Goal: Complete application form: Complete application form

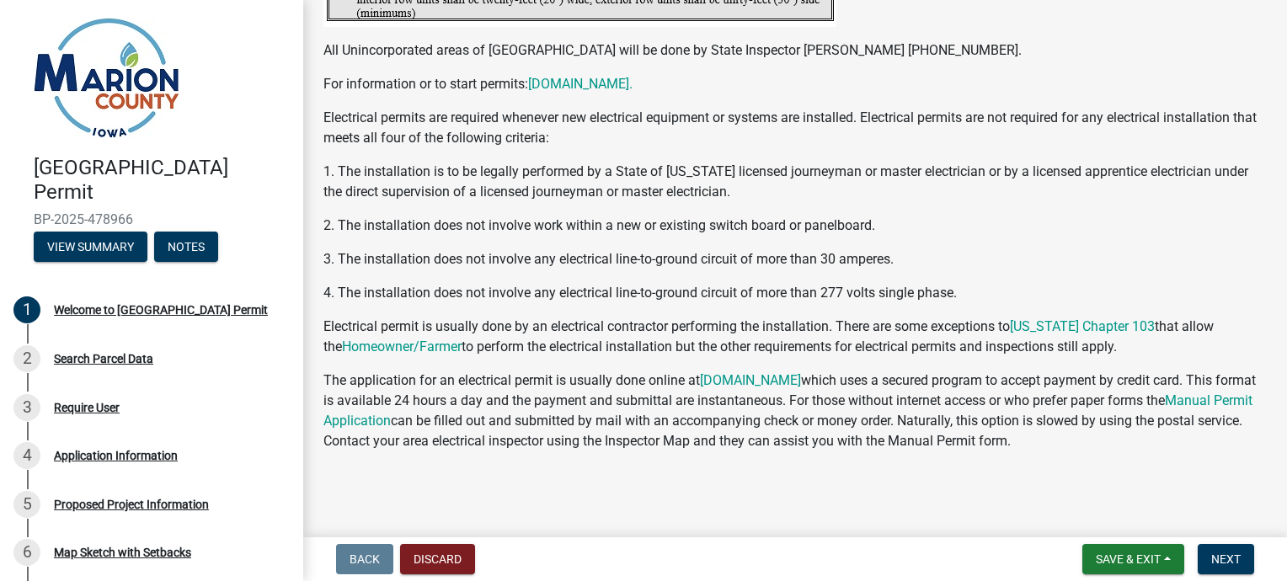
scroll to position [3303, 0]
click at [1216, 555] on span "Next" at bounding box center [1226, 559] width 29 height 13
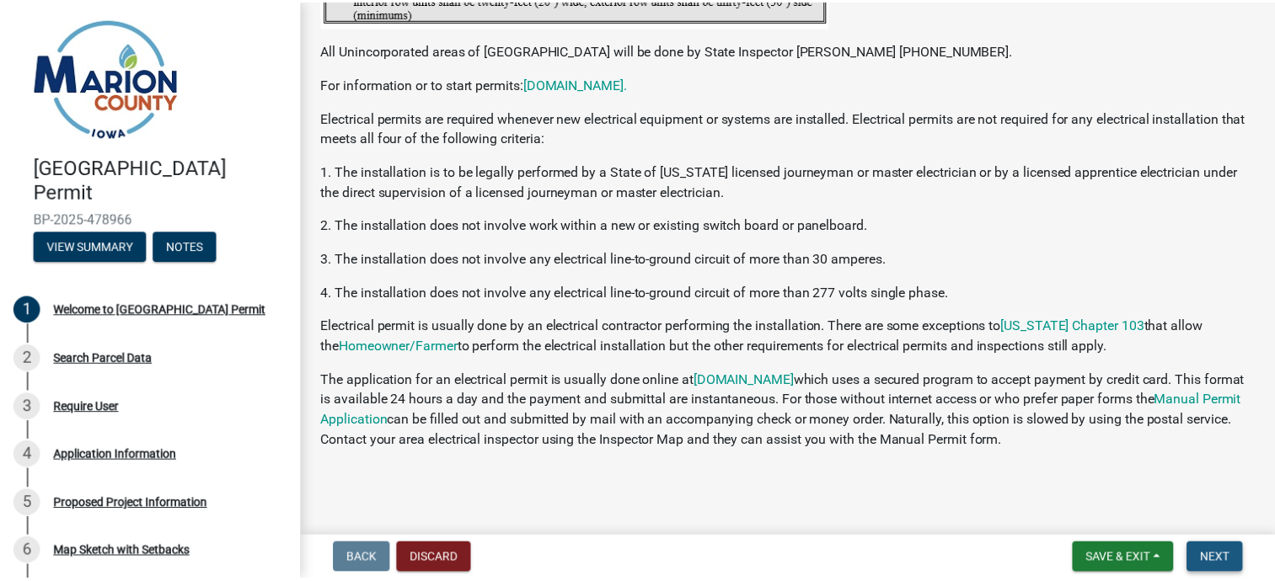
scroll to position [0, 0]
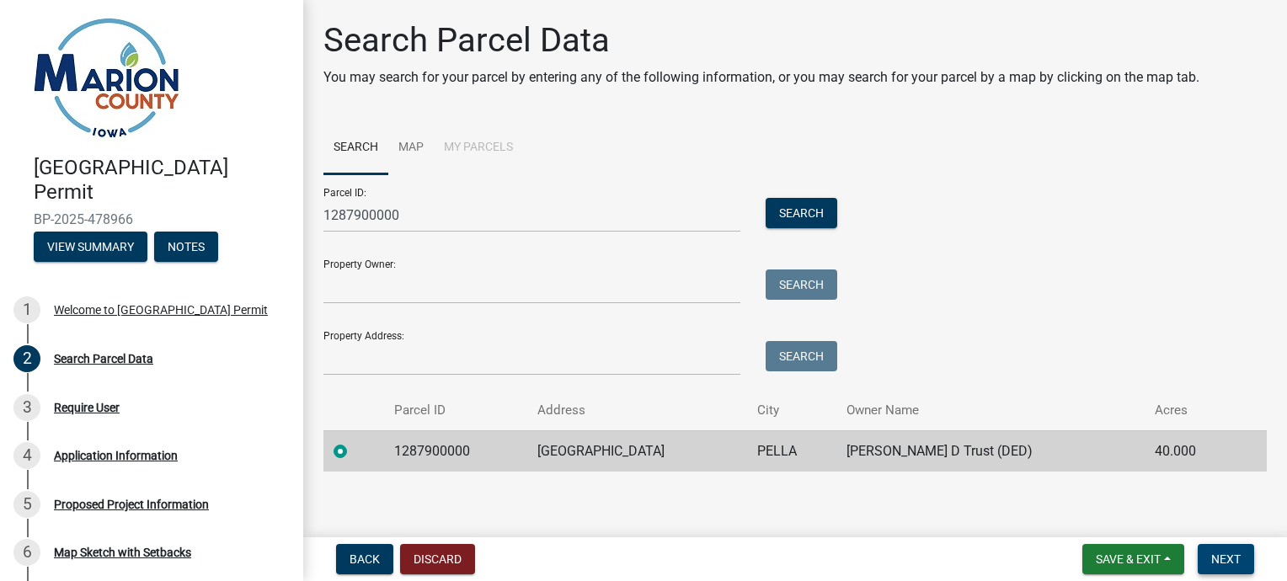
click at [1222, 559] on span "Next" at bounding box center [1226, 559] width 29 height 13
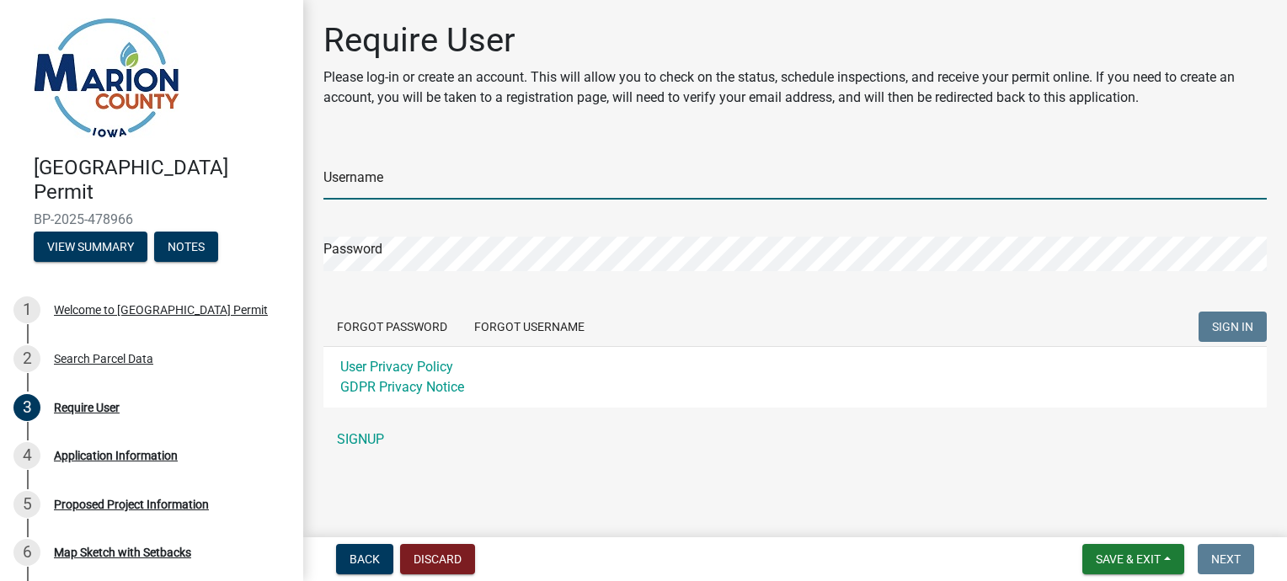
type input "[PERSON_NAME]"
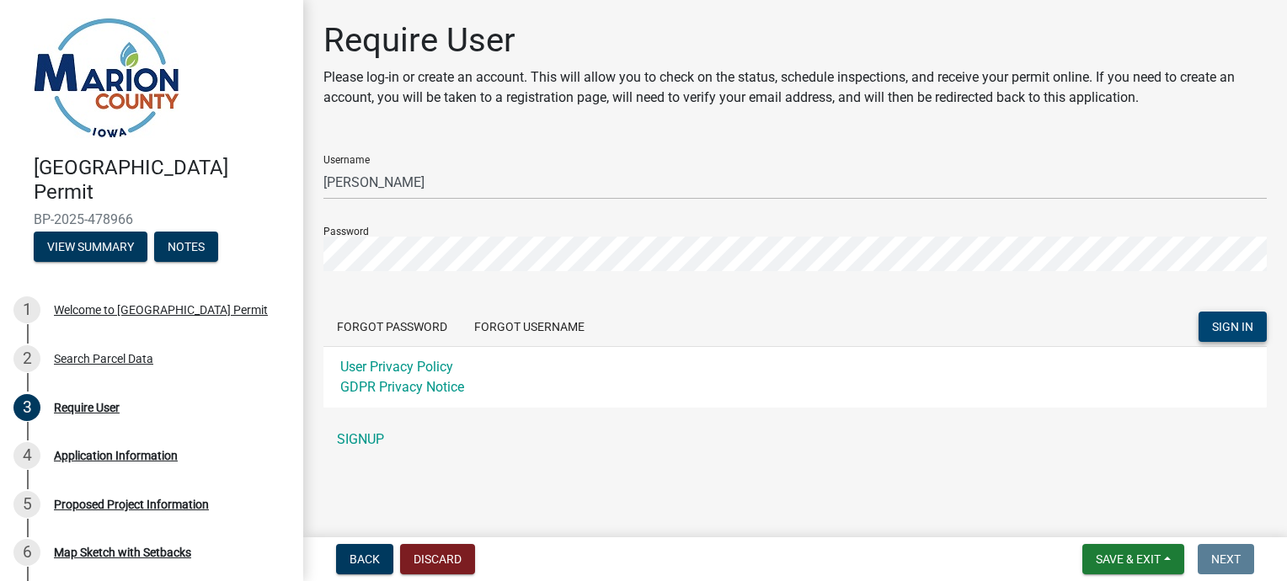
click at [1226, 320] on span "SIGN IN" at bounding box center [1232, 326] width 41 height 13
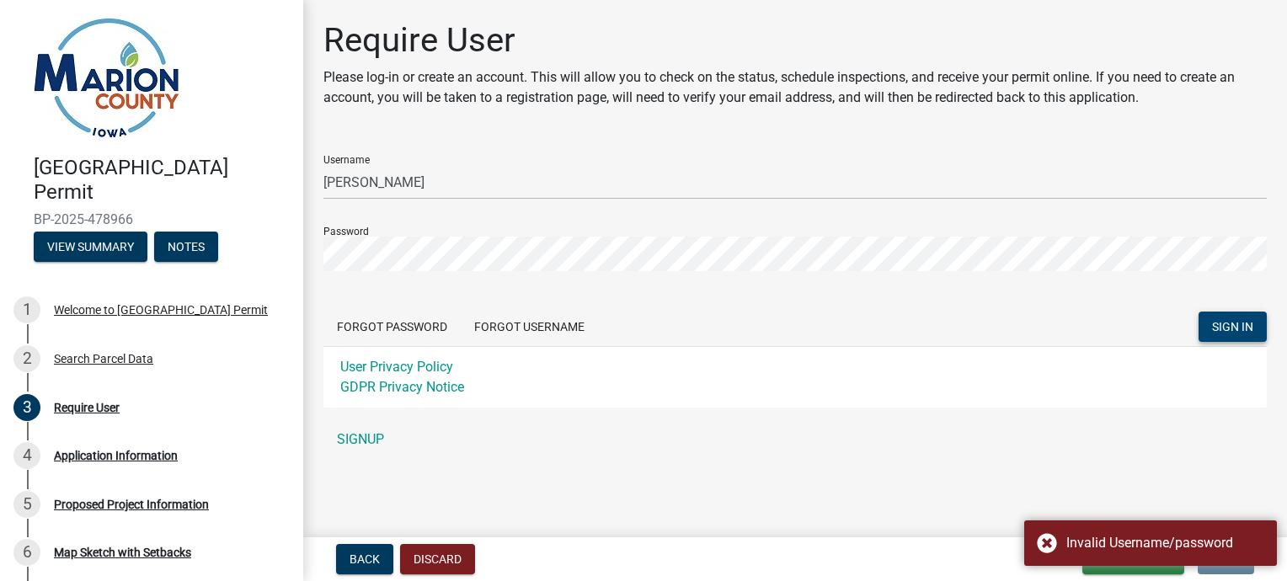
drag, startPoint x: 807, startPoint y: 308, endPoint x: 743, endPoint y: 294, distance: 65.6
click at [743, 294] on form "Username Doug Winegardner Password Forgot Password Forgot Username SIGN IN User…" at bounding box center [796, 275] width 944 height 266
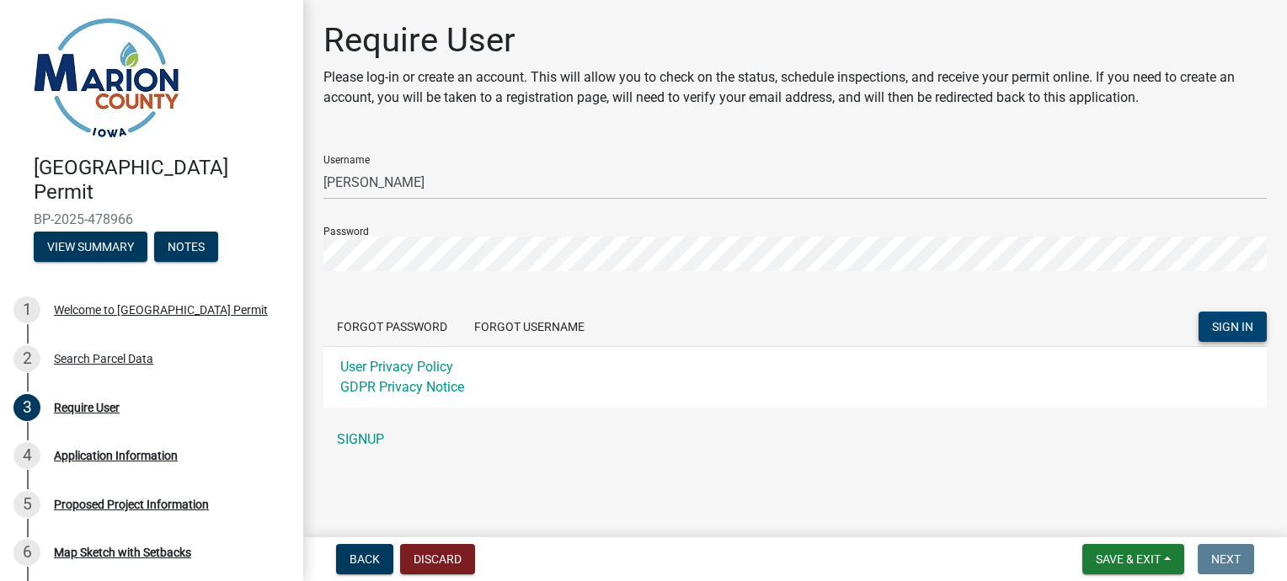
click at [743, 294] on form "Username Doug Winegardner Password Forgot Password Forgot Username SIGN IN User…" at bounding box center [796, 275] width 944 height 266
click at [1249, 326] on span "SIGN IN" at bounding box center [1232, 326] width 41 height 13
click at [1229, 321] on span "SIGN IN" at bounding box center [1232, 326] width 41 height 13
click at [415, 331] on button "Forgot Password" at bounding box center [392, 327] width 137 height 30
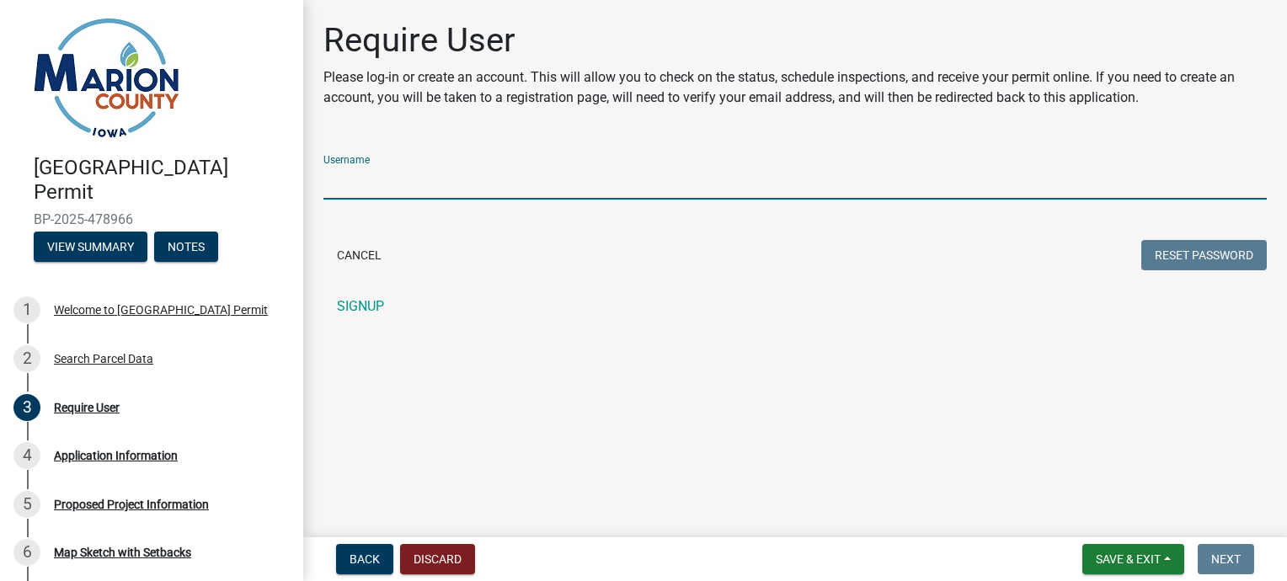
click at [398, 190] on input "Username" at bounding box center [796, 182] width 944 height 35
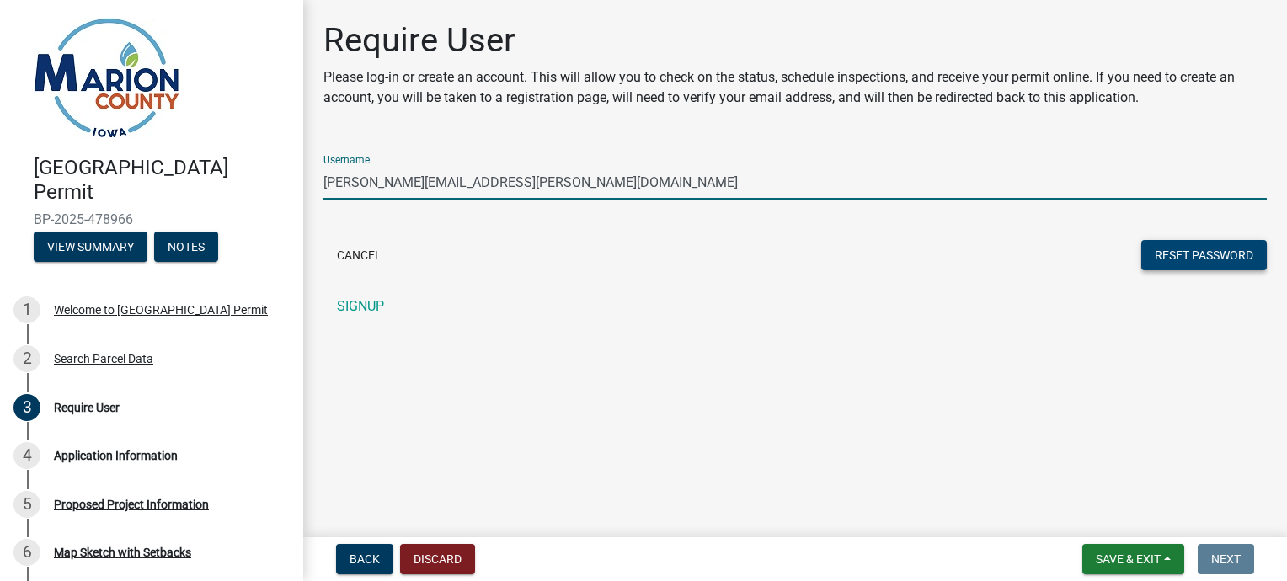
click at [1184, 251] on button "Reset Password" at bounding box center [1205, 255] width 126 height 30
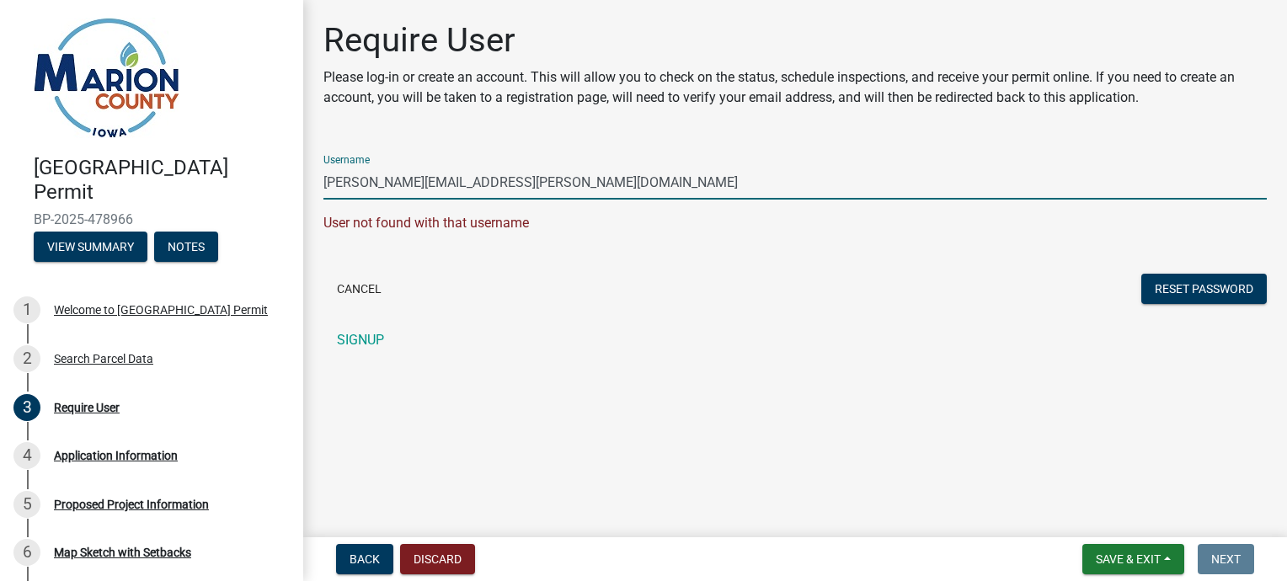
click at [326, 180] on input "[PERSON_NAME][EMAIL_ADDRESS][PERSON_NAME][DOMAIN_NAME]" at bounding box center [796, 182] width 944 height 35
type input "m"
click at [1159, 285] on button "Reset Password" at bounding box center [1205, 289] width 126 height 30
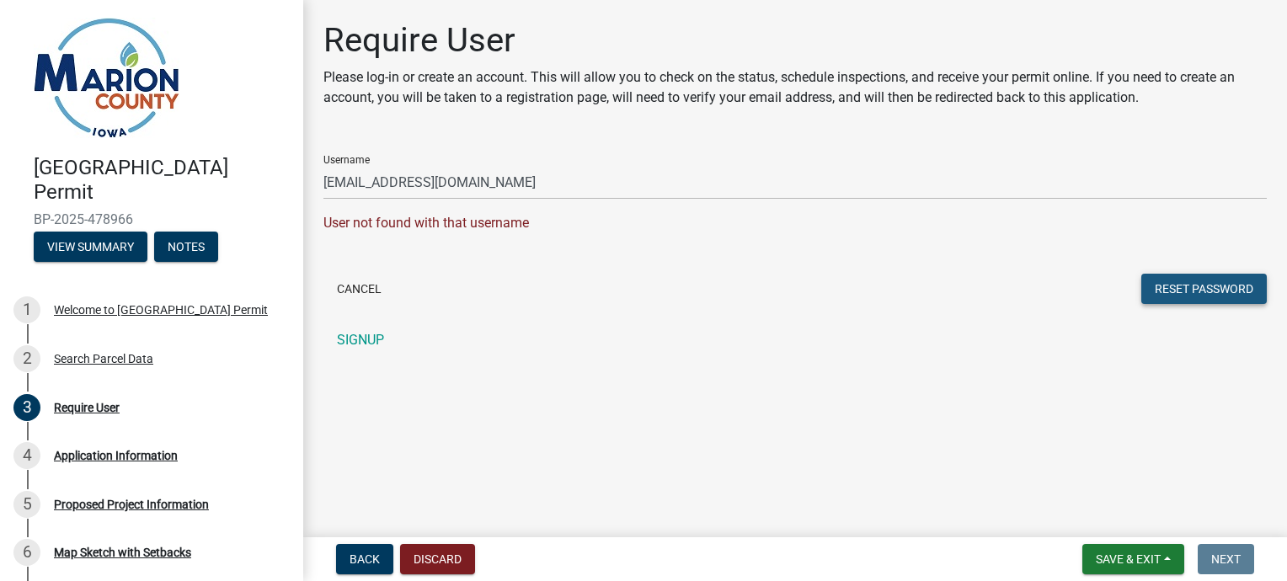
click at [1193, 283] on button "Reset Password" at bounding box center [1205, 289] width 126 height 30
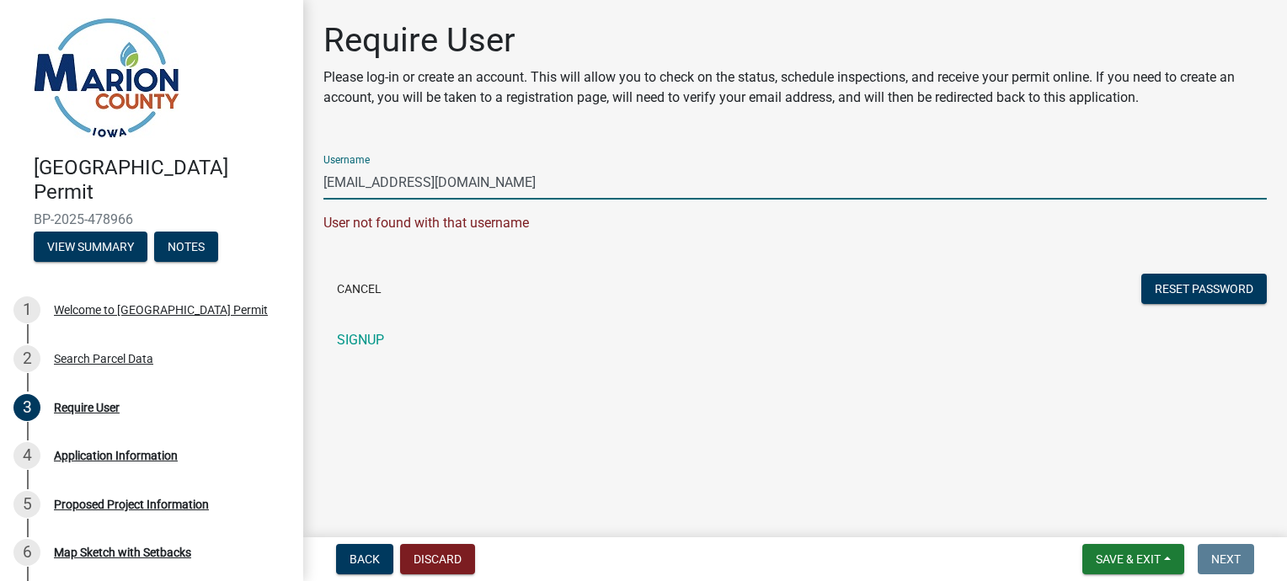
click at [327, 182] on input "[EMAIL_ADDRESS][DOMAIN_NAME]" at bounding box center [796, 182] width 944 height 35
click at [353, 182] on input "dougwinegardner@icloud.com" at bounding box center [796, 182] width 944 height 35
click at [367, 181] on input "Doug winegardner@icloud.com" at bounding box center [796, 182] width 944 height 35
click at [354, 180] on input "Doug Winegardner@icloud.com" at bounding box center [796, 182] width 944 height 35
click at [434, 179] on input "Doug Winegardner@icloud.com" at bounding box center [796, 182] width 944 height 35
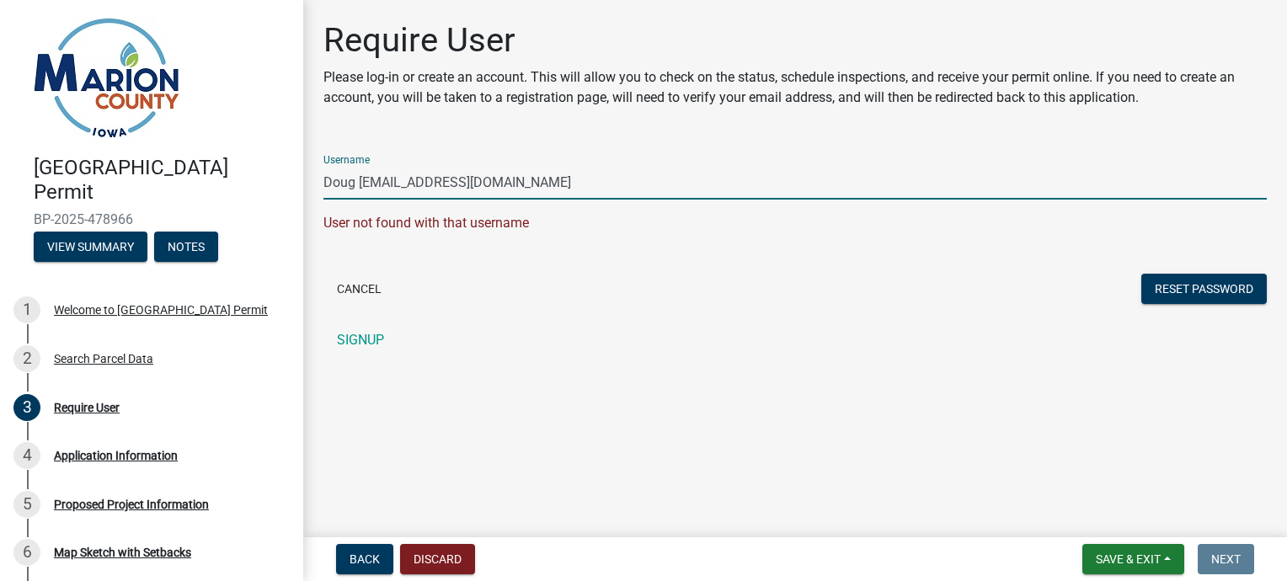
click at [434, 179] on input "Doug Winegardner@icloud.com" at bounding box center [796, 182] width 944 height 35
click at [519, 184] on input "Doug Winegardner@icloud.com" at bounding box center [796, 182] width 944 height 35
type input "Doug Winegardner"
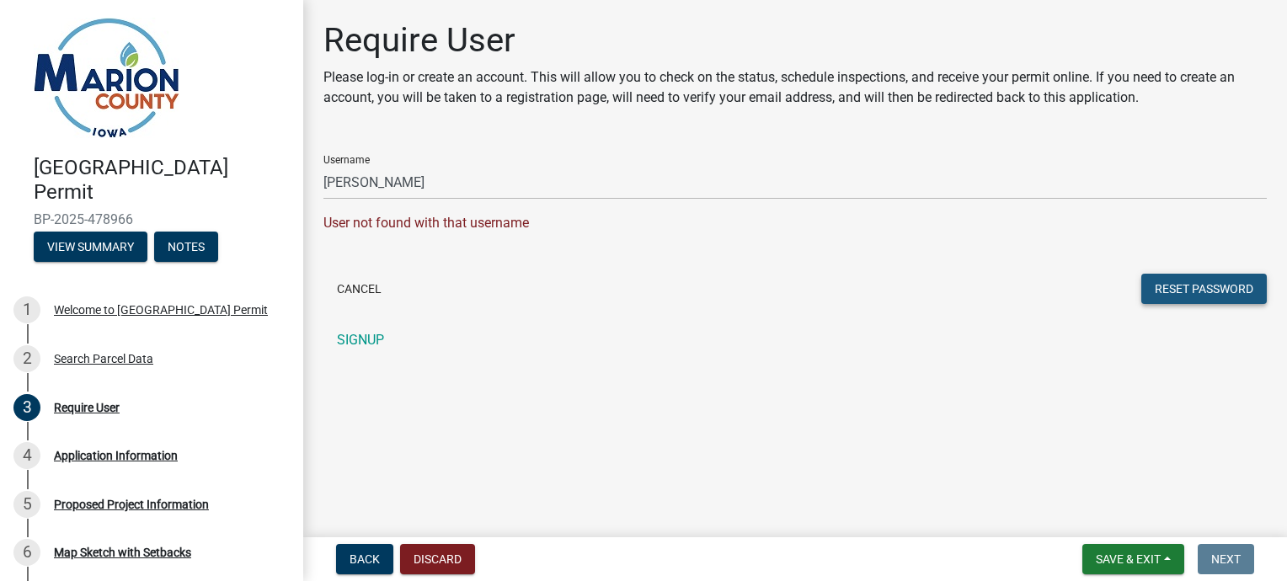
click at [1226, 294] on button "Reset Password" at bounding box center [1205, 289] width 126 height 30
click at [363, 289] on button "Cancel" at bounding box center [360, 289] width 72 height 30
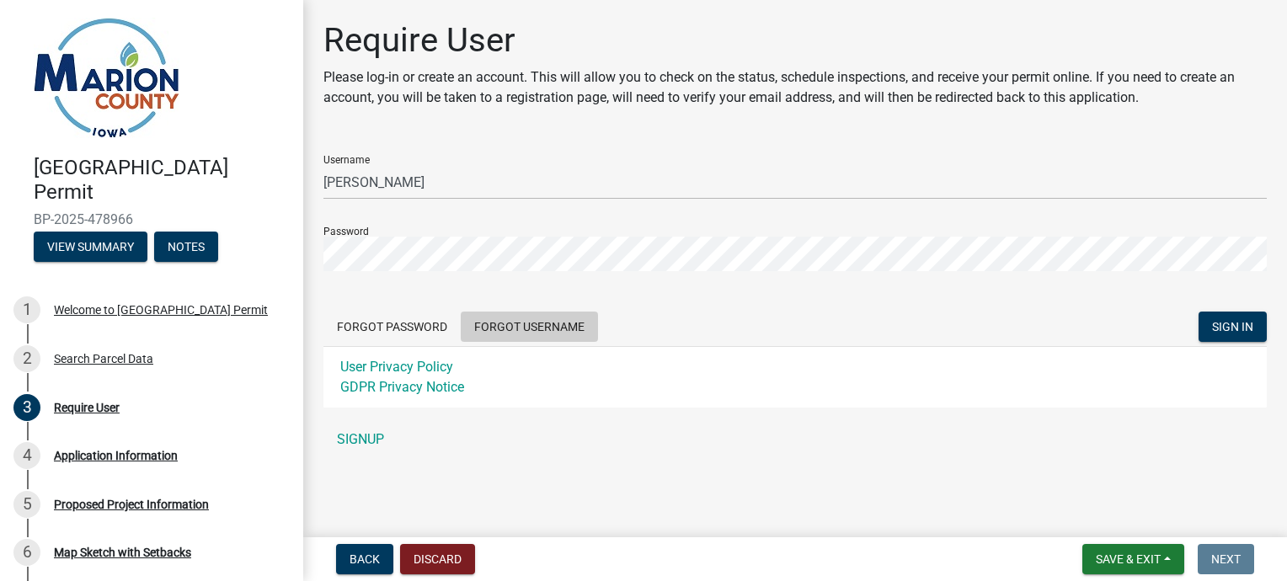
click at [540, 332] on button "Forgot Username" at bounding box center [529, 327] width 137 height 30
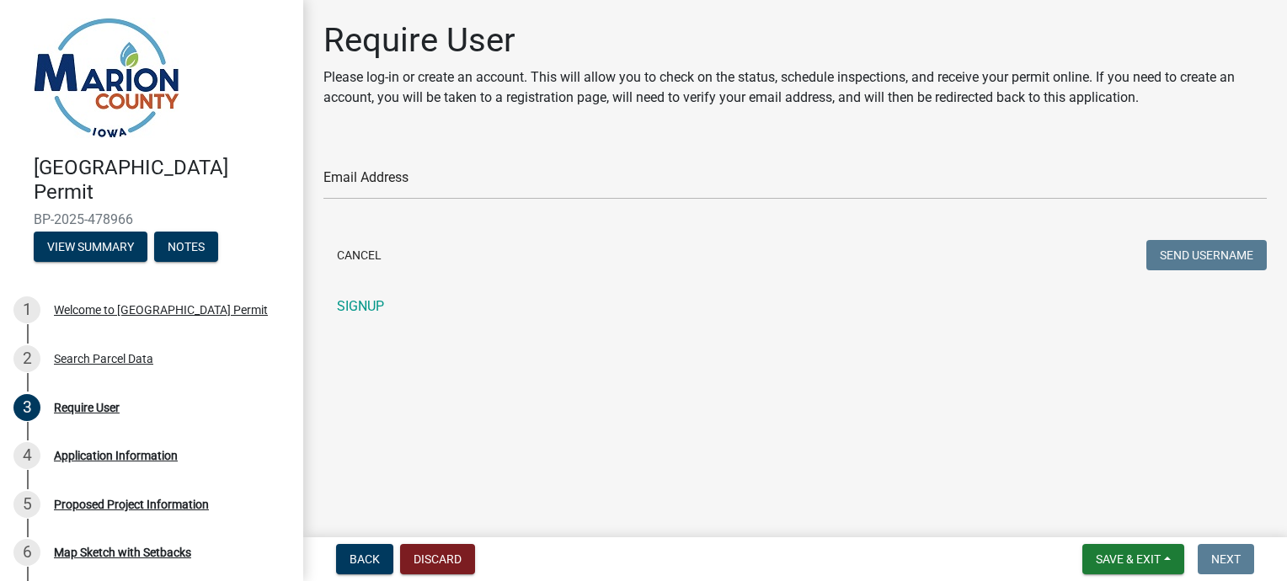
click at [539, 332] on div "Require User Please log-in or create an account. This will allow you to check o…" at bounding box center [795, 179] width 969 height 318
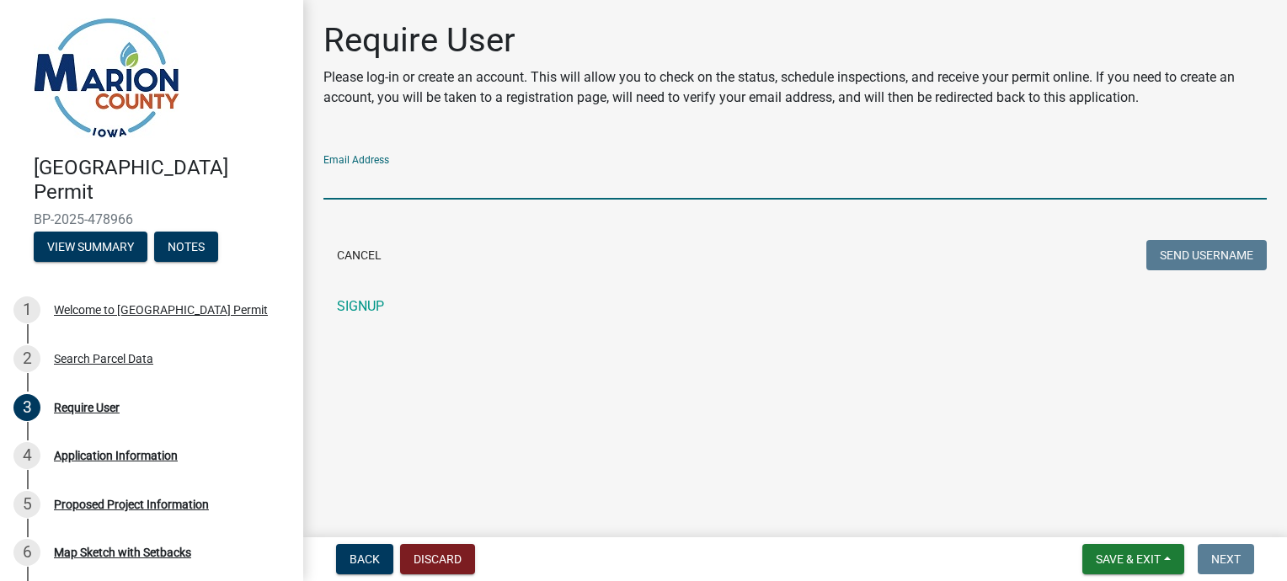
click at [431, 183] on input "Email Address" at bounding box center [796, 182] width 944 height 35
type input "dougwinegardner@icloud.com"
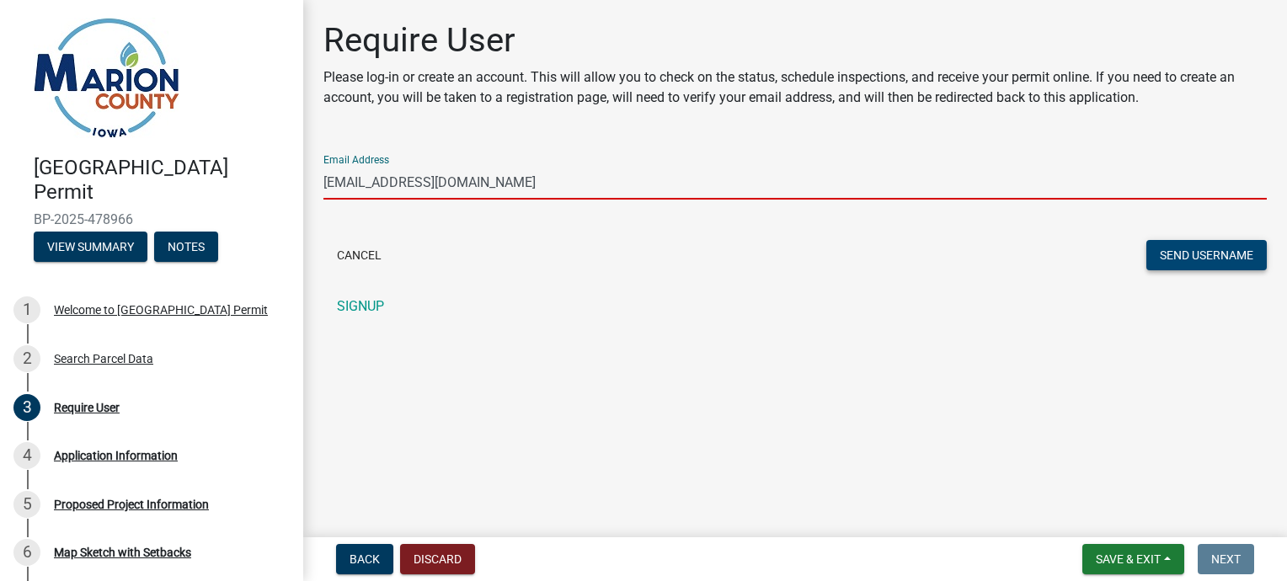
click at [1205, 254] on button "Send Username" at bounding box center [1207, 255] width 120 height 30
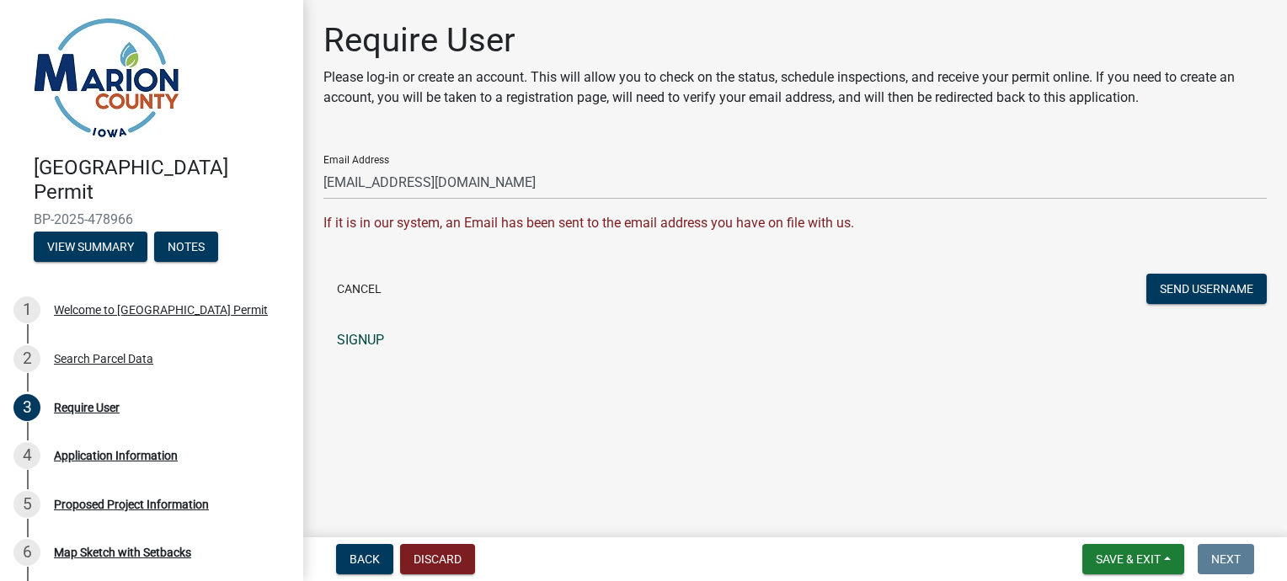
click at [369, 342] on link "SIGNUP" at bounding box center [796, 341] width 944 height 34
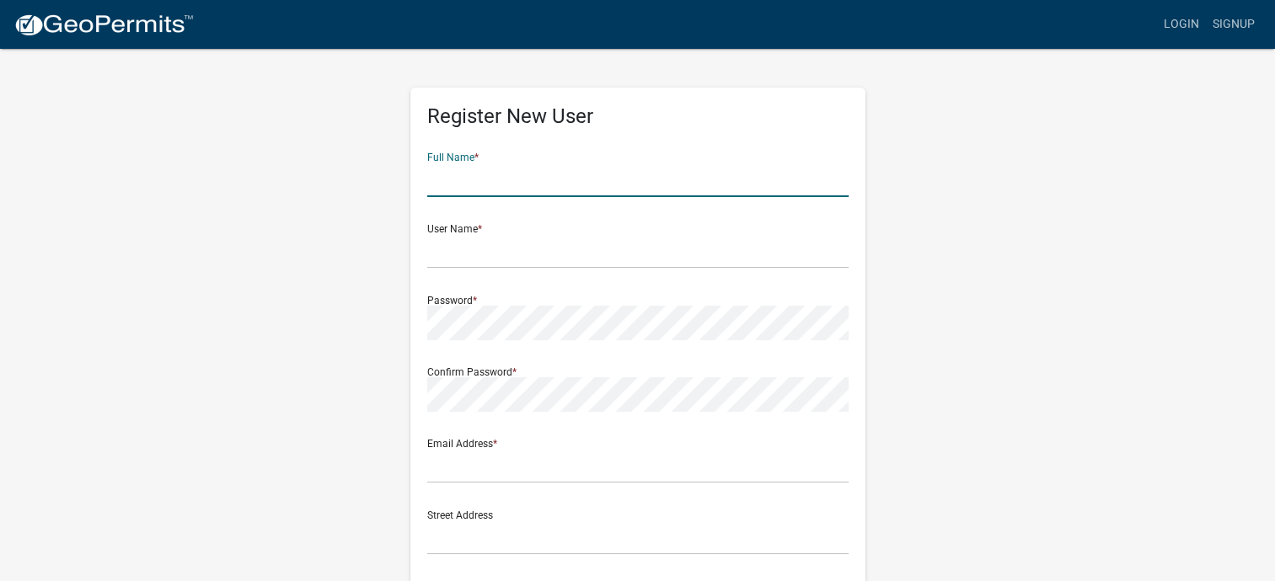
click at [456, 179] on input "text" at bounding box center [637, 180] width 421 height 35
type input "Doug Winegardner"
type input "dougwinegardner@icloud.com"
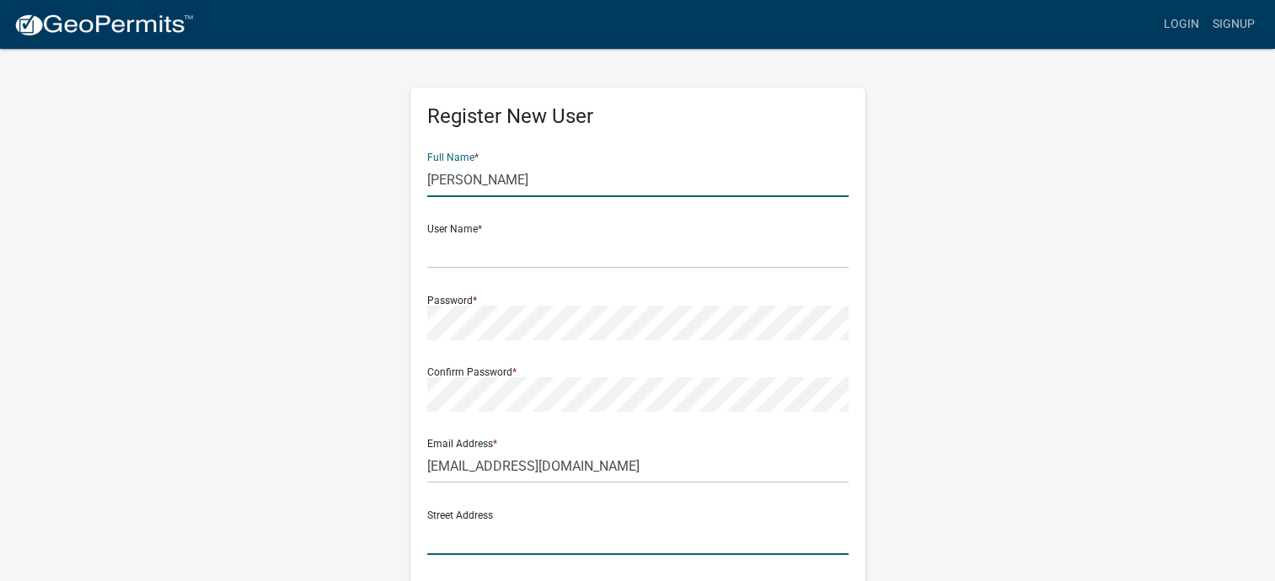
type input "701 West Washington"
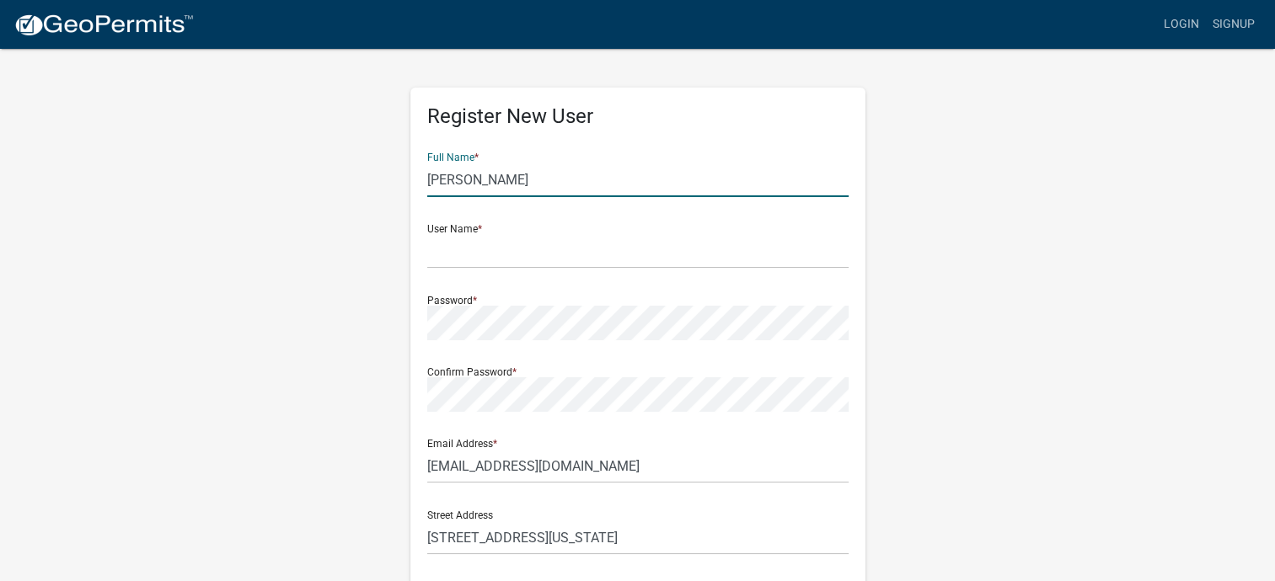
type input "Monroe"
type input "Iowa"
type input "50170"
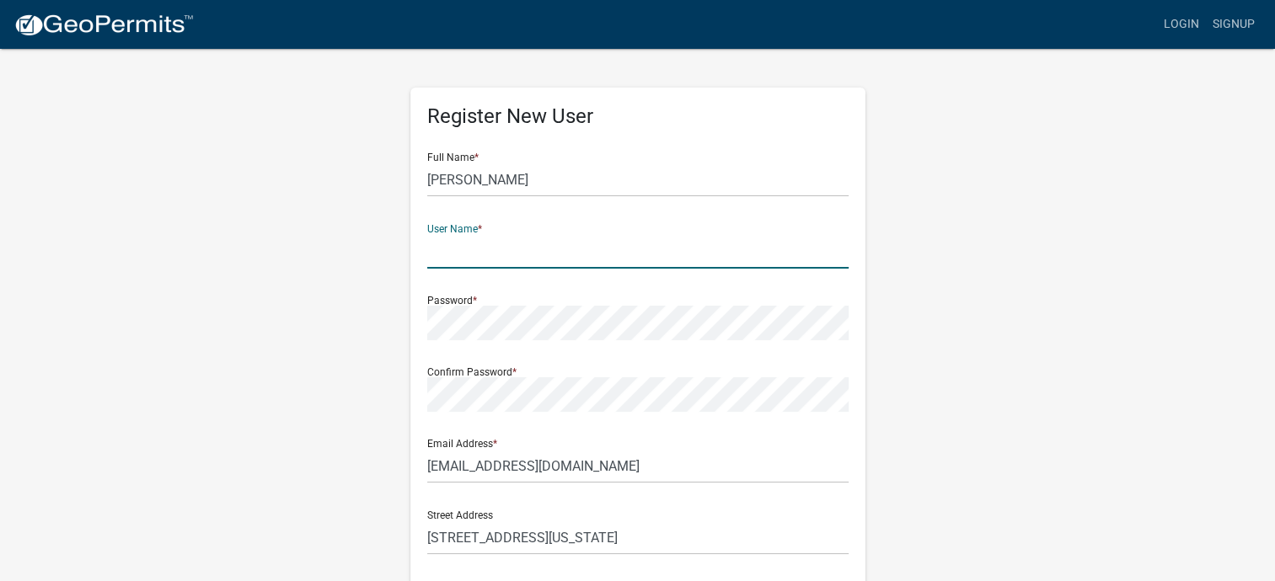
click at [451, 254] on input "text" at bounding box center [637, 251] width 421 height 35
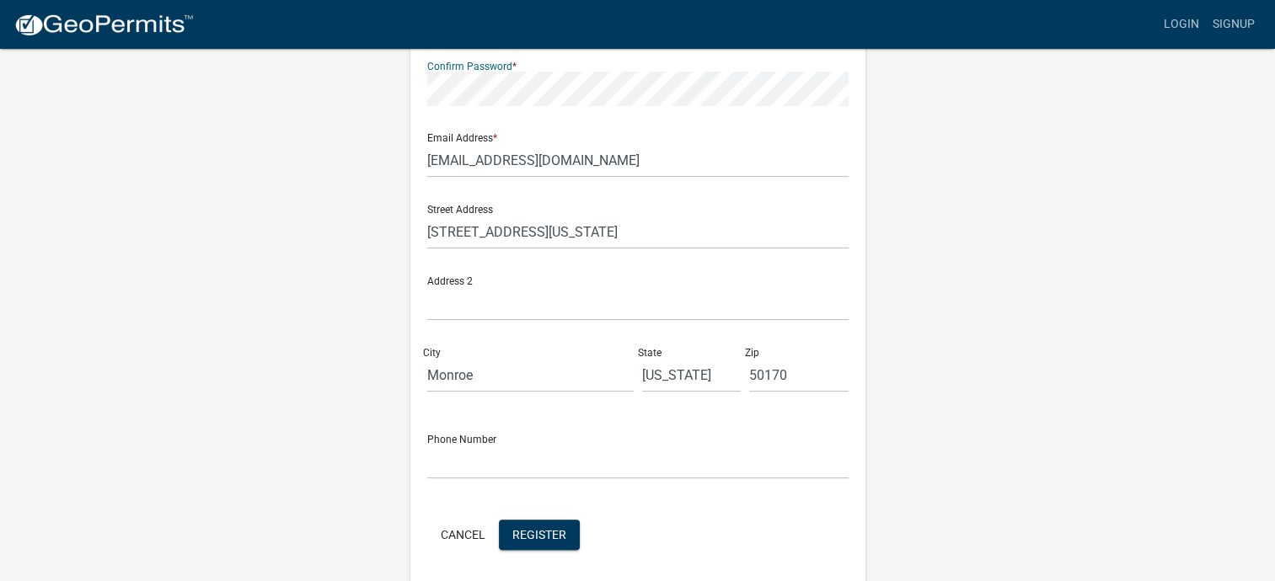
scroll to position [366, 0]
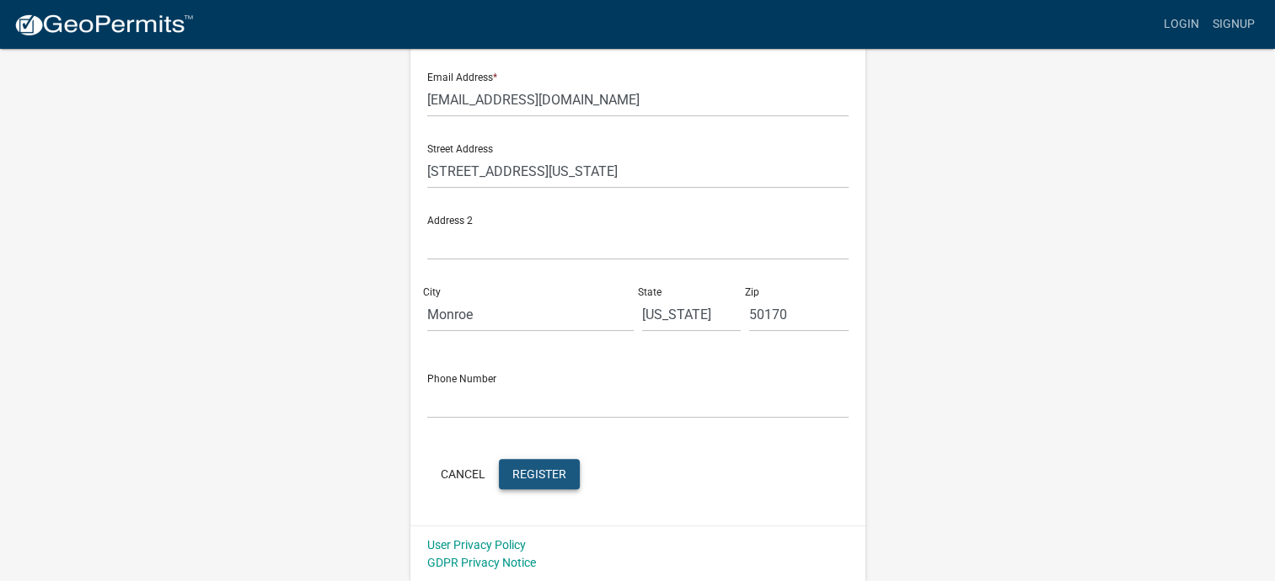
click at [531, 473] on span "Register" at bounding box center [539, 473] width 54 height 13
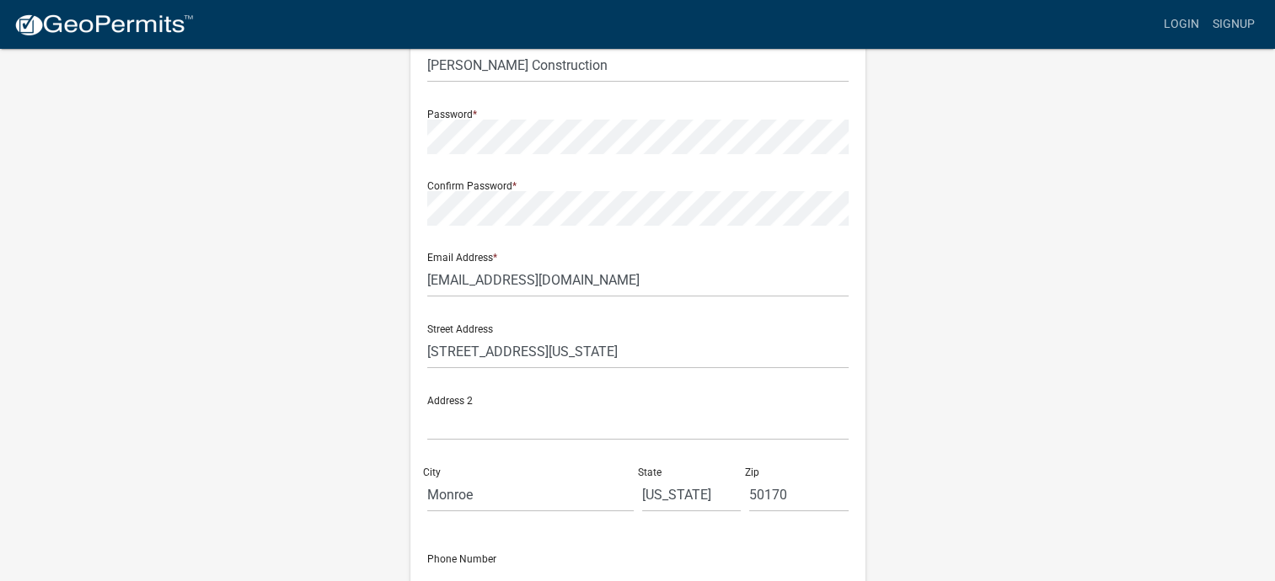
scroll to position [131, 0]
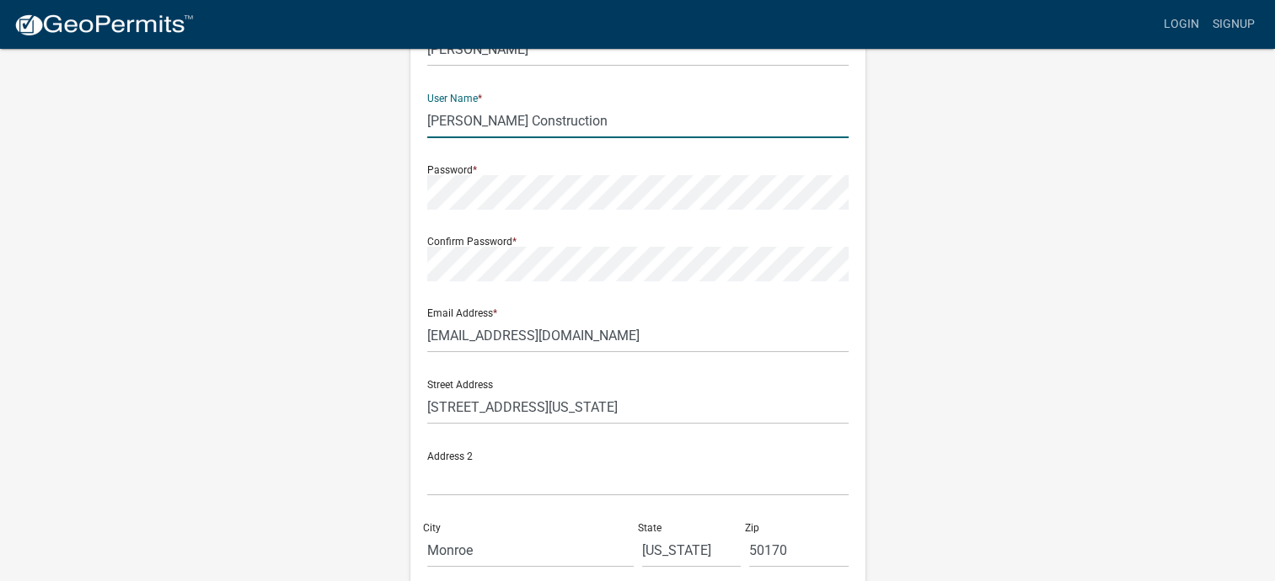
click at [595, 123] on input "Winegardner Construction" at bounding box center [637, 121] width 421 height 35
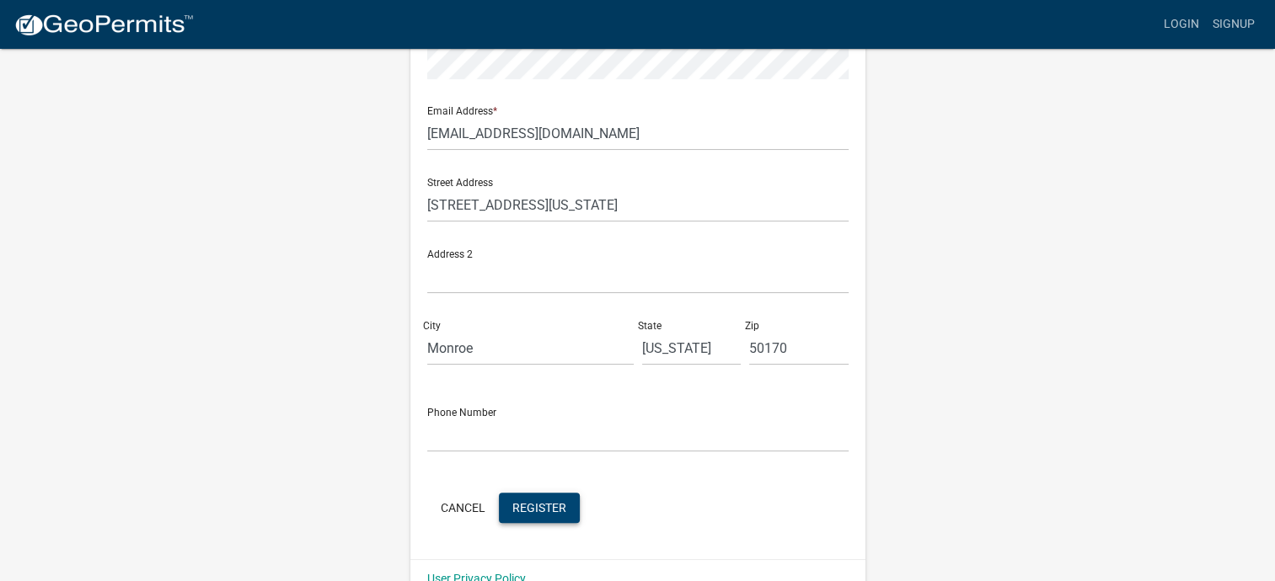
scroll to position [366, 0]
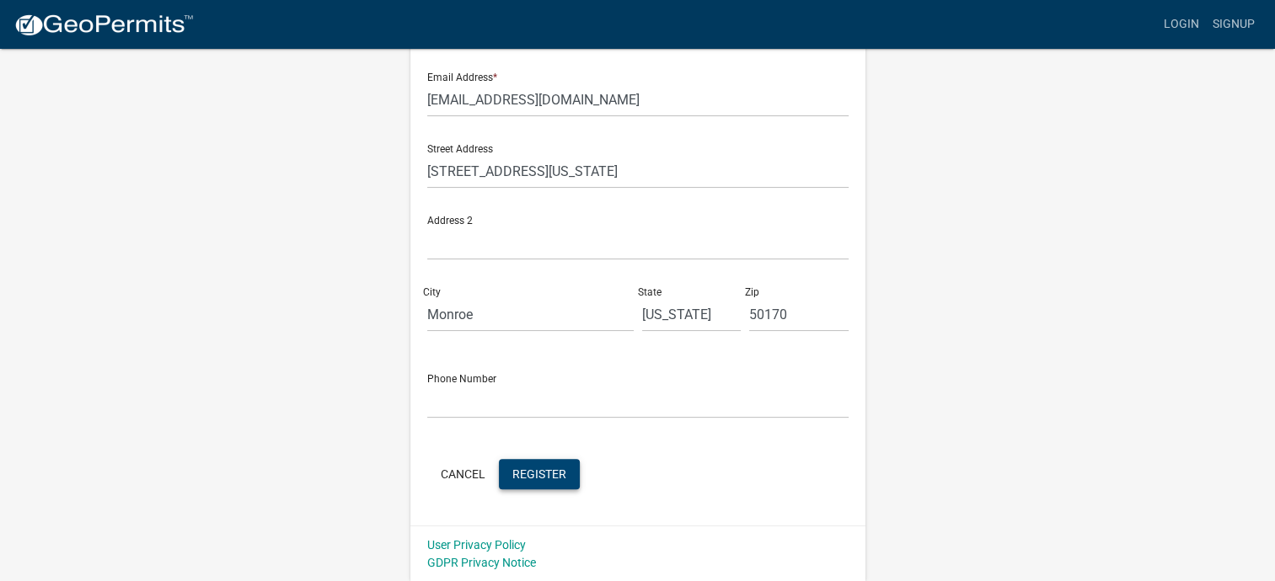
type input "[PERSON_NAME] Construction Inc."
click at [539, 471] on span "Register" at bounding box center [539, 473] width 54 height 13
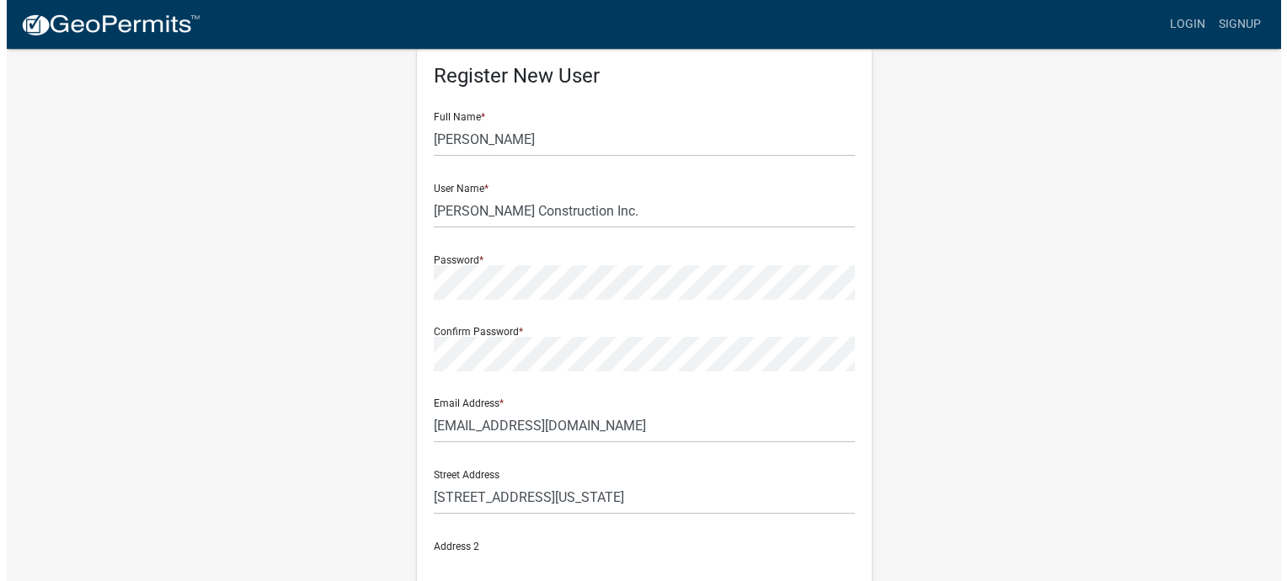
scroll to position [0, 0]
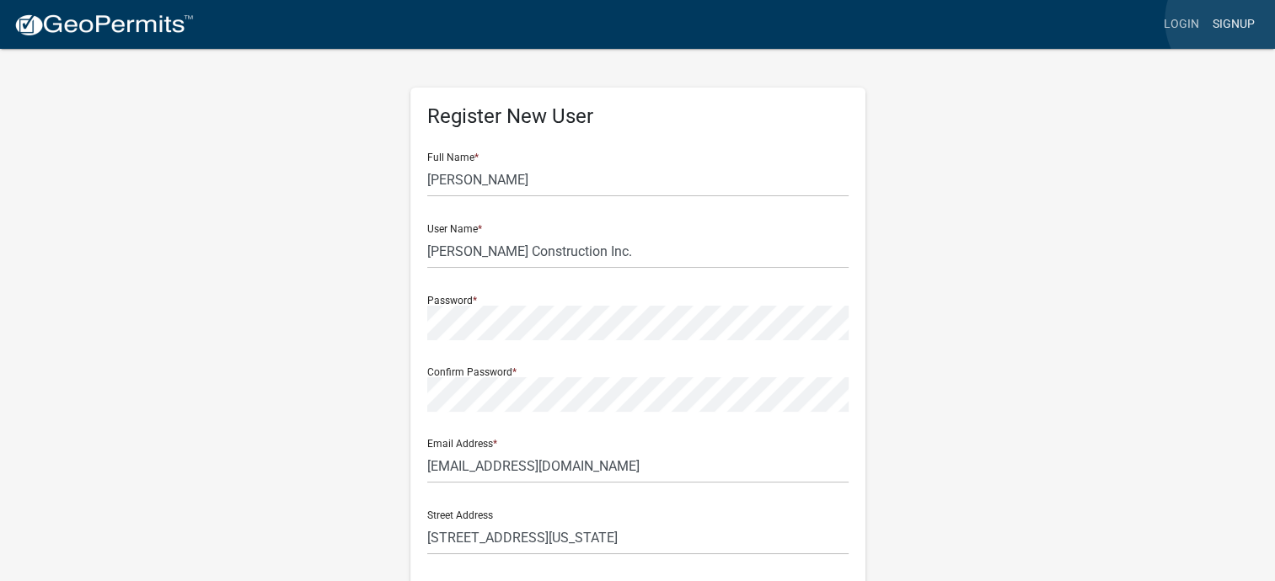
click at [1233, 20] on link "Signup" at bounding box center [1234, 24] width 56 height 32
click at [1191, 22] on link "Login" at bounding box center [1181, 24] width 49 height 32
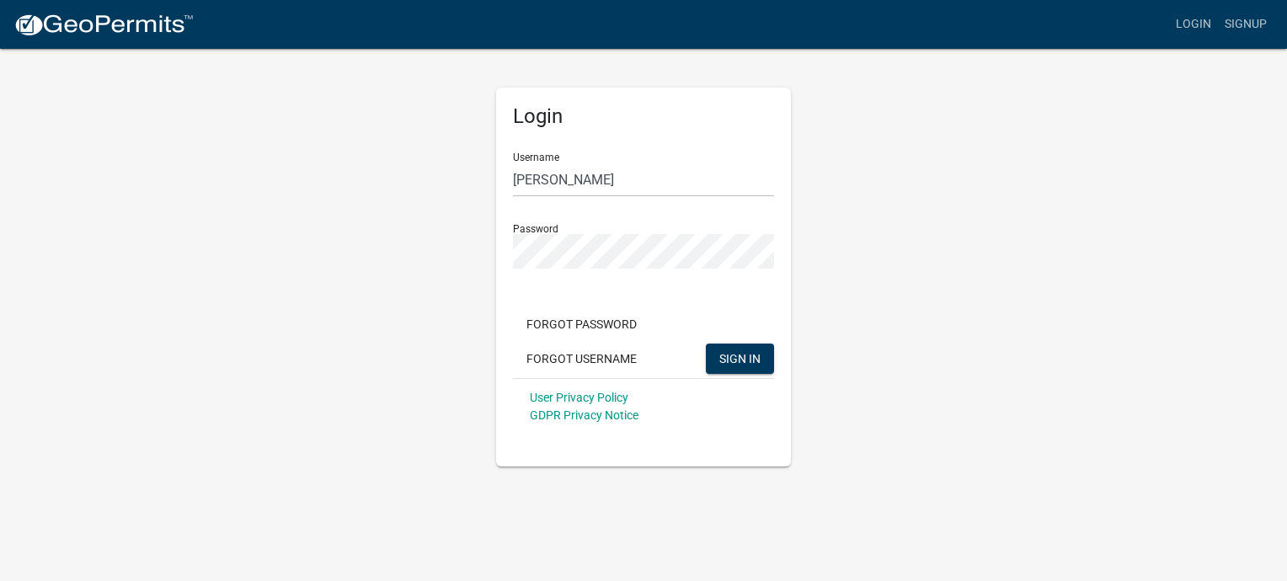
type input "[PERSON_NAME] Construction Inc."
click at [1199, 21] on link "Login" at bounding box center [1193, 24] width 49 height 32
click at [742, 361] on span "SIGN IN" at bounding box center [740, 357] width 41 height 13
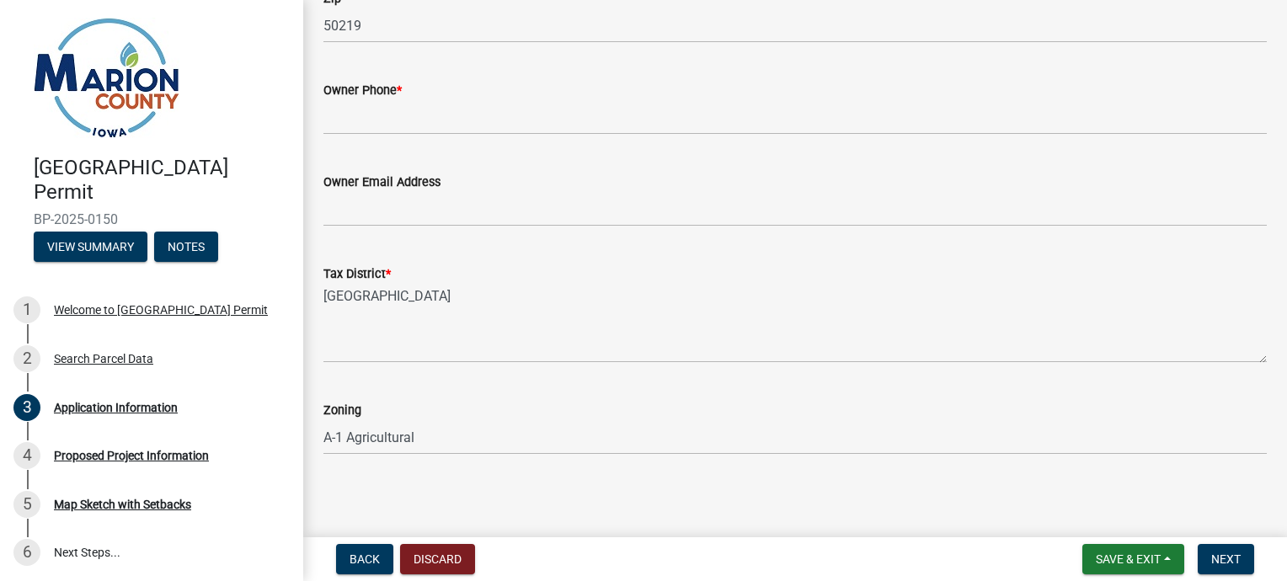
scroll to position [1263, 0]
click at [1222, 556] on span "Next" at bounding box center [1226, 559] width 29 height 13
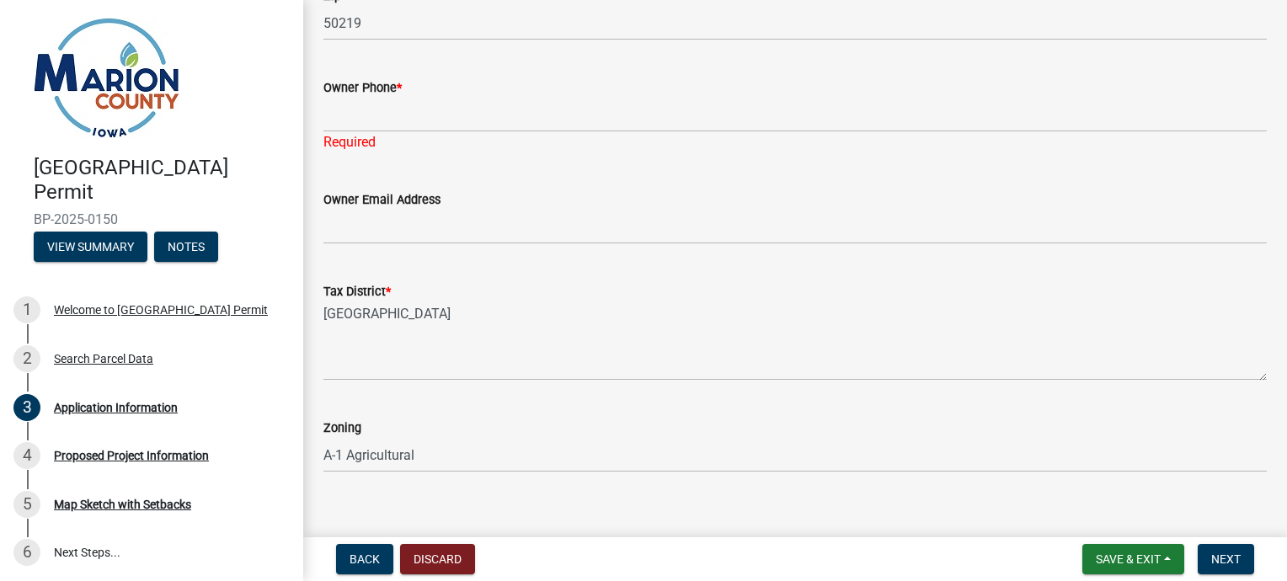
click at [333, 164] on wm-data-entity-input "Owner Phone * Required" at bounding box center [796, 110] width 944 height 112
click at [409, 88] on div "Owner Phone *" at bounding box center [796, 88] width 944 height 20
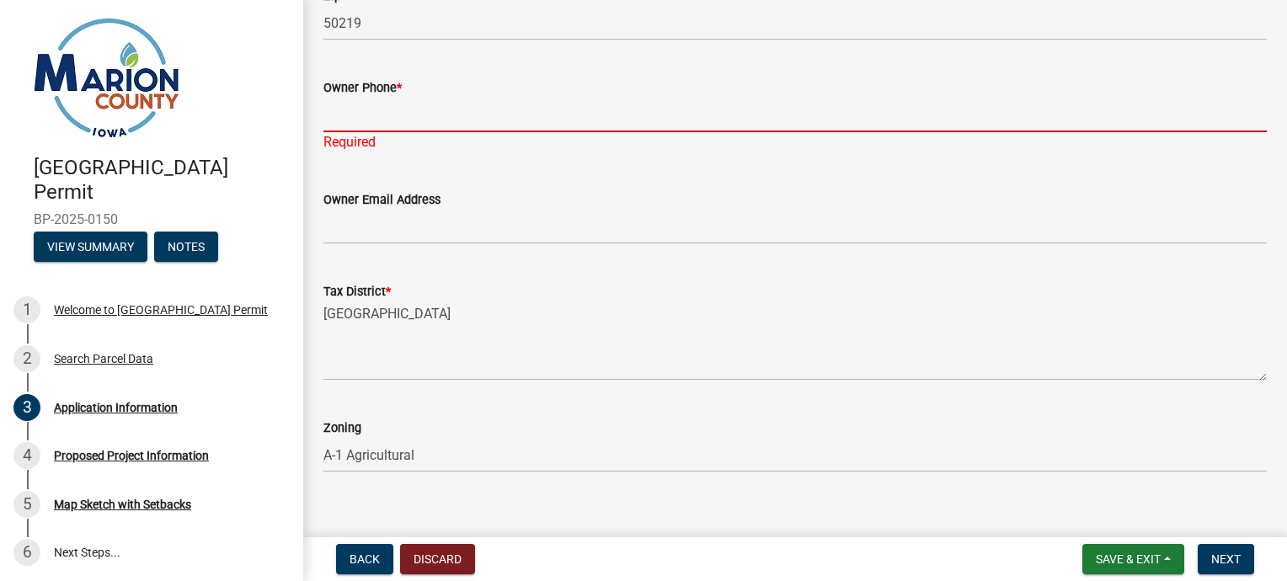
click at [335, 99] on input "Owner Phone *" at bounding box center [796, 115] width 944 height 35
click at [355, 99] on input "Owner Phone *" at bounding box center [796, 115] width 944 height 35
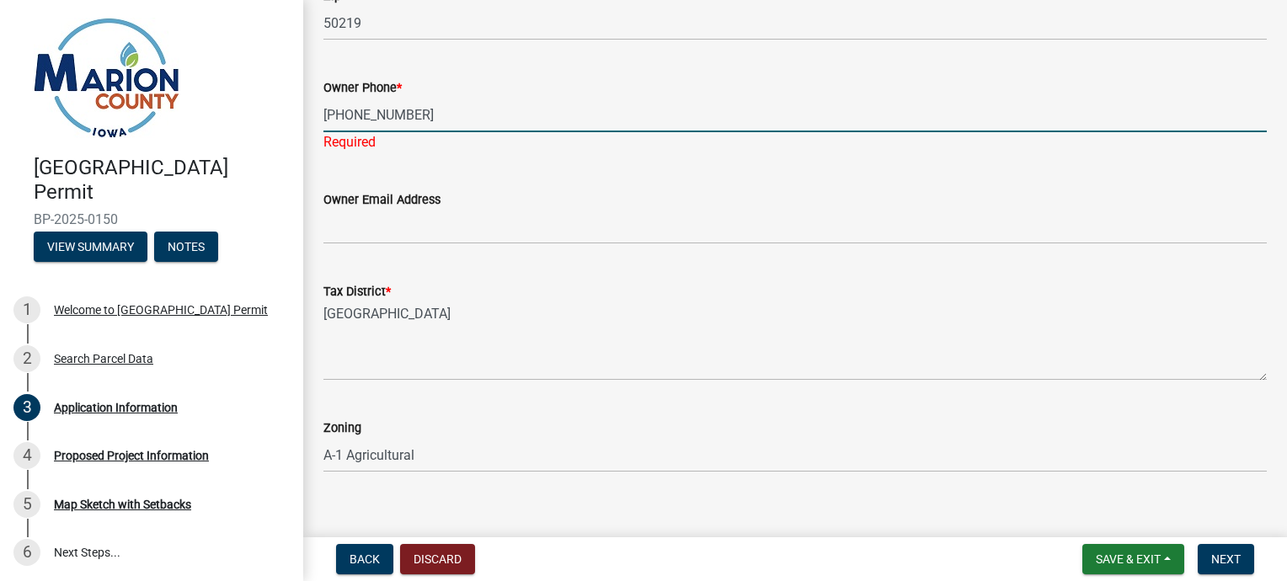
type input "[PHONE_NUMBER]"
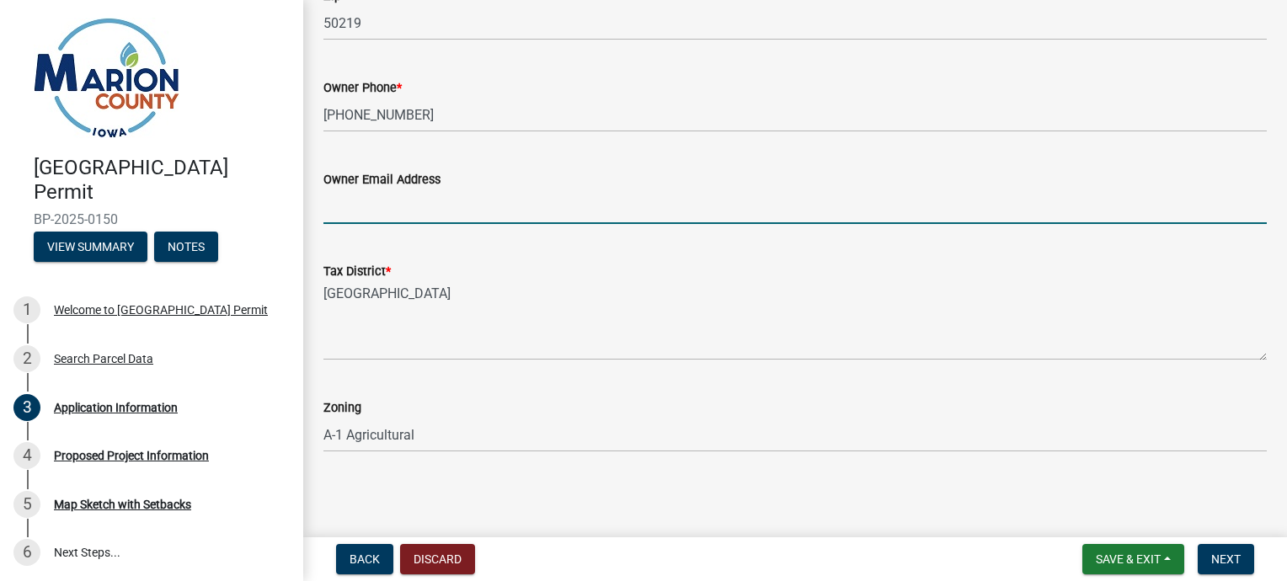
click at [350, 220] on input "Owner Email Address" at bounding box center [796, 207] width 944 height 35
type input "[EMAIL_ADDRESS][DOMAIN_NAME]"
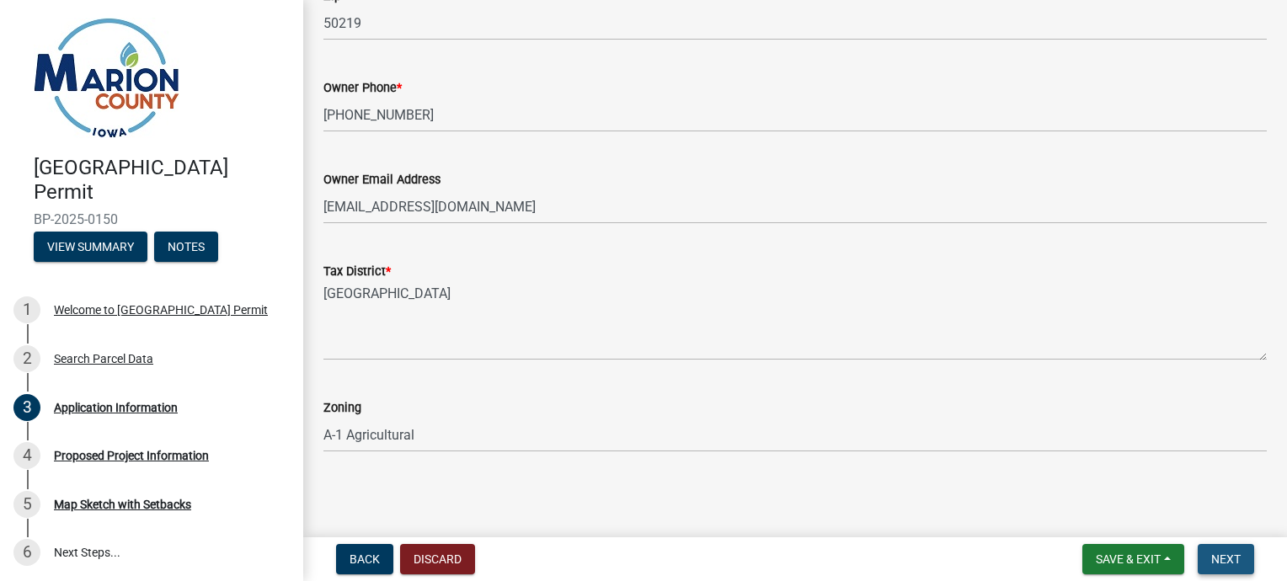
click at [1212, 556] on span "Next" at bounding box center [1226, 559] width 29 height 13
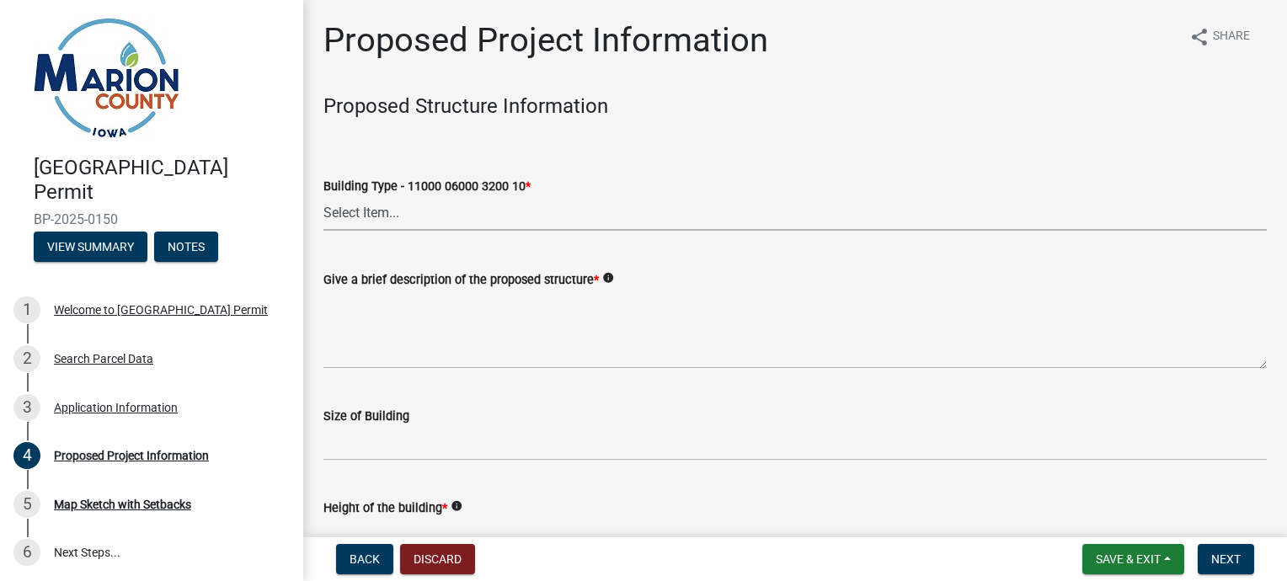
click at [374, 214] on select "Select Item... Dwellings - One Family Residential - 11000 06000 3200 10 Dwellin…" at bounding box center [796, 213] width 944 height 35
click at [324, 196] on select "Select Item... Dwellings - One Family Residential - 11000 06000 3200 10 Dwellin…" at bounding box center [796, 213] width 944 height 35
click at [331, 211] on select "Select Item... Dwellings - One Family Residential - 11000 06000 3200 10 Dwellin…" at bounding box center [796, 213] width 944 height 35
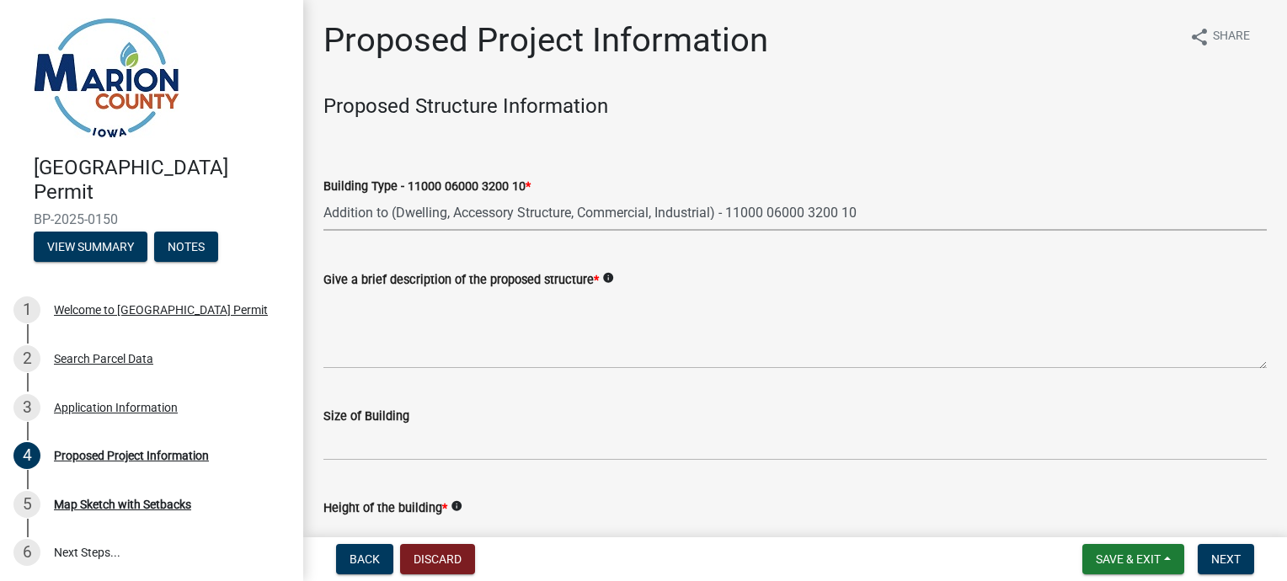
click at [324, 196] on select "Select Item... Dwellings - One Family Residential - 11000 06000 3200 10 Dwellin…" at bounding box center [796, 213] width 944 height 35
select select "2345ac37-7929-4014-941a-81c65e7ce3e9"
click at [333, 281] on label "Give a brief description of the proposed structure *" at bounding box center [462, 281] width 276 height 12
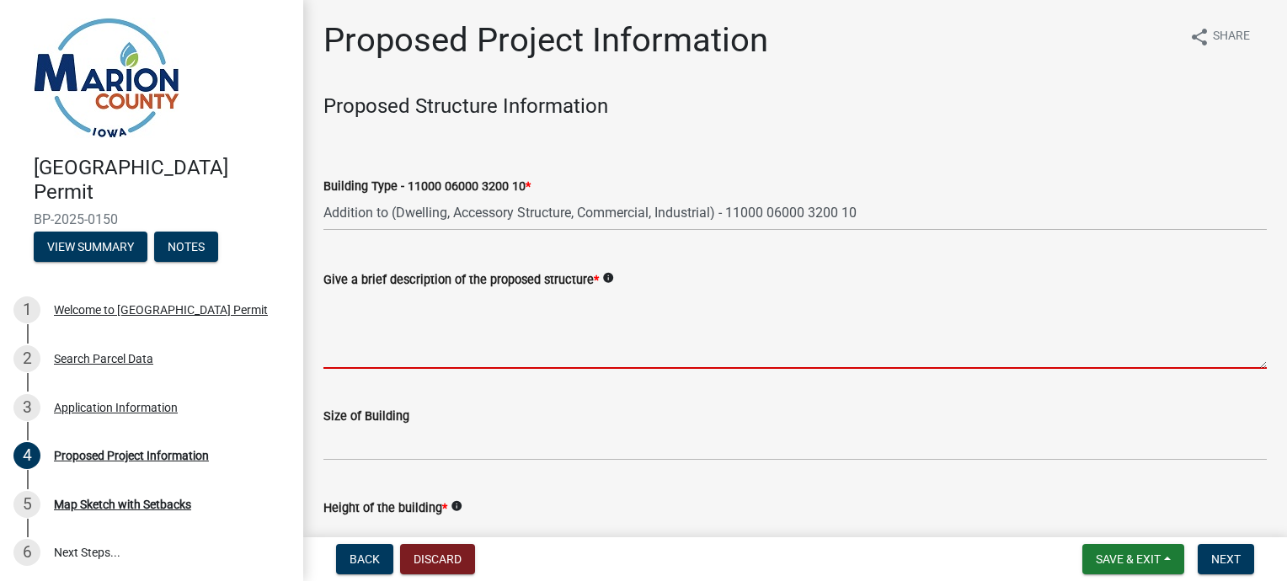
click at [333, 290] on textarea "Give a brief description of the proposed structure *" at bounding box center [796, 329] width 944 height 79
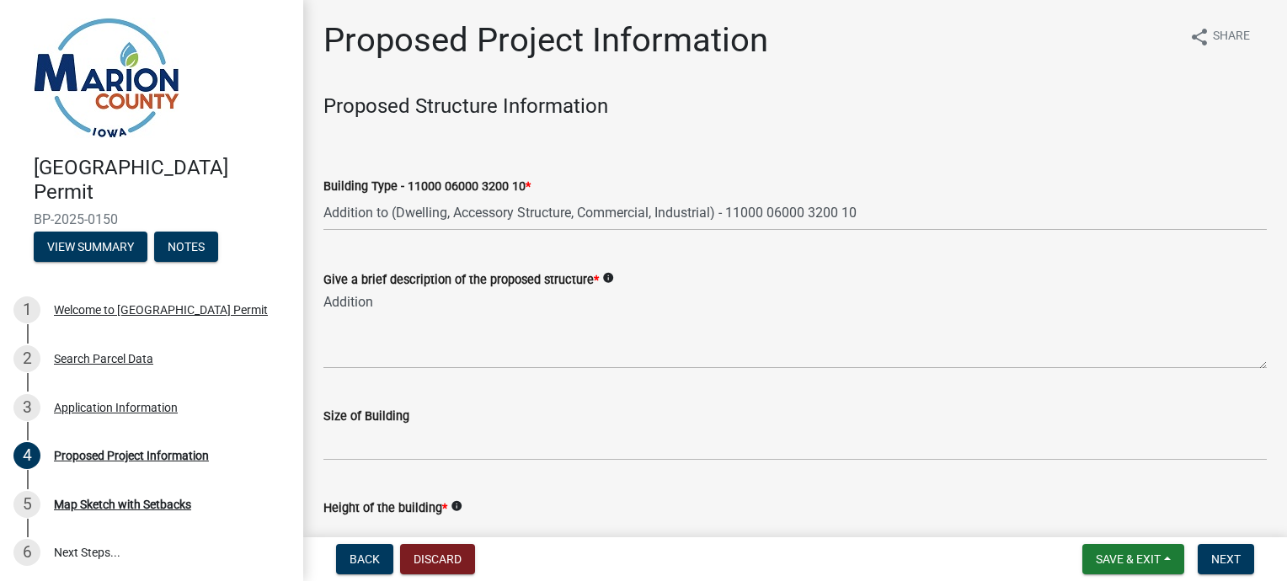
click at [322, 305] on div "Give a brief description of the proposed structure * info Addition" at bounding box center [795, 307] width 969 height 123
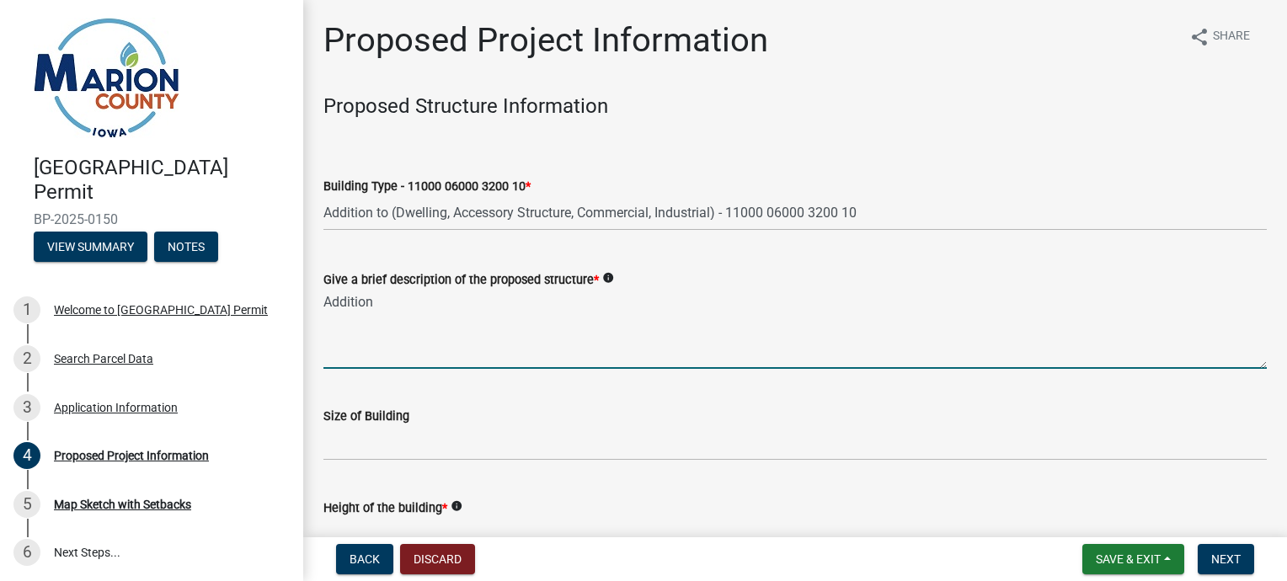
click at [328, 298] on textarea "Addition" at bounding box center [796, 329] width 944 height 79
type textarea "n"
click at [671, 297] on textarea "40'x46' addition to existing home including a 3-car garage" at bounding box center [796, 329] width 944 height 79
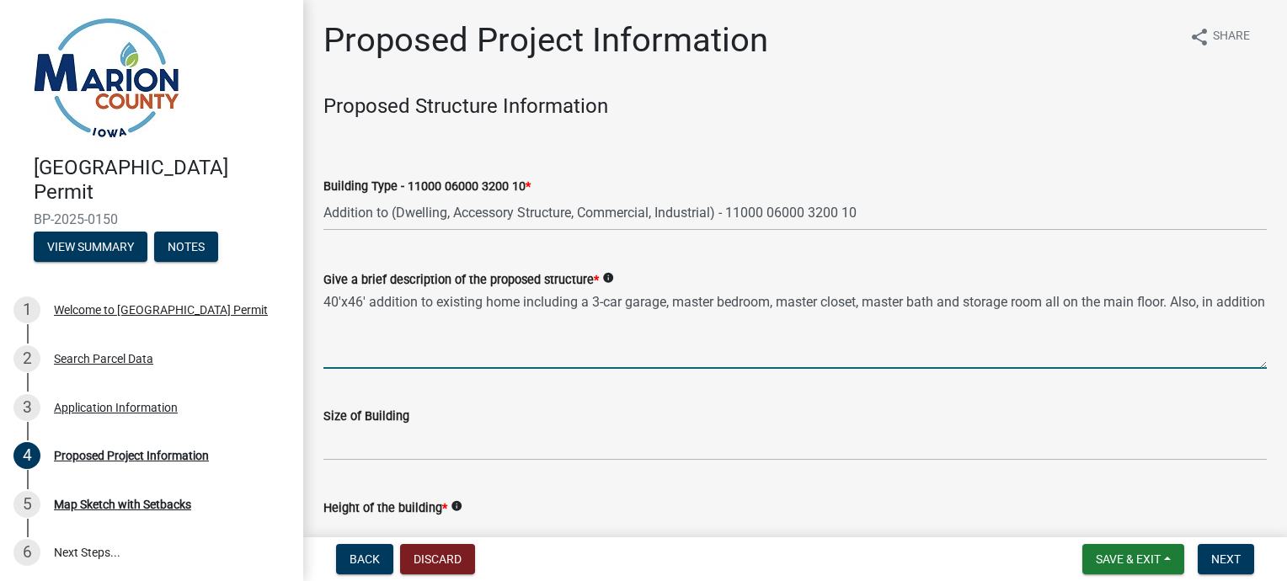
click at [377, 320] on textarea "40'x46' addition to existing home including a 3-car garage, master bedroom, mas…" at bounding box center [796, 329] width 944 height 79
click at [775, 302] on textarea "40'x46' addition to existing home including a 3-car garage, master bedroom, mas…" at bounding box center [796, 329] width 944 height 79
click at [889, 320] on textarea "40'x46' addition to existing home including a 3-car garage, master bedroom suit…" at bounding box center [796, 329] width 944 height 79
click at [1244, 301] on textarea "40'x46' addition to existing home including a 3-car garage, master bedroom suit…" at bounding box center [796, 329] width 944 height 79
click at [457, 318] on textarea "40'x46' addition to existing home including a 3-car garage, master bedroom suit…" at bounding box center [796, 329] width 944 height 79
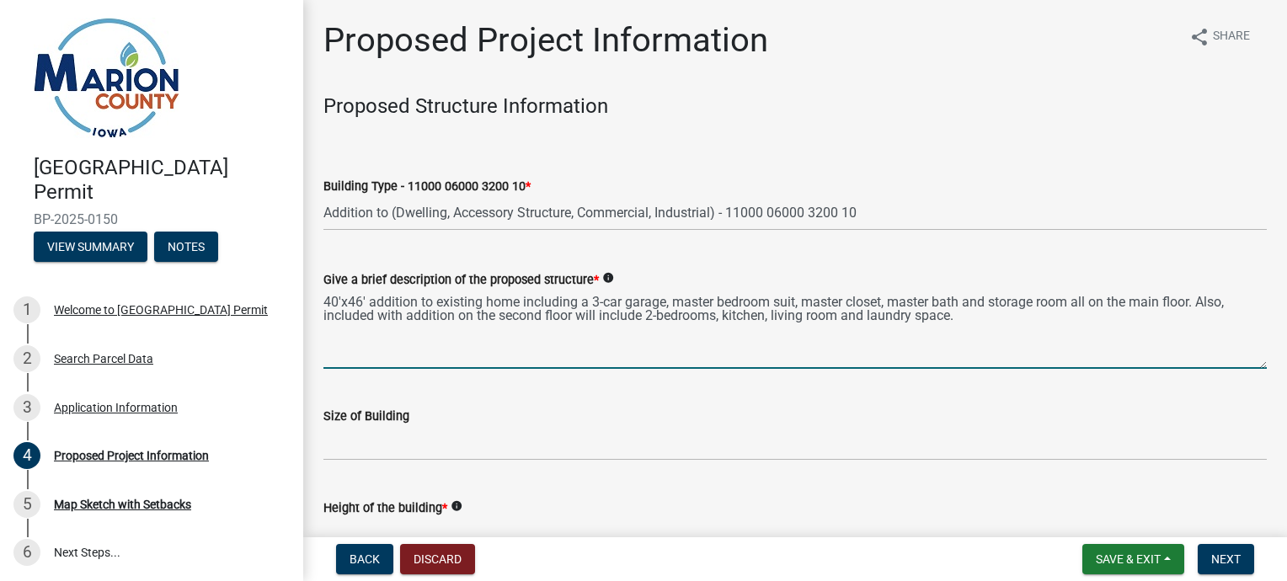
click at [399, 316] on textarea "40'x46' addition to existing home including a 3-car garage, master bedroom suit…" at bounding box center [796, 329] width 944 height 79
click at [400, 318] on textarea "40'x46' addition to existing home including a 3-car garage, master bedroom suit…" at bounding box center [796, 329] width 944 height 79
click at [947, 318] on textarea "40'x46' addition to existing home including a 3-car garage, master bedroom suit…" at bounding box center [796, 329] width 944 height 79
type textarea "40'x46' addition to existing home including a 3-car garage, master bedroom suit…"
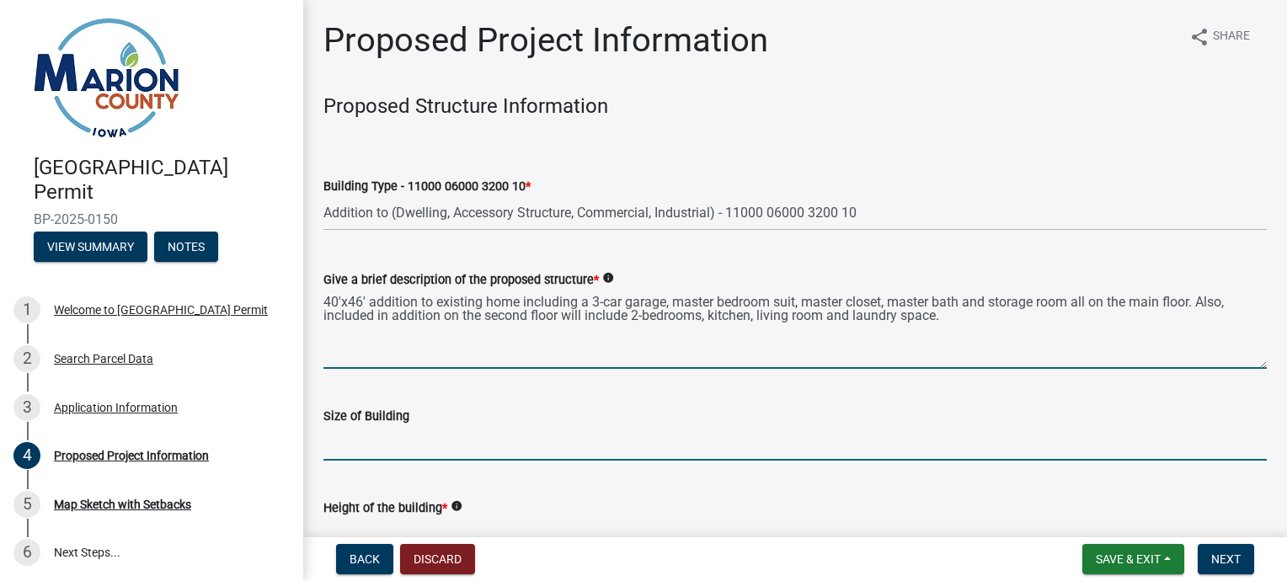
click at [371, 437] on input "Size of Building" at bounding box center [796, 443] width 944 height 35
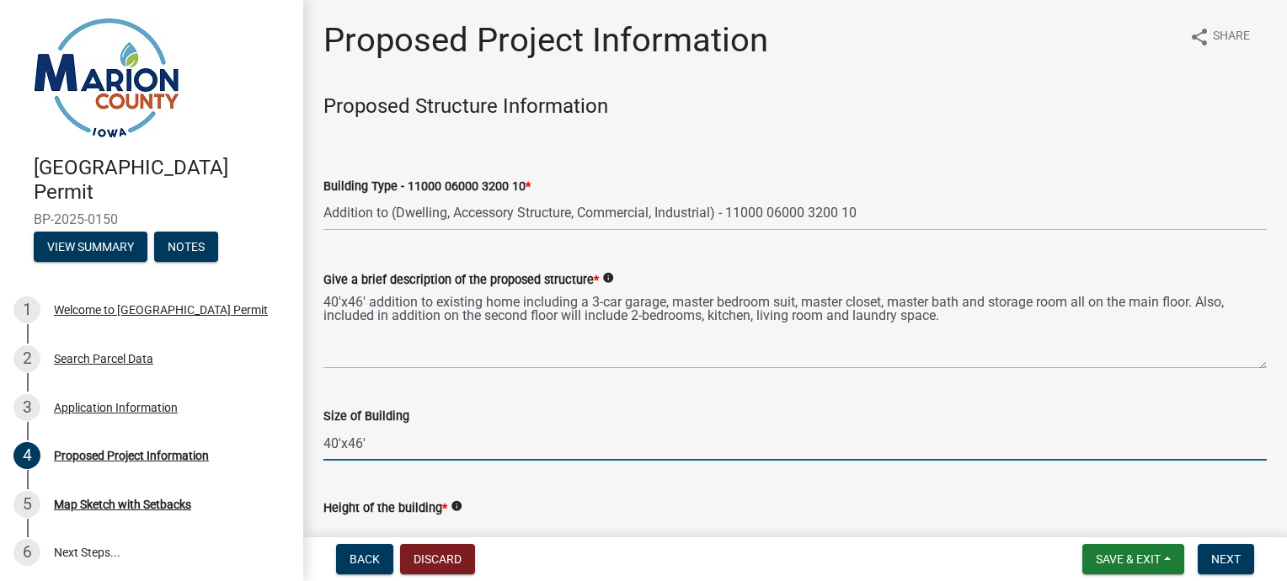
type input "40'x46'"
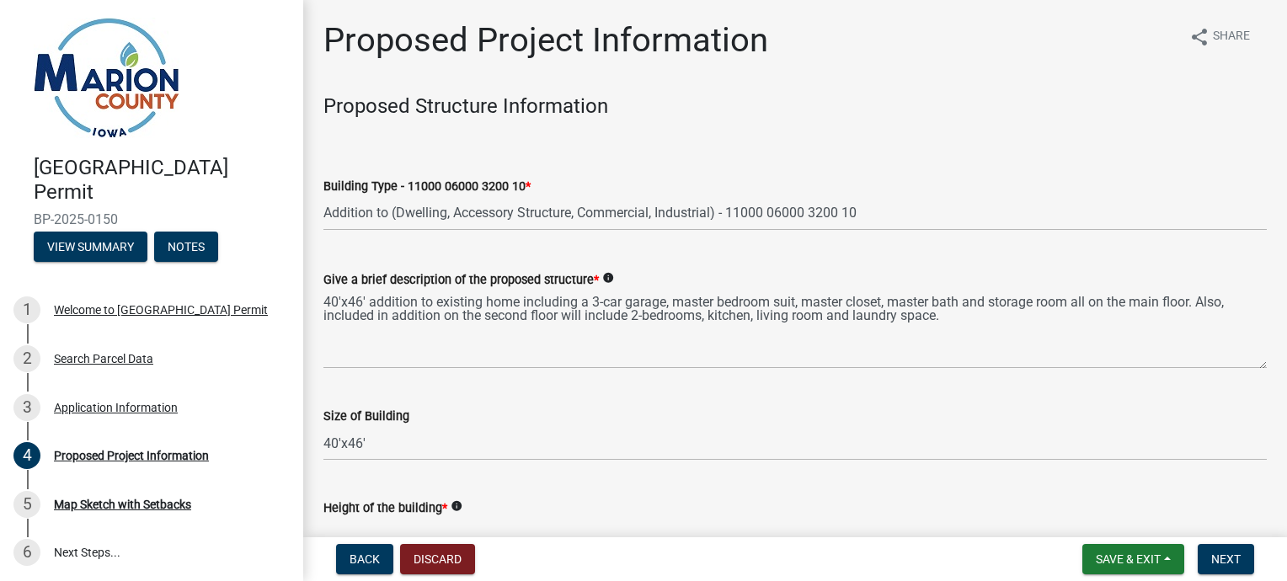
click at [501, 512] on div "Height of the building * info" at bounding box center [796, 508] width 944 height 20
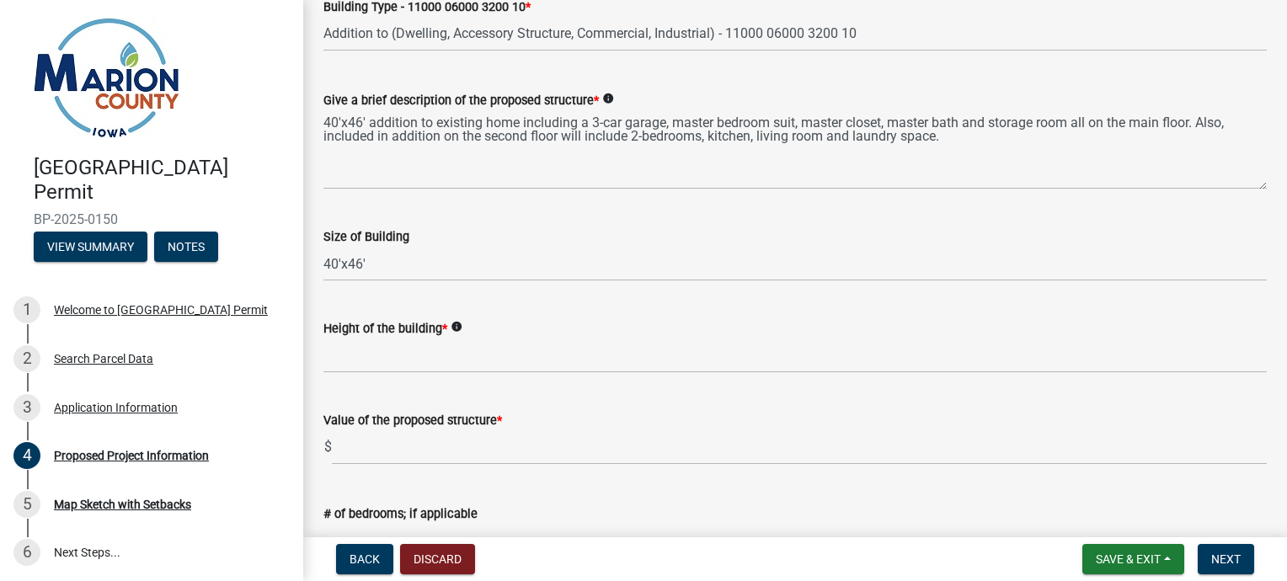
scroll to position [202, 0]
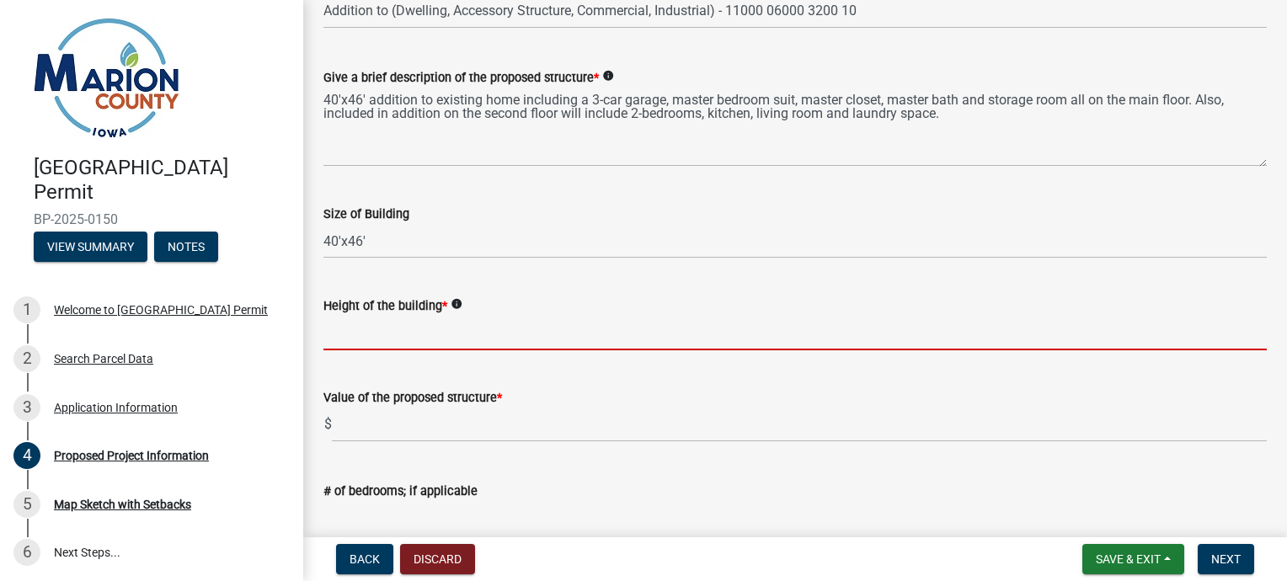
click at [344, 335] on input "Height of the building *" at bounding box center [796, 333] width 944 height 35
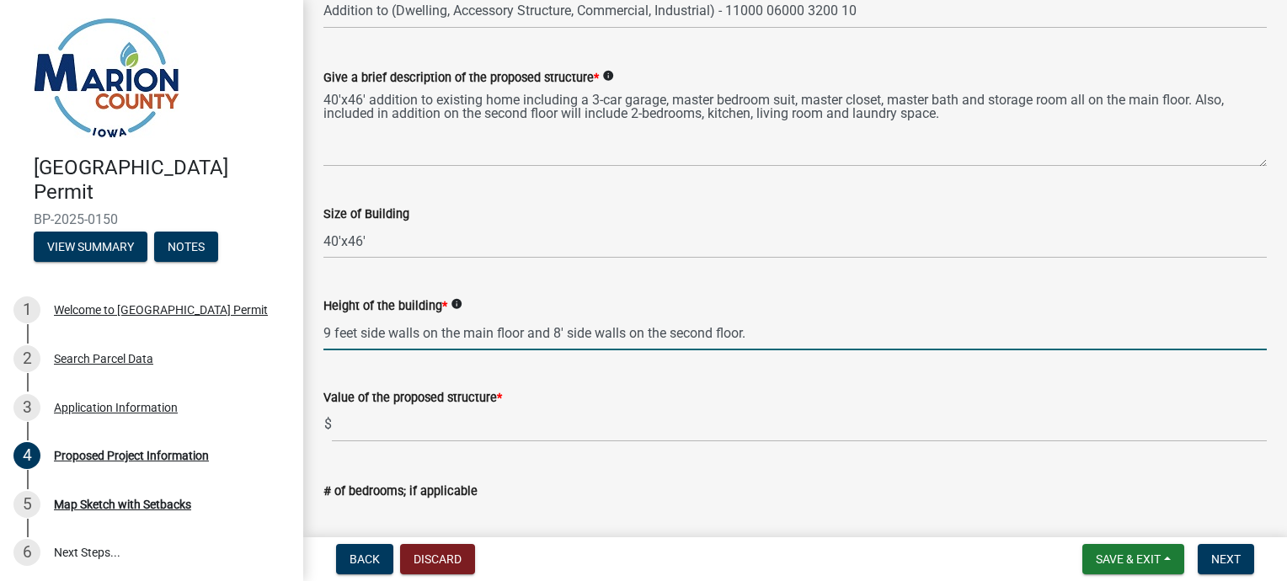
click at [330, 334] on input "9 feet side walls on the main floor and 8' side walls on the second floor." at bounding box center [796, 333] width 944 height 35
click at [738, 334] on input "9' side walls on the main floor and 8' side walls on the second floor." at bounding box center [796, 333] width 944 height 35
click at [1122, 330] on input "9' side walls on the main floor and 8' side walls on the second floor. for a to…" at bounding box center [796, 333] width 944 height 35
click at [1245, 335] on input "9' side walls on the main floor and 8' side walls on the second floor. for a to…" at bounding box center [796, 333] width 944 height 35
type input "9' side walls on the main floor and 8' side walls on the second floor. for a to…"
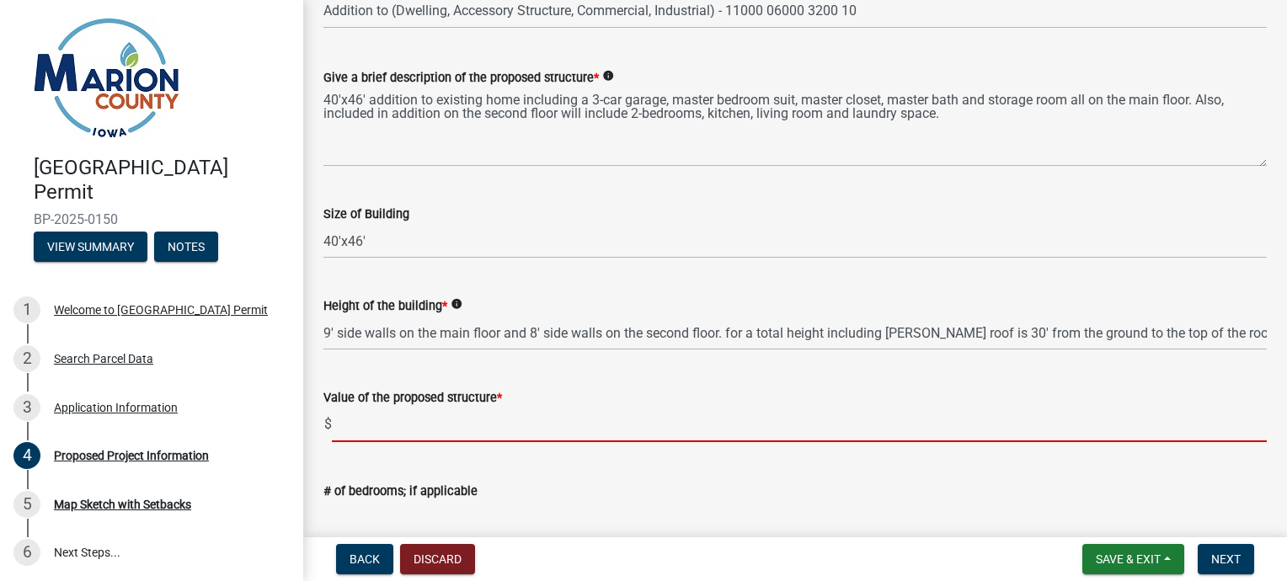
click at [350, 426] on input "text" at bounding box center [799, 425] width 935 height 35
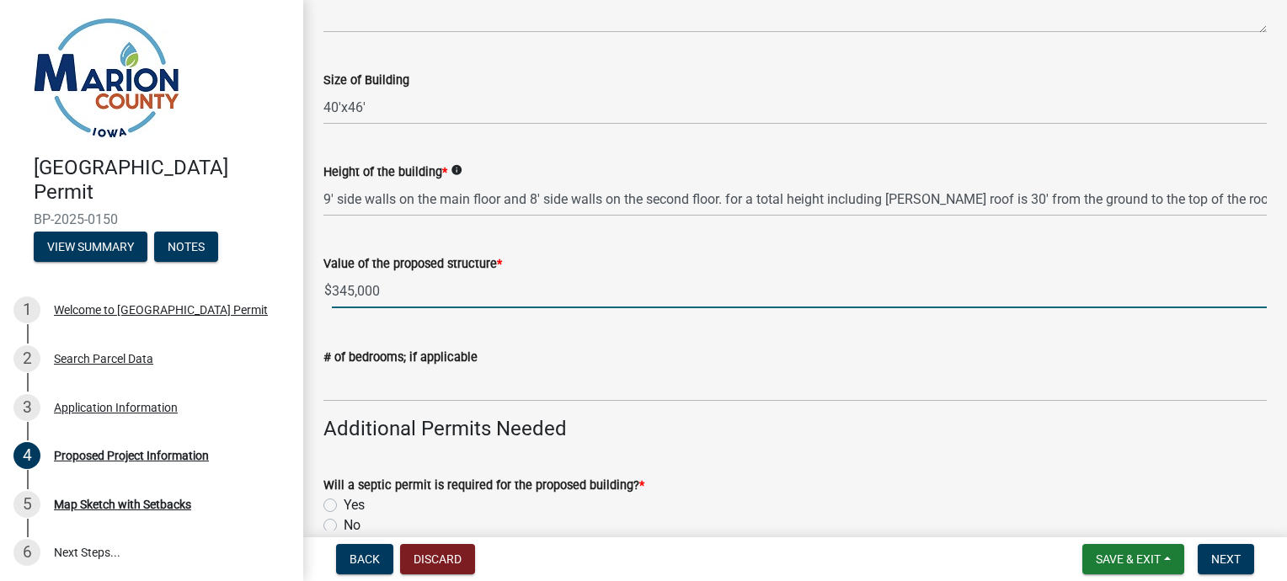
scroll to position [337, 0]
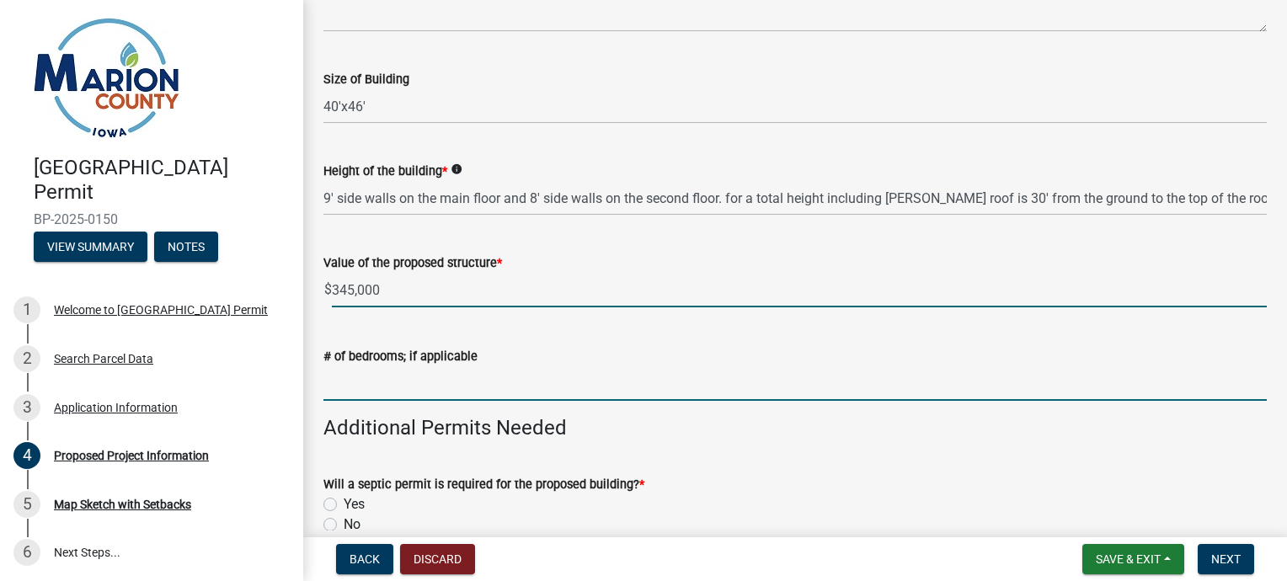
type input "345000"
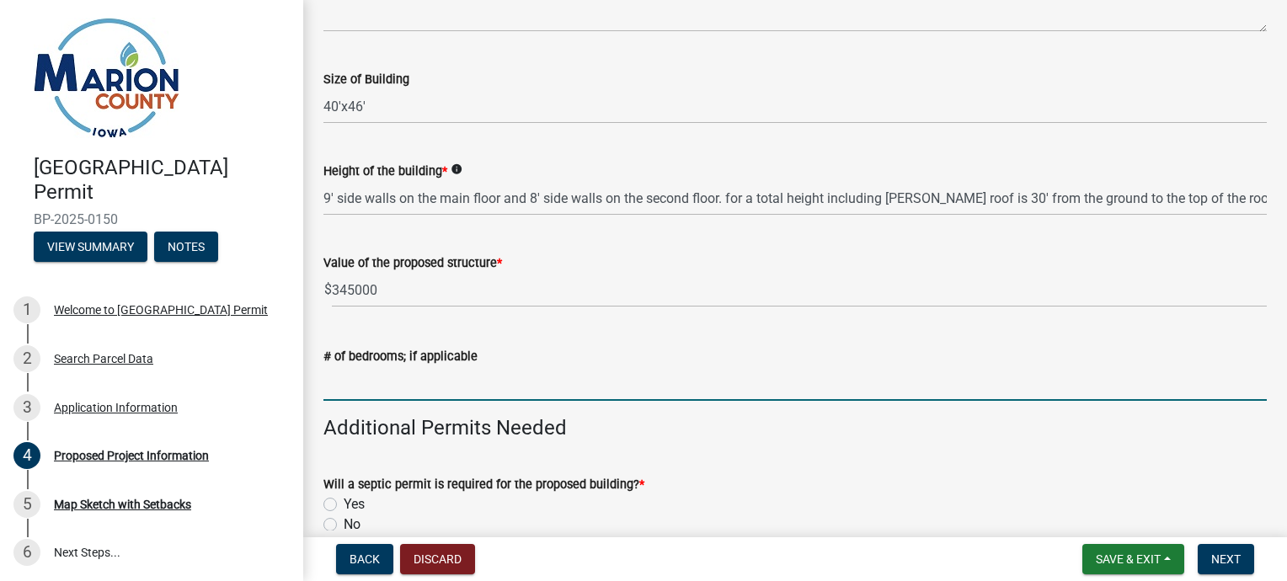
click at [329, 382] on input "text" at bounding box center [796, 383] width 944 height 35
type input "3"
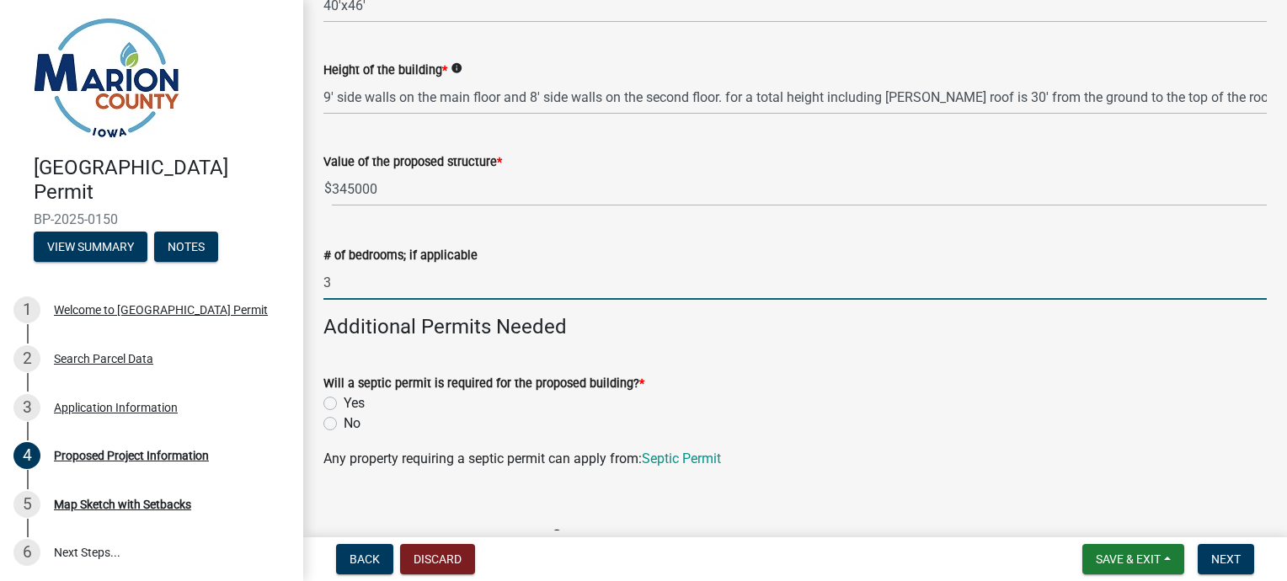
scroll to position [527, 0]
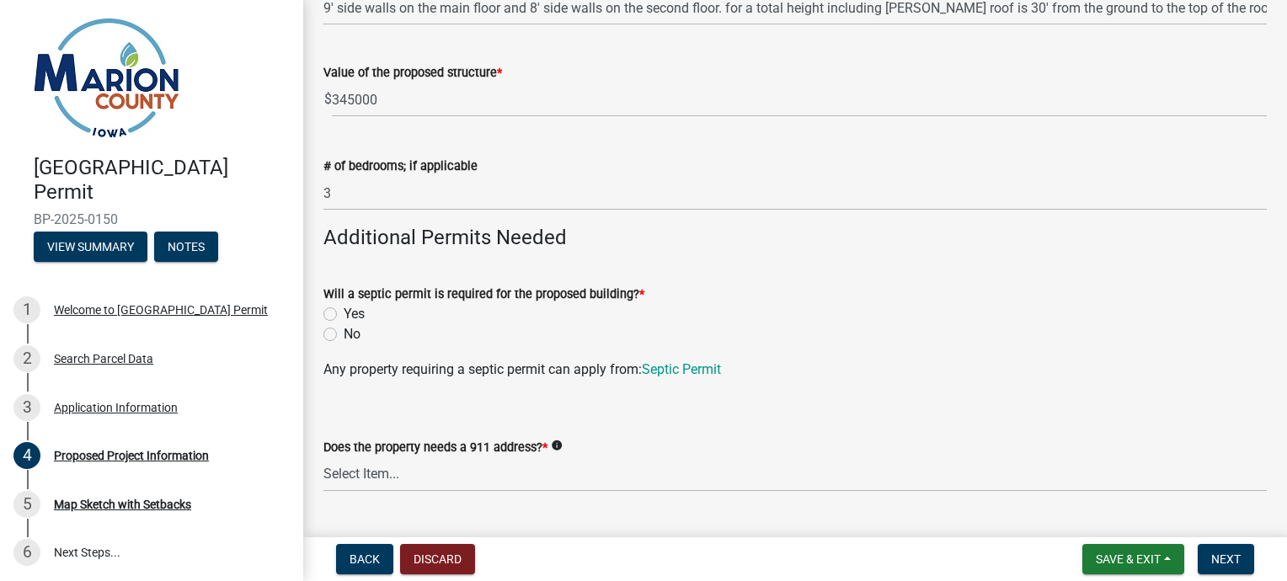
click at [344, 332] on label "No" at bounding box center [352, 334] width 17 height 20
click at [344, 332] on input "No" at bounding box center [349, 329] width 11 height 11
radio input "true"
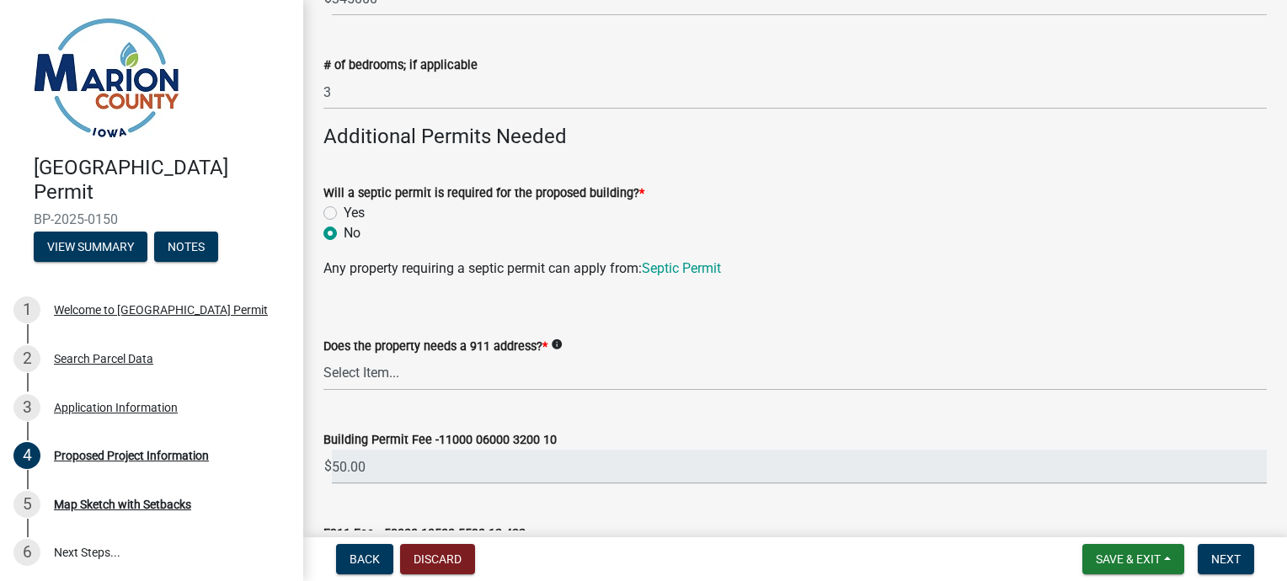
scroll to position [662, 0]
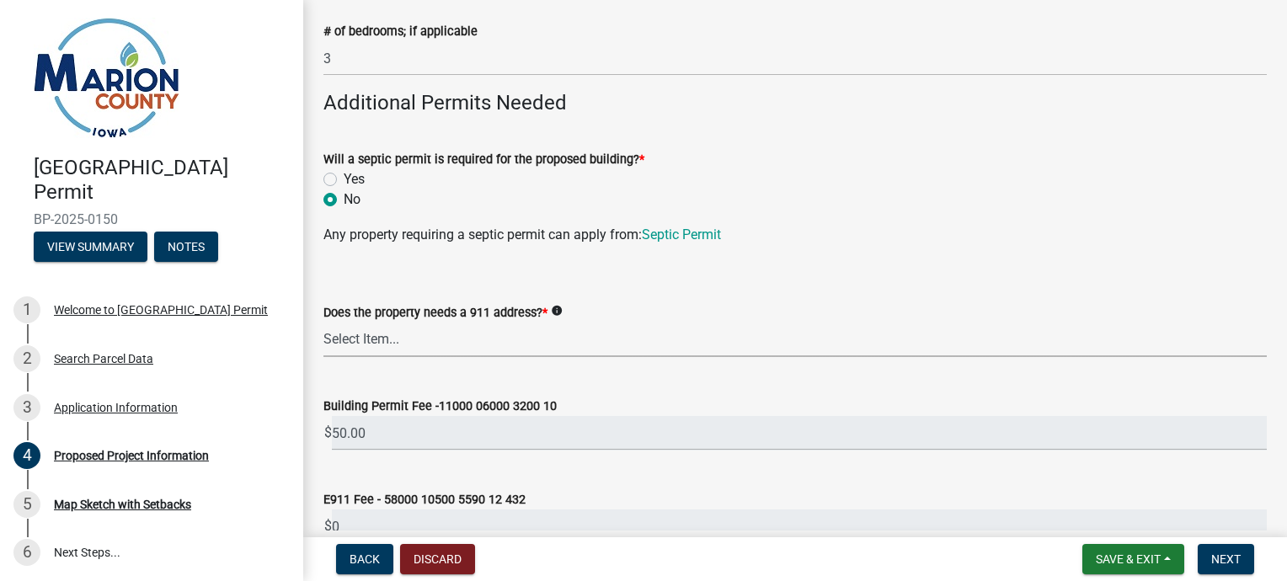
click at [383, 337] on select "Select Item... Yes No" at bounding box center [796, 340] width 944 height 35
click at [324, 323] on select "Select Item... Yes No" at bounding box center [796, 340] width 944 height 35
select select "7ee9b347-9d60-4880-bc15-13e3f262939b"
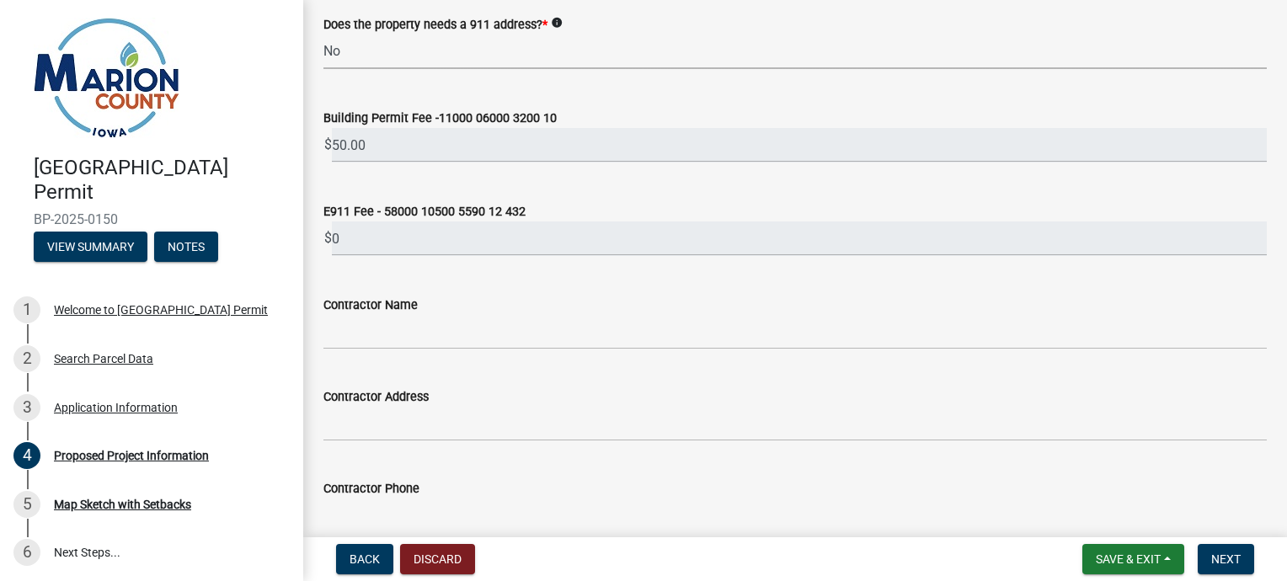
scroll to position [966, 0]
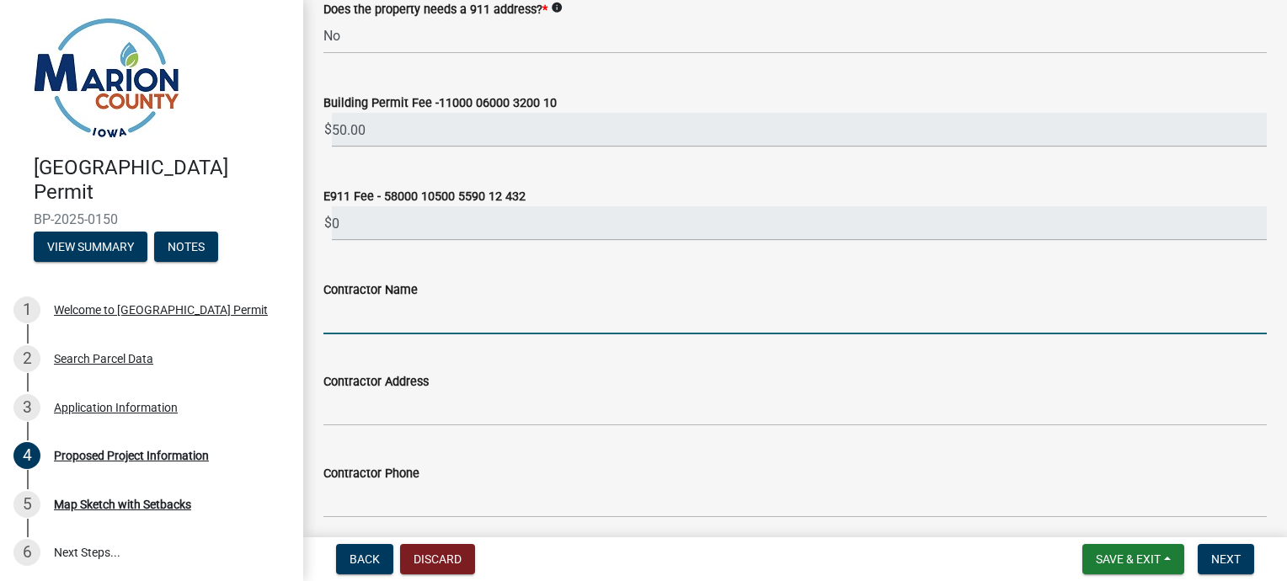
click at [337, 317] on input "Contractor Name" at bounding box center [796, 317] width 944 height 35
type input "[PERSON_NAME]"
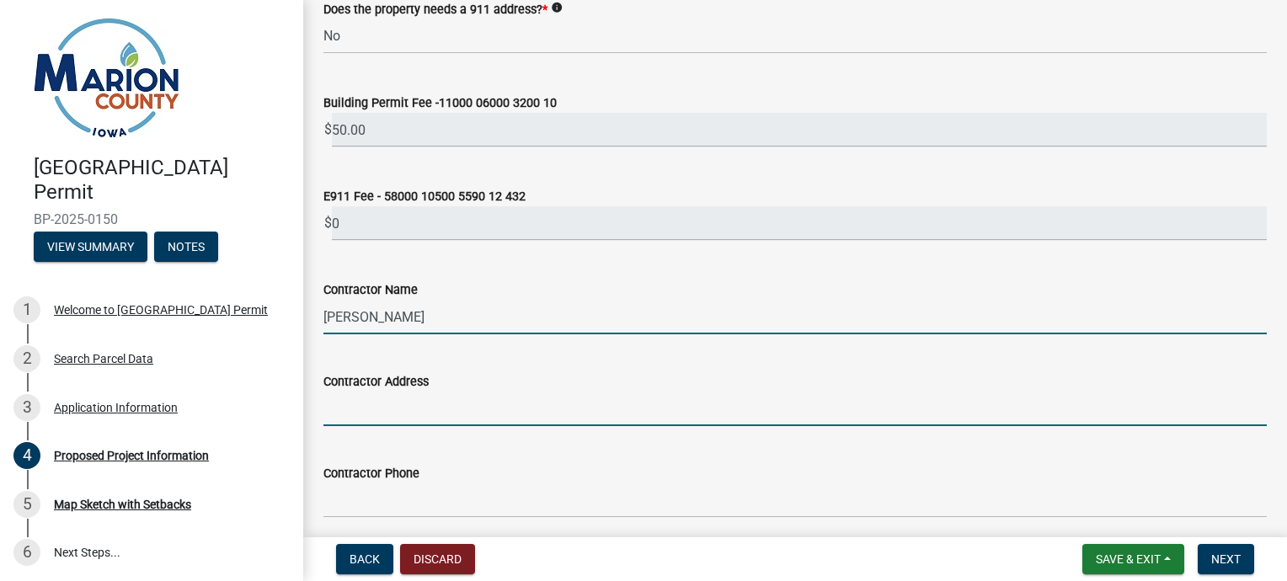
click at [336, 409] on input "Contractor Address" at bounding box center [796, 409] width 944 height 35
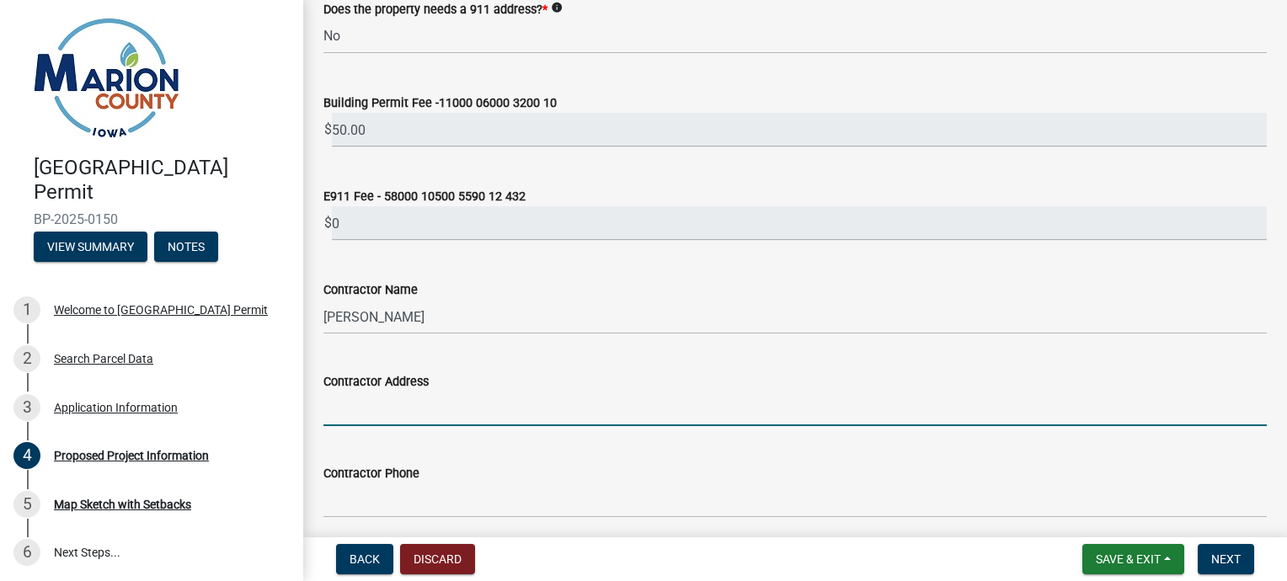
type input "701 West Washington Street"
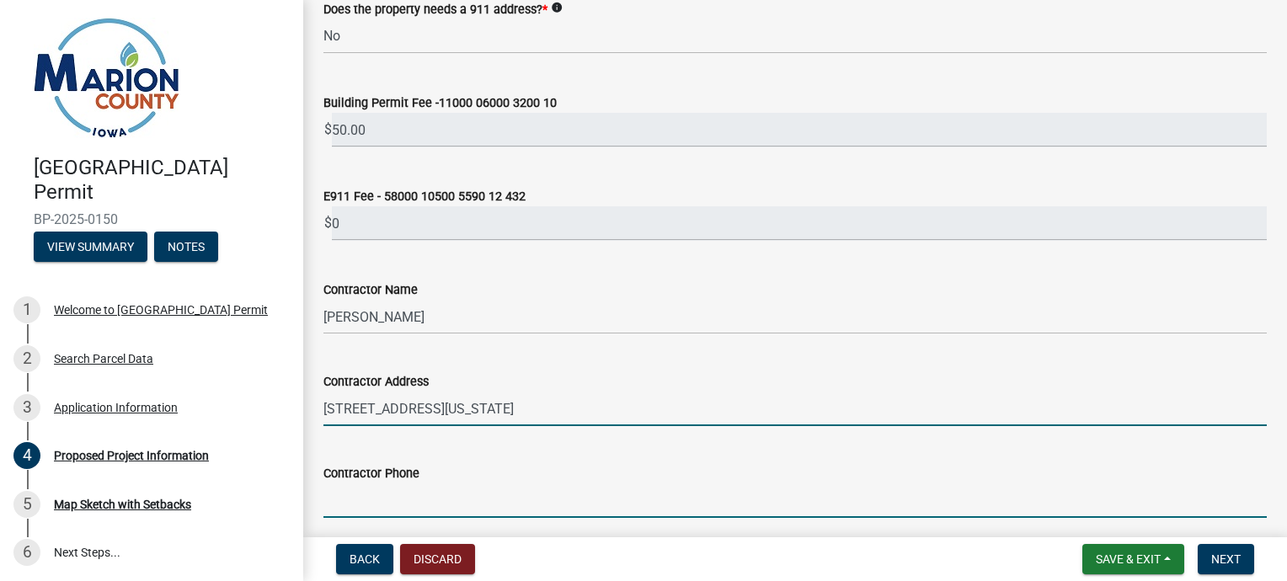
type input "5156816230"
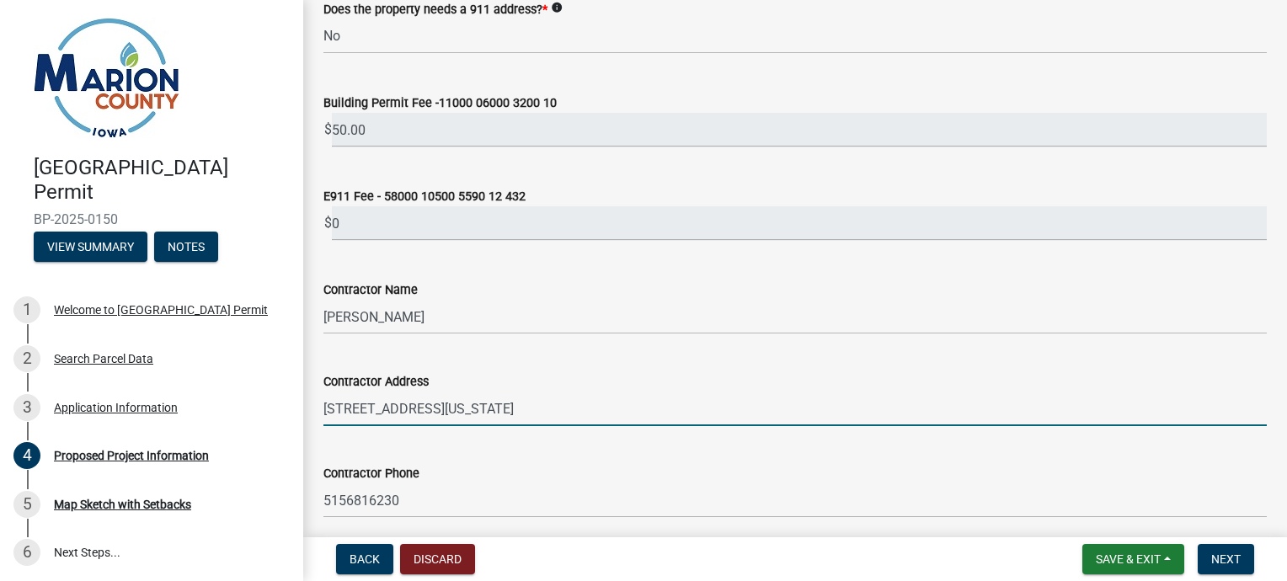
type input "susie.winegardner@gmail.com"
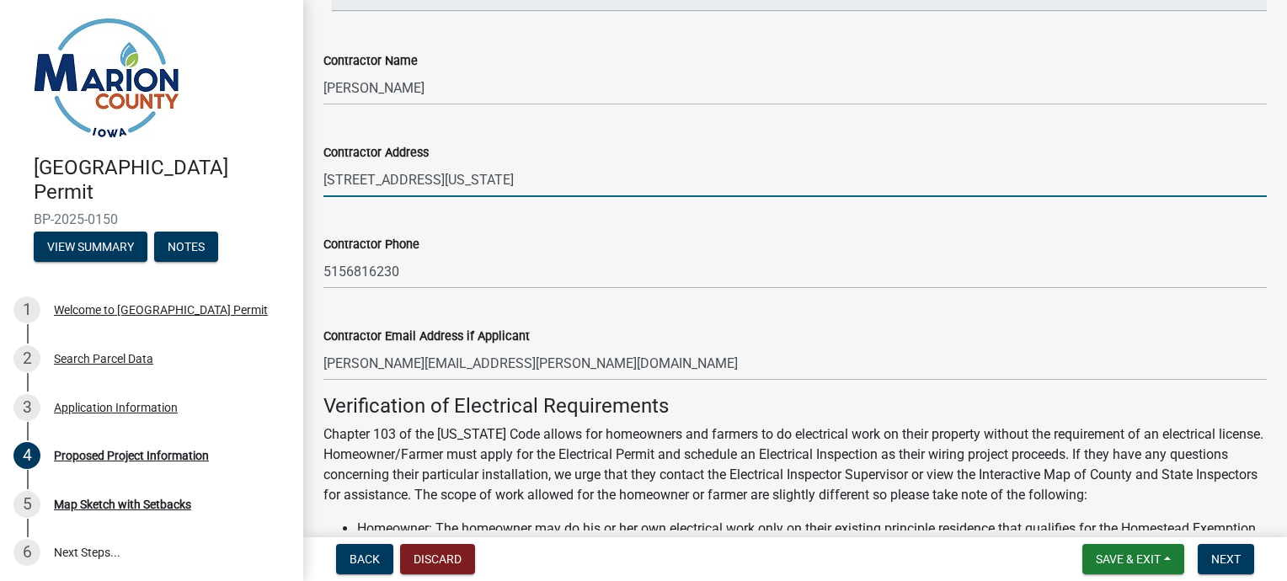
scroll to position [1201, 0]
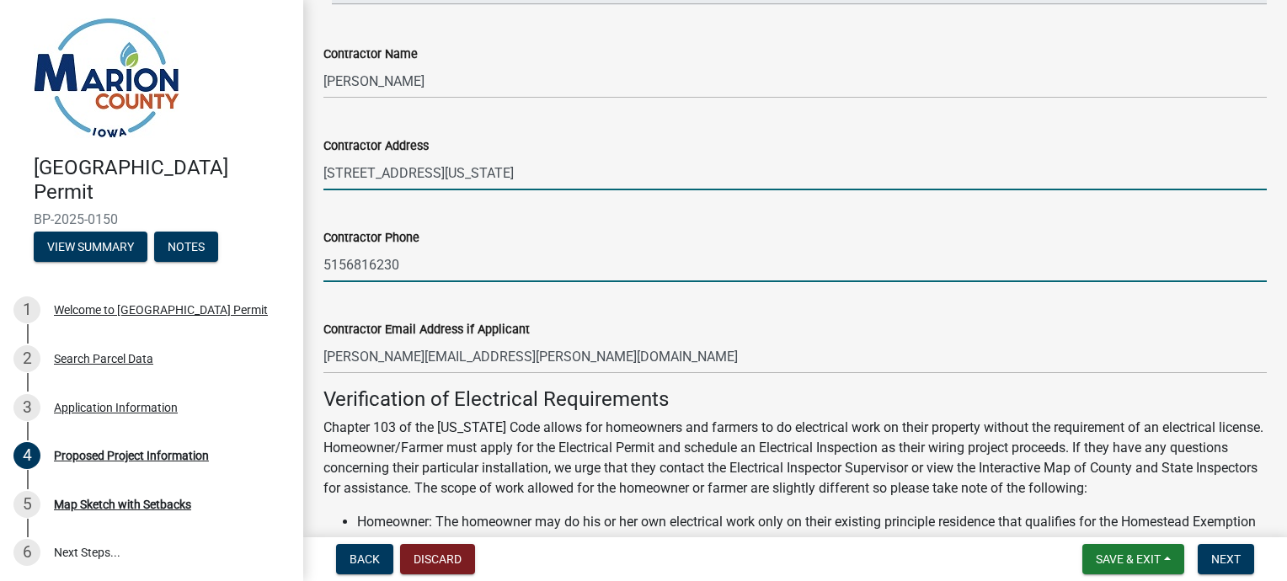
click at [368, 265] on input "5156816230" at bounding box center [796, 265] width 944 height 35
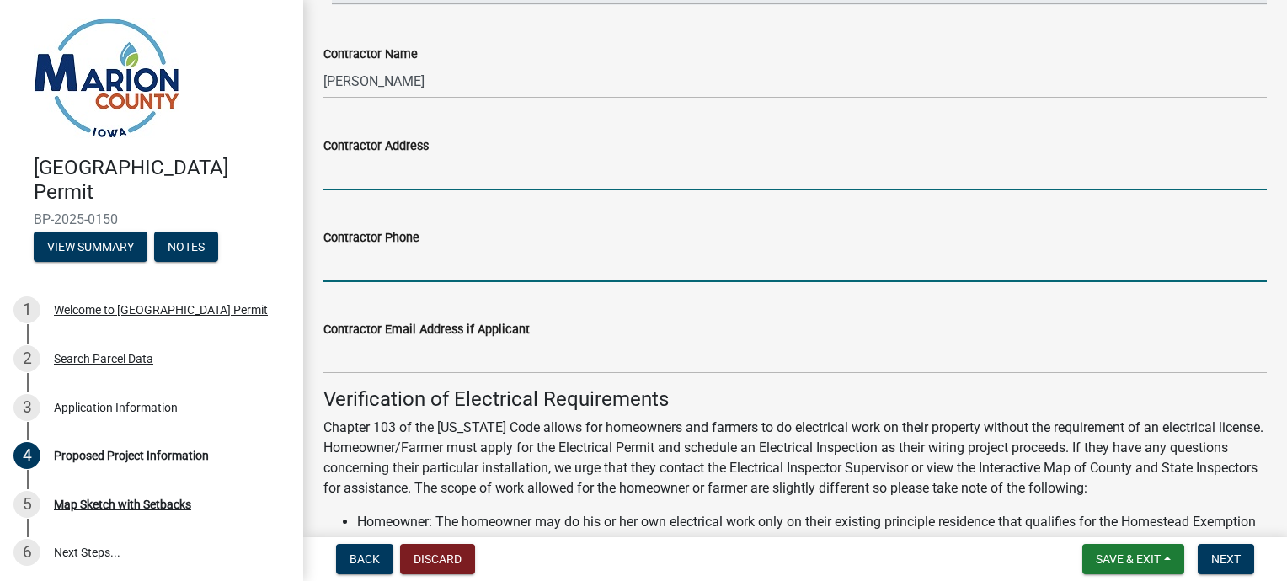
click at [340, 168] on input "Contractor Address" at bounding box center [796, 173] width 944 height 35
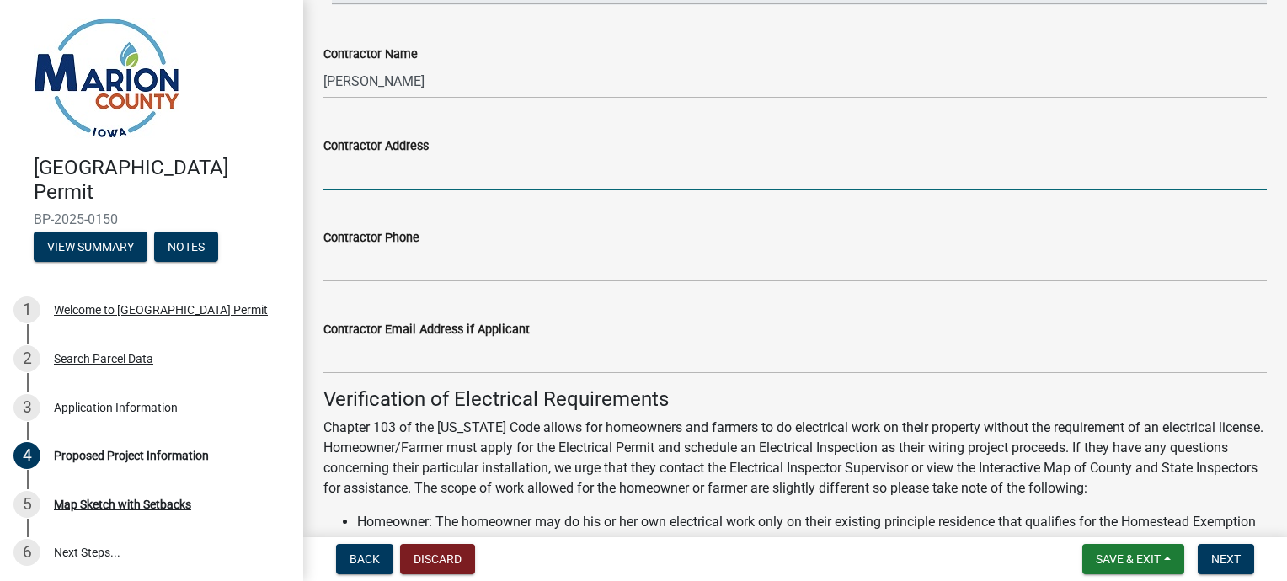
click at [340, 168] on input "Contractor Address" at bounding box center [796, 173] width 944 height 35
type input "701 West Washington"
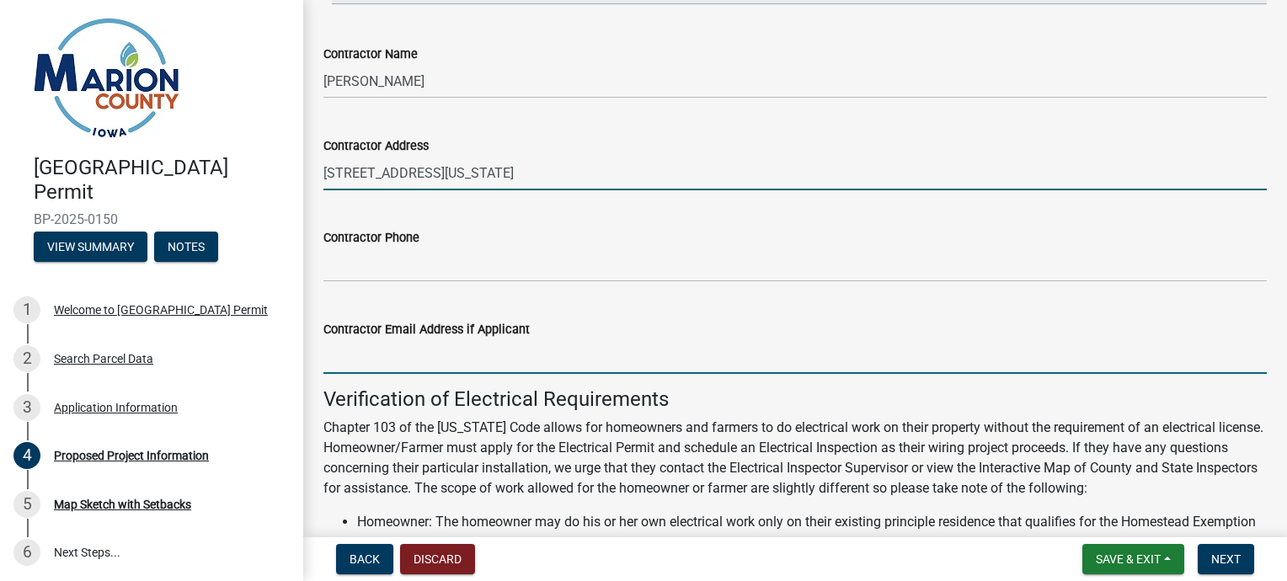
type input "dougwinegardner@icloud.com"
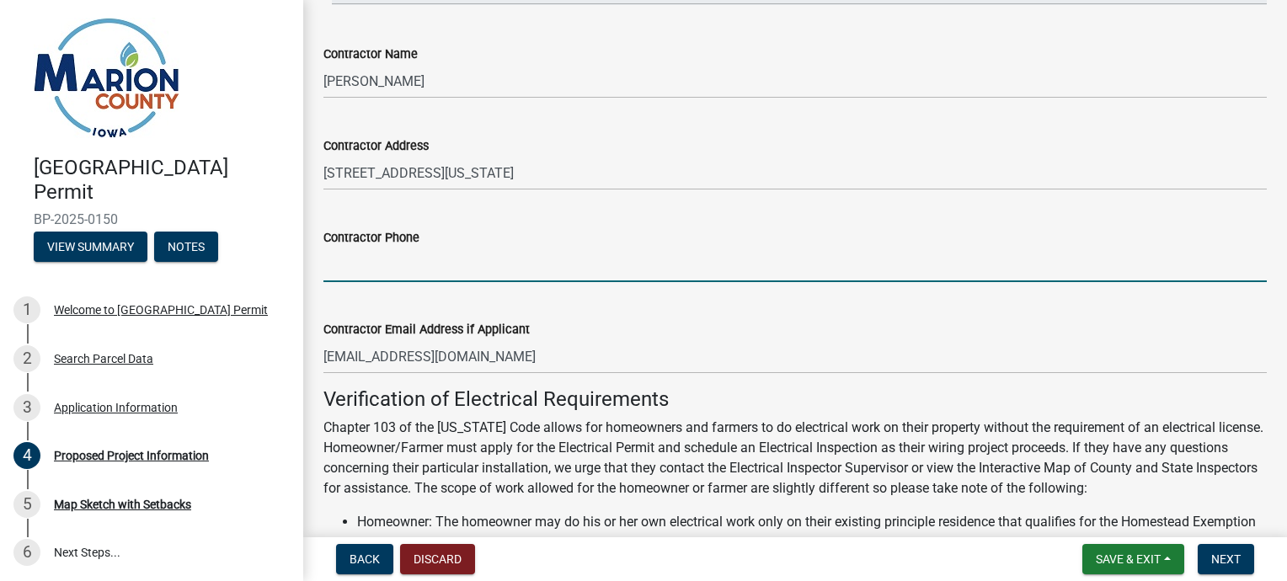
click at [370, 258] on input "Contractor Phone" at bounding box center [796, 265] width 944 height 35
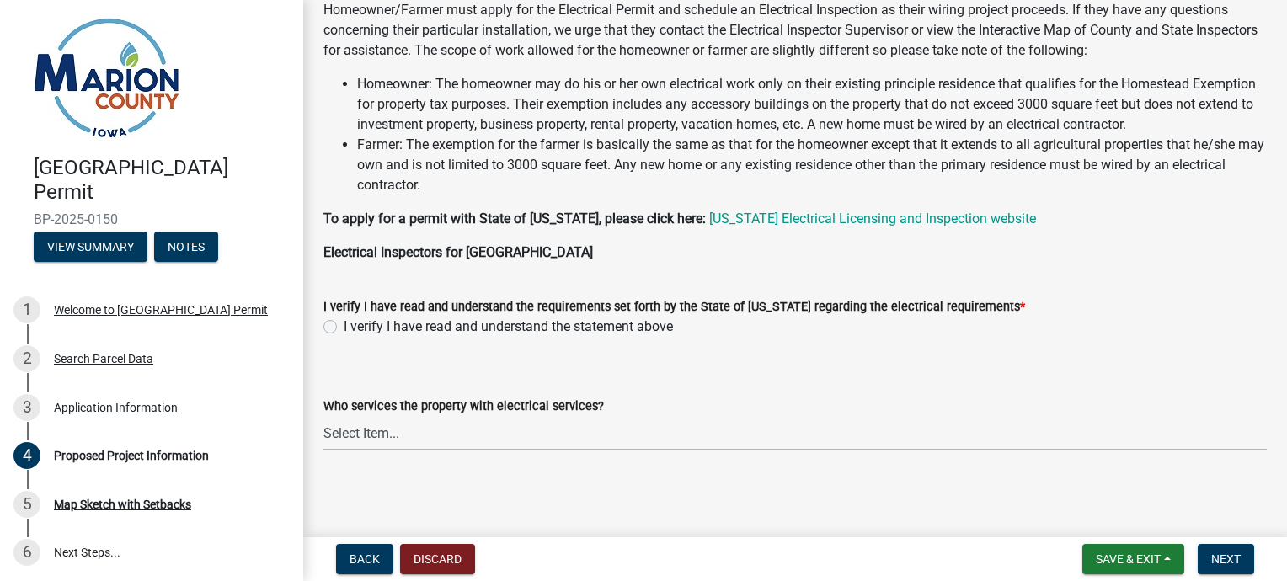
scroll to position [1640, 0]
type input "[PHONE_NUMBER]"
click at [344, 326] on label "I verify I have read and understand the statement above" at bounding box center [508, 326] width 329 height 20
click at [344, 326] on input "I verify I have read and understand the statement above" at bounding box center [349, 321] width 11 height 11
radio input "true"
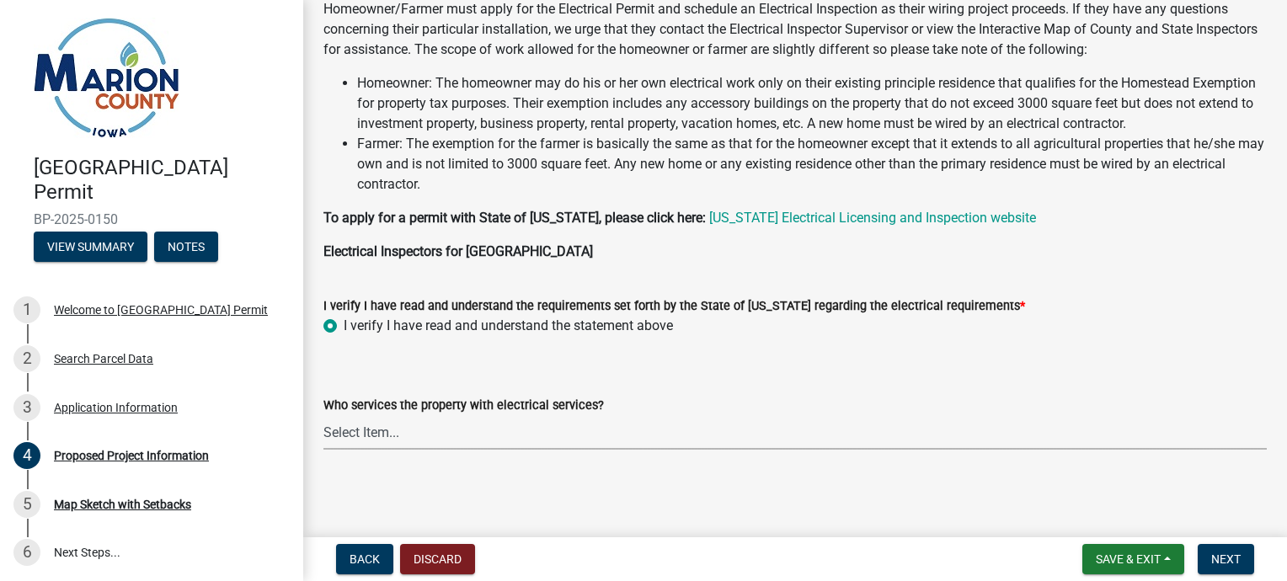
click at [414, 436] on select "Select Item... Pella REC MidAmerican Energy Other" at bounding box center [796, 432] width 944 height 35
click at [324, 415] on select "Select Item... Pella REC MidAmerican Energy Other" at bounding box center [796, 432] width 944 height 35
select select "c01c0ffe-a9ad-46ba-80d8-07ee8e46f3b2"
click at [1218, 559] on span "Next" at bounding box center [1226, 559] width 29 height 13
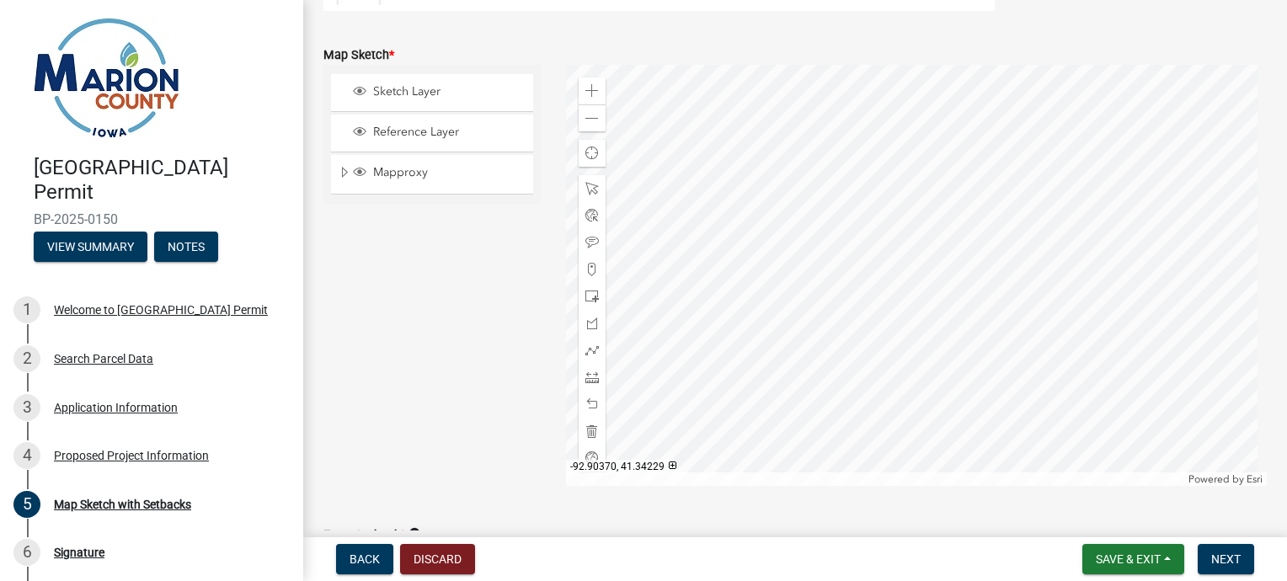
scroll to position [382, 0]
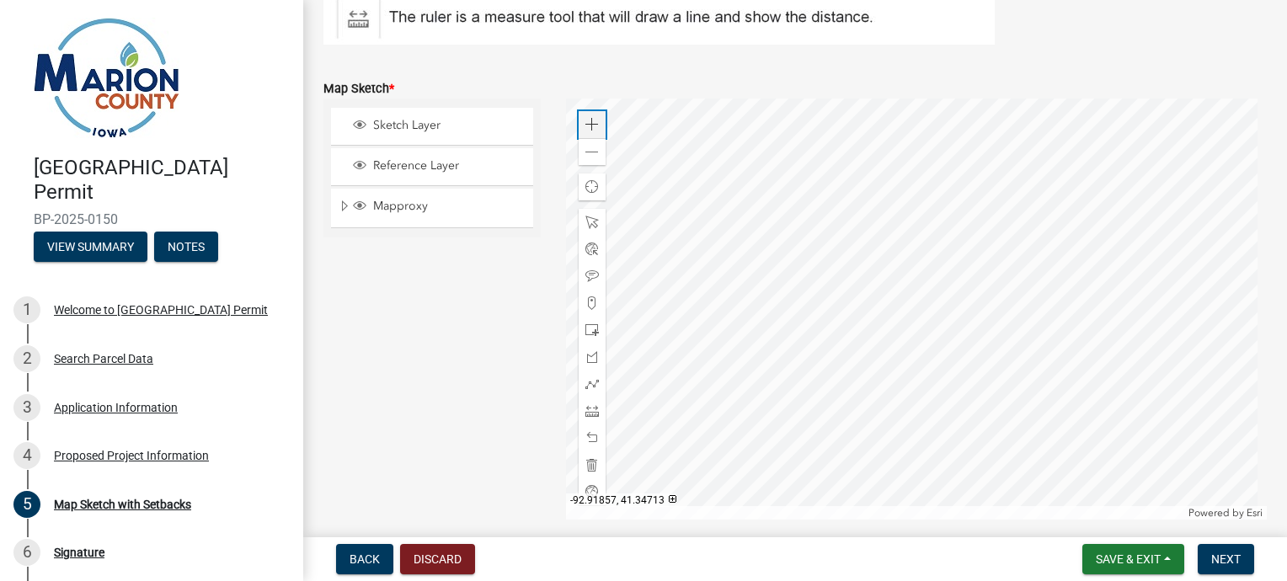
click at [586, 123] on span at bounding box center [592, 124] width 13 height 13
click at [587, 147] on span at bounding box center [592, 152] width 13 height 13
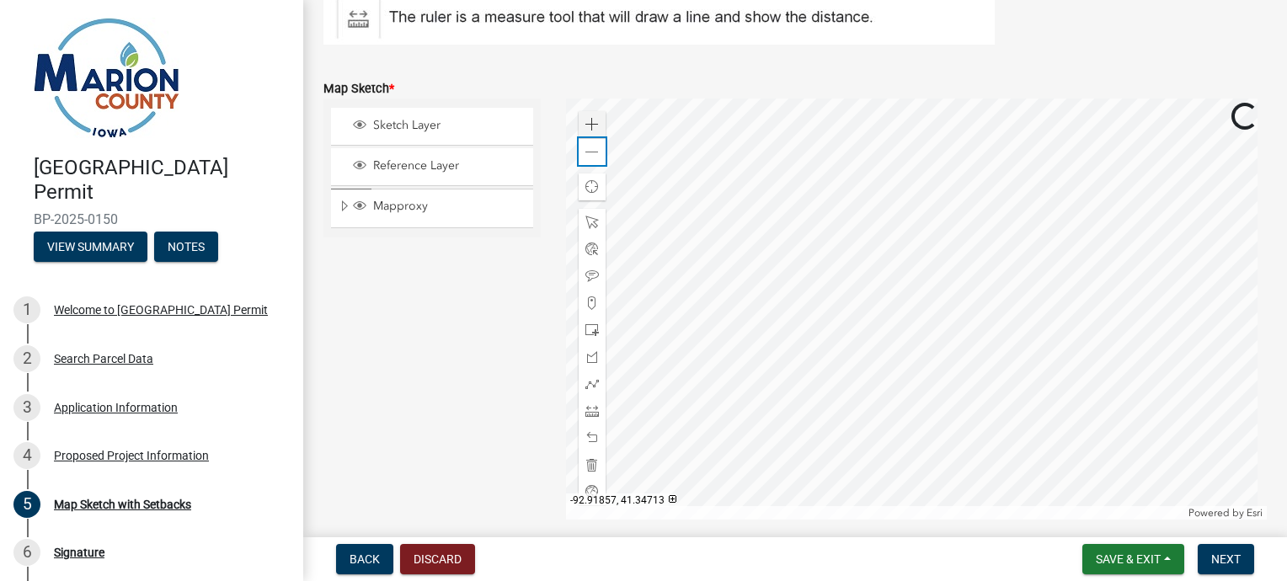
drag, startPoint x: 586, startPoint y: 146, endPoint x: 588, endPoint y: 126, distance: 19.5
click at [588, 126] on div "Zoom in Zoom out" at bounding box center [592, 138] width 27 height 54
click at [588, 126] on span at bounding box center [592, 124] width 13 height 13
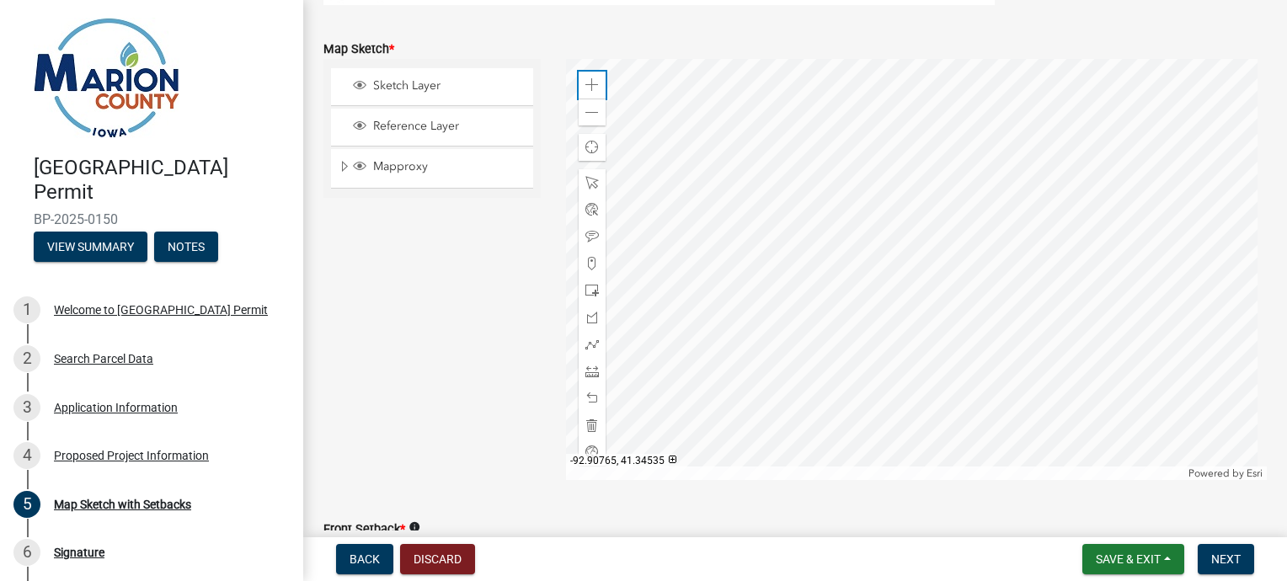
scroll to position [438, 0]
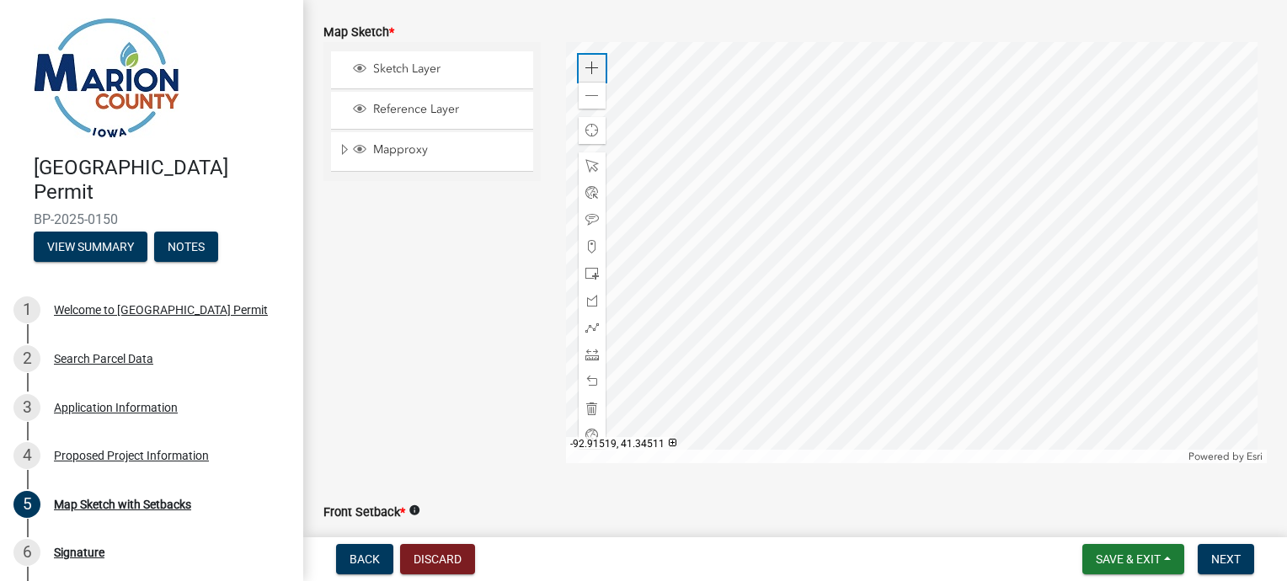
click at [589, 72] on span at bounding box center [592, 68] width 13 height 13
click at [589, 90] on span at bounding box center [592, 95] width 13 height 13
click at [382, 69] on span "Sketch Layer" at bounding box center [448, 69] width 158 height 15
click at [363, 108] on span "Layer List" at bounding box center [359, 108] width 13 height 13
click at [369, 64] on span "Sketch Layer" at bounding box center [448, 69] width 158 height 15
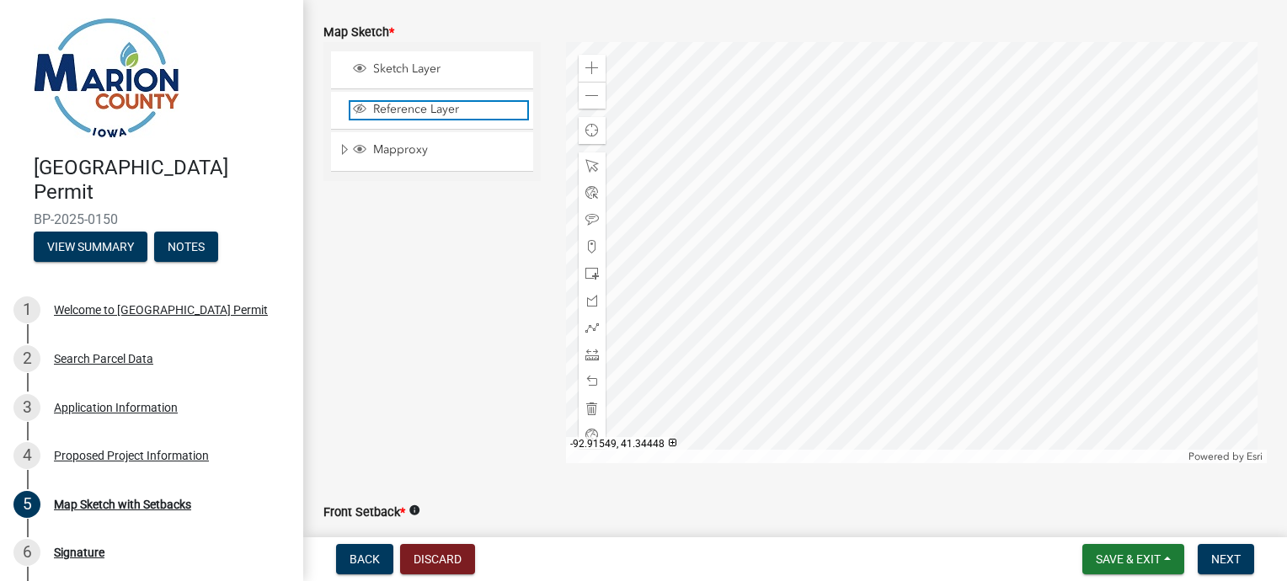
click at [366, 115] on span "Layer List" at bounding box center [359, 110] width 19 height 17
click at [370, 151] on span "Mapproxy" at bounding box center [448, 149] width 158 height 15
click at [378, 71] on span "Sketch Layer" at bounding box center [448, 69] width 158 height 15
click at [361, 109] on span "Layer List" at bounding box center [359, 108] width 13 height 13
click at [361, 69] on span "Layer List" at bounding box center [359, 68] width 13 height 13
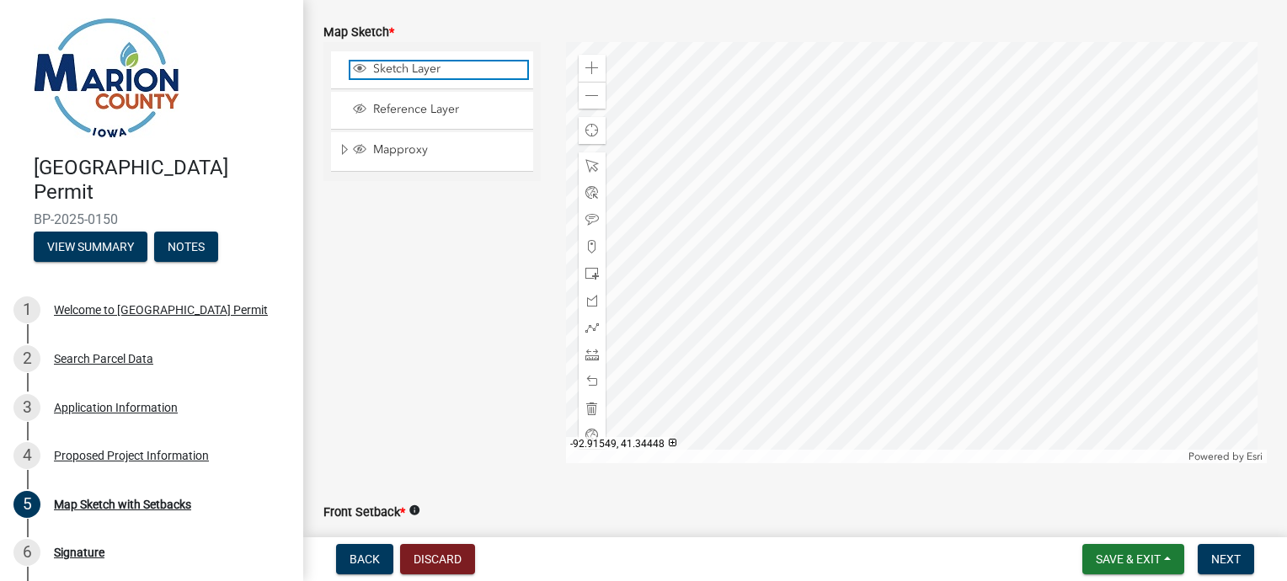
click at [360, 67] on span "Layer List" at bounding box center [359, 68] width 13 height 13
click at [391, 62] on span "Sketch Layer" at bounding box center [448, 69] width 158 height 15
click at [381, 229] on div "Sketch Layer Reference Layer Mapproxy Surveys Townships Political Townships Tow…" at bounding box center [432, 252] width 243 height 421
click at [374, 554] on span "Back" at bounding box center [365, 559] width 30 height 13
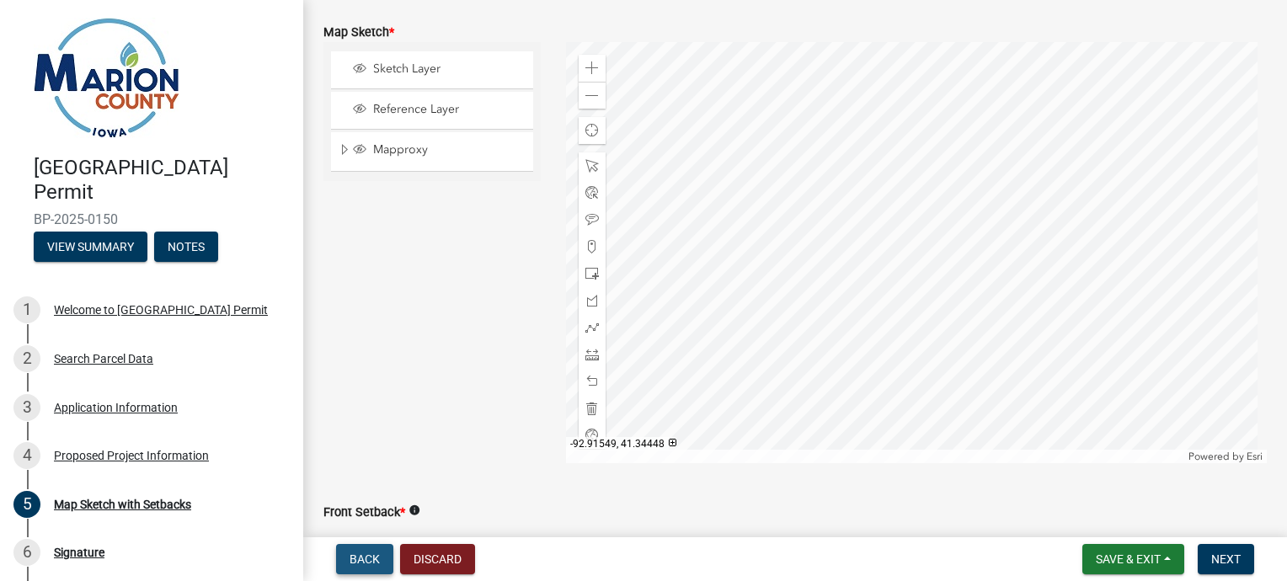
scroll to position [0, 0]
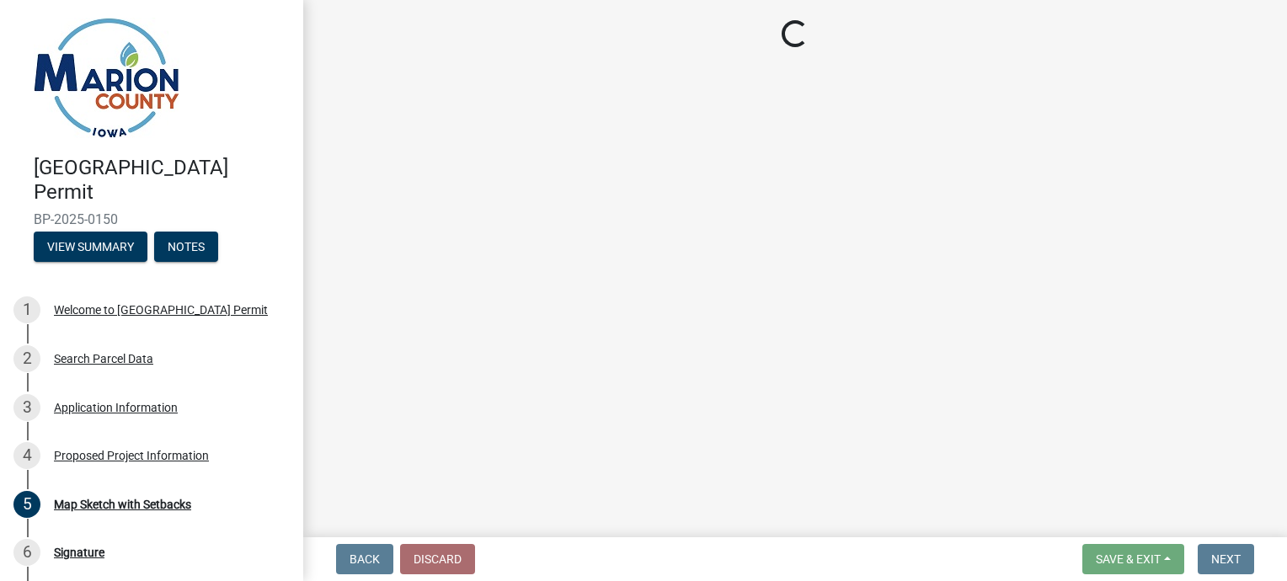
select select "2345ac37-7929-4014-941a-81c65e7ce3e9"
select select "7ee9b347-9d60-4880-bc15-13e3f262939b"
select select "c01c0ffe-a9ad-46ba-80d8-07ee8e46f3b2"
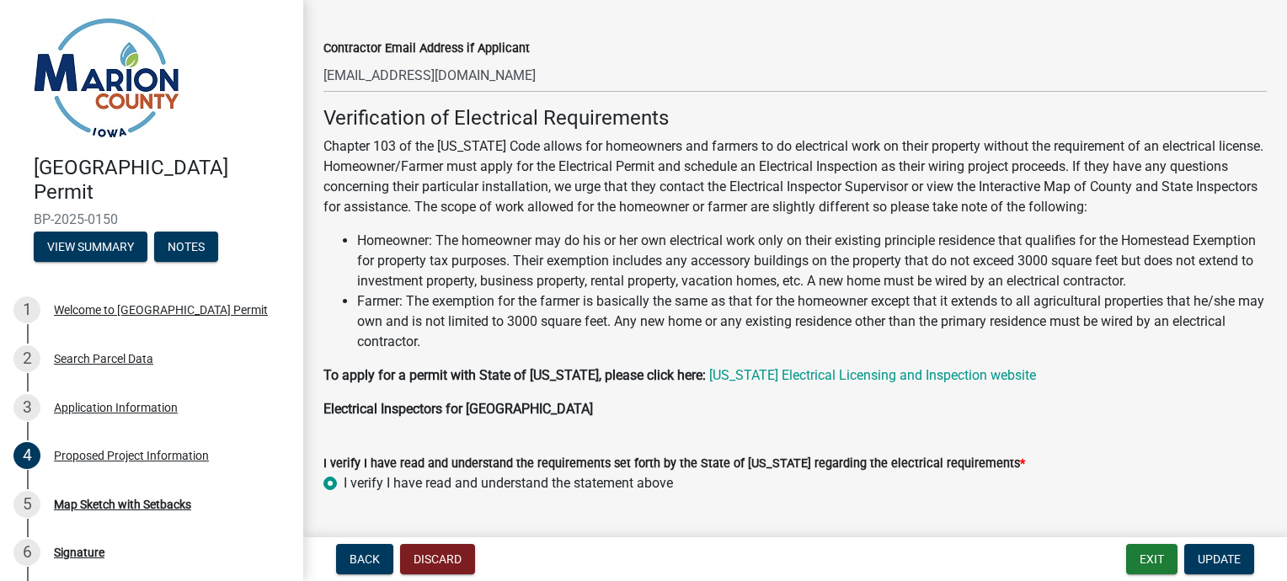
scroll to position [1640, 0]
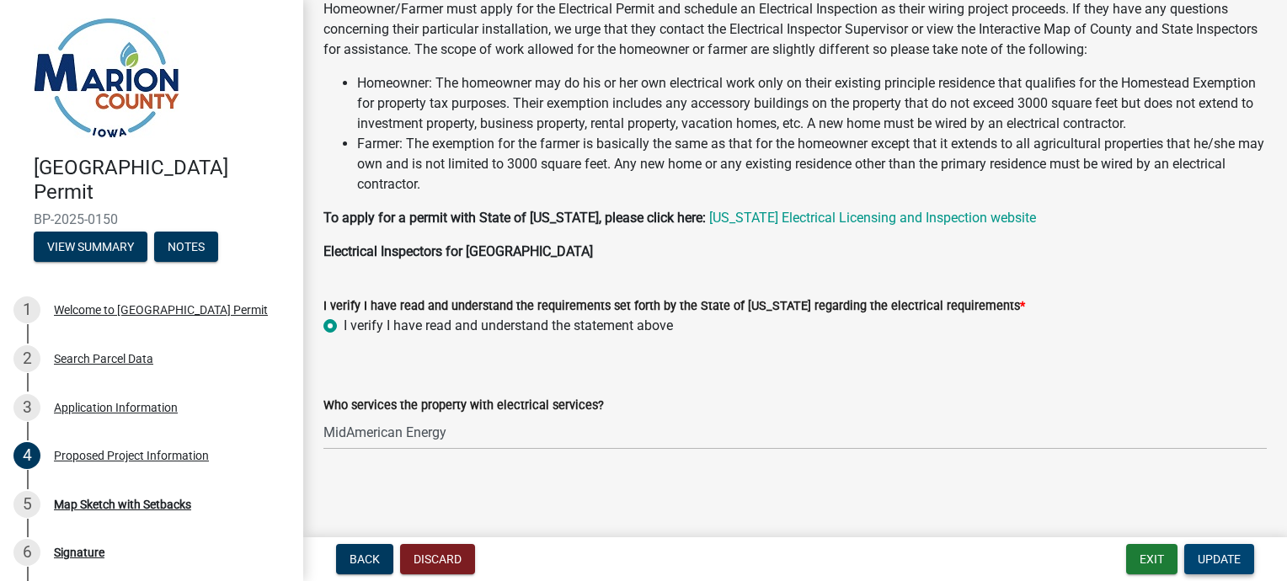
click at [1205, 556] on span "Update" at bounding box center [1219, 559] width 43 height 13
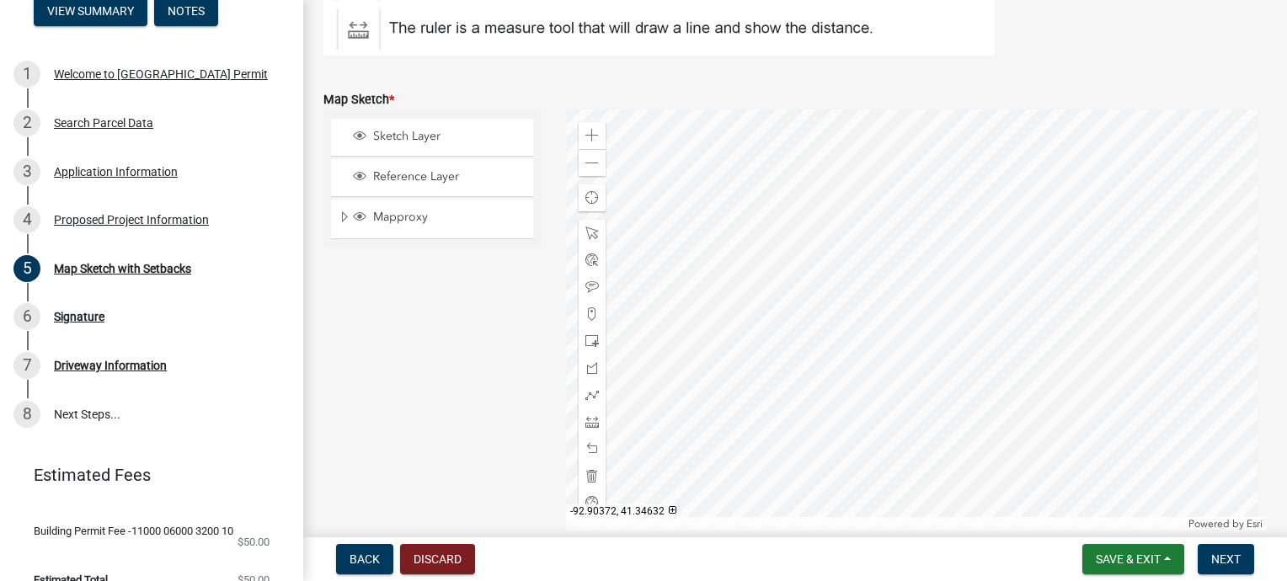
scroll to position [404, 0]
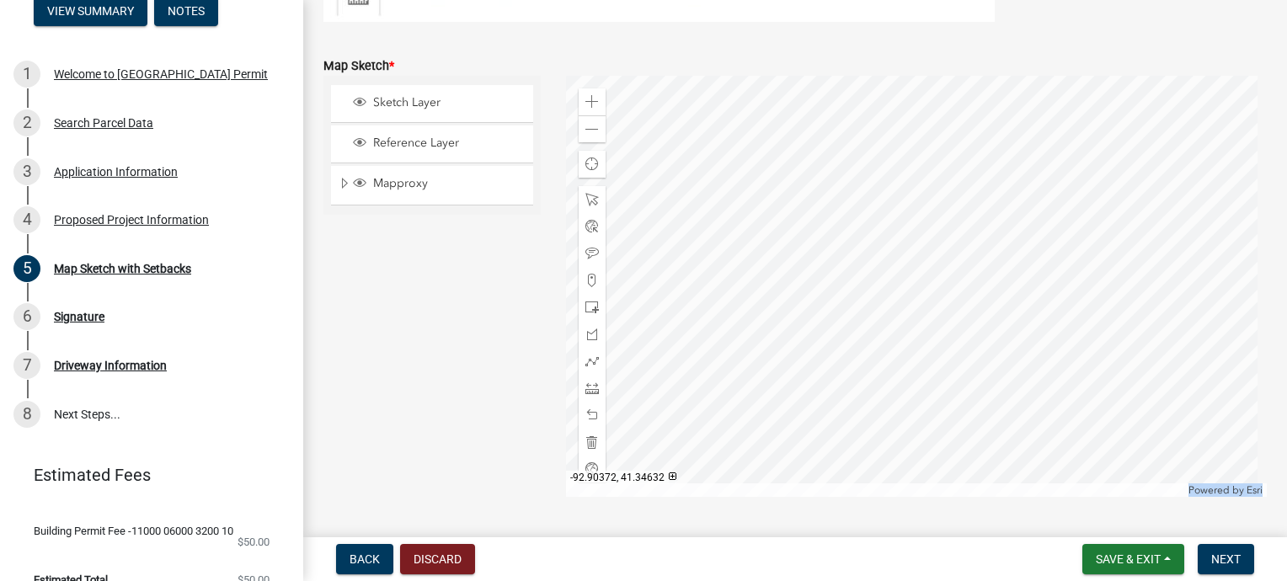
drag, startPoint x: 1252, startPoint y: 485, endPoint x: 1253, endPoint y: 501, distance: 16.0
click at [1253, 501] on wm-data-entity-input "Map Sketch * Sketch Layer Reference Layer Mapproxy Surveys Townships Political …" at bounding box center [796, 273] width 944 height 477
click at [1260, 477] on div "Zoom in Zoom out Find my location Powered by Esri -92.90372, 41.34632 Loading..." at bounding box center [917, 286] width 727 height 421
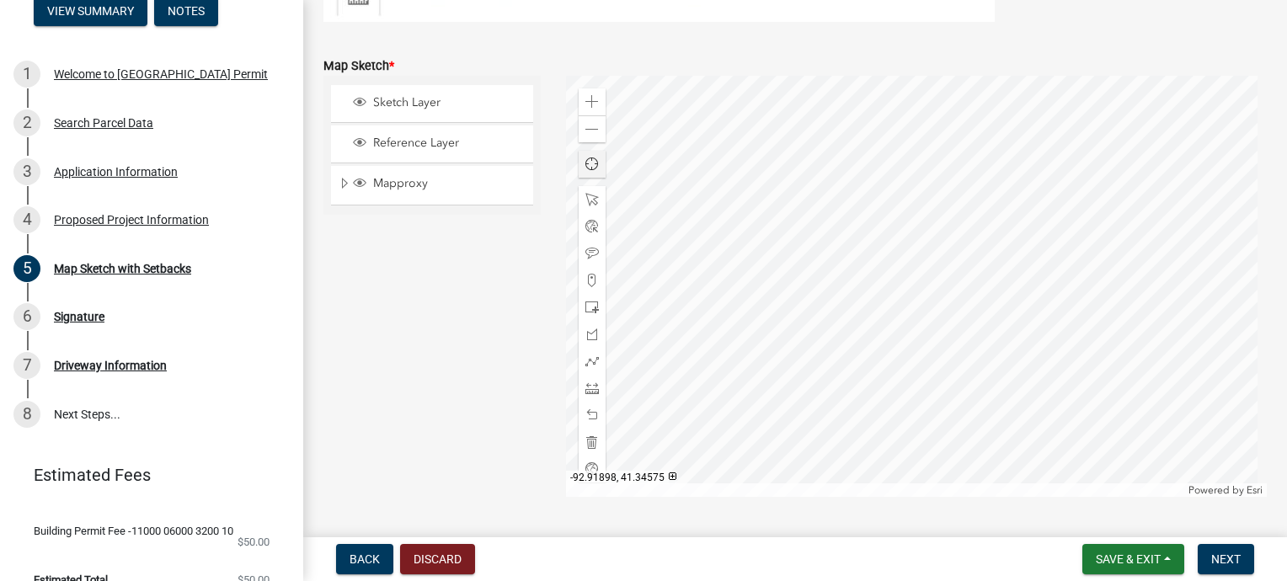
click at [586, 159] on span "Find my location" at bounding box center [592, 164] width 13 height 13
click at [611, 174] on div at bounding box center [917, 286] width 702 height 421
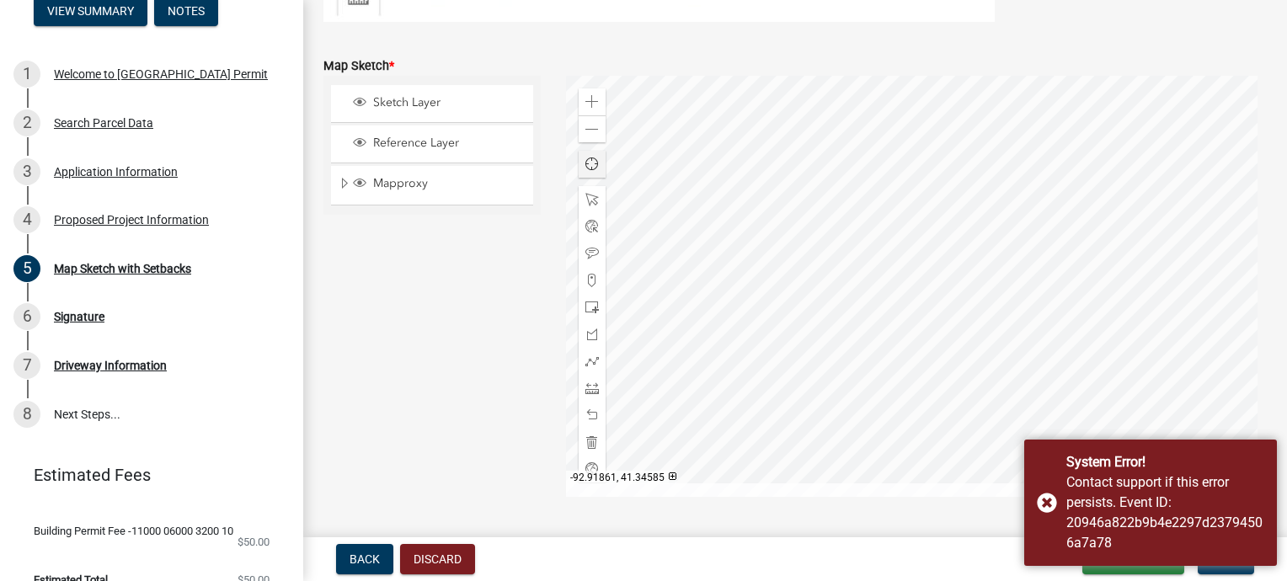
click at [589, 162] on span "Find my location" at bounding box center [592, 165] width 14 height 14
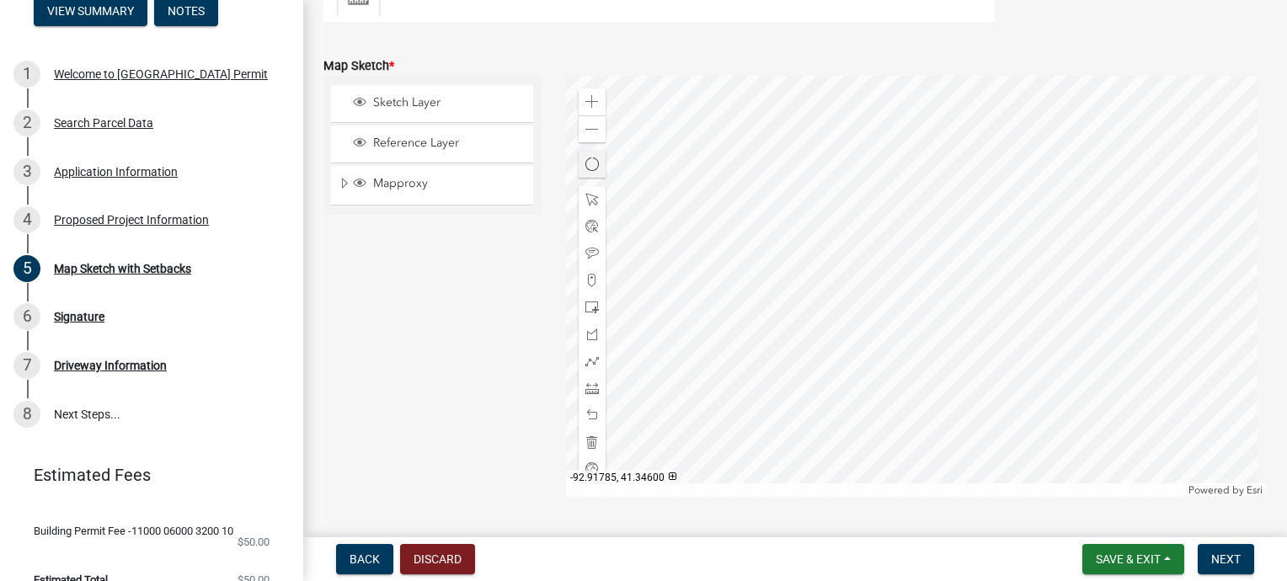
click at [635, 164] on div at bounding box center [917, 286] width 702 height 421
click at [590, 163] on span "Find my location" at bounding box center [592, 164] width 14 height 14
click at [566, 146] on div at bounding box center [917, 286] width 702 height 421
click at [950, 346] on div at bounding box center [917, 286] width 702 height 421
click at [938, 270] on div at bounding box center [917, 286] width 702 height 421
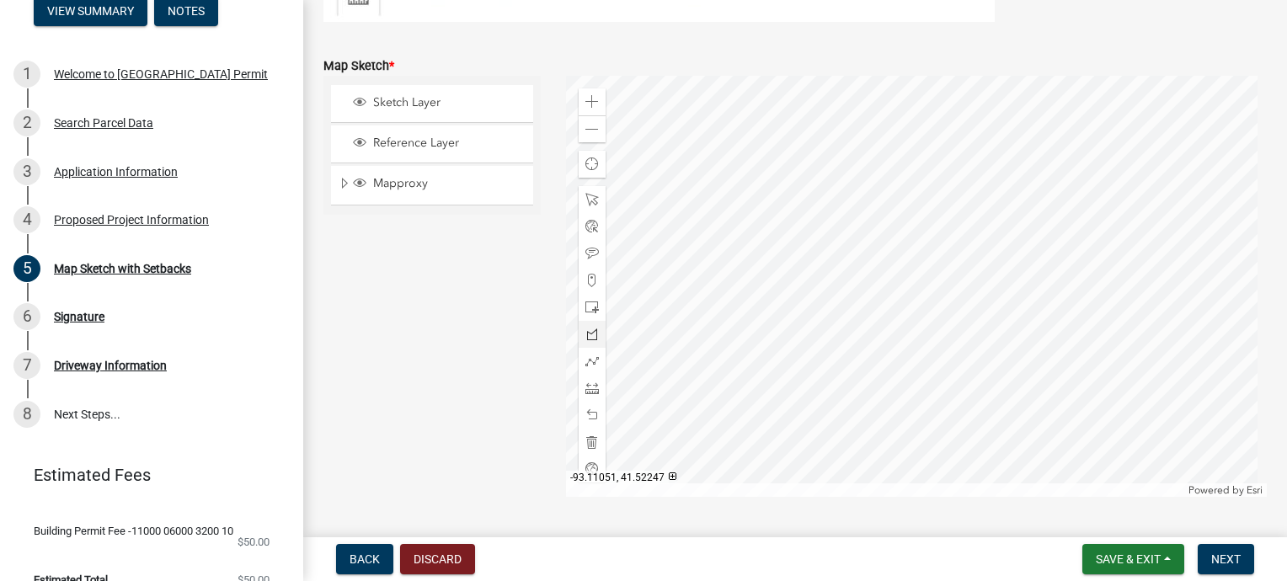
click at [938, 270] on div at bounding box center [917, 286] width 702 height 421
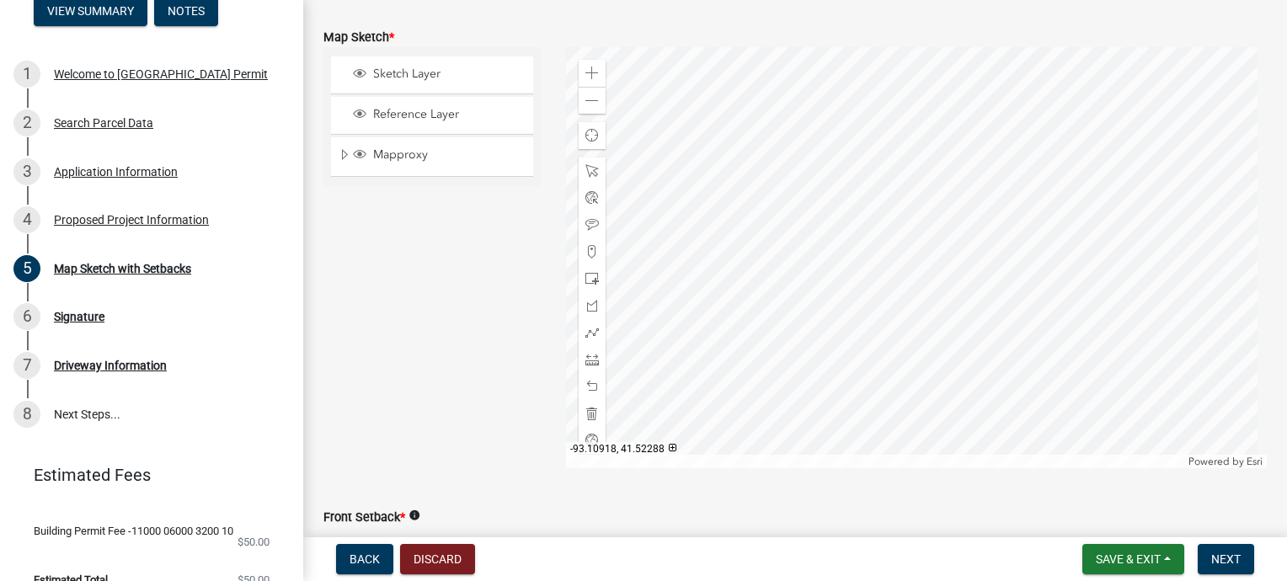
scroll to position [426, 0]
click at [590, 82] on span at bounding box center [592, 79] width 13 height 13
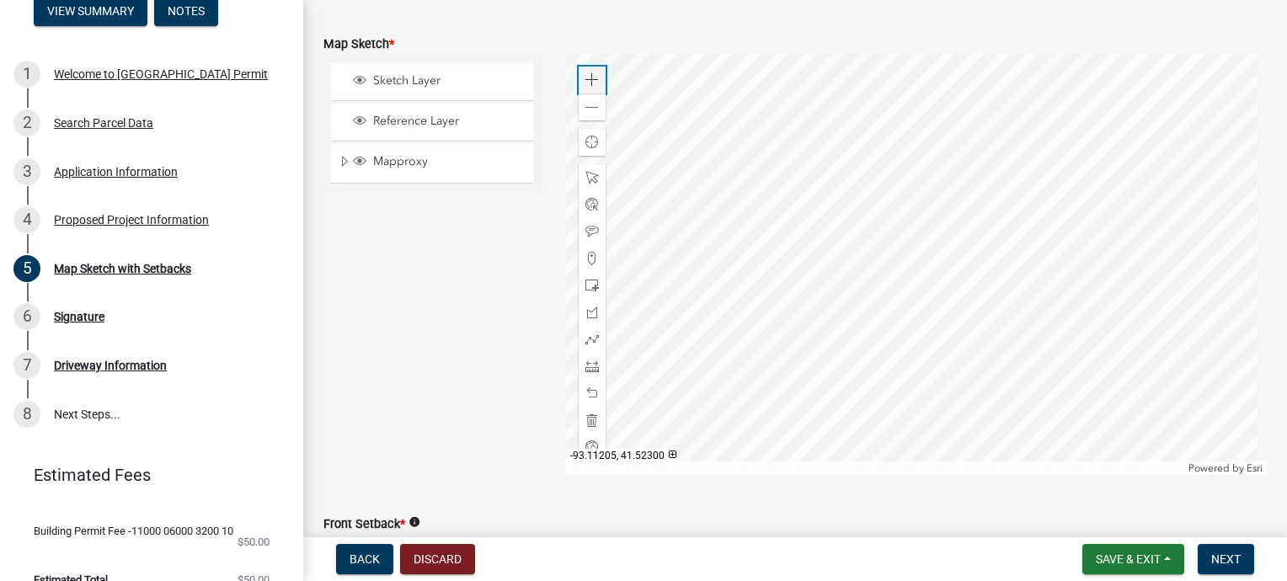
click at [590, 82] on span at bounding box center [592, 79] width 13 height 13
click at [586, 110] on span at bounding box center [592, 107] width 13 height 13
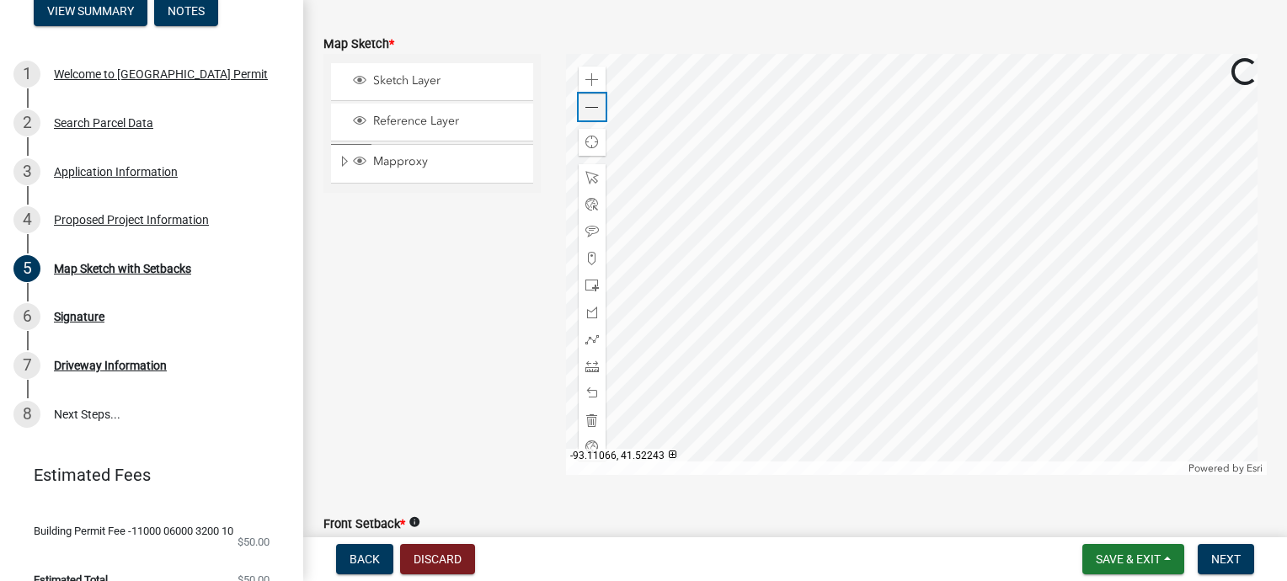
click at [586, 110] on span at bounding box center [592, 107] width 13 height 13
click at [596, 140] on div "Find my location" at bounding box center [592, 142] width 27 height 27
click at [624, 167] on div at bounding box center [917, 264] width 702 height 421
click at [912, 265] on div at bounding box center [917, 264] width 702 height 421
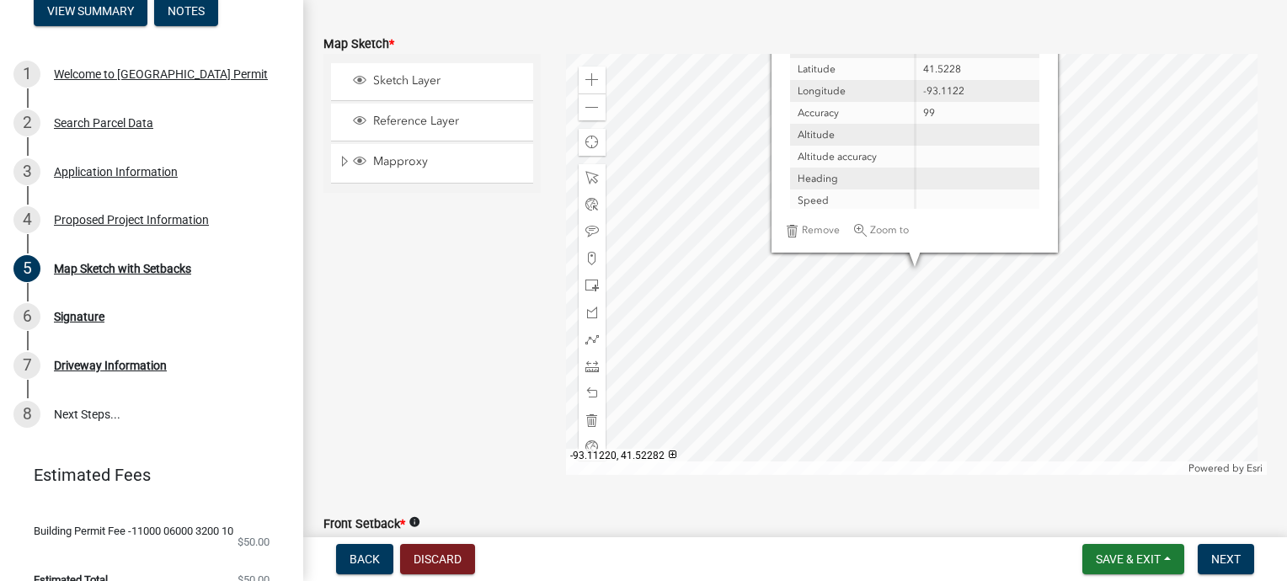
click at [947, 210] on div "Remove Zoom to" at bounding box center [915, 231] width 286 height 44
click at [589, 147] on span "Find my location" at bounding box center [592, 142] width 14 height 14
click at [666, 190] on div at bounding box center [917, 264] width 702 height 421
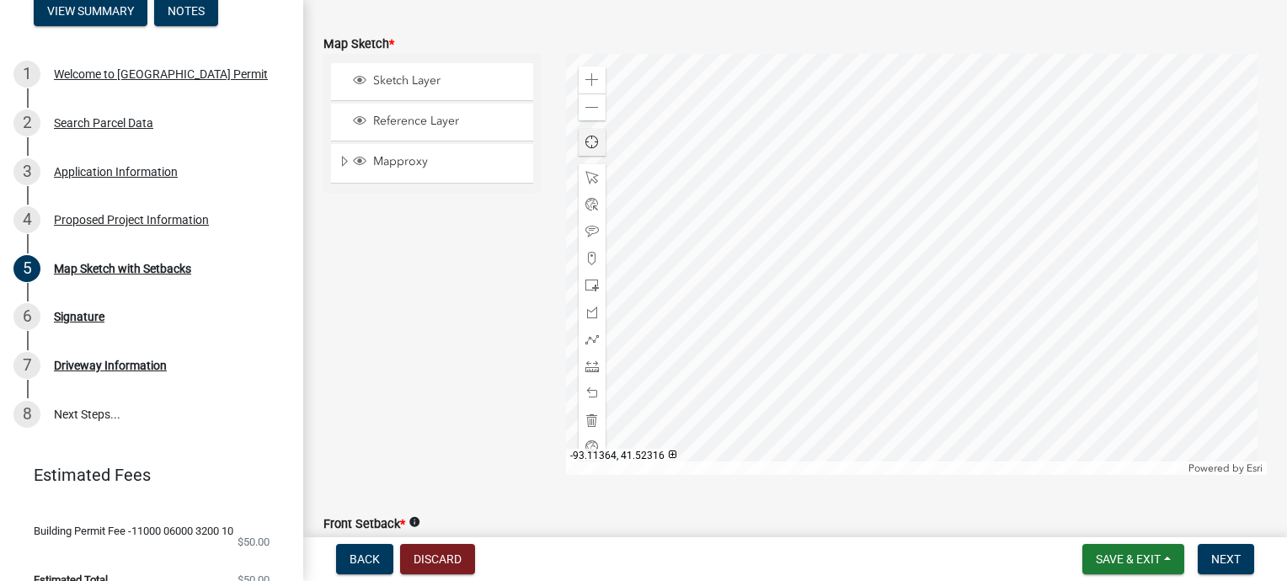
click at [592, 143] on span "Find my location" at bounding box center [592, 142] width 13 height 13
click at [591, 151] on div "Find my location" at bounding box center [592, 142] width 27 height 27
click at [590, 150] on div "Find my location" at bounding box center [592, 142] width 27 height 27
click at [907, 260] on div at bounding box center [917, 264] width 702 height 421
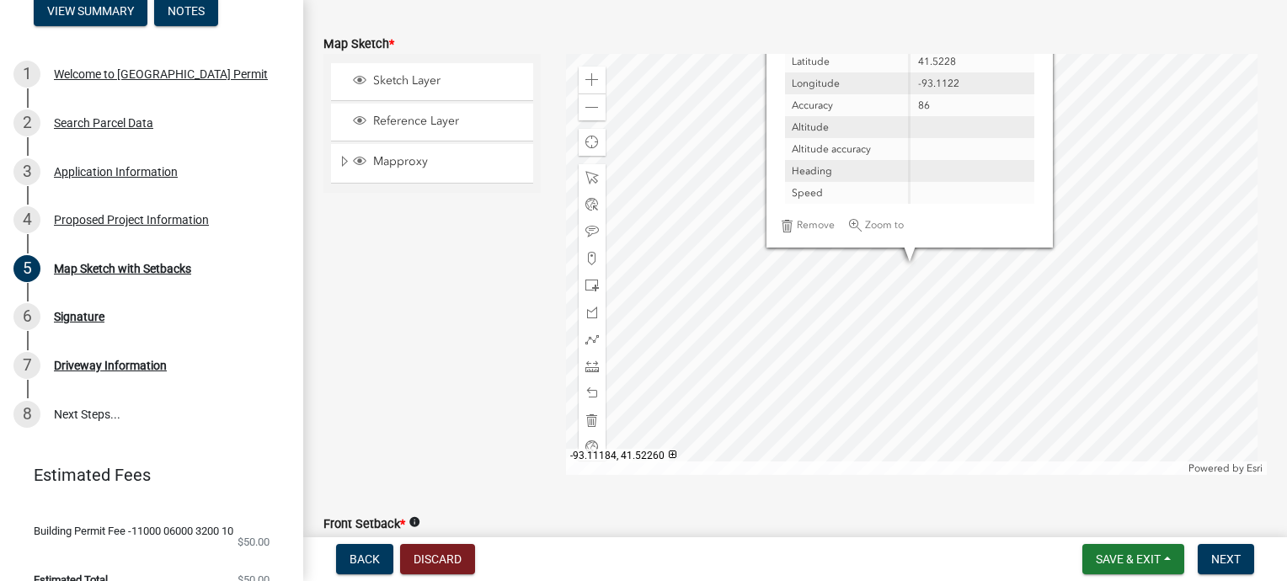
click at [998, 322] on div at bounding box center [917, 264] width 702 height 421
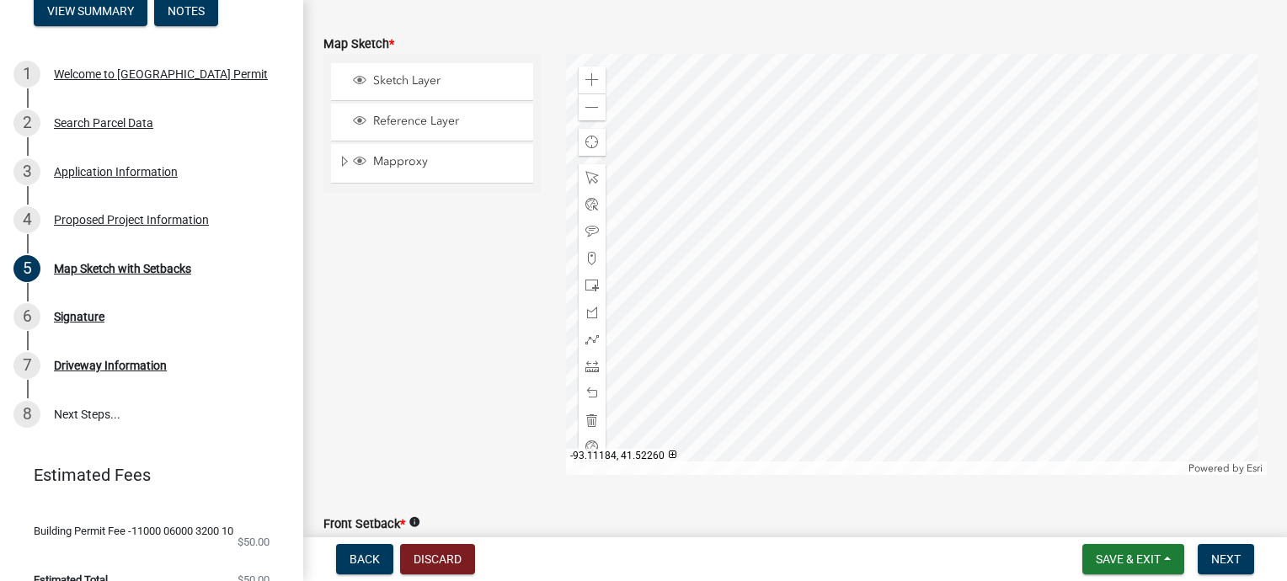
click at [998, 322] on div at bounding box center [917, 264] width 702 height 421
click at [447, 558] on button "Discard" at bounding box center [437, 559] width 75 height 30
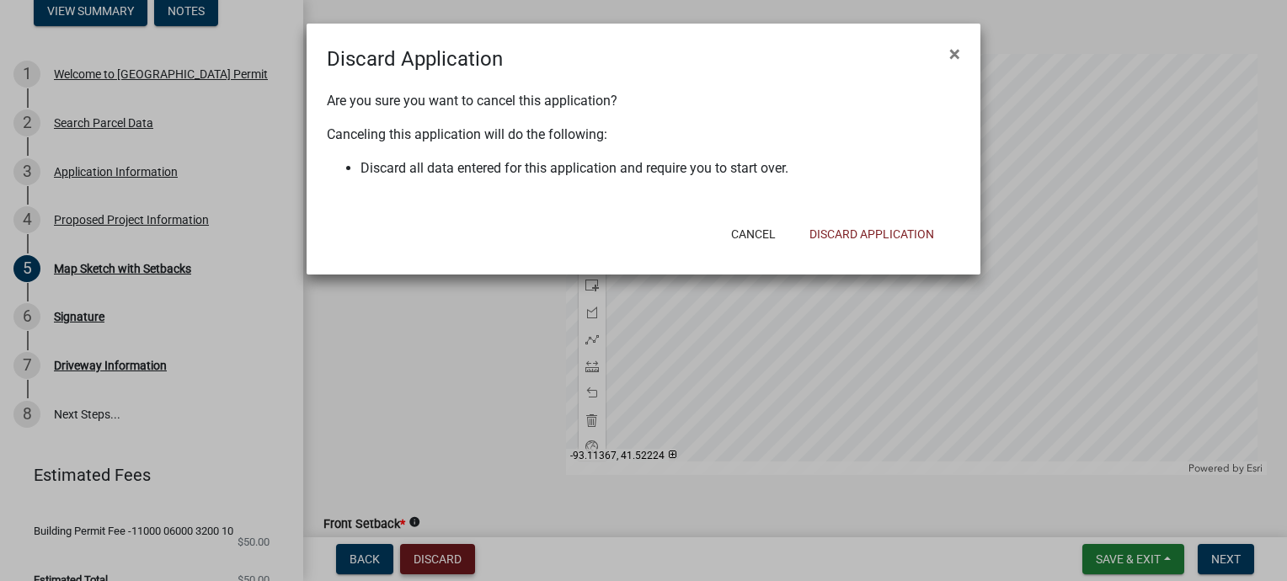
click at [447, 558] on ngb-modal-window "Discard Application × Are you sure you want to cancel this application? Canceli…" at bounding box center [643, 290] width 1287 height 581
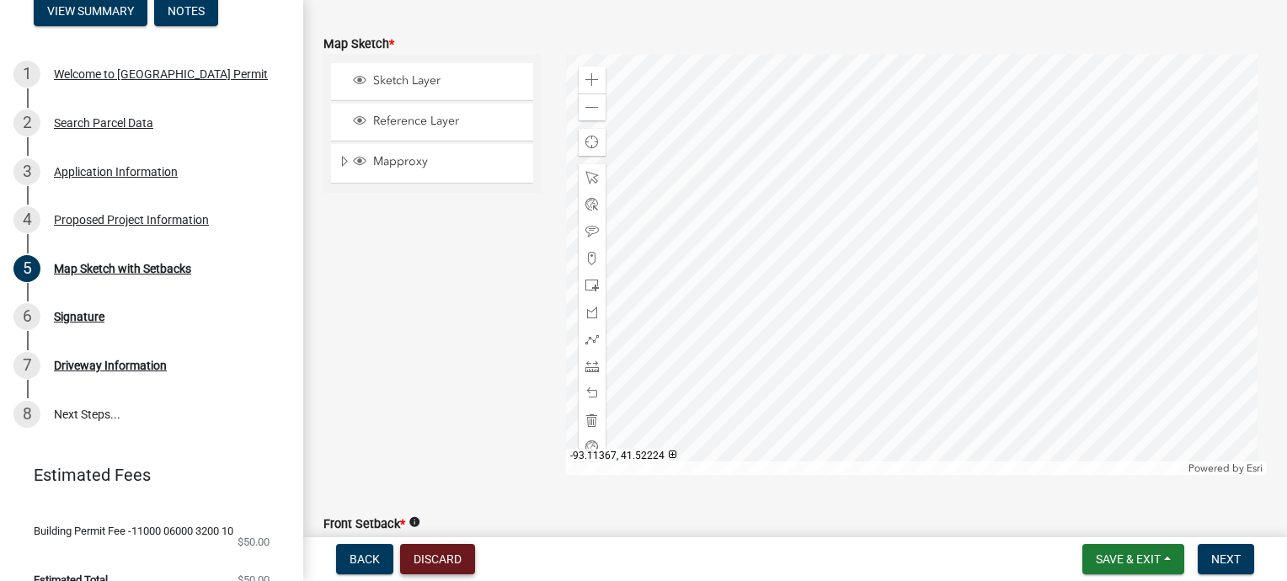
click at [447, 558] on button "Discard" at bounding box center [437, 559] width 75 height 30
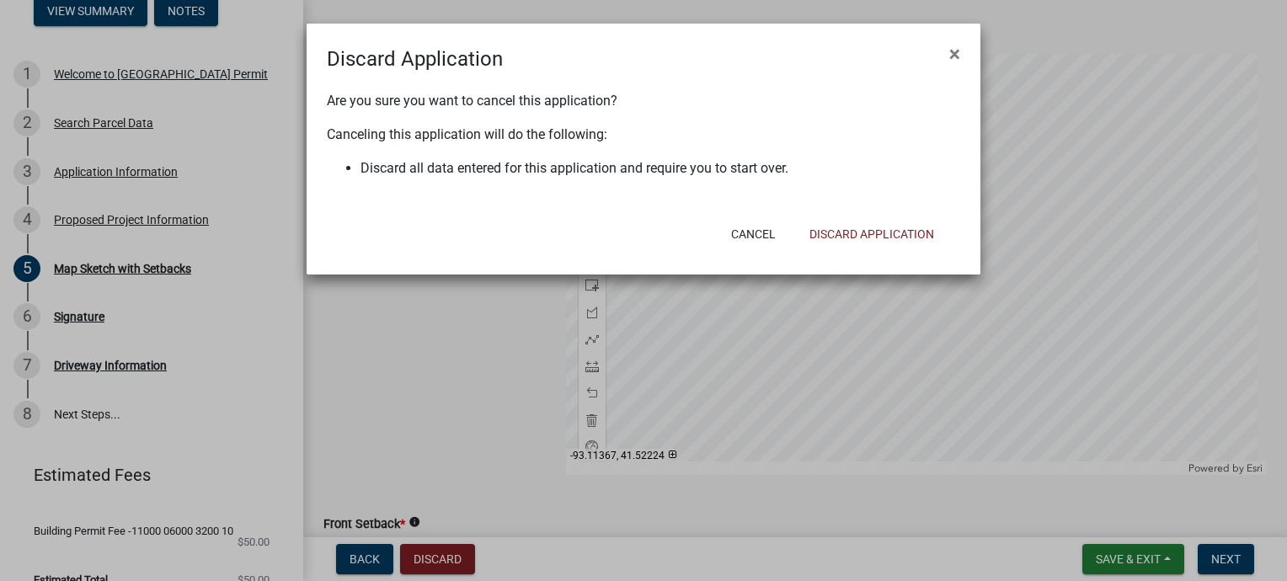
click at [462, 433] on ngb-modal-window "Discard Application × Are you sure you want to cancel this application? Canceli…" at bounding box center [643, 290] width 1287 height 581
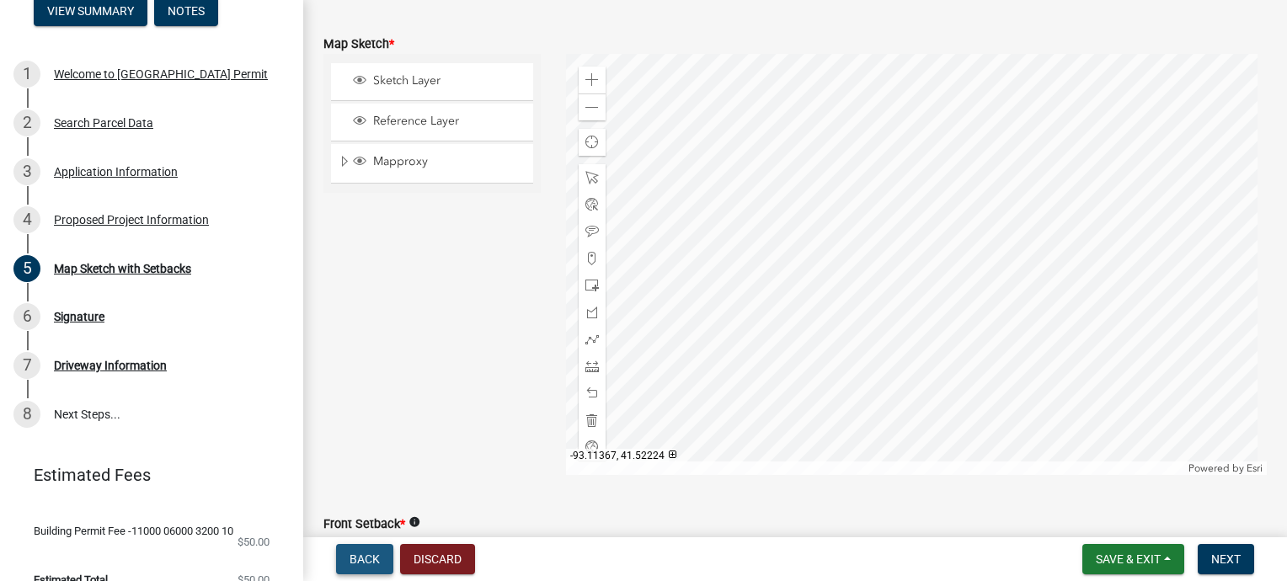
click at [373, 559] on span "Back" at bounding box center [365, 559] width 30 height 13
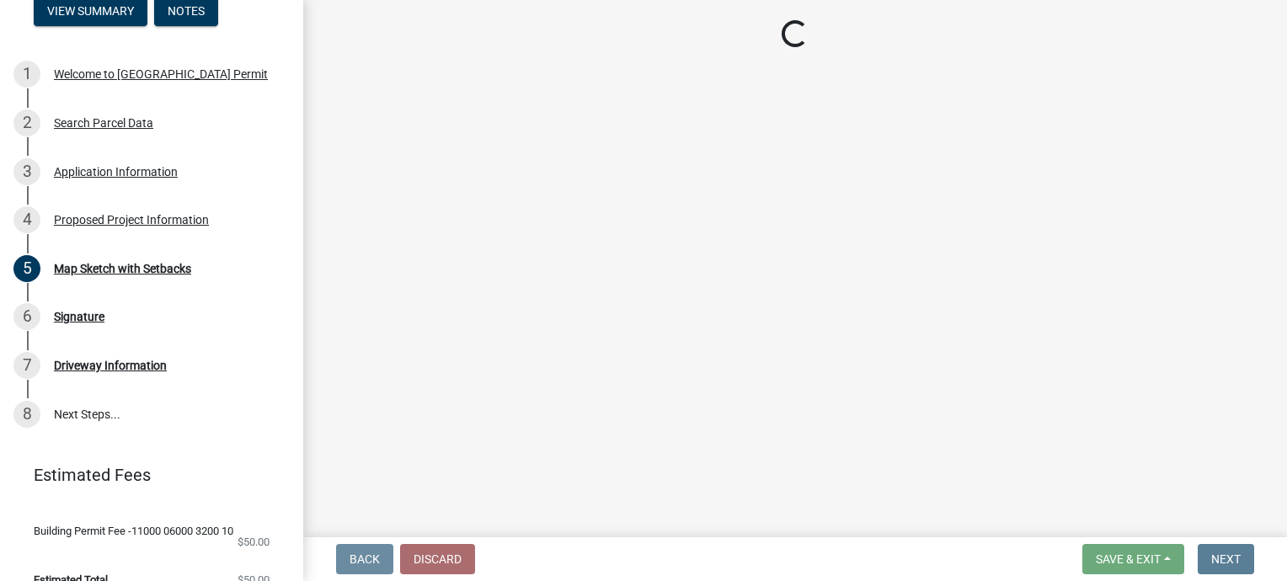
scroll to position [0, 0]
select select "2345ac37-7929-4014-941a-81c65e7ce3e9"
select select "7ee9b347-9d60-4880-bc15-13e3f262939b"
select select "c01c0ffe-a9ad-46ba-80d8-07ee8e46f3b2"
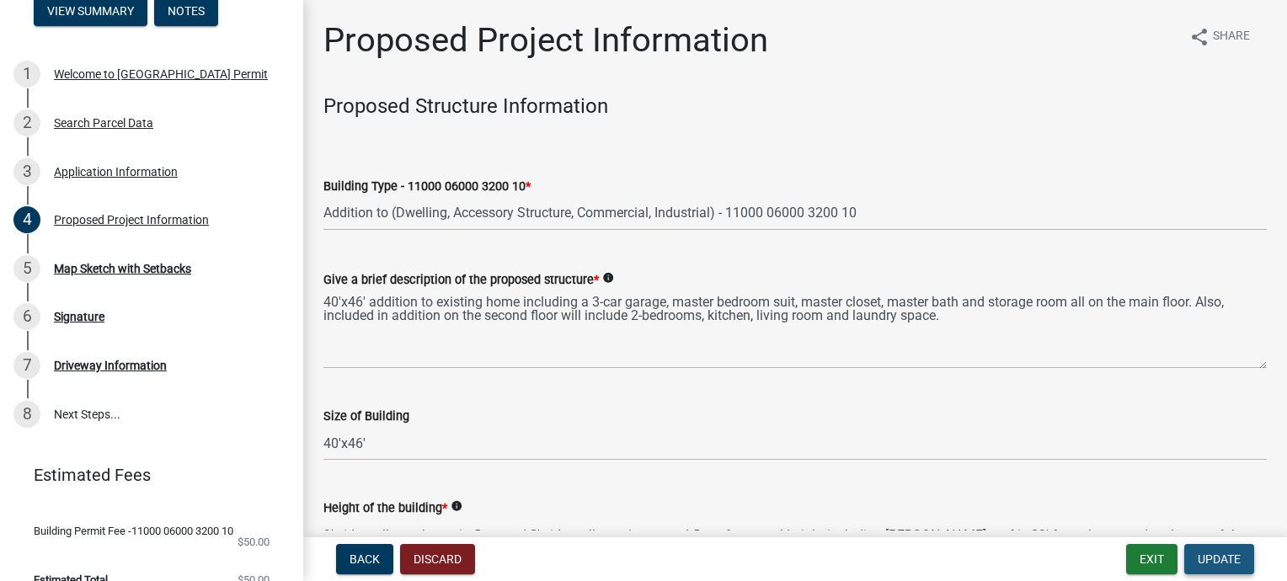
click at [1210, 554] on span "Update" at bounding box center [1219, 559] width 43 height 13
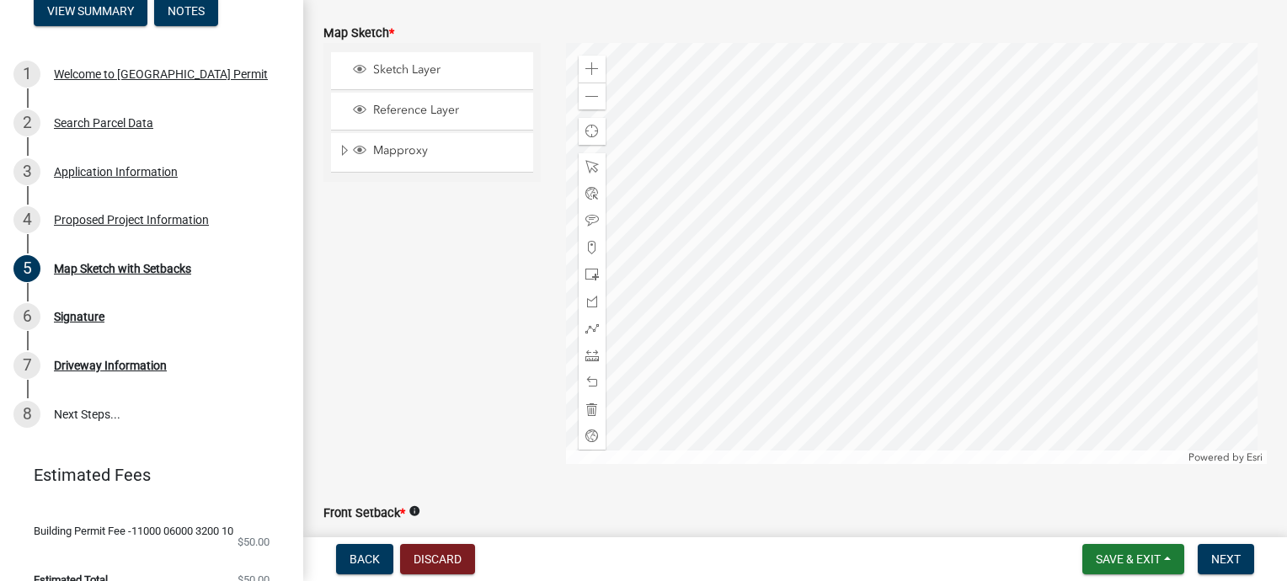
scroll to position [438, 0]
click at [588, 69] on span at bounding box center [592, 68] width 13 height 13
click at [798, 289] on div at bounding box center [917, 252] width 702 height 421
click at [890, 301] on div at bounding box center [917, 252] width 702 height 421
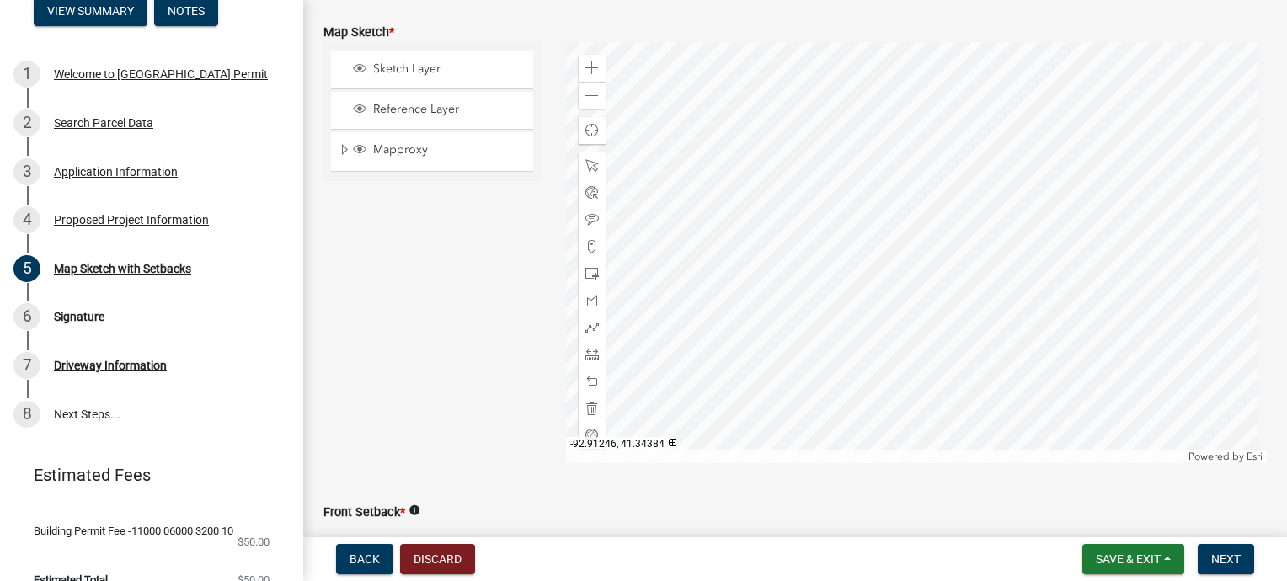
click at [939, 310] on div at bounding box center [917, 252] width 702 height 421
click at [586, 62] on span at bounding box center [592, 68] width 13 height 13
click at [903, 341] on div at bounding box center [917, 252] width 702 height 421
click at [586, 67] on span at bounding box center [592, 68] width 13 height 13
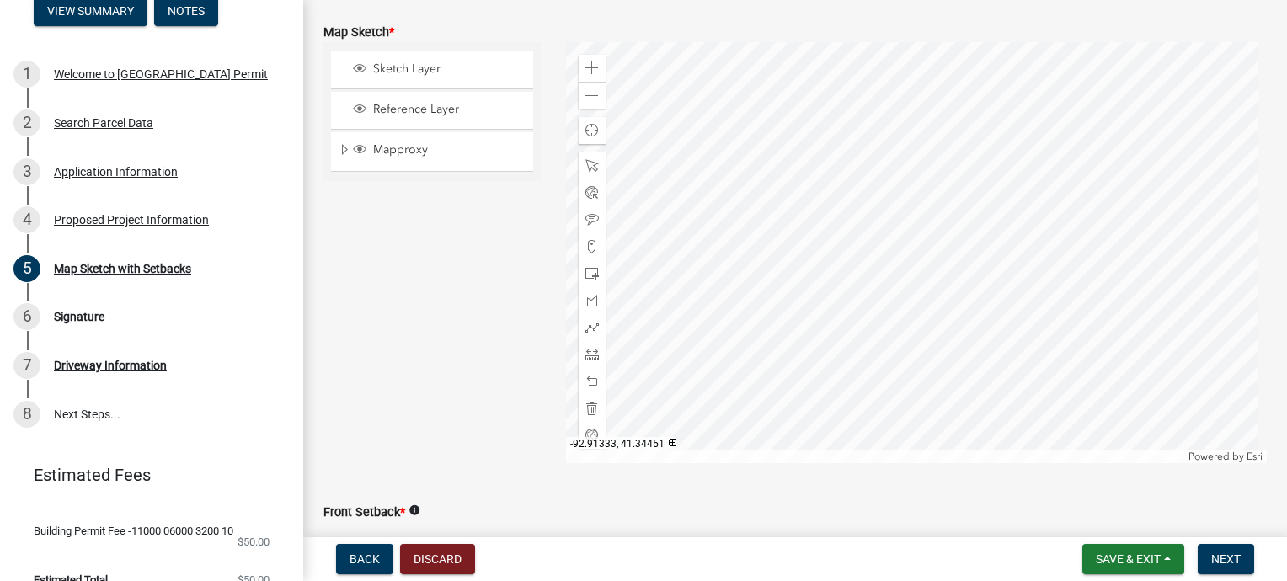
click at [998, 356] on div at bounding box center [917, 252] width 702 height 421
click at [590, 72] on span at bounding box center [592, 68] width 13 height 13
click at [863, 284] on div at bounding box center [917, 252] width 702 height 421
click at [857, 218] on div at bounding box center [917, 252] width 702 height 421
click at [590, 353] on span at bounding box center [592, 354] width 13 height 13
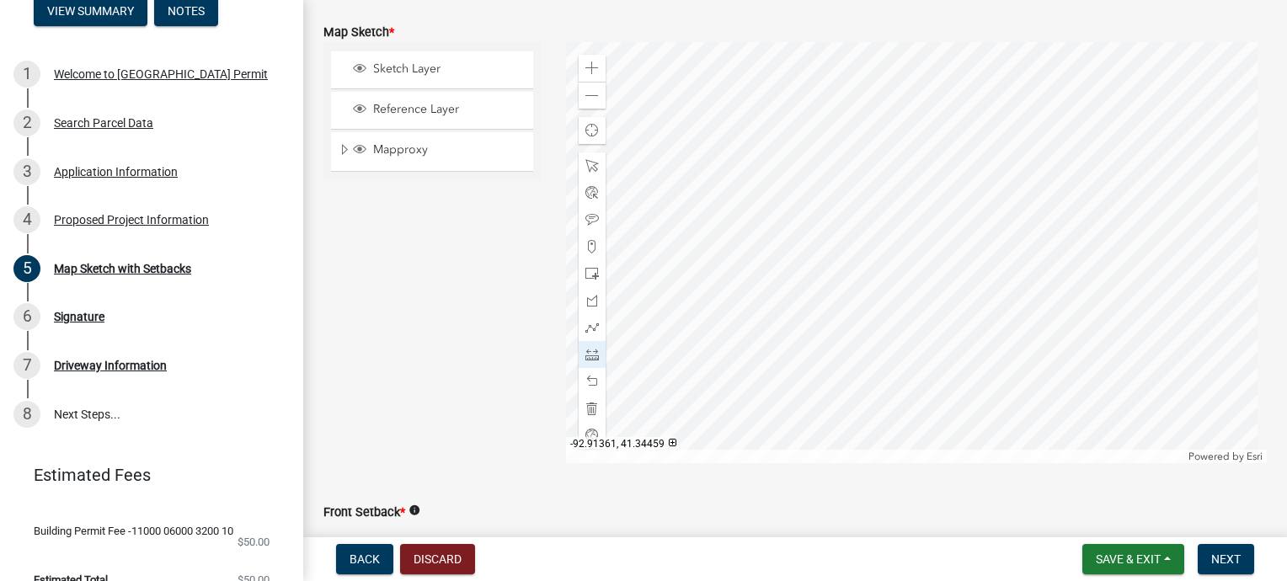
click at [790, 359] on div at bounding box center [917, 252] width 702 height 421
click at [989, 316] on div at bounding box center [917, 252] width 702 height 421
click at [934, 88] on div at bounding box center [917, 252] width 702 height 421
click at [735, 133] on div at bounding box center [917, 252] width 702 height 421
click at [752, 136] on div at bounding box center [917, 252] width 702 height 421
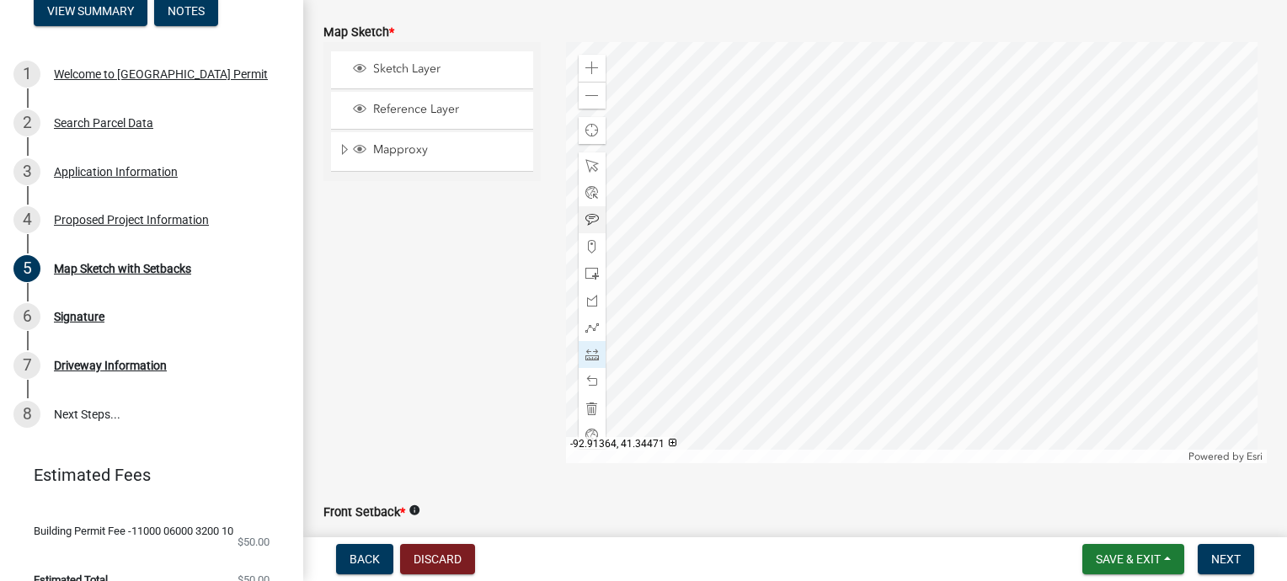
click at [752, 136] on div at bounding box center [917, 252] width 702 height 421
click at [756, 133] on div at bounding box center [917, 252] width 702 height 421
click at [587, 377] on span at bounding box center [592, 381] width 13 height 13
click at [590, 377] on span at bounding box center [592, 381] width 13 height 13
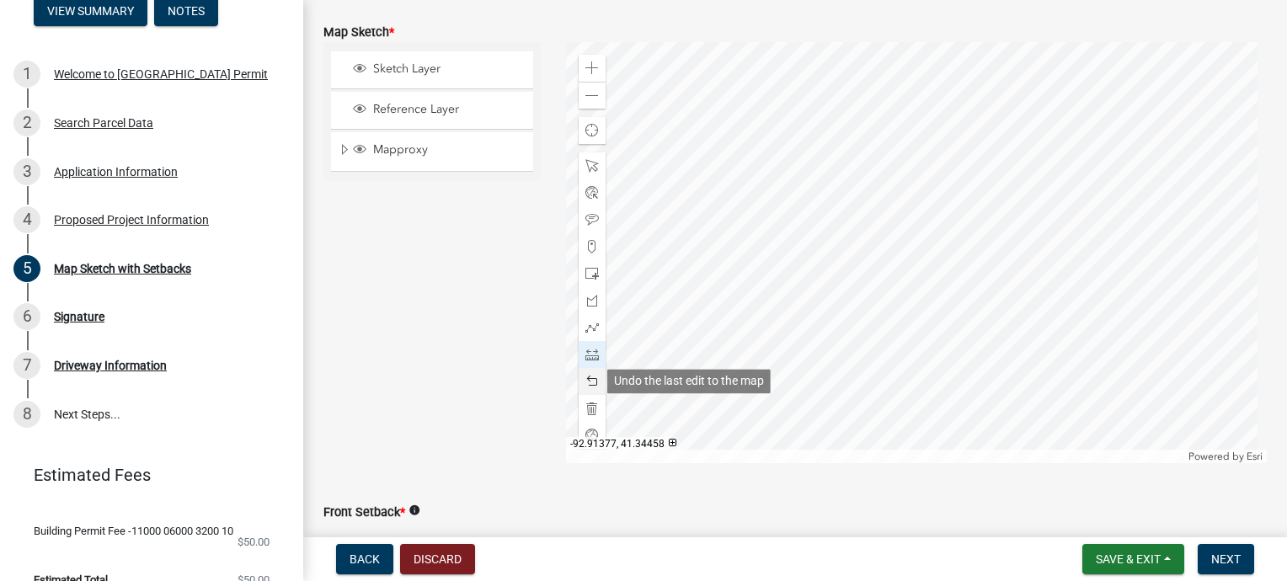
click at [590, 376] on span at bounding box center [592, 381] width 13 height 13
click at [586, 384] on span at bounding box center [592, 381] width 13 height 13
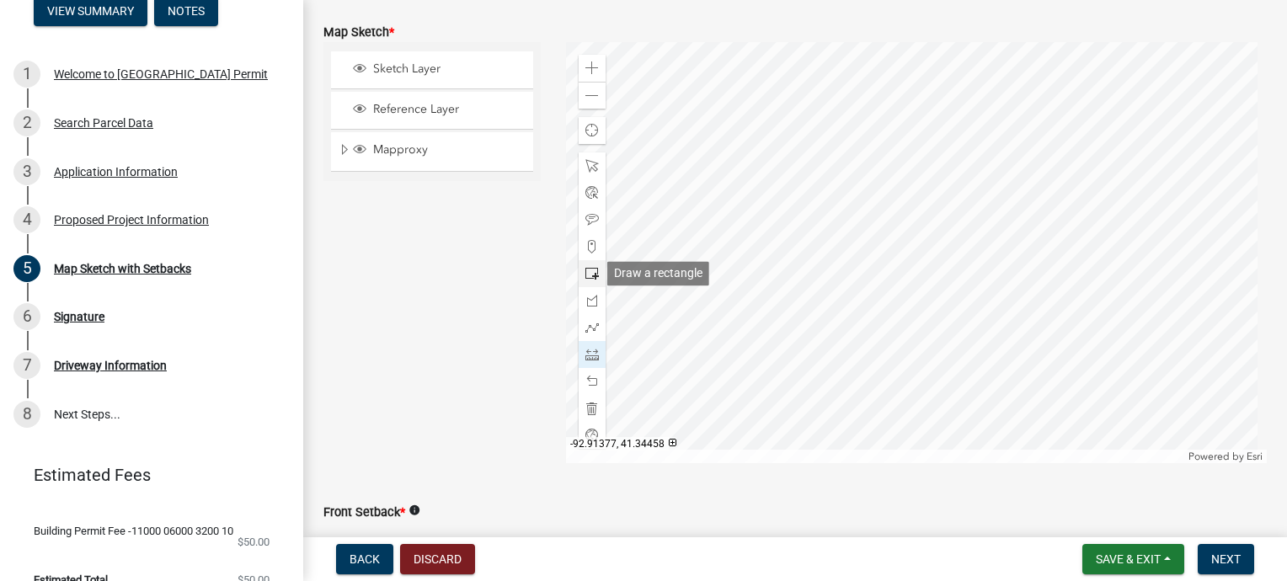
click at [588, 273] on span at bounding box center [592, 273] width 13 height 13
click at [789, 327] on div at bounding box center [917, 252] width 702 height 421
click at [864, 222] on div at bounding box center [917, 252] width 702 height 421
click at [809, 292] on div at bounding box center [917, 252] width 702 height 421
click at [917, 243] on div at bounding box center [917, 252] width 702 height 421
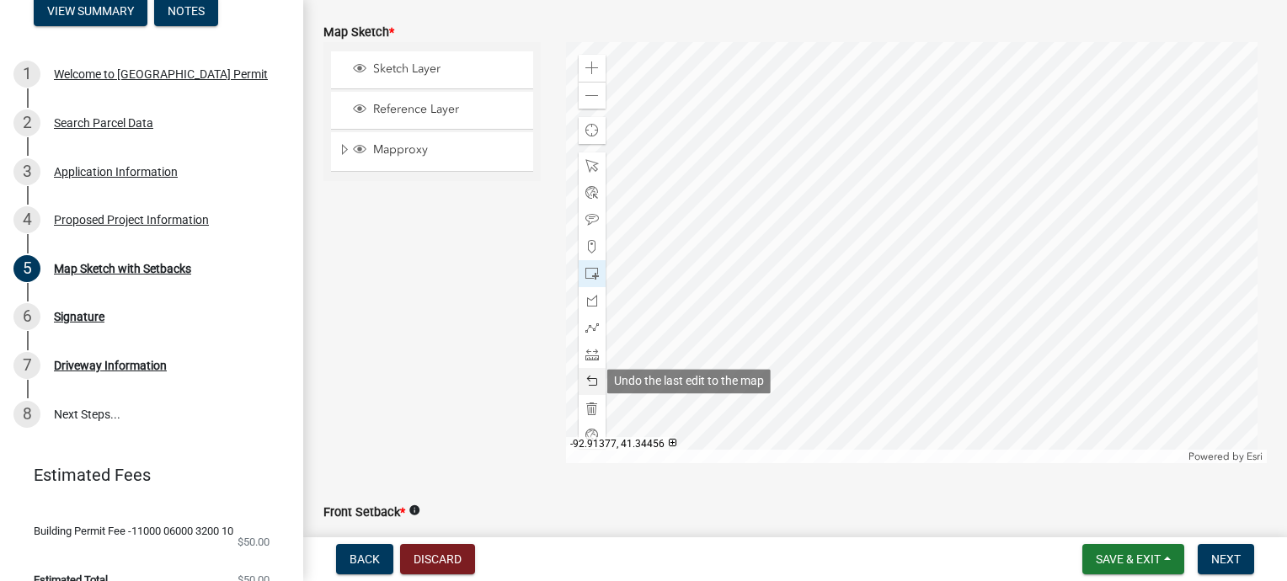
click at [591, 384] on span at bounding box center [592, 381] width 13 height 13
click at [1240, 440] on div at bounding box center [917, 252] width 702 height 421
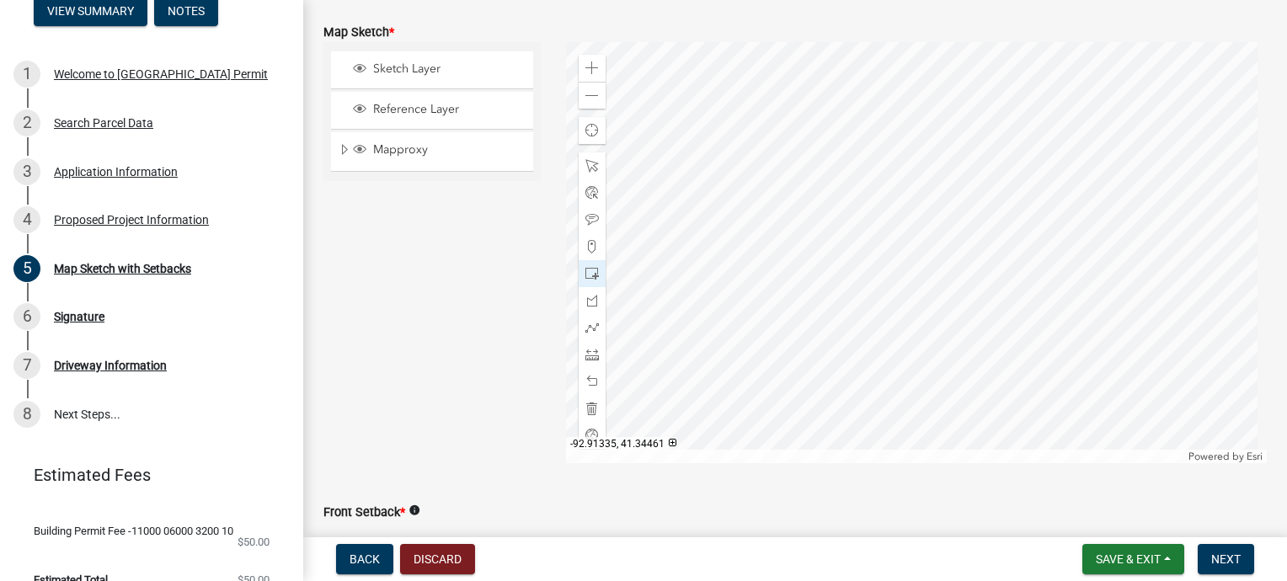
click at [1160, 324] on div at bounding box center [917, 252] width 702 height 421
click at [588, 383] on span at bounding box center [592, 381] width 13 height 13
click at [590, 437] on span "-92.91373, 41.34454" at bounding box center [617, 443] width 103 height 13
click at [586, 325] on span at bounding box center [592, 327] width 13 height 13
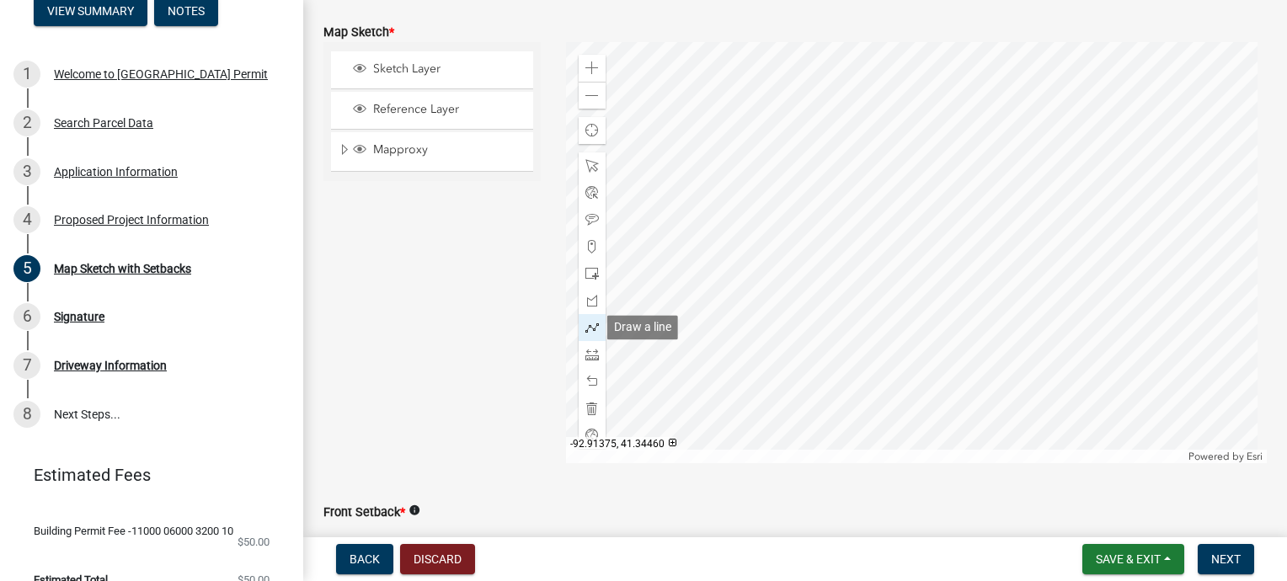
click at [586, 325] on span at bounding box center [592, 327] width 13 height 13
click at [794, 316] on div at bounding box center [917, 252] width 702 height 421
click at [805, 318] on div at bounding box center [917, 252] width 702 height 421
click at [1052, 190] on div at bounding box center [917, 252] width 702 height 421
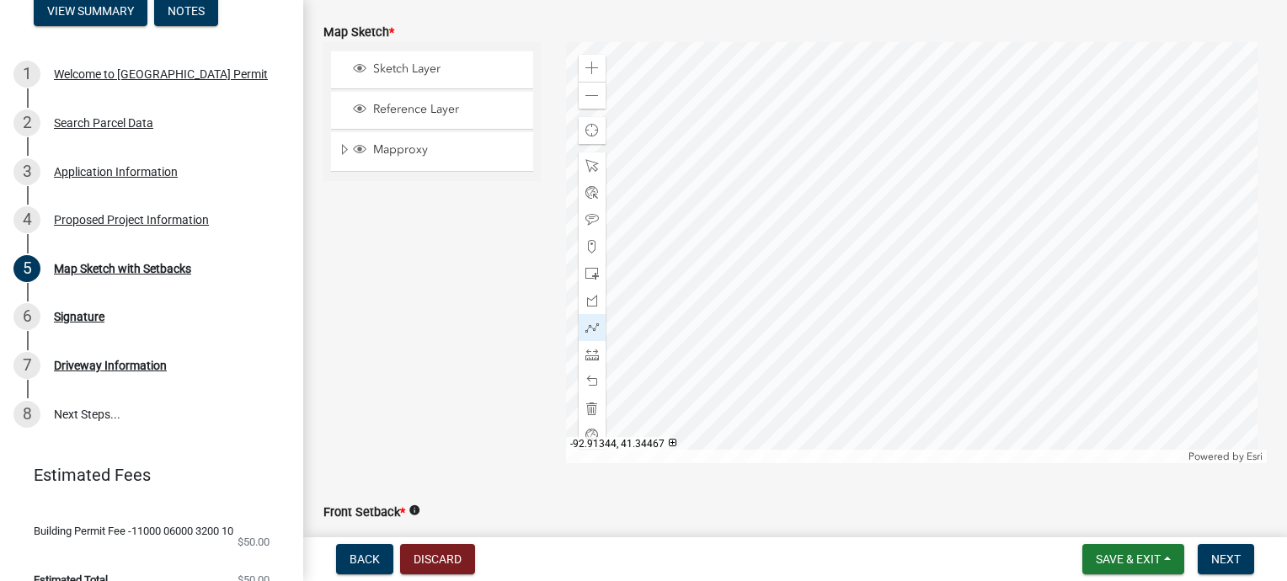
click at [1105, 211] on div at bounding box center [917, 252] width 702 height 421
click at [1106, 204] on div at bounding box center [917, 252] width 702 height 421
click at [586, 383] on span at bounding box center [592, 381] width 13 height 13
click at [588, 305] on span at bounding box center [592, 300] width 13 height 13
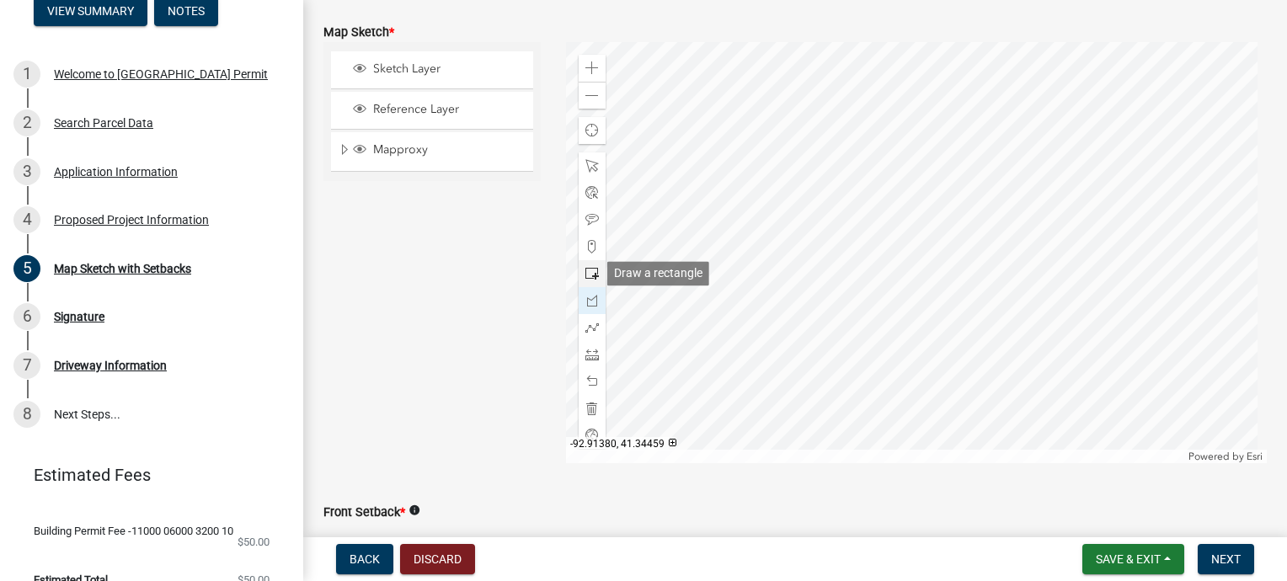
click at [593, 275] on span at bounding box center [592, 273] width 13 height 13
click at [587, 249] on span at bounding box center [592, 246] width 13 height 13
click at [587, 265] on div at bounding box center [592, 273] width 27 height 27
click at [859, 335] on div at bounding box center [917, 252] width 702 height 421
click at [873, 302] on div at bounding box center [917, 252] width 702 height 421
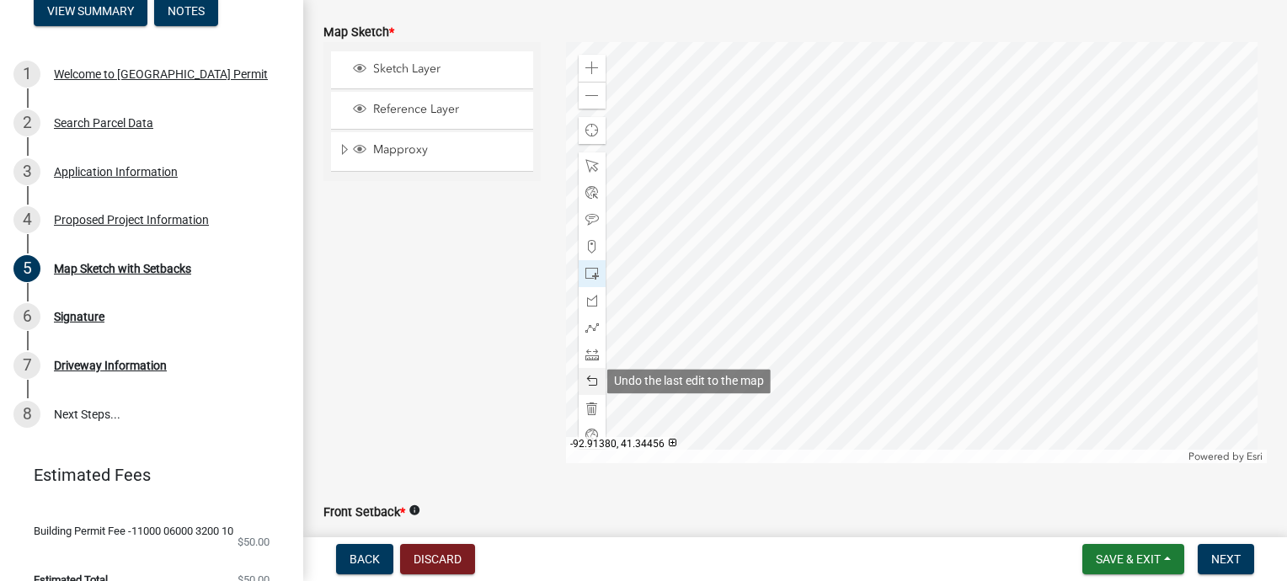
click at [588, 380] on span at bounding box center [592, 381] width 13 height 13
click at [611, 379] on div at bounding box center [917, 252] width 702 height 421
click at [589, 381] on span at bounding box center [592, 381] width 13 height 13
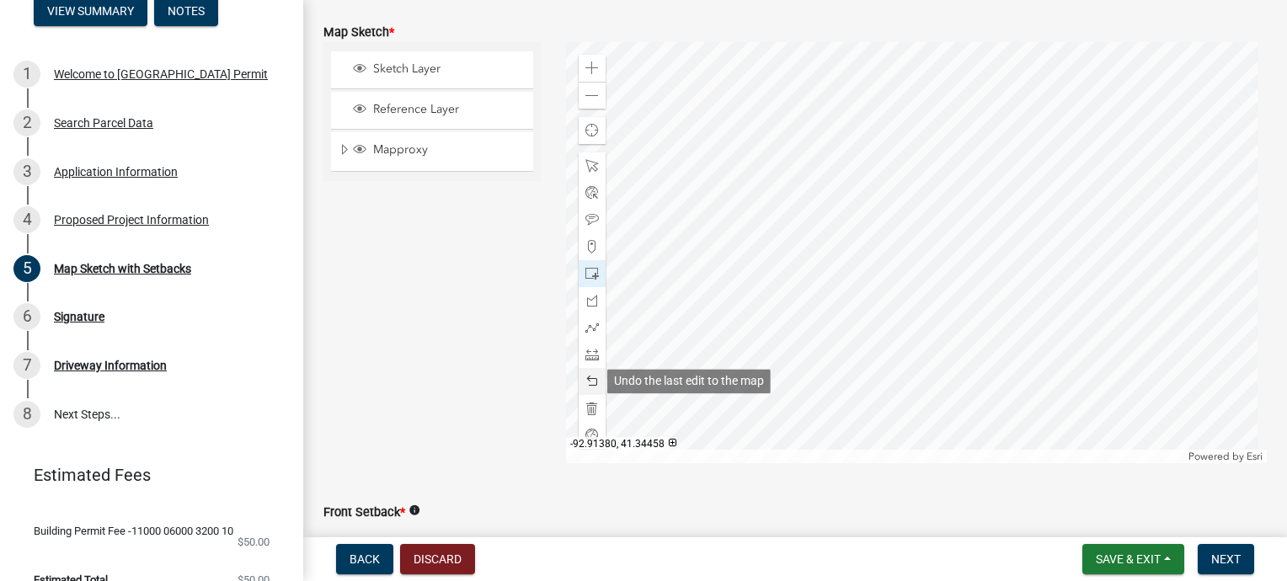
click at [589, 381] on span at bounding box center [592, 381] width 13 height 13
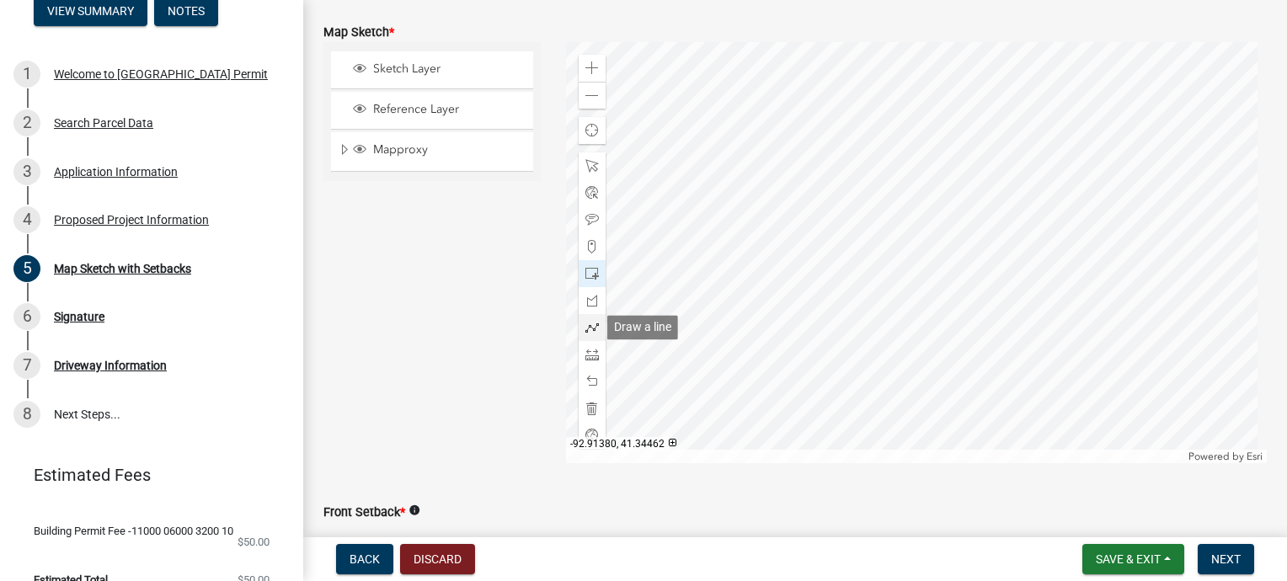
click at [588, 326] on span at bounding box center [592, 327] width 13 height 13
click at [866, 329] on div at bounding box center [917, 252] width 702 height 421
click at [870, 329] on div at bounding box center [917, 252] width 702 height 421
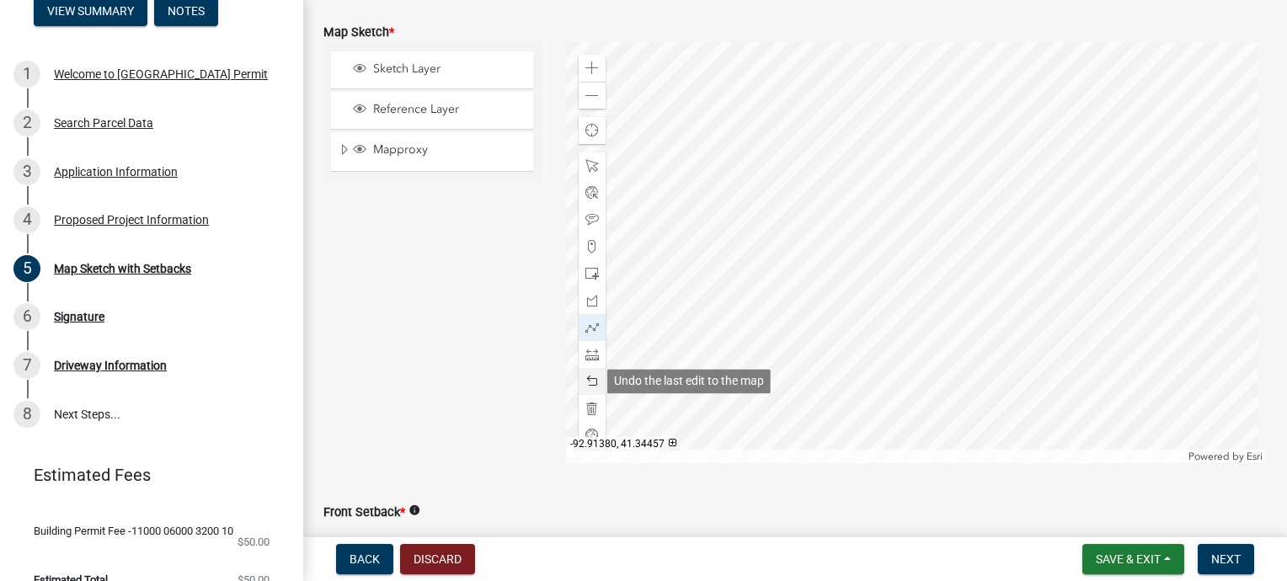
click at [587, 383] on span at bounding box center [592, 381] width 13 height 13
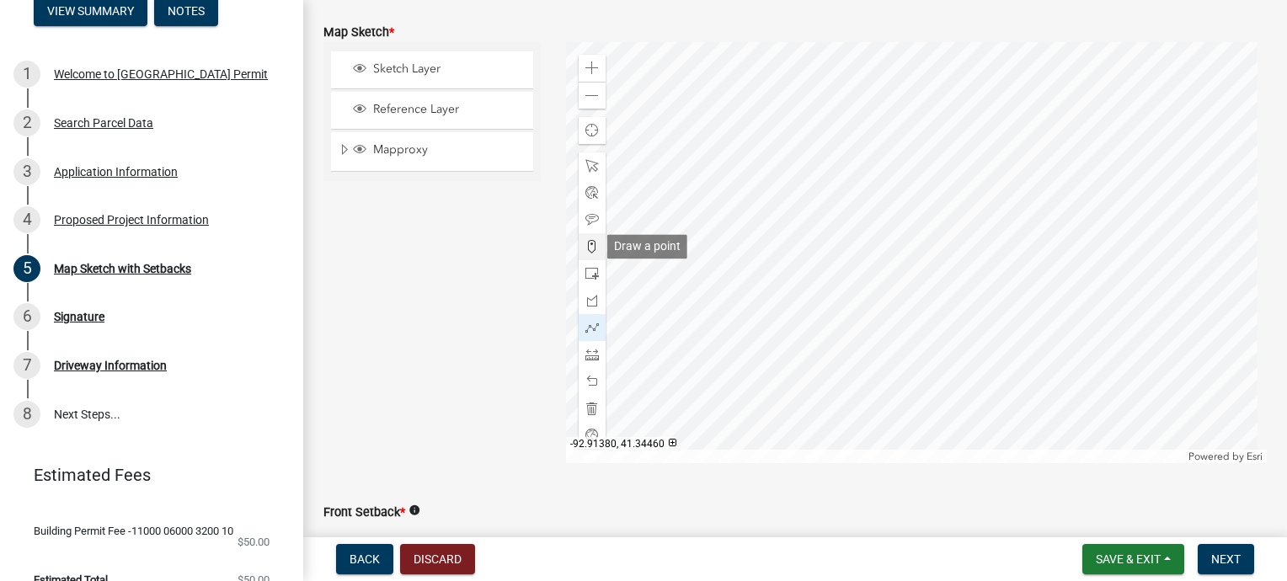
click at [594, 243] on span at bounding box center [592, 246] width 13 height 13
click at [857, 329] on div at bounding box center [917, 252] width 702 height 421
click at [800, 129] on div at bounding box center [917, 252] width 702 height 421
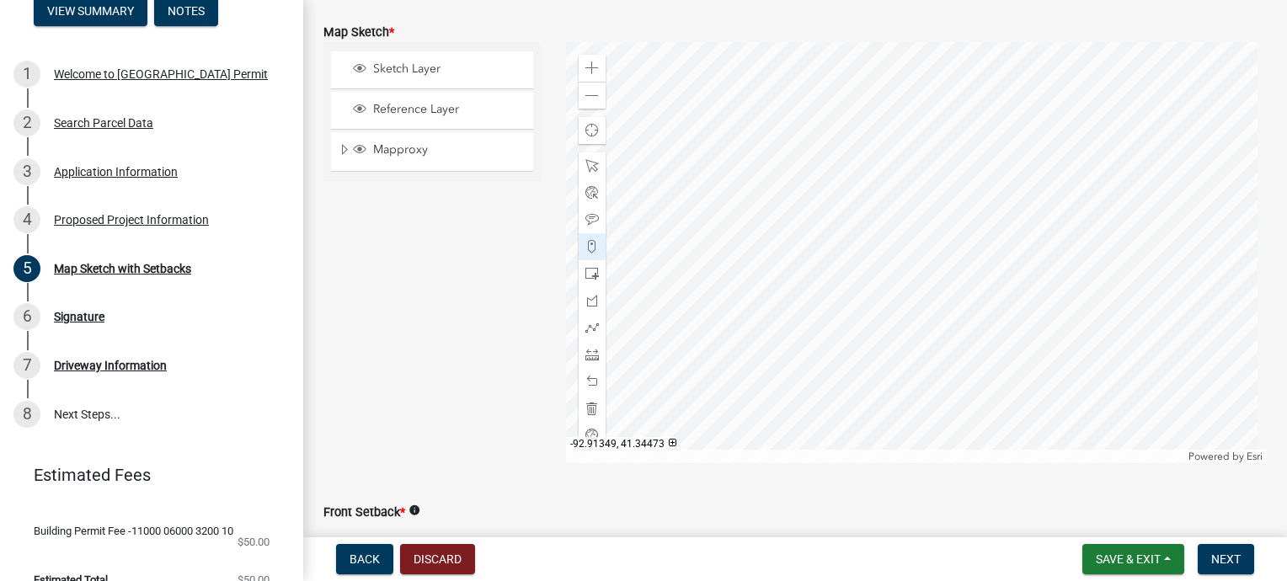
click at [1031, 99] on div at bounding box center [917, 252] width 702 height 421
click at [1068, 302] on div at bounding box center [917, 252] width 702 height 421
click at [586, 385] on span at bounding box center [592, 381] width 13 height 13
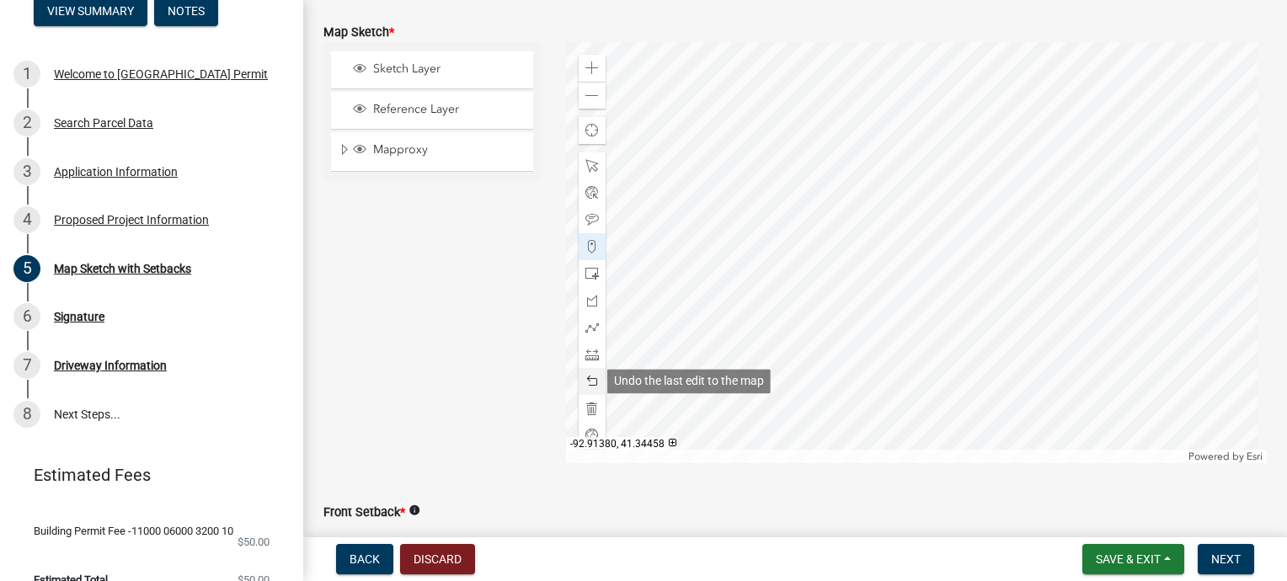
click at [586, 385] on span at bounding box center [592, 381] width 13 height 13
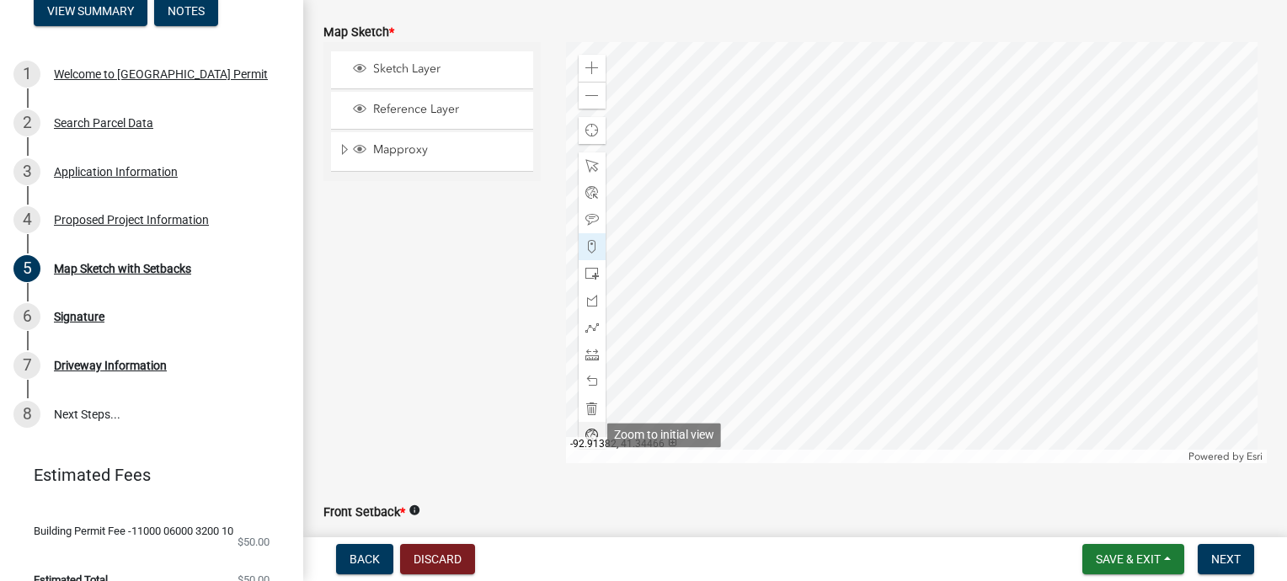
click at [591, 431] on span at bounding box center [592, 435] width 13 height 13
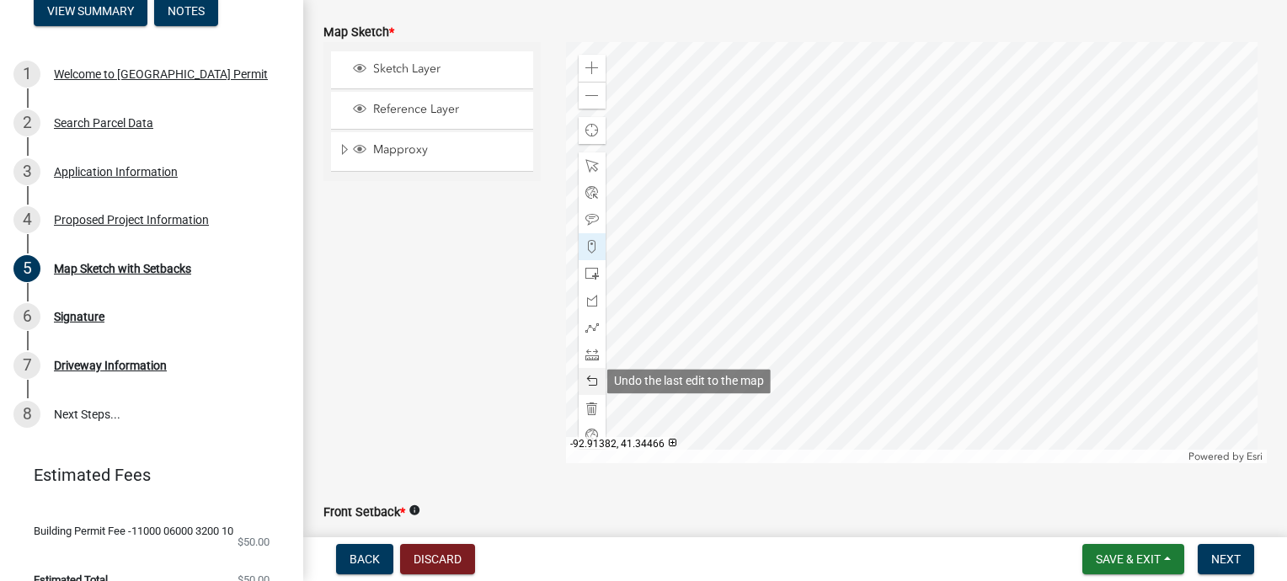
click at [588, 380] on span at bounding box center [592, 381] width 13 height 13
click at [586, 377] on span at bounding box center [592, 381] width 13 height 13
click at [971, 379] on div at bounding box center [917, 252] width 702 height 421
click at [977, 386] on div at bounding box center [917, 252] width 702 height 421
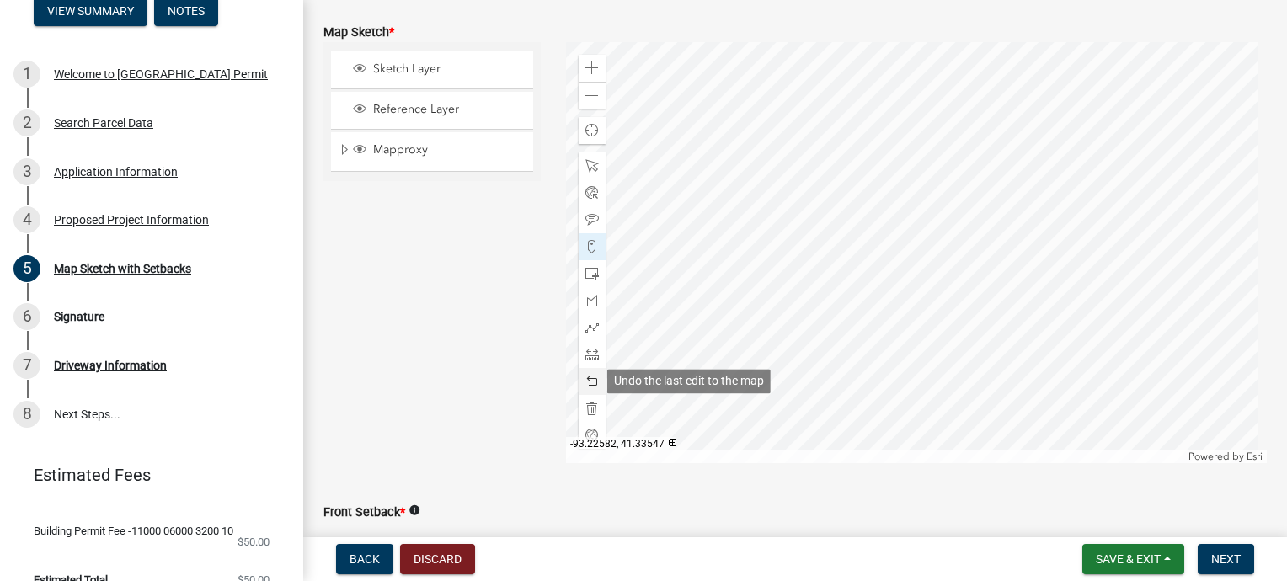
click at [591, 385] on span at bounding box center [592, 381] width 13 height 13
click at [593, 383] on span at bounding box center [592, 381] width 13 height 13
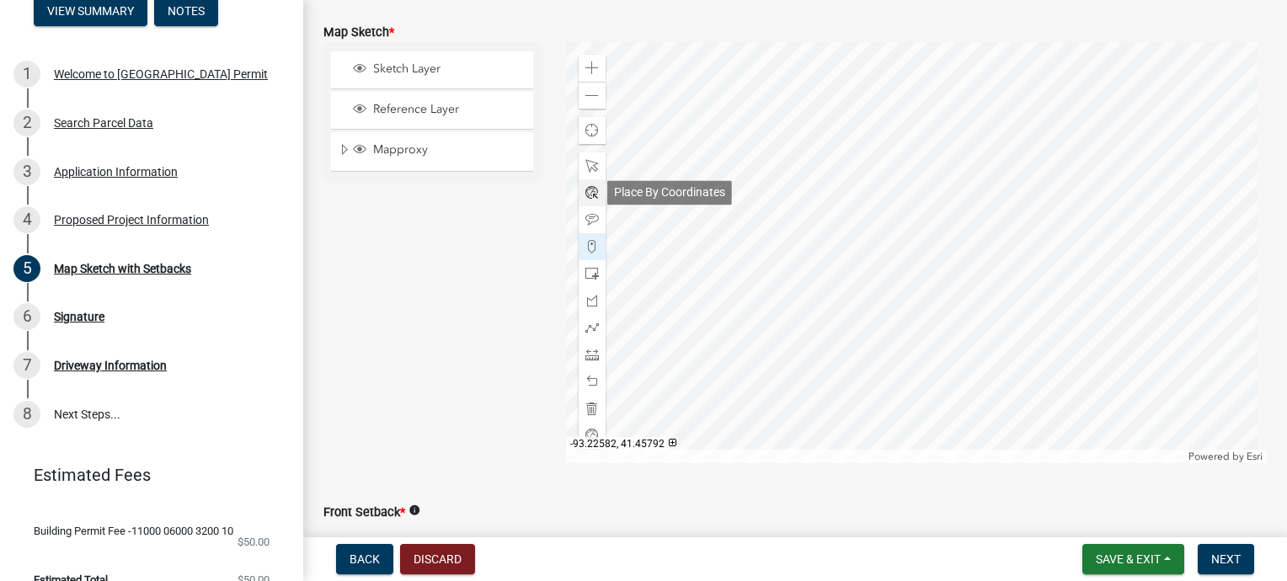
click at [591, 186] on span at bounding box center [592, 192] width 13 height 13
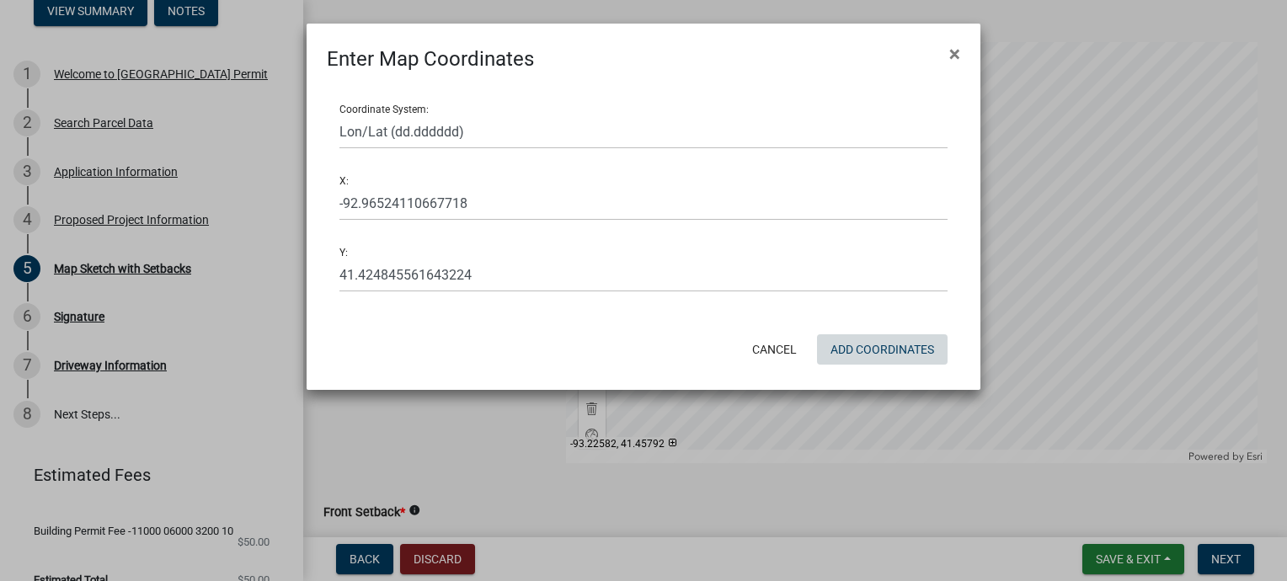
click at [883, 349] on button "Add Coordinates" at bounding box center [882, 349] width 131 height 30
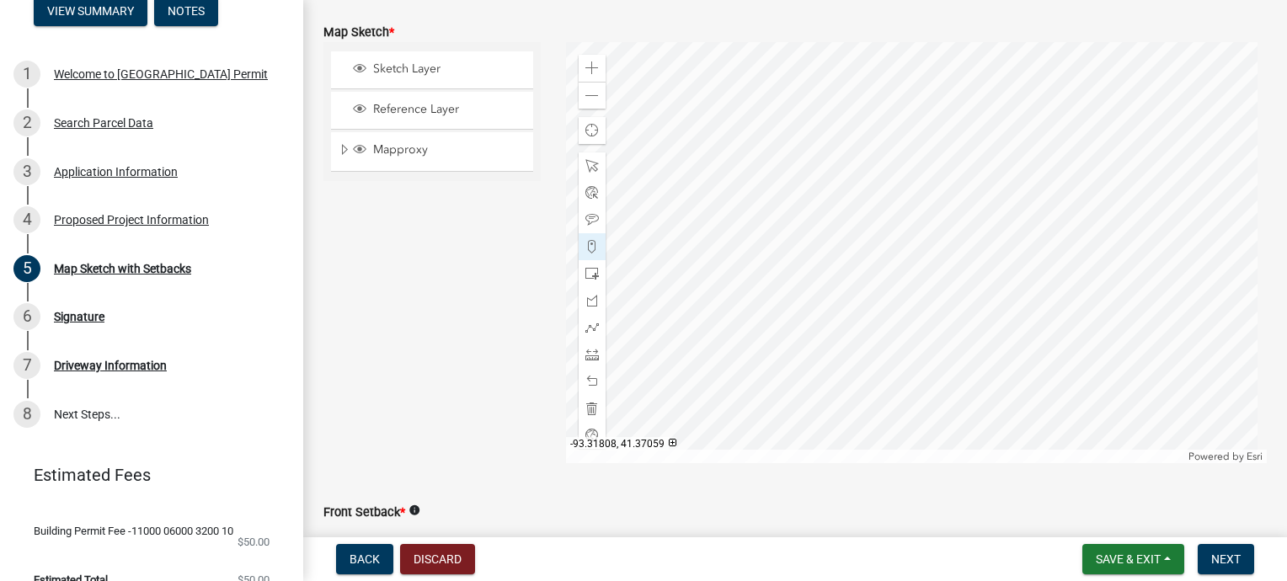
click at [508, 269] on div "Sketch Layer Reference Layer Mapproxy Surveys Townships Political Townships Tow…" at bounding box center [432, 252] width 243 height 421
click at [373, 559] on span "Back" at bounding box center [365, 559] width 30 height 13
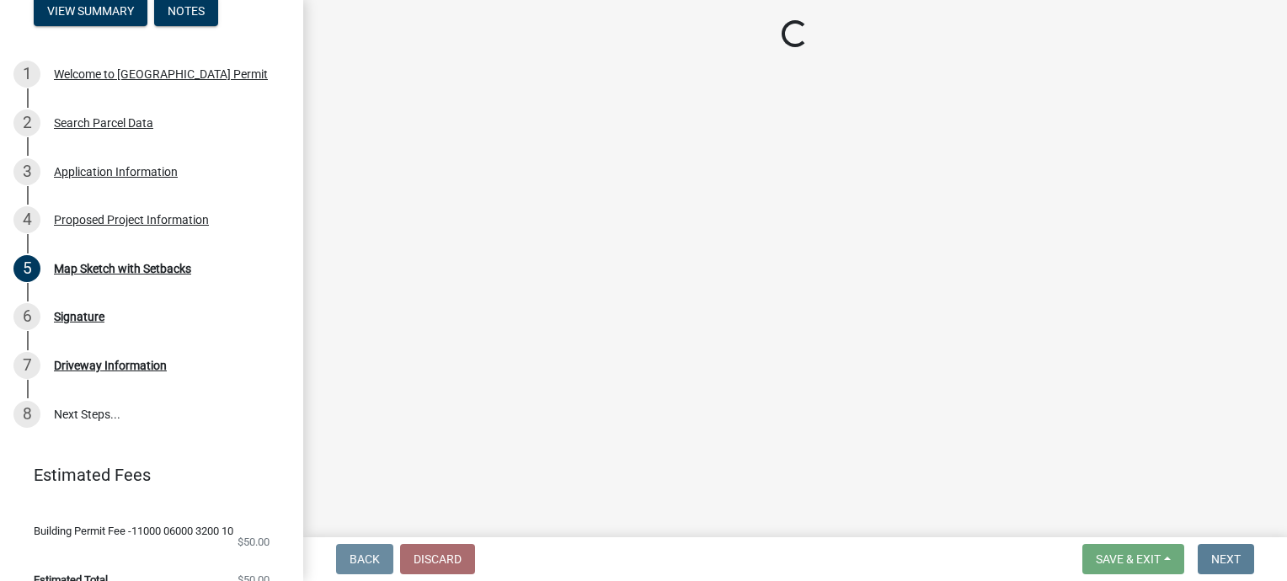
scroll to position [0, 0]
select select "2345ac37-7929-4014-941a-81c65e7ce3e9"
select select "7ee9b347-9d60-4880-bc15-13e3f262939b"
select select "c01c0ffe-a9ad-46ba-80d8-07ee8e46f3b2"
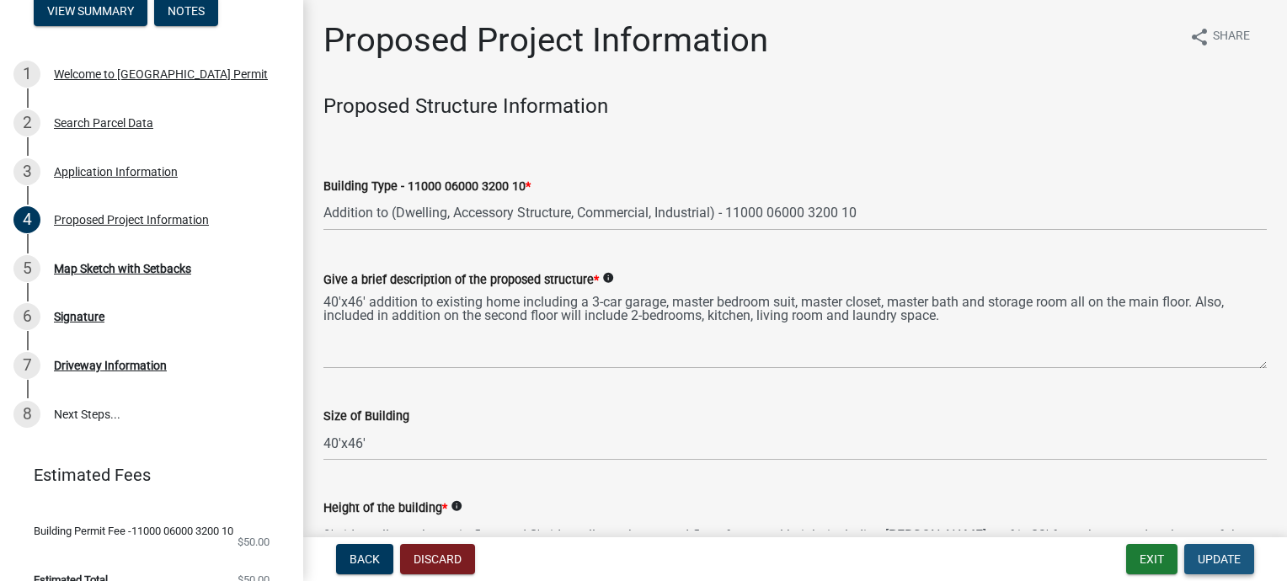
click at [1233, 558] on span "Update" at bounding box center [1219, 559] width 43 height 13
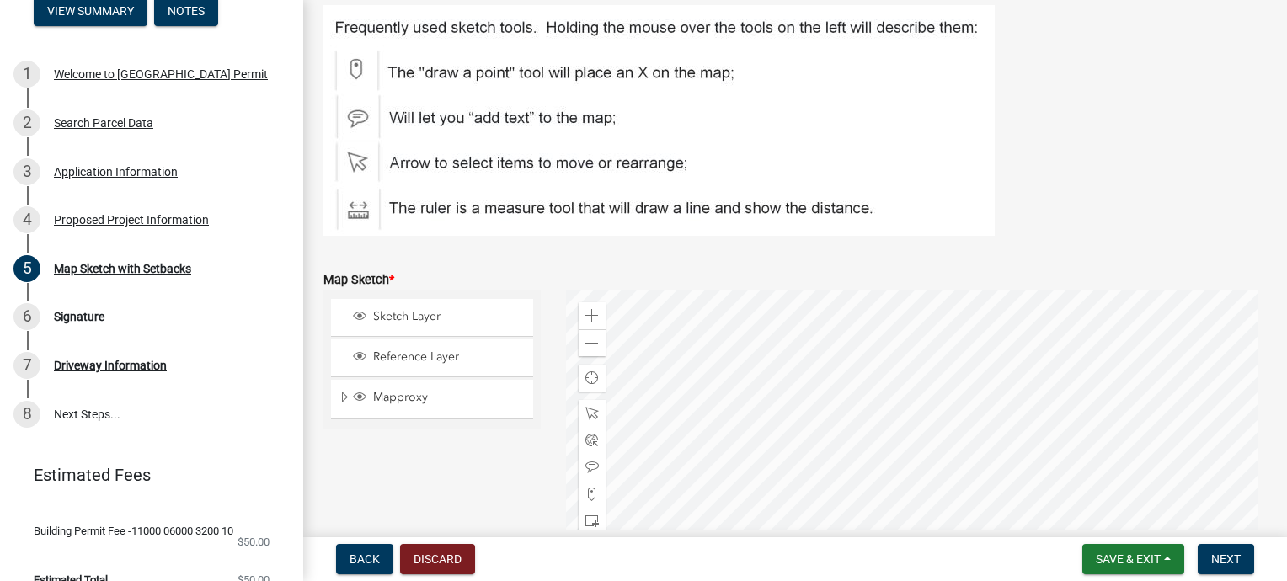
scroll to position [135, 0]
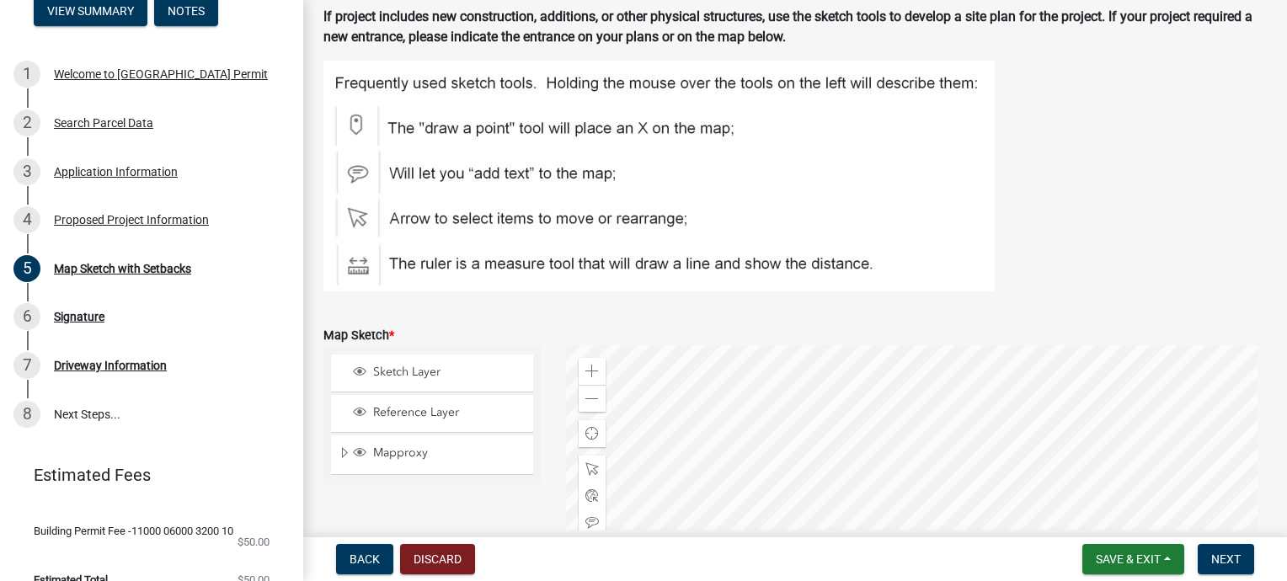
click at [1274, 517] on div "Map Sketch with Setbacks Please provide accurate setback measurements to ensure…" at bounding box center [795, 586] width 984 height 1403
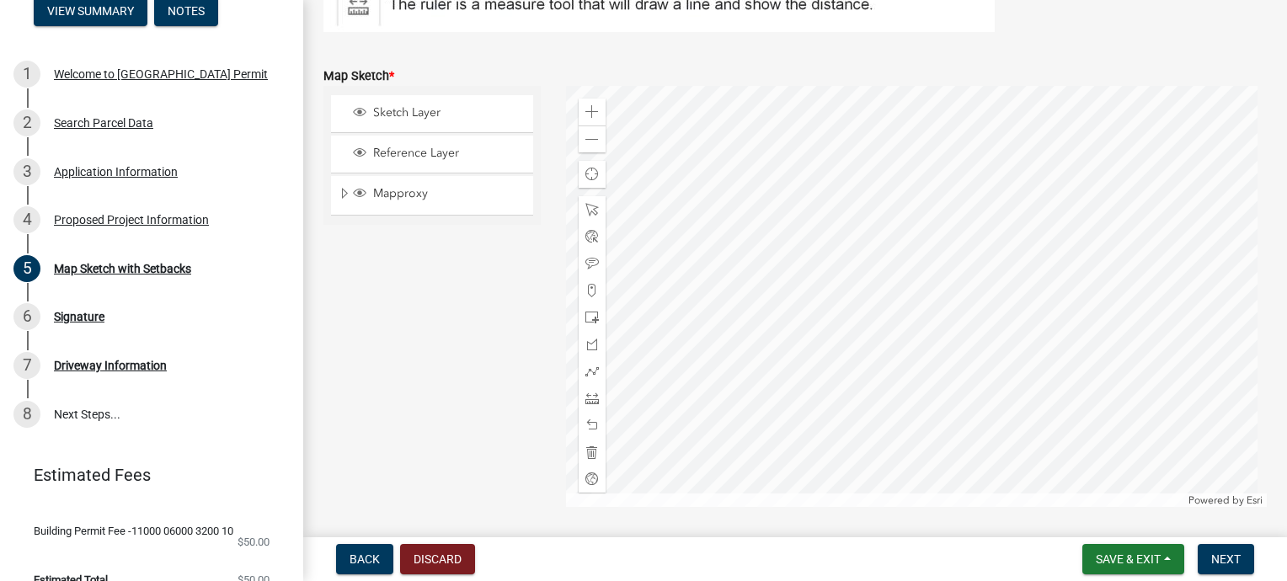
scroll to position [404, 0]
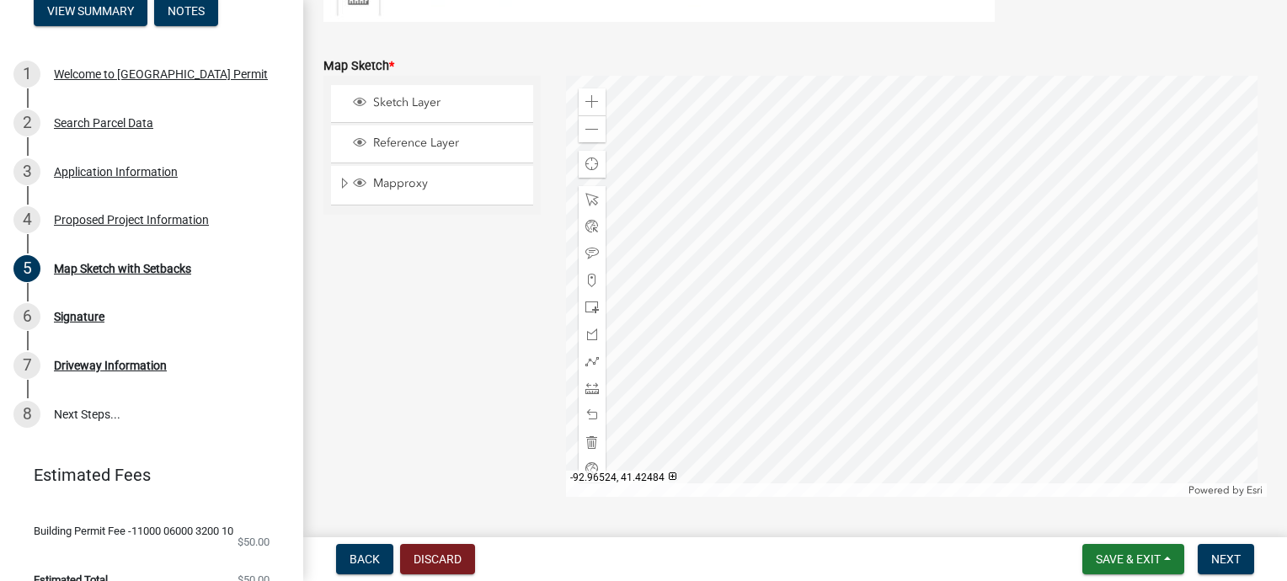
click at [896, 349] on div at bounding box center [917, 286] width 702 height 421
click at [905, 283] on div at bounding box center [917, 286] width 702 height 421
click at [590, 413] on span at bounding box center [592, 415] width 13 height 13
click at [596, 408] on div at bounding box center [592, 415] width 27 height 27
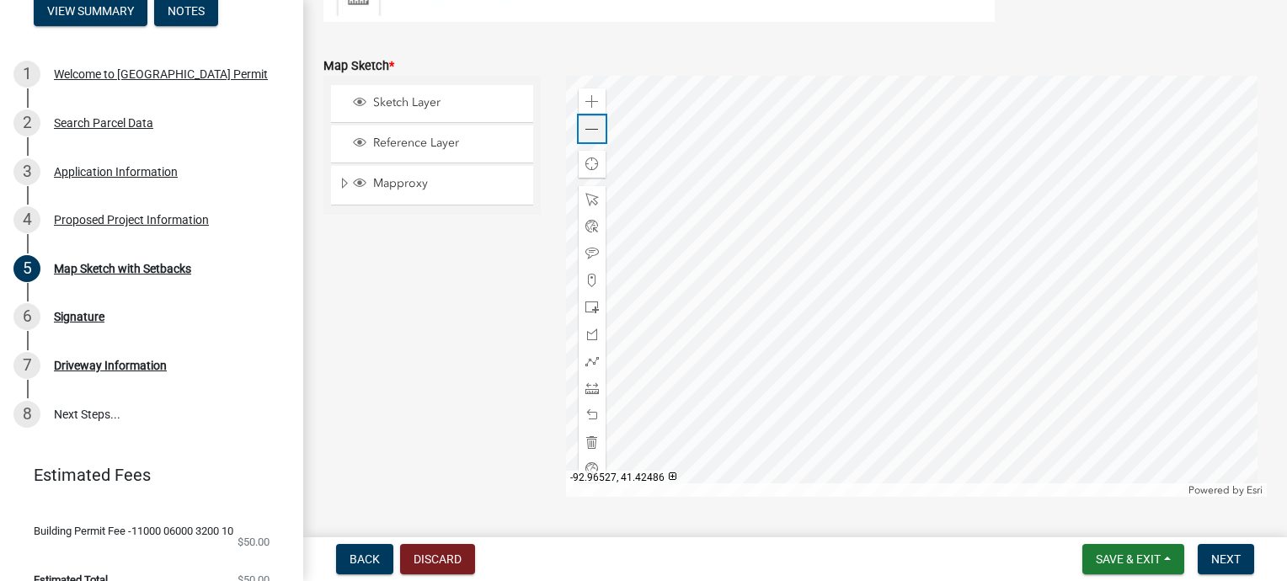
click at [586, 123] on span at bounding box center [592, 129] width 13 height 13
click at [590, 125] on span at bounding box center [592, 129] width 13 height 13
click at [725, 393] on div at bounding box center [917, 286] width 702 height 421
click at [844, 324] on div at bounding box center [917, 286] width 702 height 421
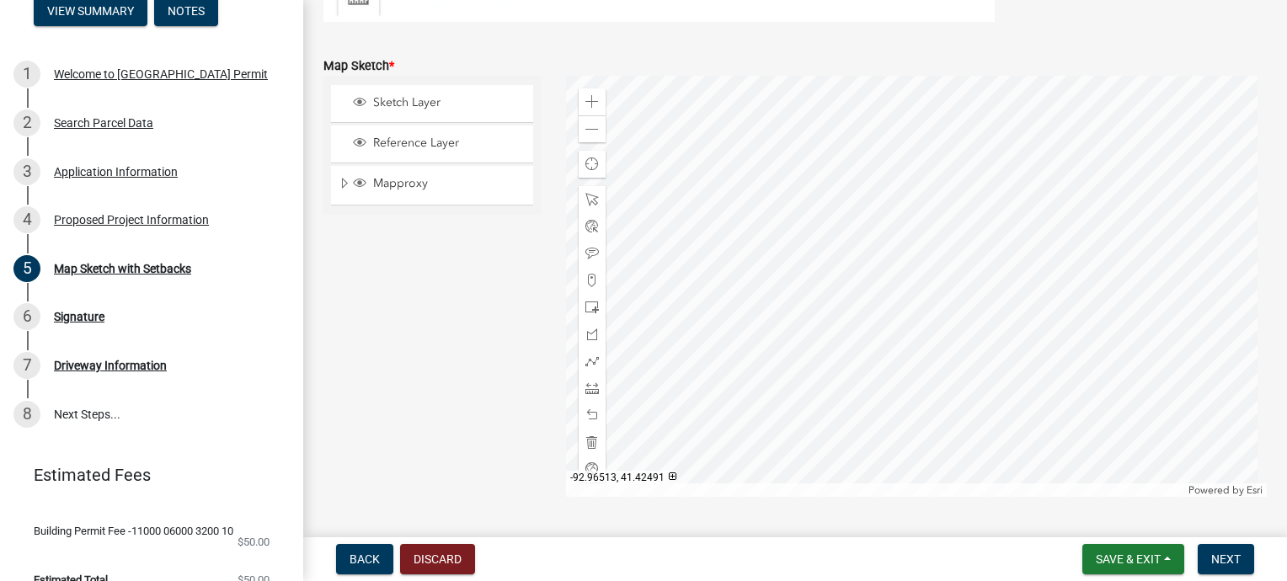
click at [639, 497] on div at bounding box center [917, 286] width 702 height 421
drag, startPoint x: 644, startPoint y: 580, endPoint x: 524, endPoint y: 624, distance: 127.4
click at [524, 580] on html "Internet Explorer does NOT work with GeoPermits. Get a new browser for more sec…" at bounding box center [643, 290] width 1287 height 581
click at [836, 386] on div at bounding box center [917, 286] width 702 height 421
click at [809, 99] on div at bounding box center [917, 286] width 702 height 421
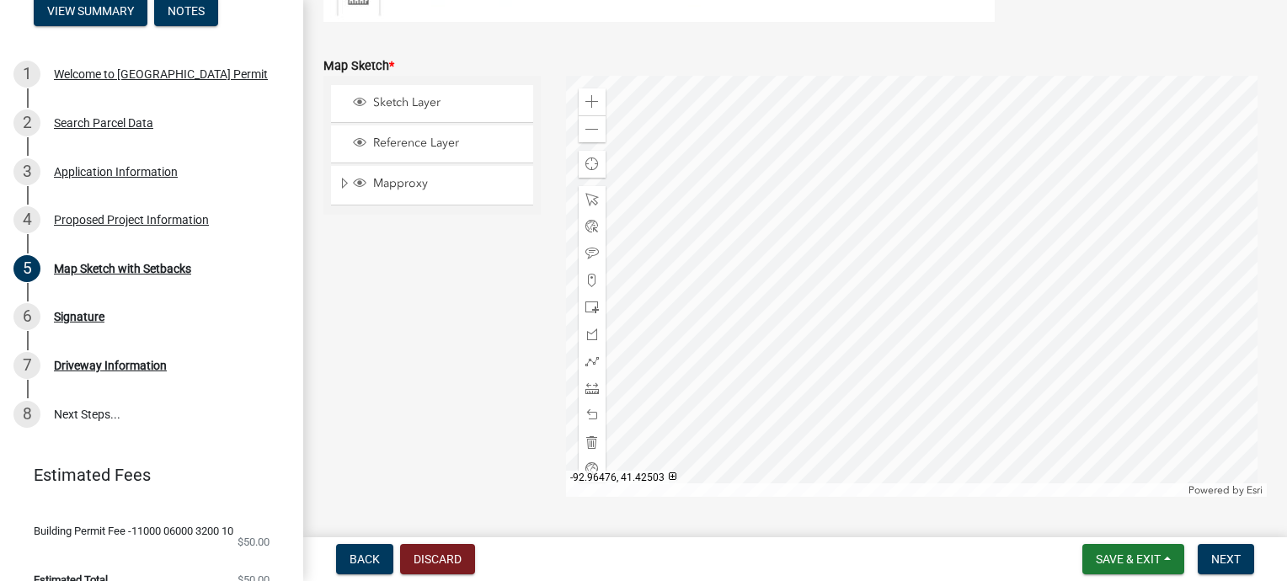
click at [991, 76] on div at bounding box center [917, 286] width 702 height 421
click at [1096, 254] on div at bounding box center [917, 286] width 702 height 421
click at [1160, 296] on div at bounding box center [917, 286] width 702 height 421
click at [1126, 458] on div at bounding box center [917, 286] width 702 height 421
click at [1080, 497] on div at bounding box center [917, 286] width 702 height 421
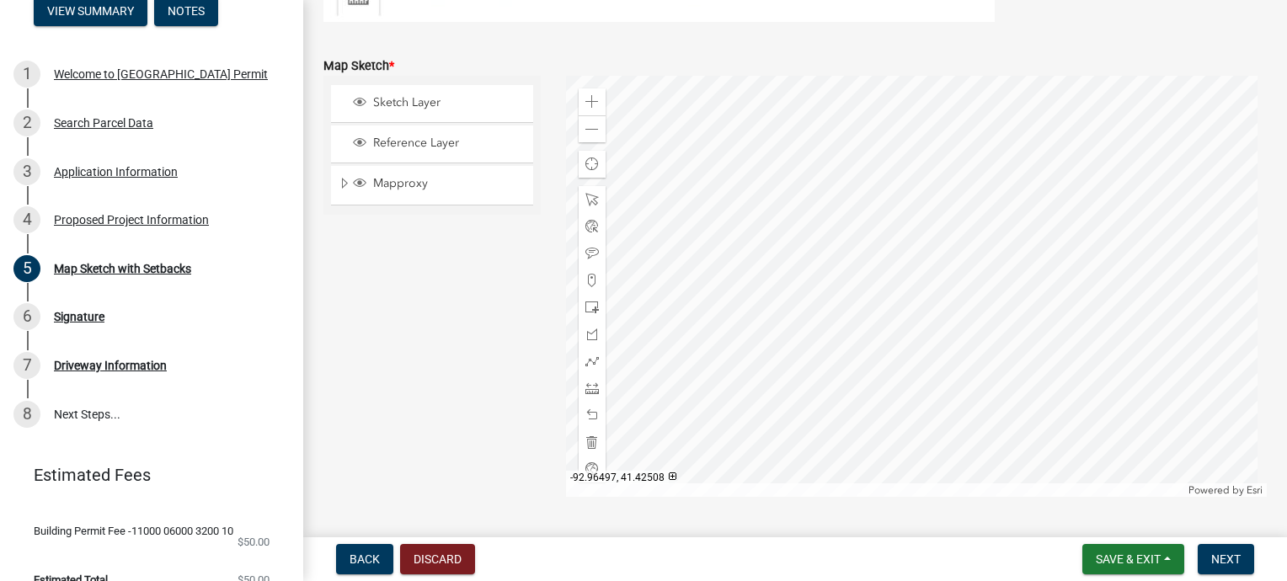
click at [1059, 491] on div at bounding box center [917, 286] width 702 height 421
click at [1007, 476] on div at bounding box center [917, 286] width 702 height 421
click at [1031, 489] on div at bounding box center [917, 286] width 702 height 421
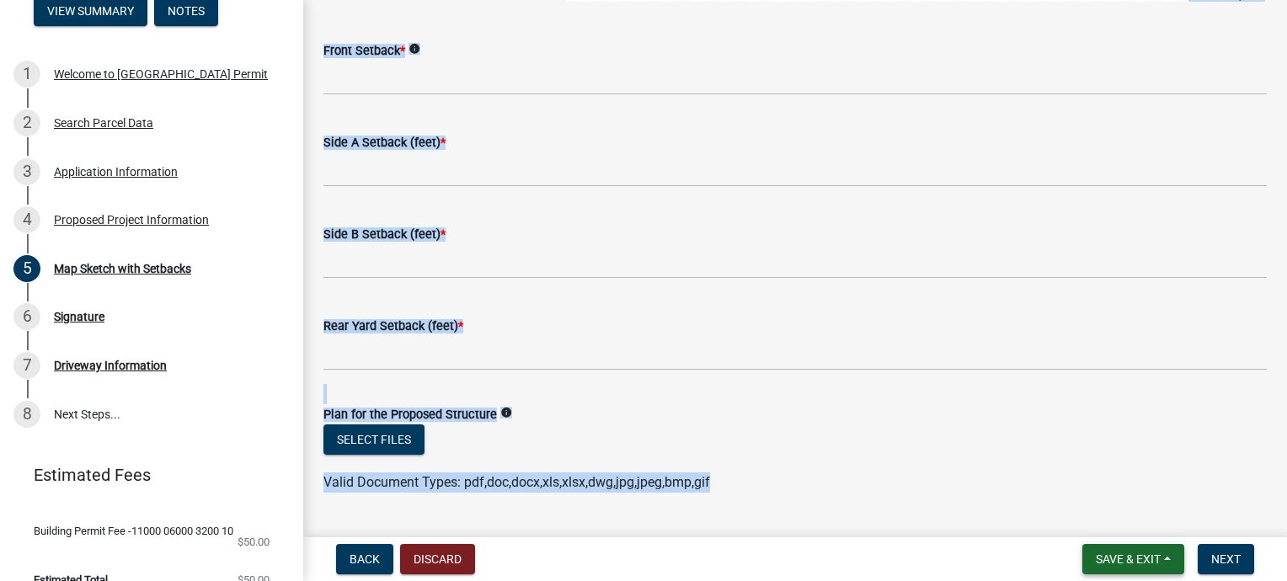
scroll to position [942, 0]
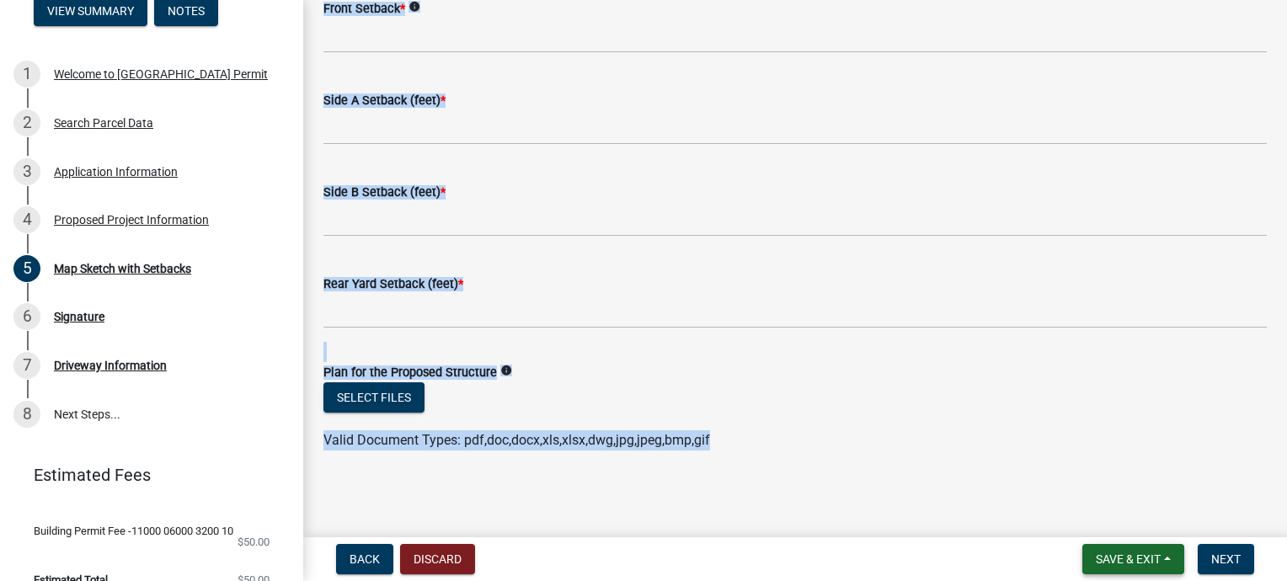
drag, startPoint x: 1031, startPoint y: 489, endPoint x: 1105, endPoint y: 544, distance: 92.2
click at [1105, 544] on wm-app "Marion County Building Permit BP-2025-0150 View Summary Notes 1 Welcome to Mari…" at bounding box center [643, 290] width 1287 height 581
click at [371, 557] on span "Back" at bounding box center [365, 559] width 30 height 13
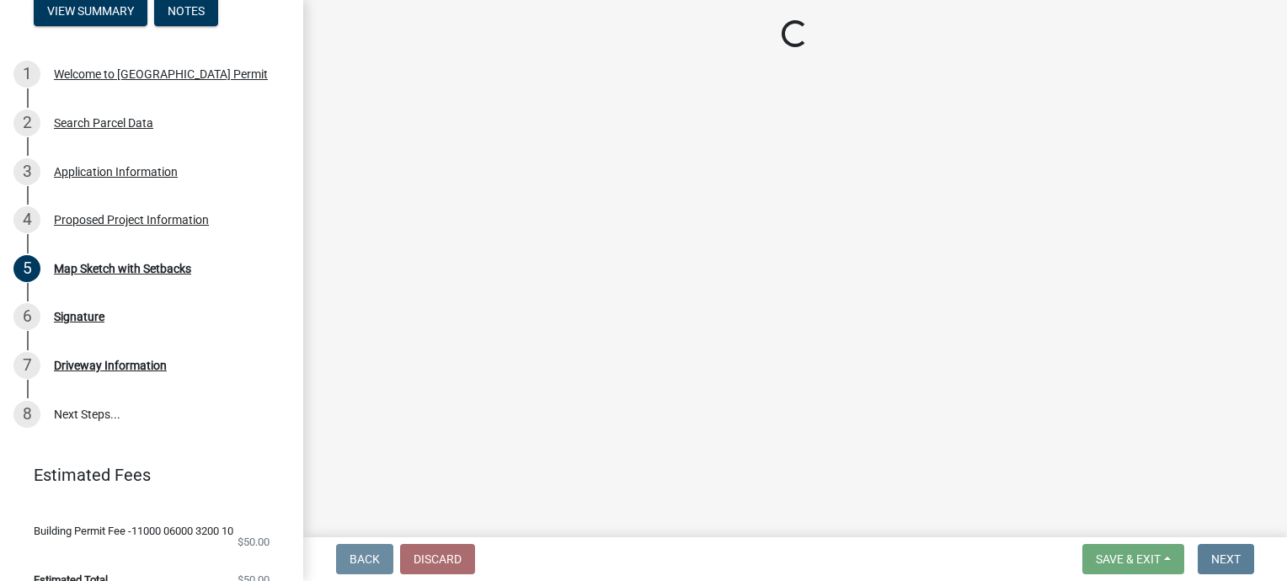
scroll to position [0, 0]
select select "2345ac37-7929-4014-941a-81c65e7ce3e9"
select select "7ee9b347-9d60-4880-bc15-13e3f262939b"
select select "c01c0ffe-a9ad-46ba-80d8-07ee8e46f3b2"
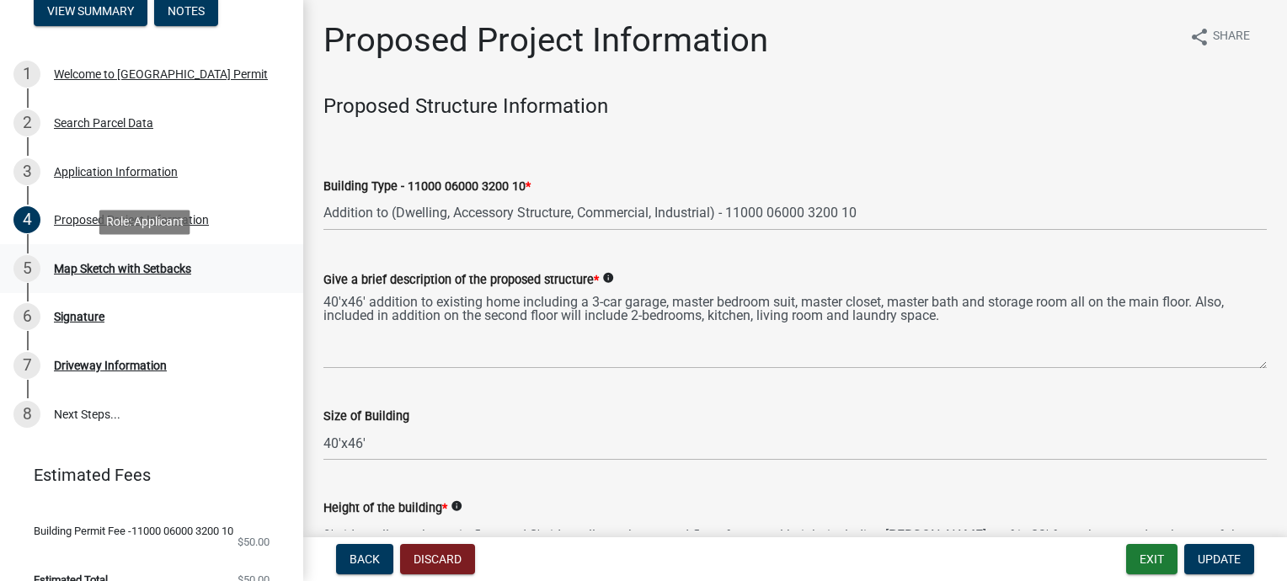
click at [76, 276] on div "5 Map Sketch with Setbacks" at bounding box center [144, 268] width 263 height 27
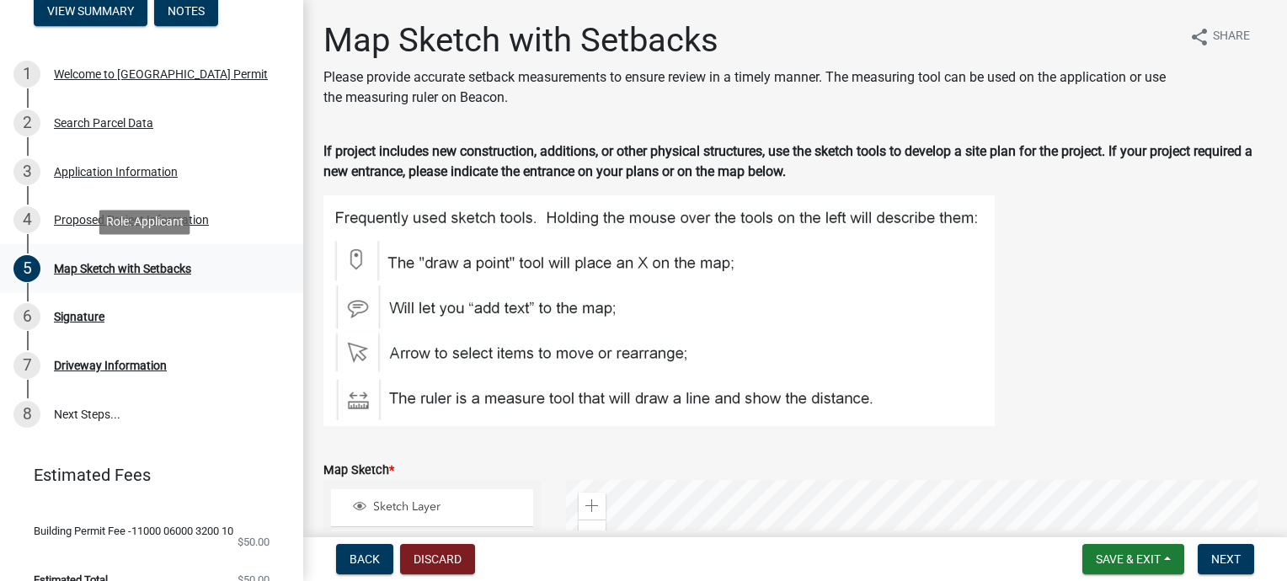
click at [76, 276] on div "5 Map Sketch with Setbacks" at bounding box center [144, 268] width 263 height 27
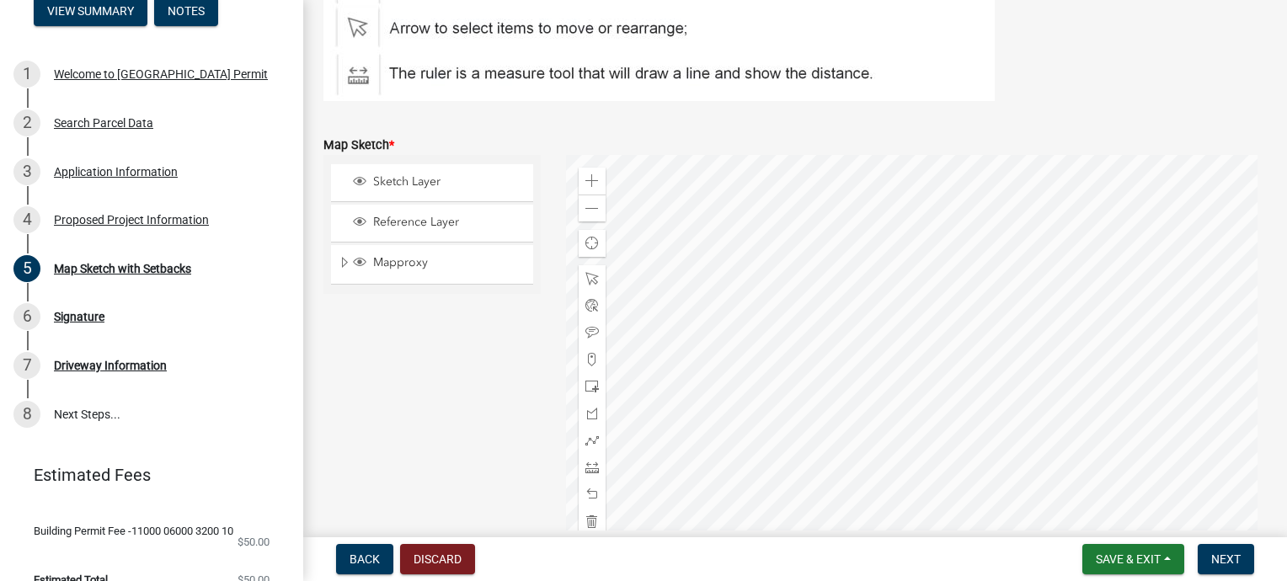
scroll to position [381, 0]
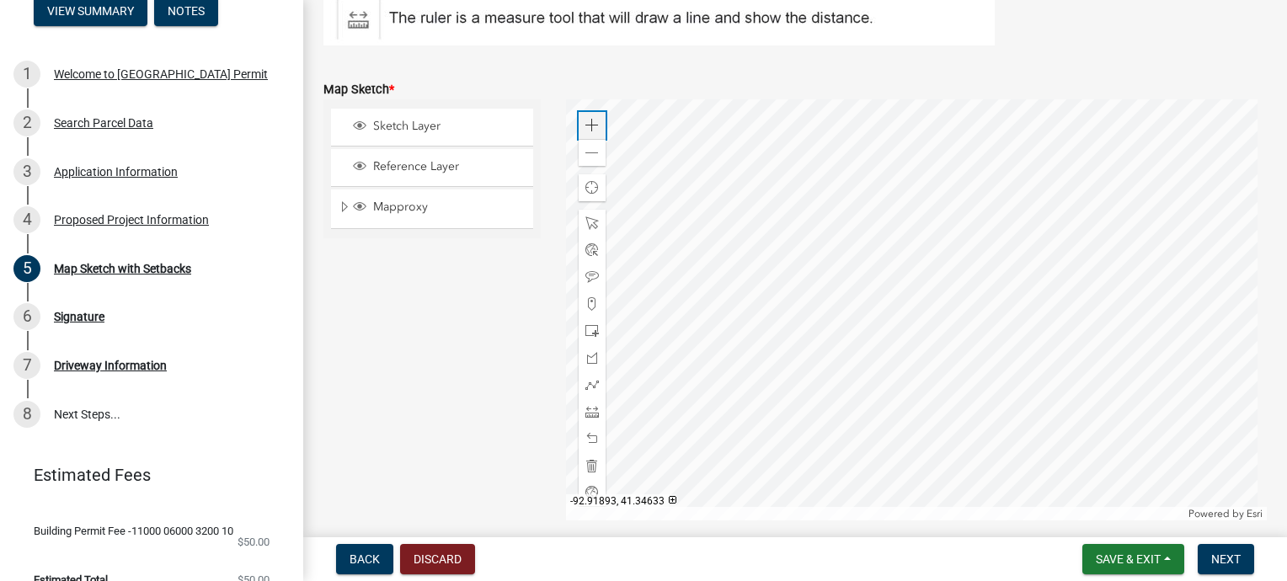
click at [586, 126] on span at bounding box center [592, 125] width 13 height 13
click at [580, 123] on div "Zoom in" at bounding box center [592, 125] width 27 height 27
click at [1180, 210] on div at bounding box center [917, 309] width 702 height 421
click at [586, 129] on span at bounding box center [592, 125] width 13 height 13
click at [677, 477] on div at bounding box center [917, 309] width 702 height 421
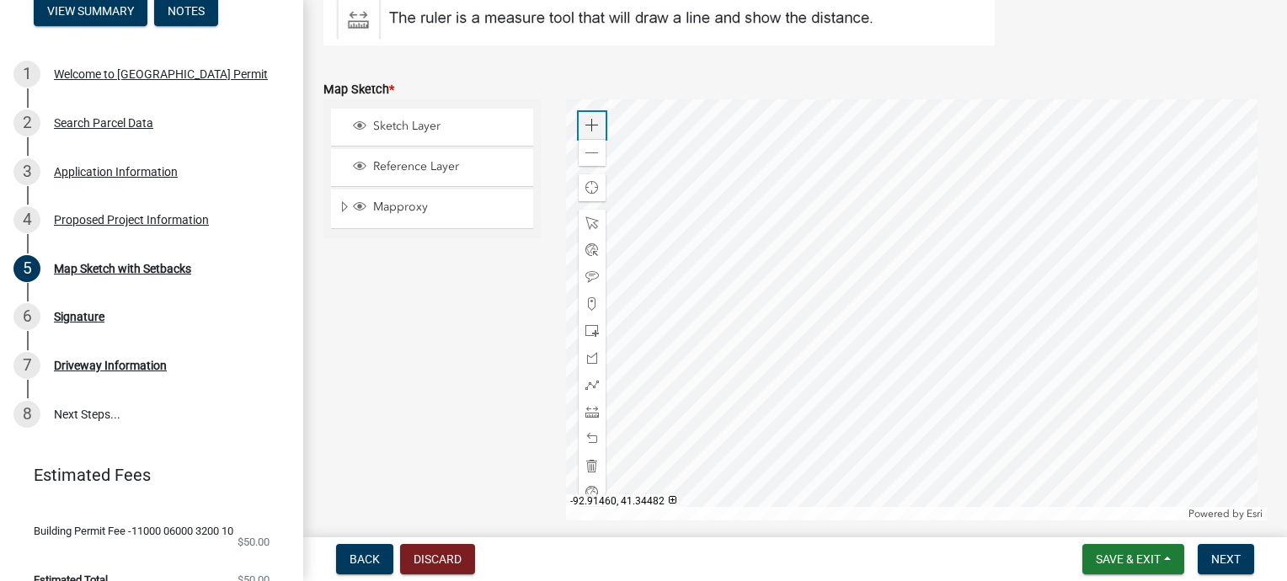
click at [586, 123] on span at bounding box center [592, 125] width 13 height 13
click at [832, 352] on div at bounding box center [917, 309] width 702 height 421
click at [593, 130] on span at bounding box center [592, 125] width 13 height 13
click at [739, 329] on div at bounding box center [917, 309] width 702 height 421
click at [566, 362] on div at bounding box center [917, 309] width 702 height 421
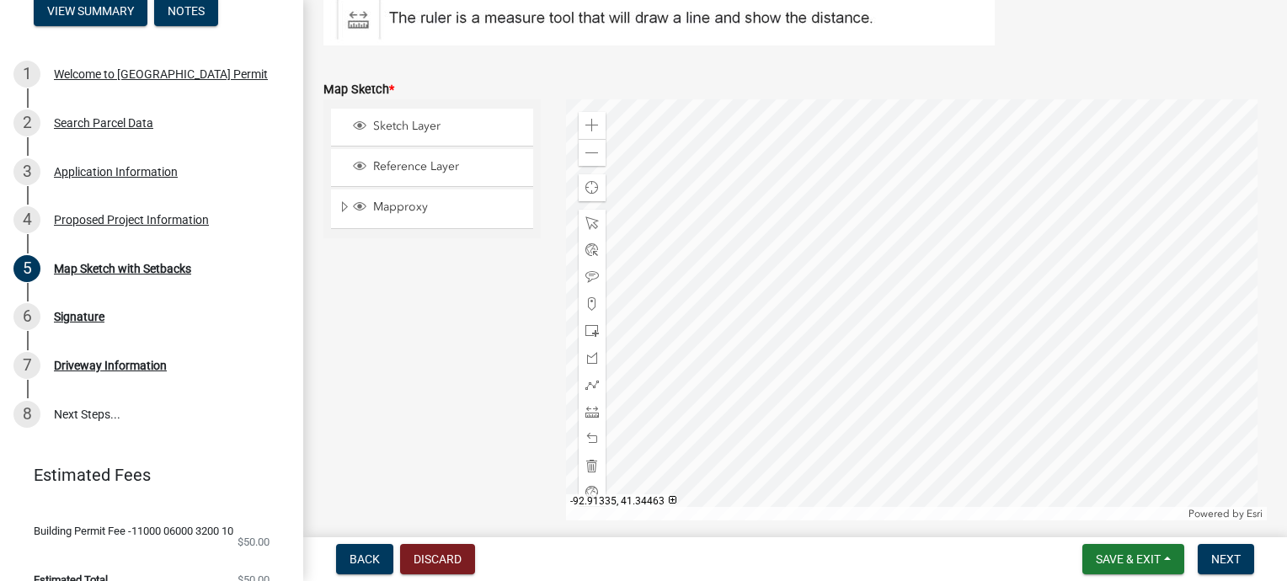
click at [1260, 361] on div at bounding box center [917, 309] width 702 height 421
click at [590, 413] on span at bounding box center [592, 411] width 13 height 13
click at [882, 412] on div at bounding box center [917, 309] width 702 height 421
click at [1079, 362] on div at bounding box center [917, 309] width 702 height 421
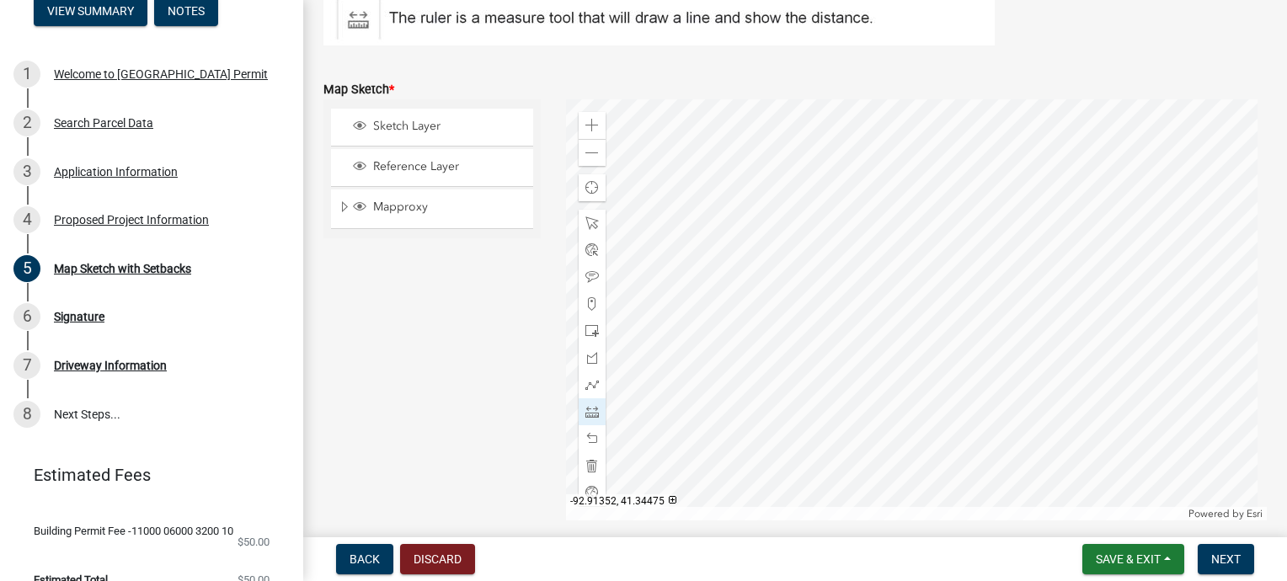
click at [1028, 133] on div at bounding box center [917, 309] width 702 height 421
click at [829, 180] on div at bounding box center [917, 309] width 702 height 421
click at [883, 404] on div at bounding box center [917, 309] width 702 height 421
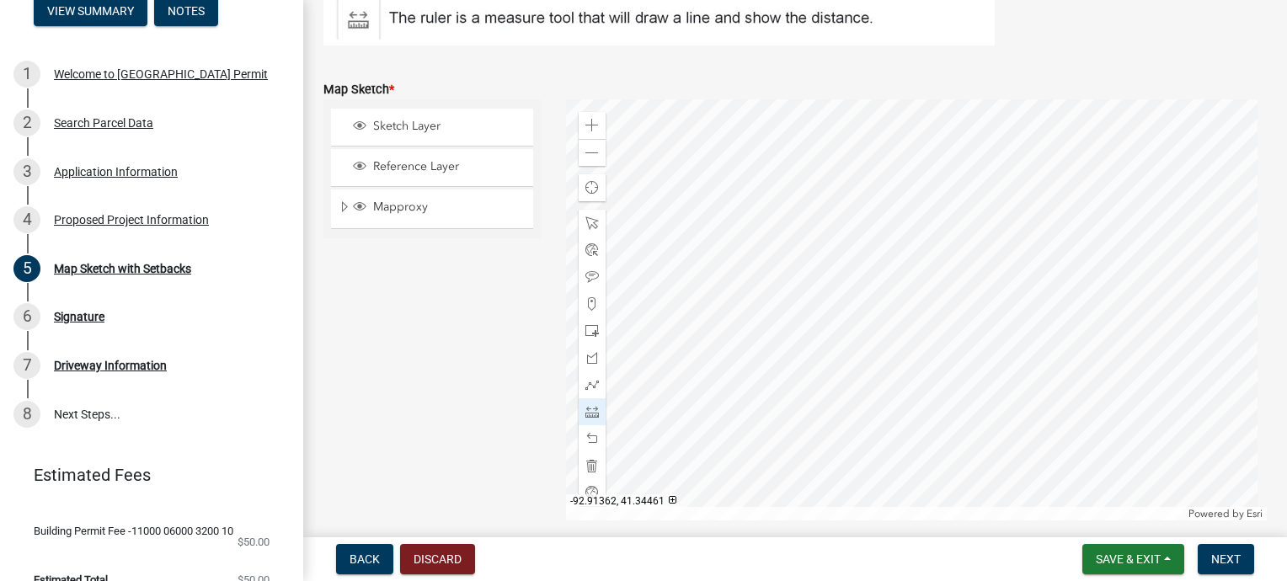
click at [883, 404] on div at bounding box center [917, 309] width 702 height 421
click at [591, 430] on div at bounding box center [592, 438] width 27 height 27
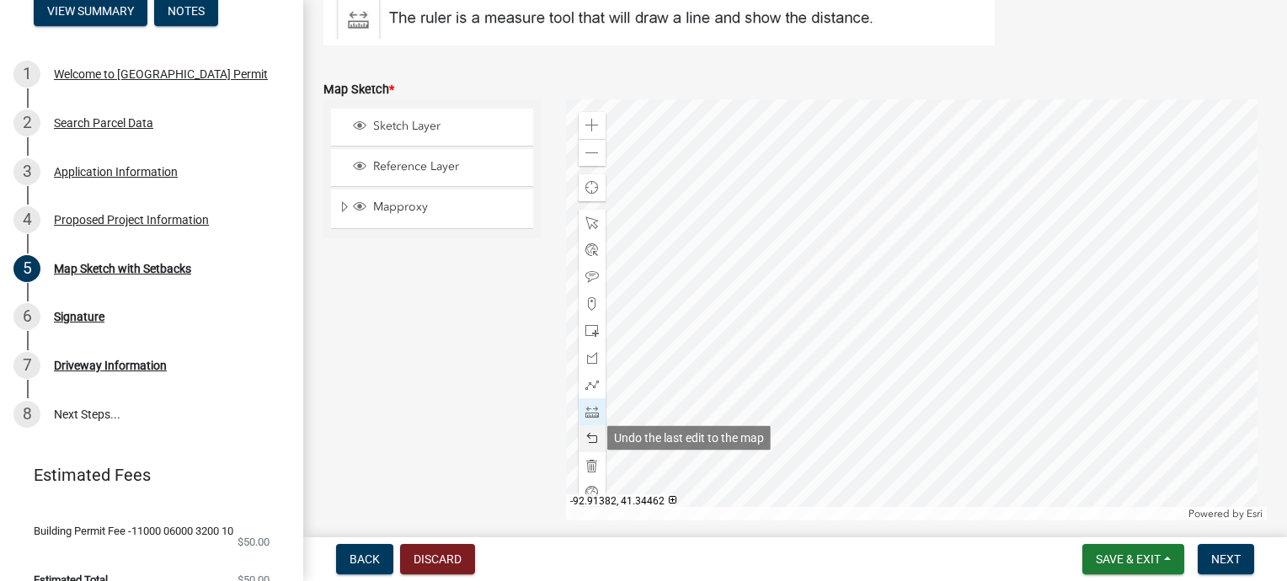
click at [591, 430] on div at bounding box center [592, 438] width 27 height 27
click at [598, 421] on div at bounding box center [592, 412] width 27 height 27
click at [590, 434] on span at bounding box center [592, 438] width 13 height 13
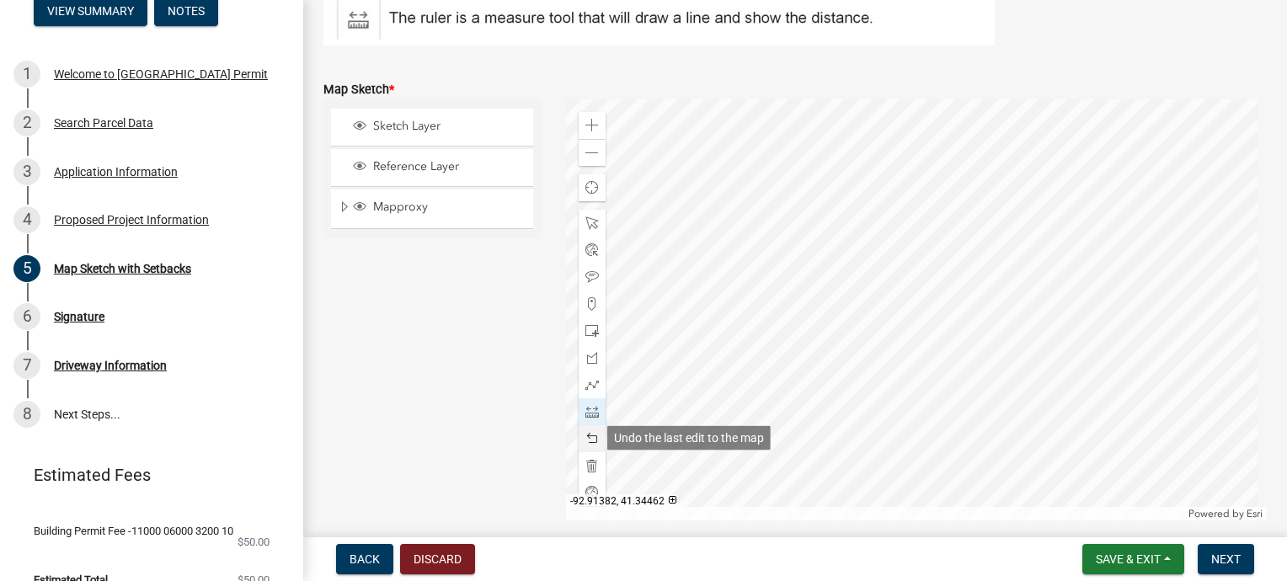
click at [590, 434] on span at bounding box center [592, 438] width 13 height 13
click at [596, 427] on div at bounding box center [592, 438] width 27 height 27
click at [603, 420] on div at bounding box center [917, 309] width 702 height 421
click at [589, 436] on span at bounding box center [592, 438] width 13 height 13
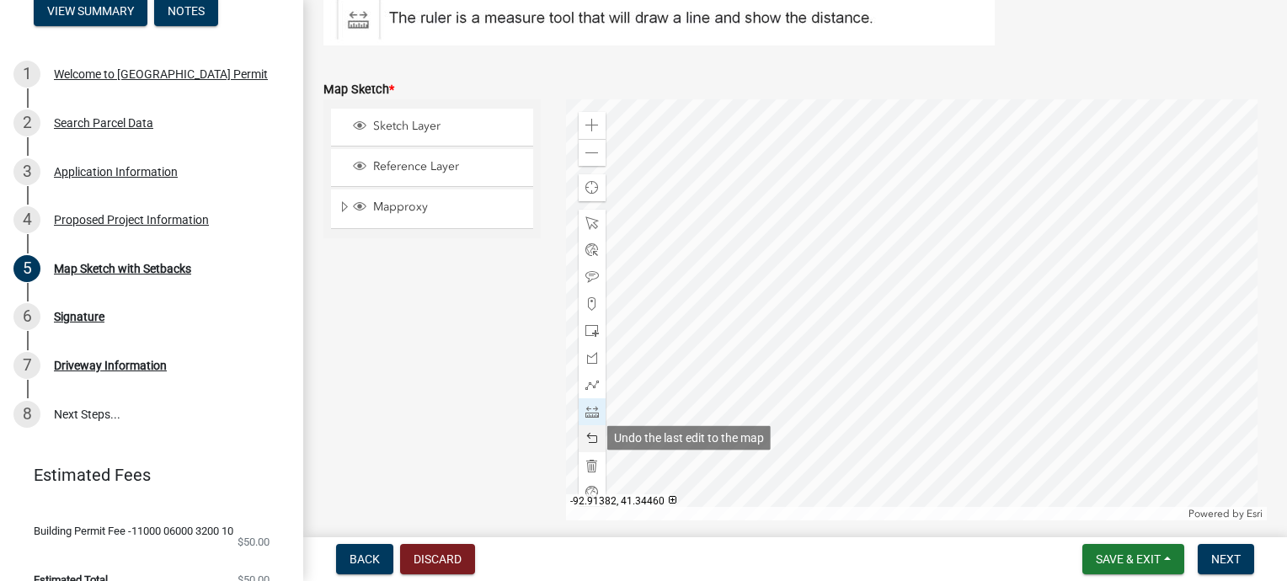
click at [589, 436] on span at bounding box center [592, 438] width 13 height 13
click at [580, 445] on div at bounding box center [592, 438] width 27 height 27
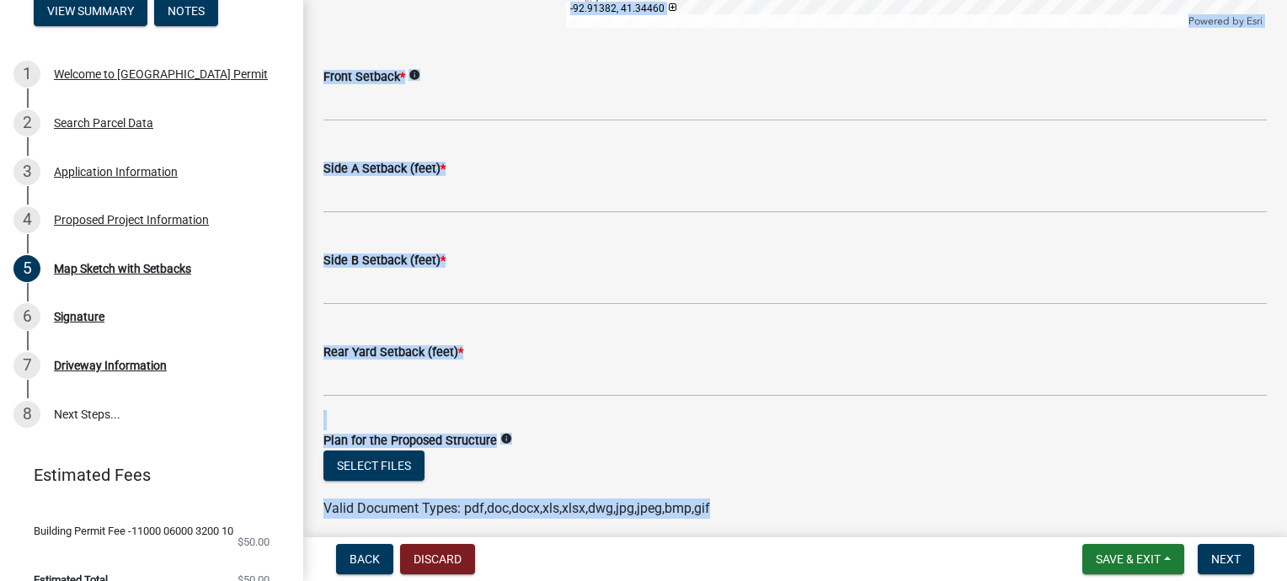
scroll to position [942, 0]
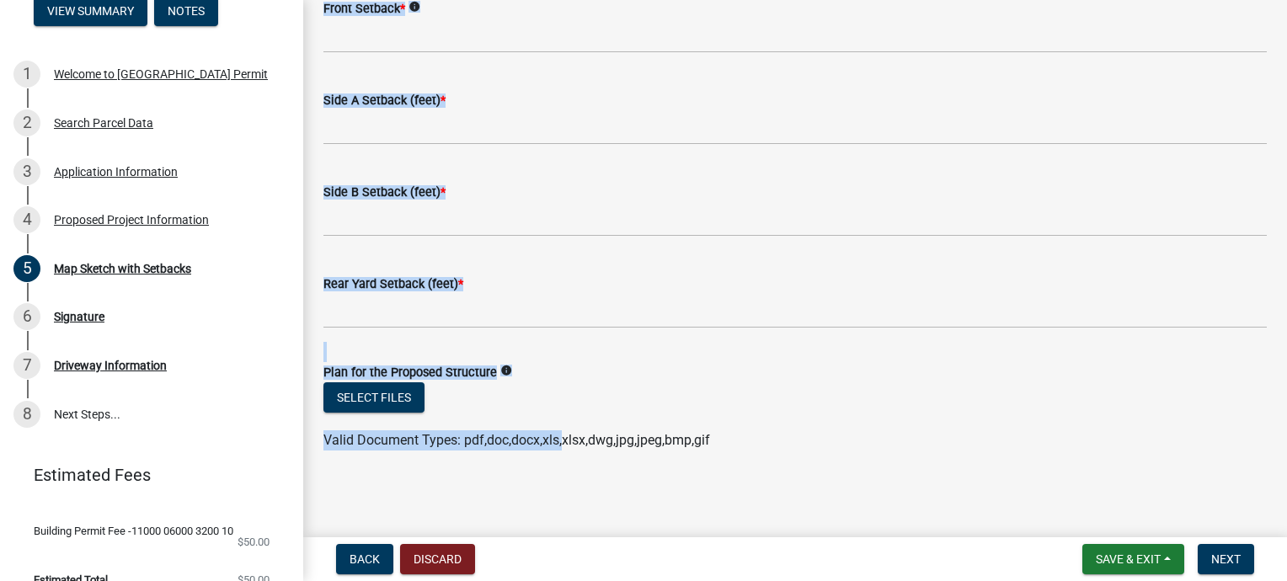
drag, startPoint x: 580, startPoint y: 445, endPoint x: 559, endPoint y: 509, distance: 67.1
click at [559, 509] on main "Map Sketch with Setbacks Please provide accurate setback measurements to ensure…" at bounding box center [795, 265] width 984 height 531
click at [361, 553] on span "Back" at bounding box center [365, 559] width 30 height 13
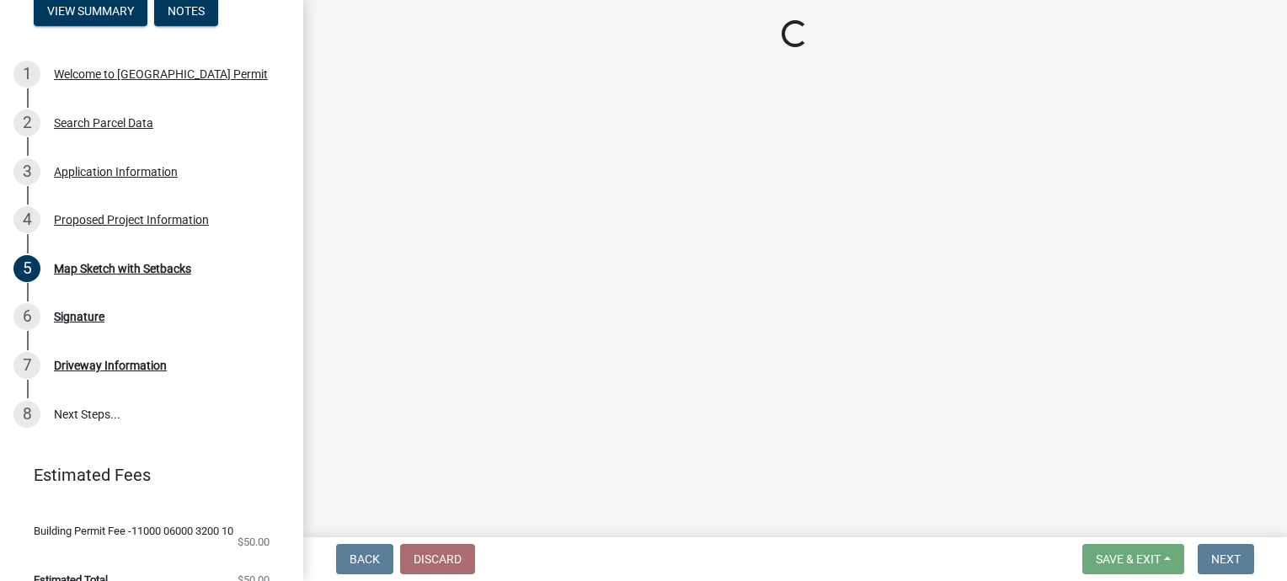
select select "2345ac37-7929-4014-941a-81c65e7ce3e9"
select select "7ee9b347-9d60-4880-bc15-13e3f262939b"
select select "c01c0ffe-a9ad-46ba-80d8-07ee8e46f3b2"
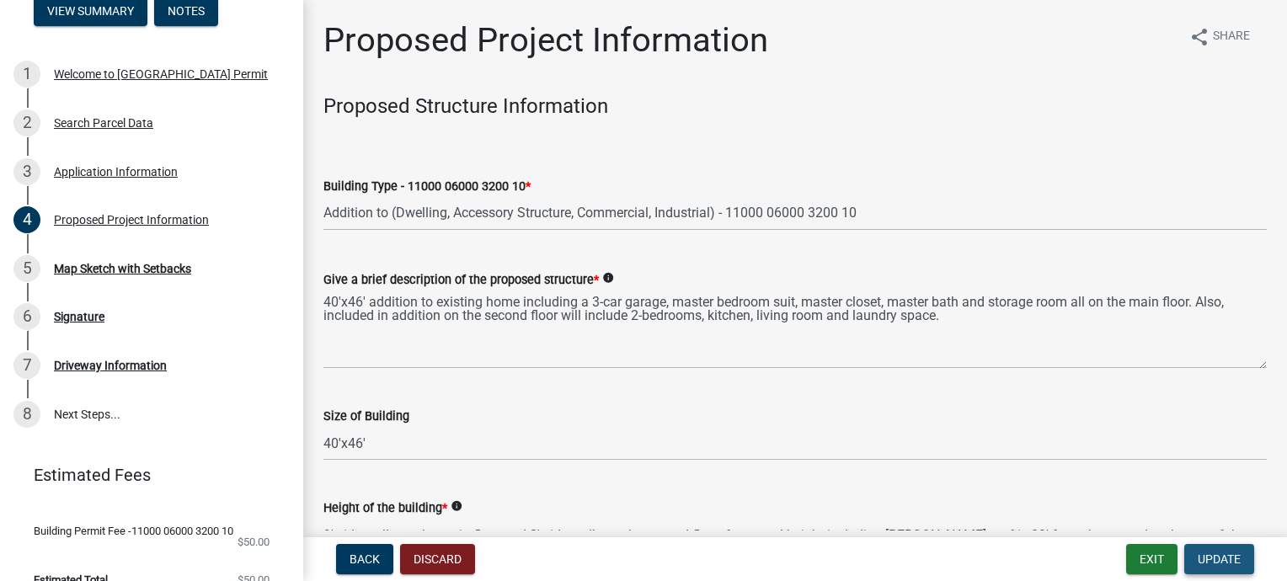
click at [1219, 558] on span "Update" at bounding box center [1219, 559] width 43 height 13
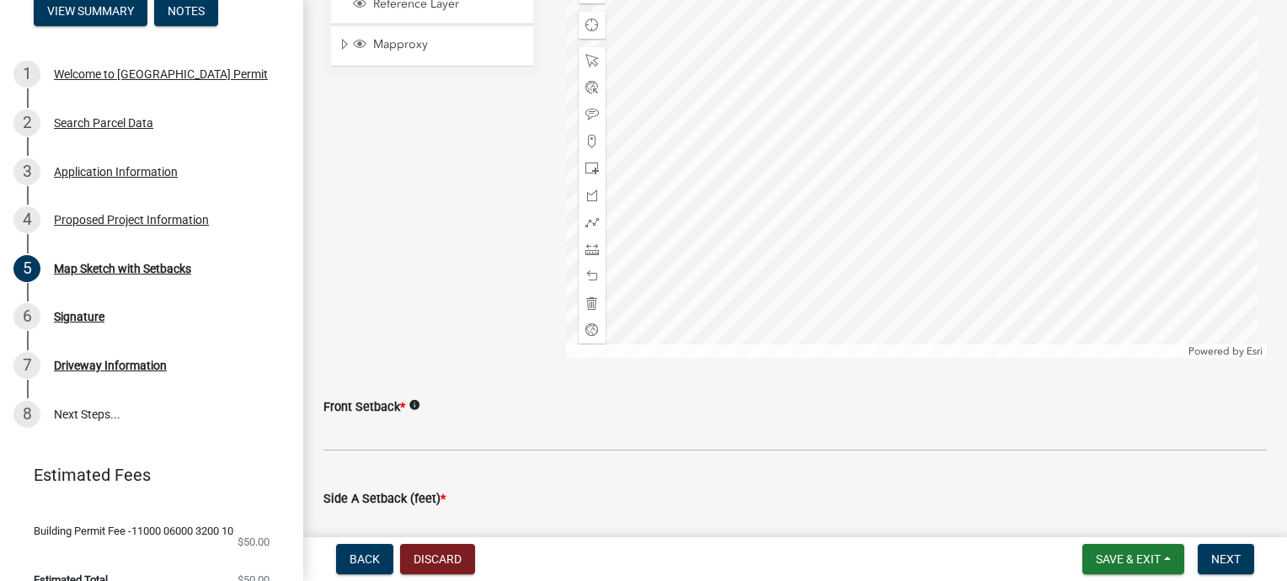
scroll to position [573, 0]
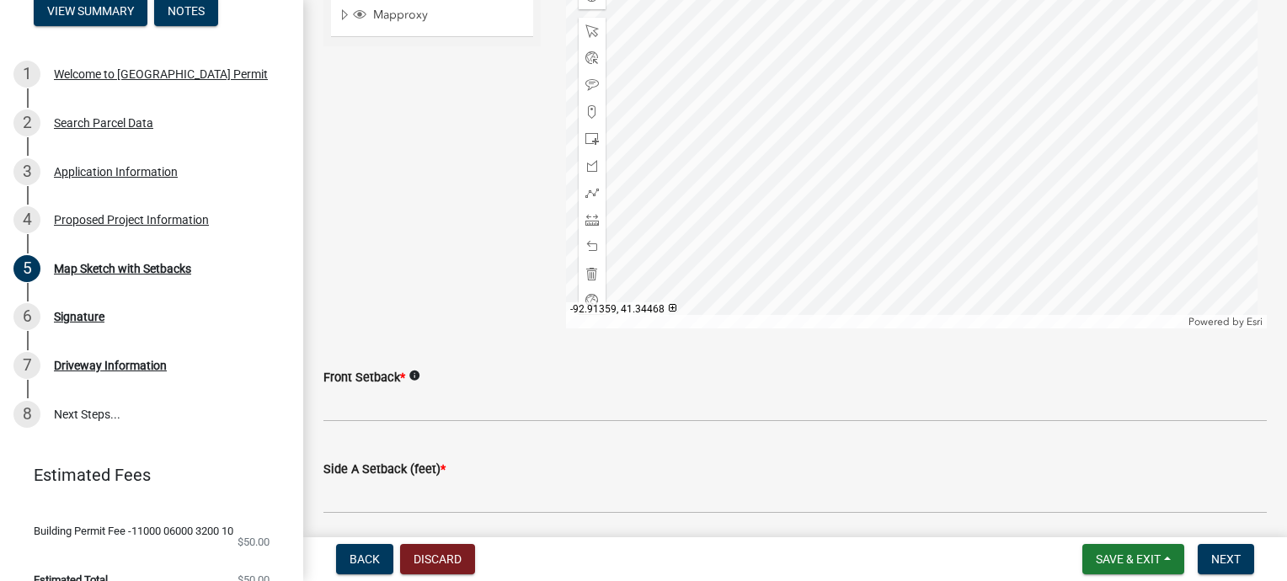
click at [886, 117] on div at bounding box center [917, 117] width 702 height 421
click at [737, 152] on div at bounding box center [917, 117] width 702 height 421
click at [784, 230] on div at bounding box center [917, 117] width 702 height 421
click at [784, 315] on div "Powered by Esri" at bounding box center [917, 321] width 702 height 13
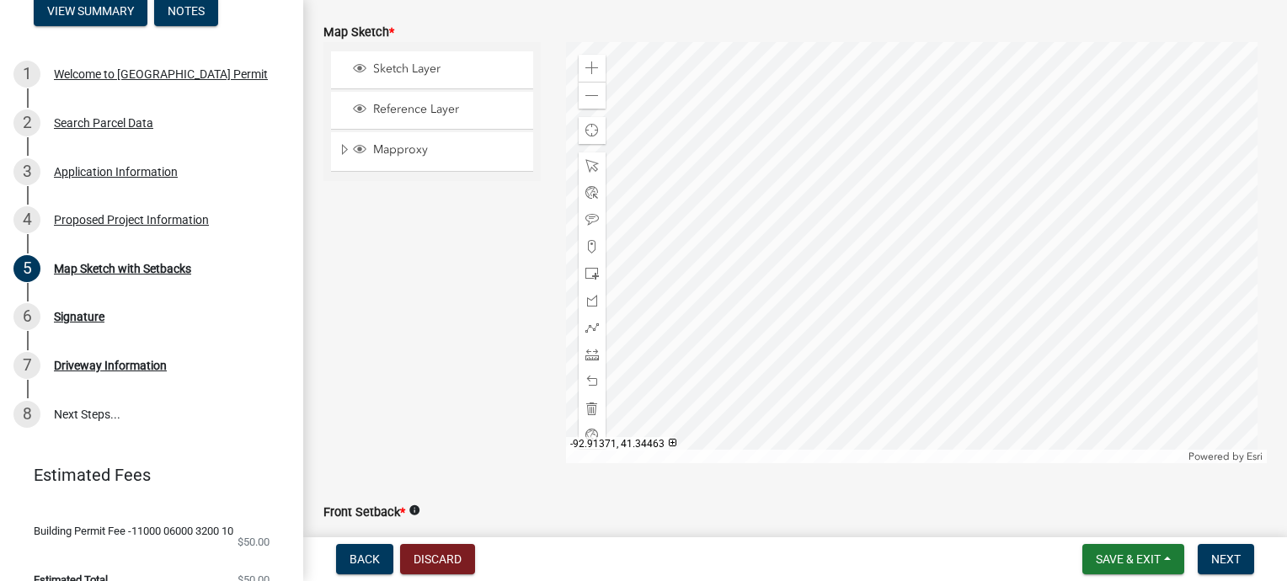
scroll to position [404, 0]
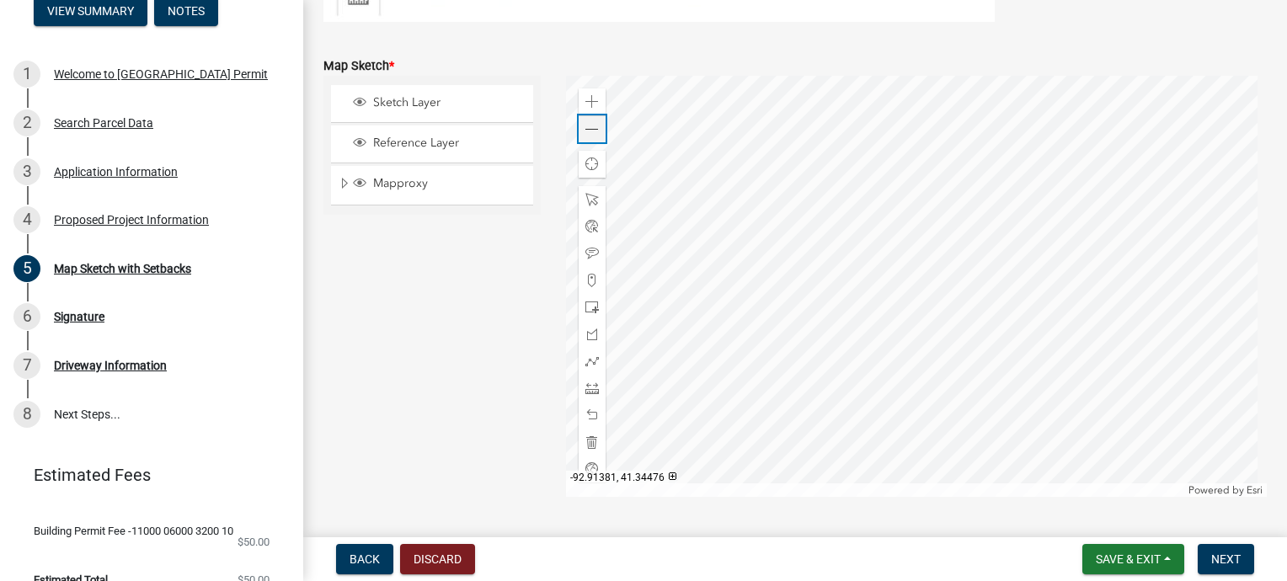
click at [588, 126] on span at bounding box center [592, 129] width 13 height 13
click at [588, 253] on span at bounding box center [592, 253] width 13 height 13
click at [1004, 394] on div at bounding box center [917, 286] width 702 height 421
click at [971, 244] on div at bounding box center [917, 286] width 702 height 421
click at [1057, 299] on div at bounding box center [917, 286] width 702 height 421
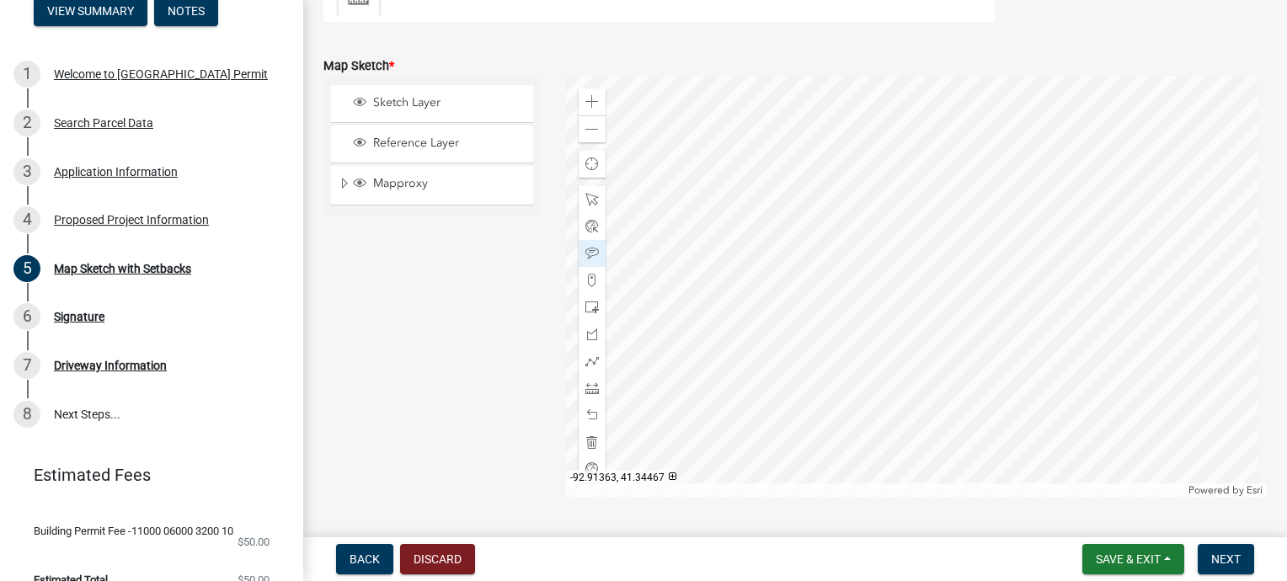
click at [931, 328] on div at bounding box center [917, 286] width 702 height 421
click at [984, 309] on div at bounding box center [917, 286] width 702 height 421
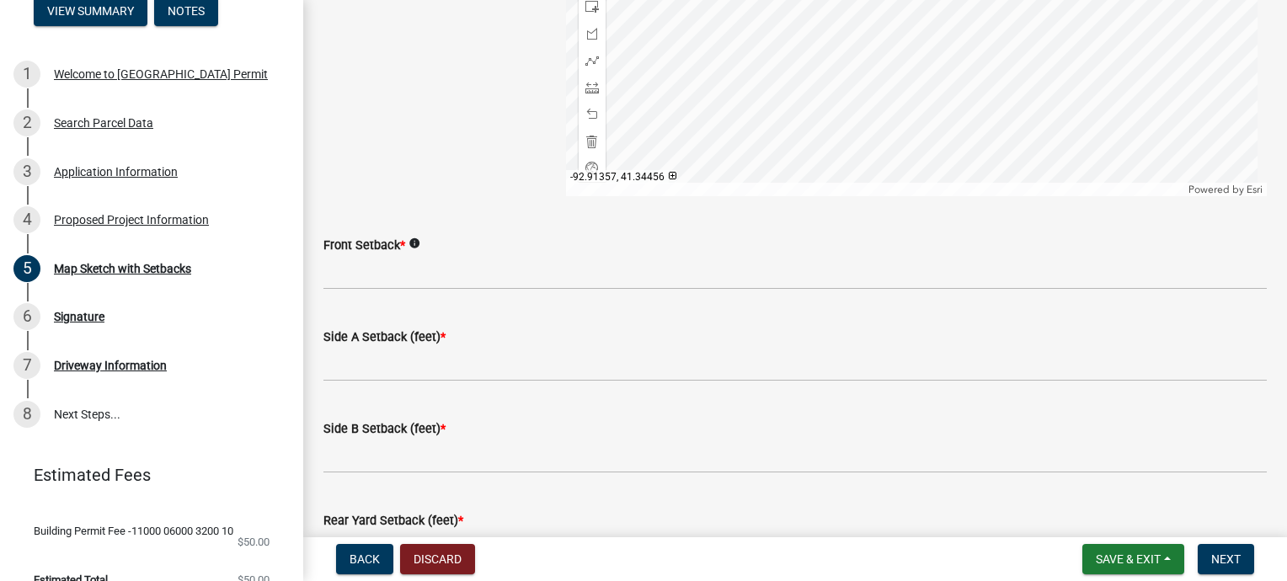
scroll to position [775, 0]
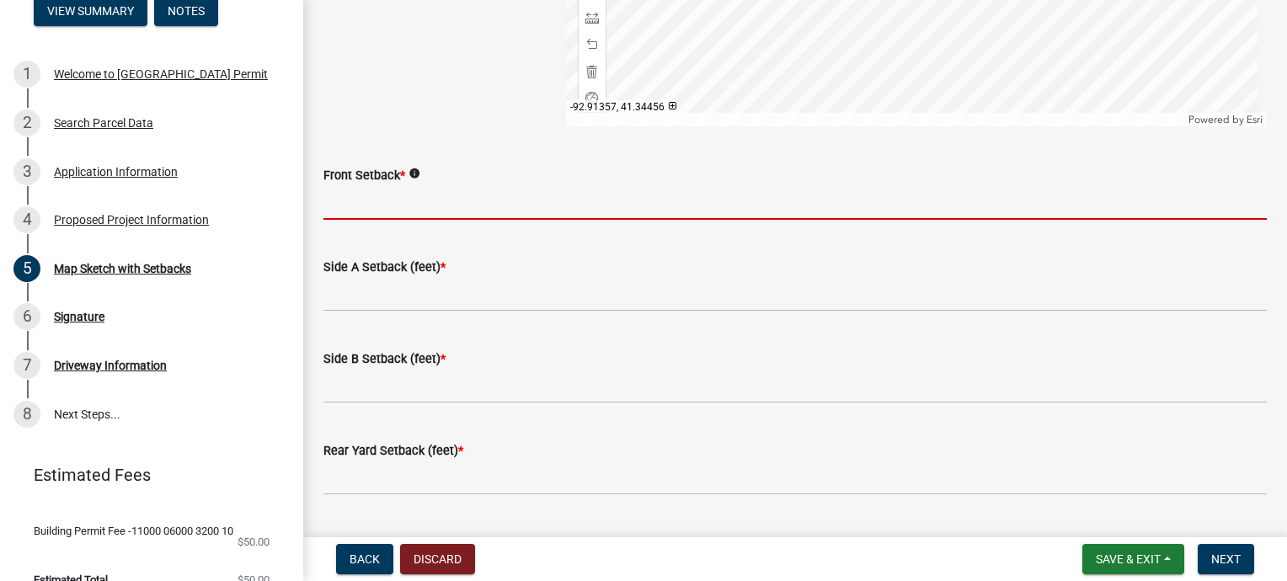
click at [393, 195] on input "Front Setback *" at bounding box center [796, 202] width 944 height 35
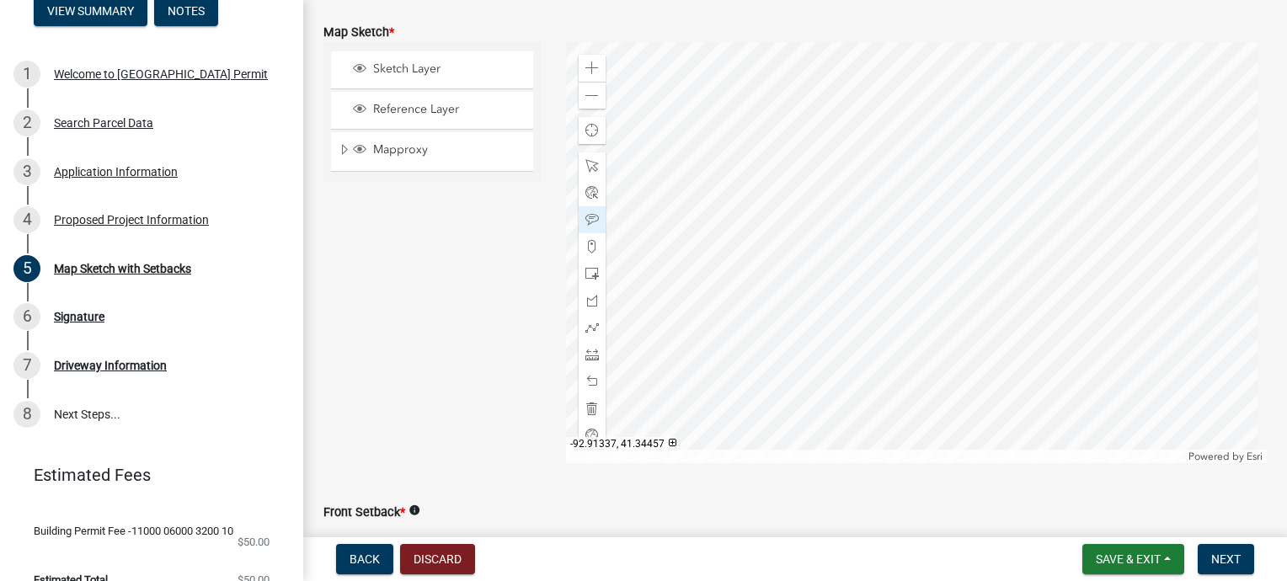
scroll to position [435, 0]
click at [595, 100] on span at bounding box center [592, 99] width 13 height 13
click at [586, 99] on span at bounding box center [592, 99] width 13 height 13
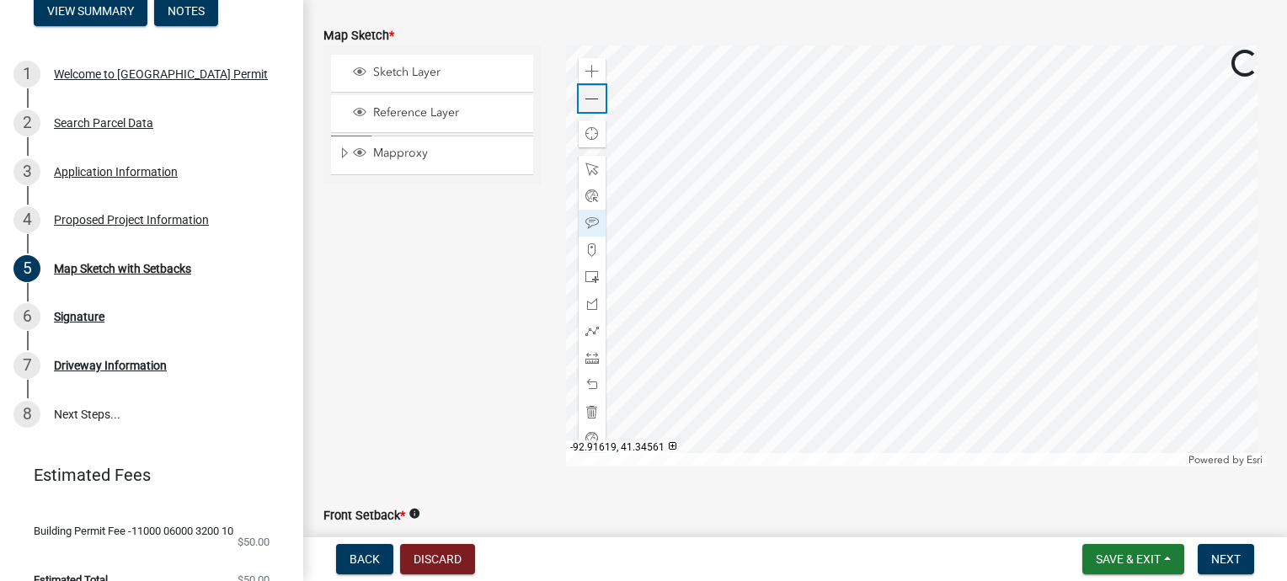
click at [586, 99] on span at bounding box center [592, 99] width 13 height 13
click at [591, 71] on span at bounding box center [592, 71] width 13 height 13
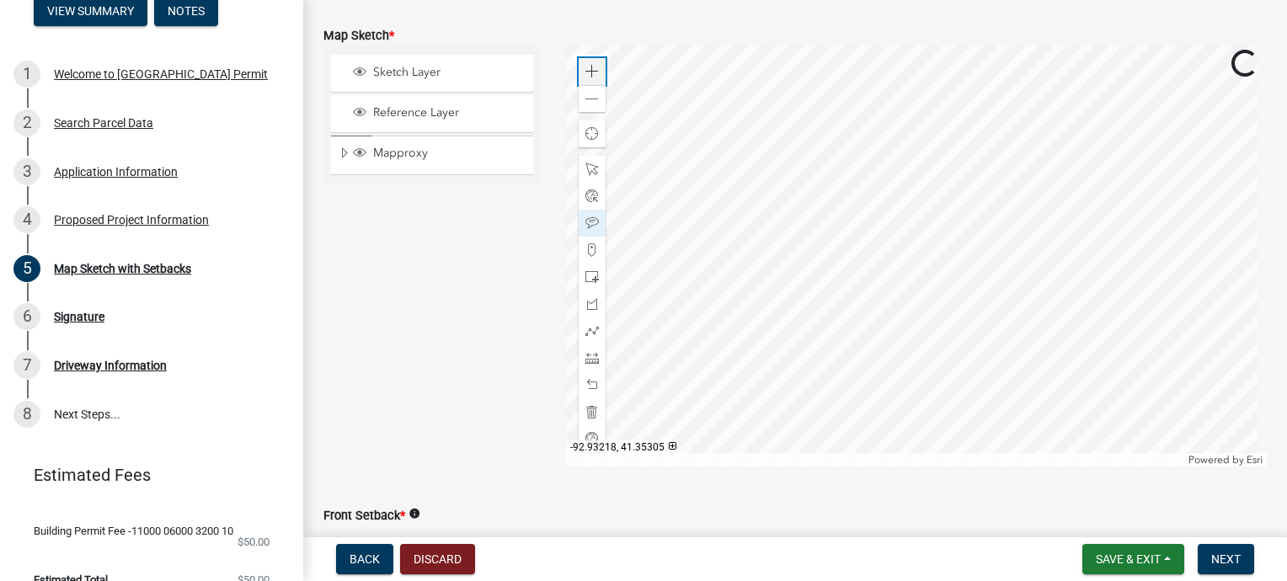
click at [591, 71] on span at bounding box center [592, 71] width 13 height 13
click at [1030, 297] on div at bounding box center [917, 255] width 702 height 421
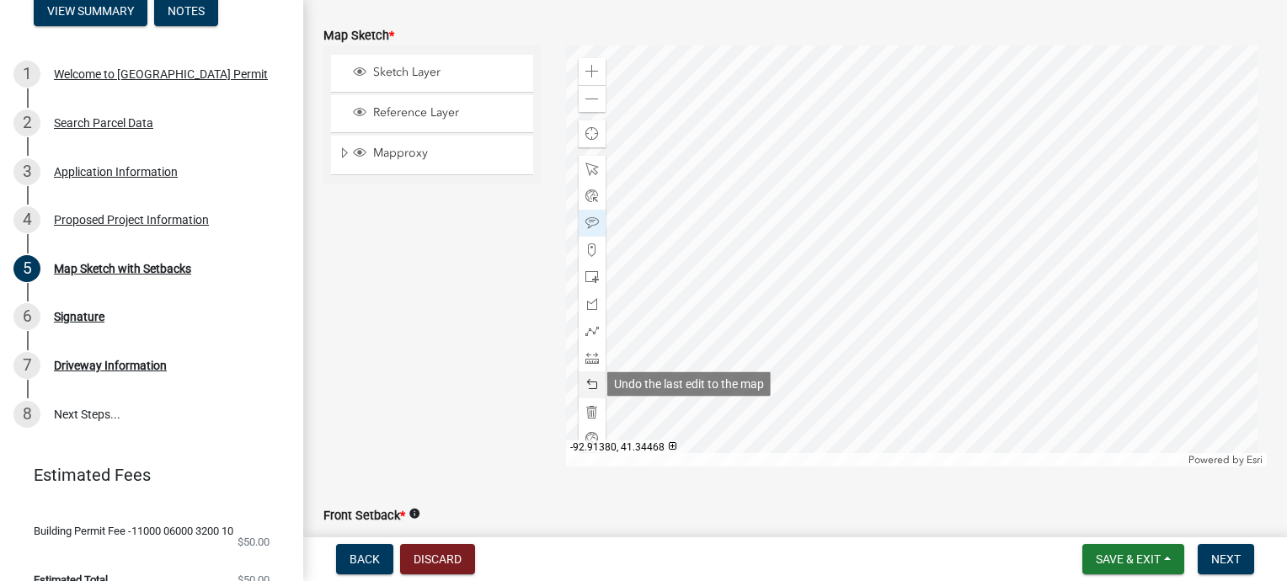
click at [586, 383] on span at bounding box center [592, 384] width 13 height 13
click at [587, 359] on span at bounding box center [592, 357] width 13 height 13
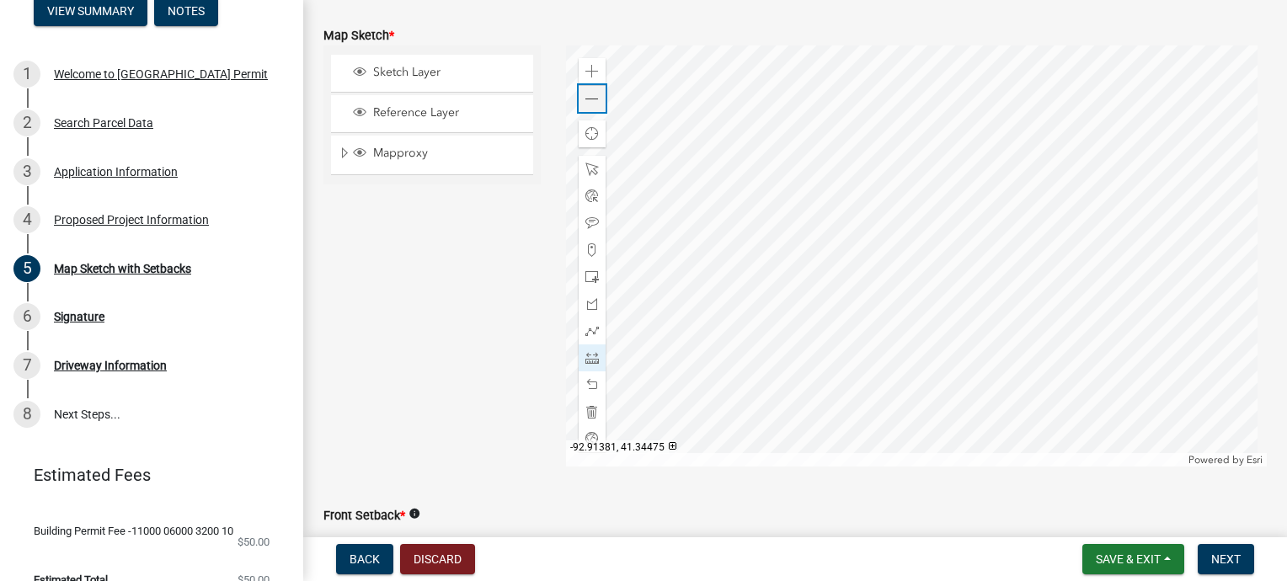
click at [588, 99] on span at bounding box center [592, 99] width 13 height 13
click at [586, 93] on span at bounding box center [592, 99] width 13 height 13
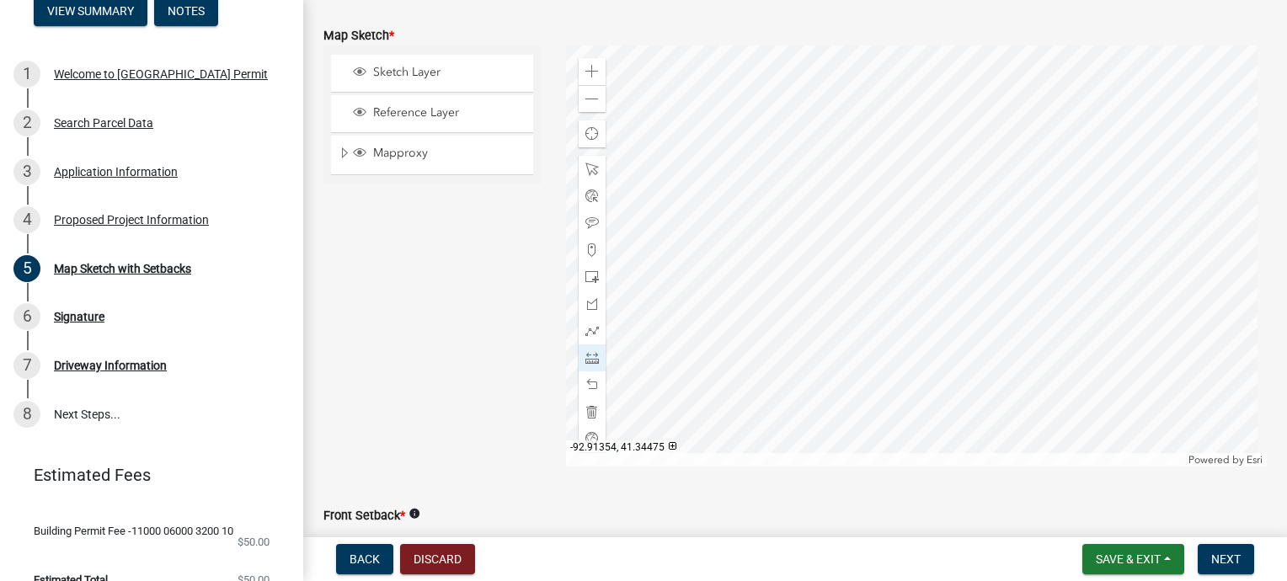
click at [916, 251] on div at bounding box center [917, 255] width 702 height 421
click at [1193, 260] on div at bounding box center [917, 255] width 702 height 421
click at [1201, 254] on div at bounding box center [917, 255] width 702 height 421
click at [923, 243] on div at bounding box center [917, 255] width 702 height 421
click at [891, 262] on div at bounding box center [917, 255] width 702 height 421
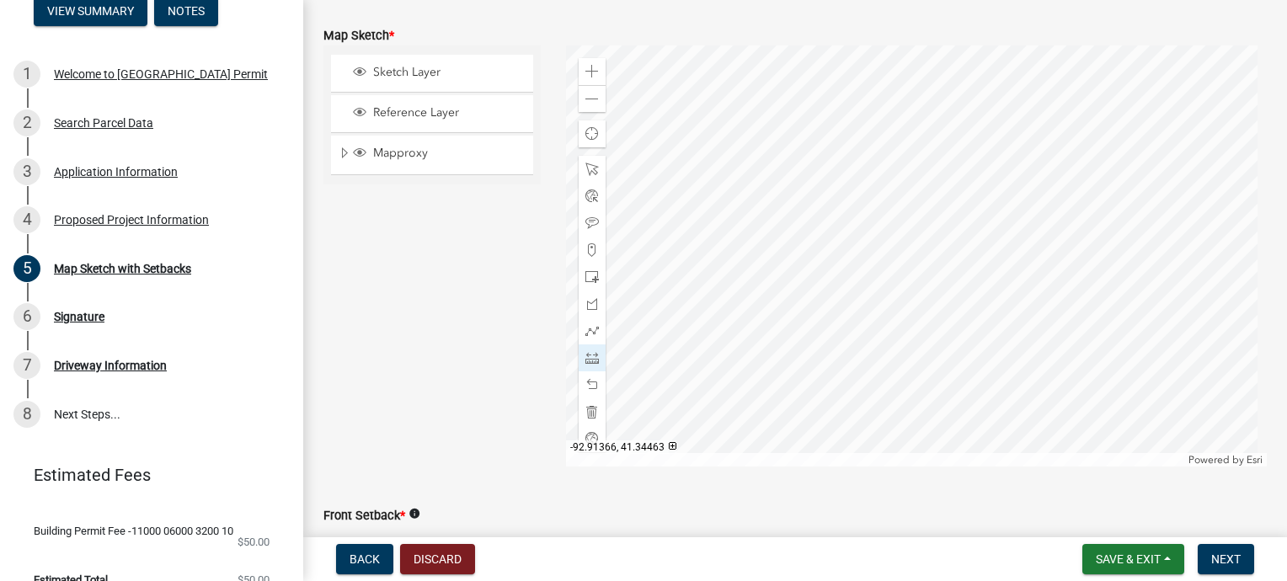
click at [907, 261] on div at bounding box center [917, 255] width 702 height 421
click at [587, 384] on span at bounding box center [592, 384] width 13 height 13
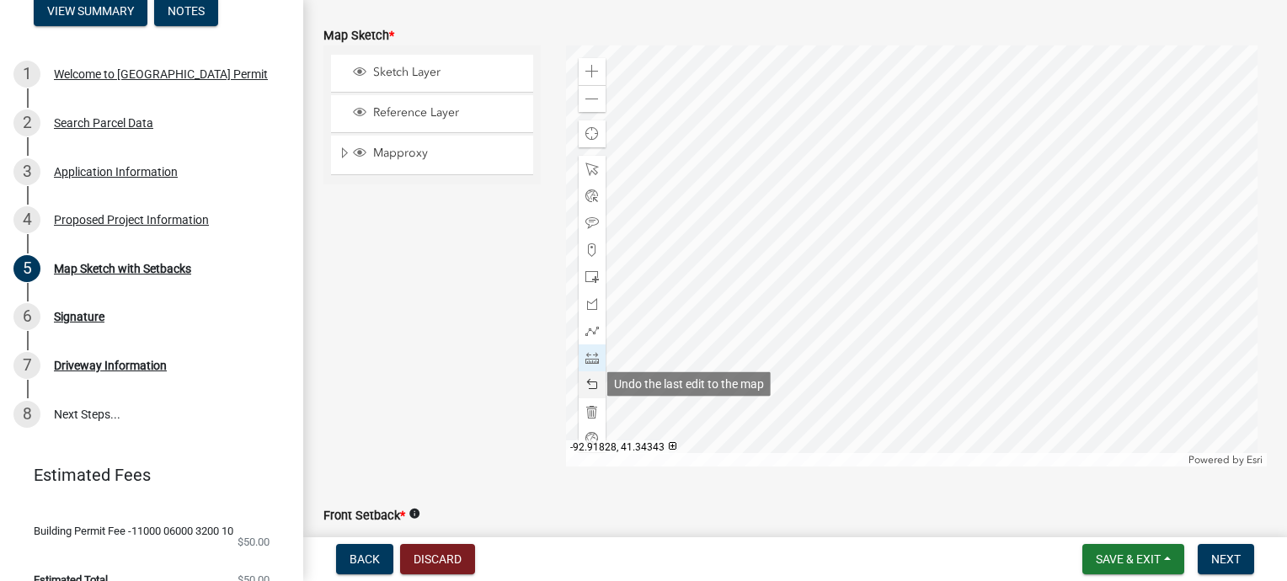
click at [587, 384] on span at bounding box center [592, 384] width 13 height 13
click at [586, 385] on span at bounding box center [592, 384] width 13 height 13
click at [895, 259] on div at bounding box center [917, 255] width 702 height 421
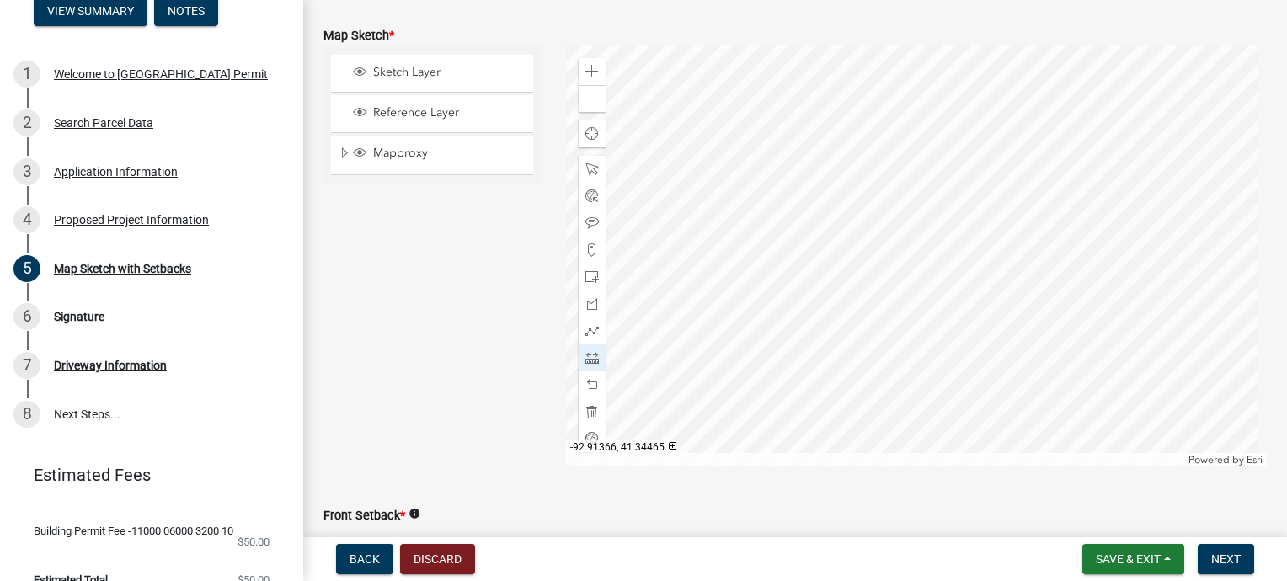
click at [907, 259] on div at bounding box center [917, 255] width 702 height 421
click at [586, 383] on span at bounding box center [592, 384] width 13 height 13
click at [588, 382] on span at bounding box center [592, 384] width 13 height 13
click at [589, 96] on span at bounding box center [592, 99] width 13 height 13
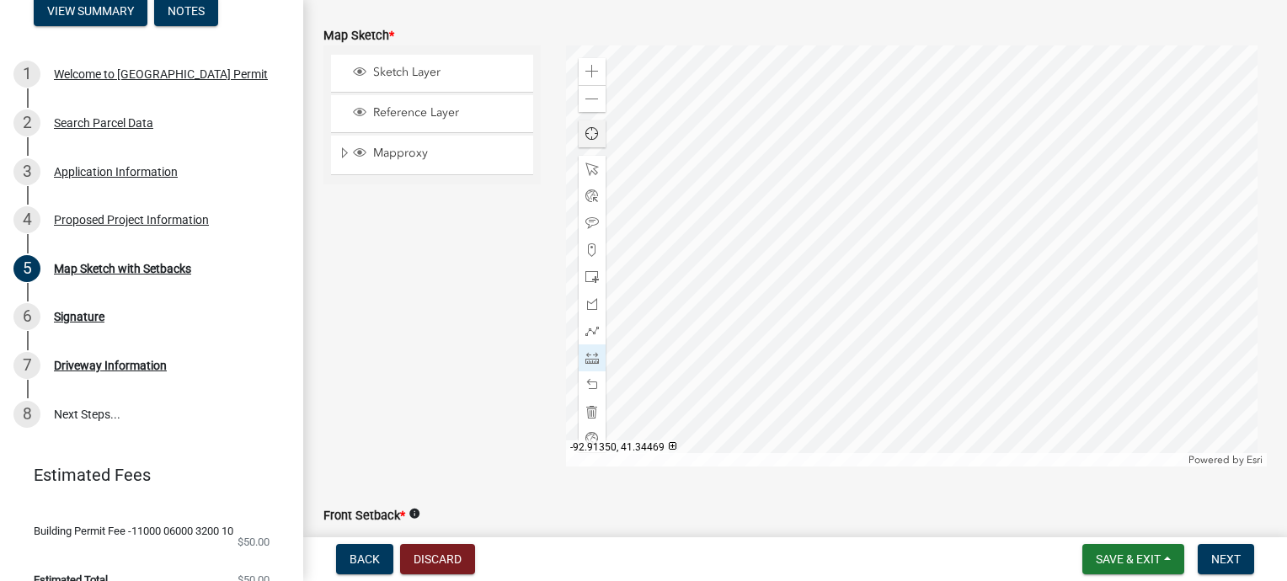
click at [913, 255] on div at bounding box center [917, 255] width 702 height 421
click at [940, 369] on div at bounding box center [917, 255] width 702 height 421
click at [588, 382] on span at bounding box center [592, 384] width 13 height 13
click at [586, 70] on span at bounding box center [592, 71] width 13 height 13
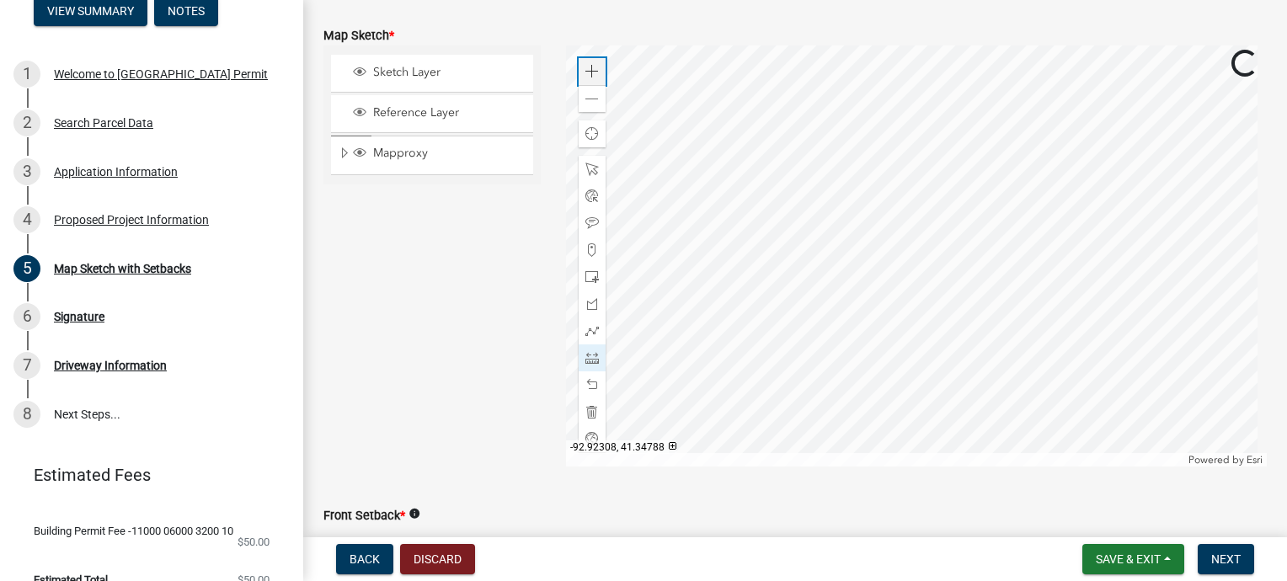
click at [586, 70] on span at bounding box center [592, 71] width 13 height 13
click at [767, 251] on div at bounding box center [917, 255] width 702 height 421
click at [592, 383] on span at bounding box center [592, 384] width 13 height 13
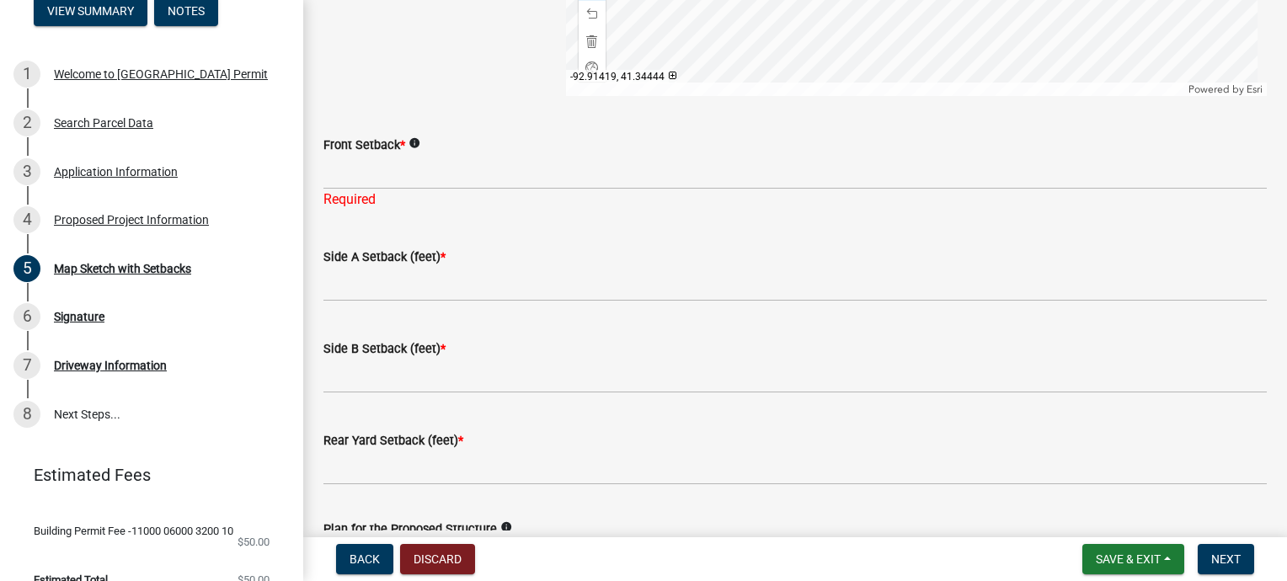
scroll to position [839, 0]
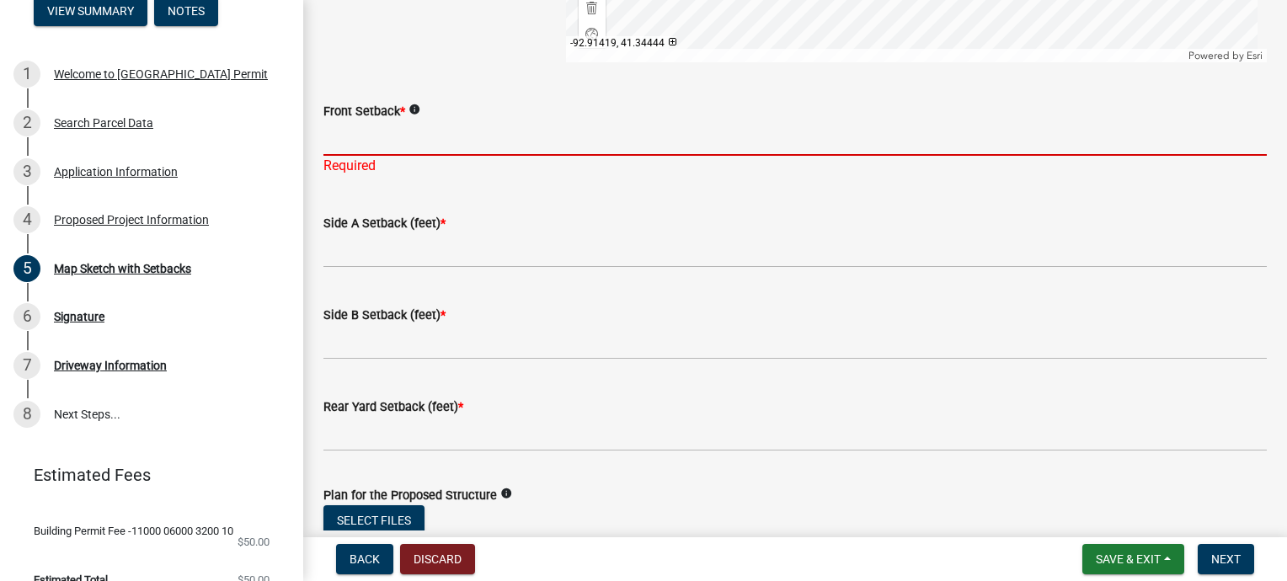
click at [350, 129] on input "Front Setback *" at bounding box center [796, 138] width 944 height 35
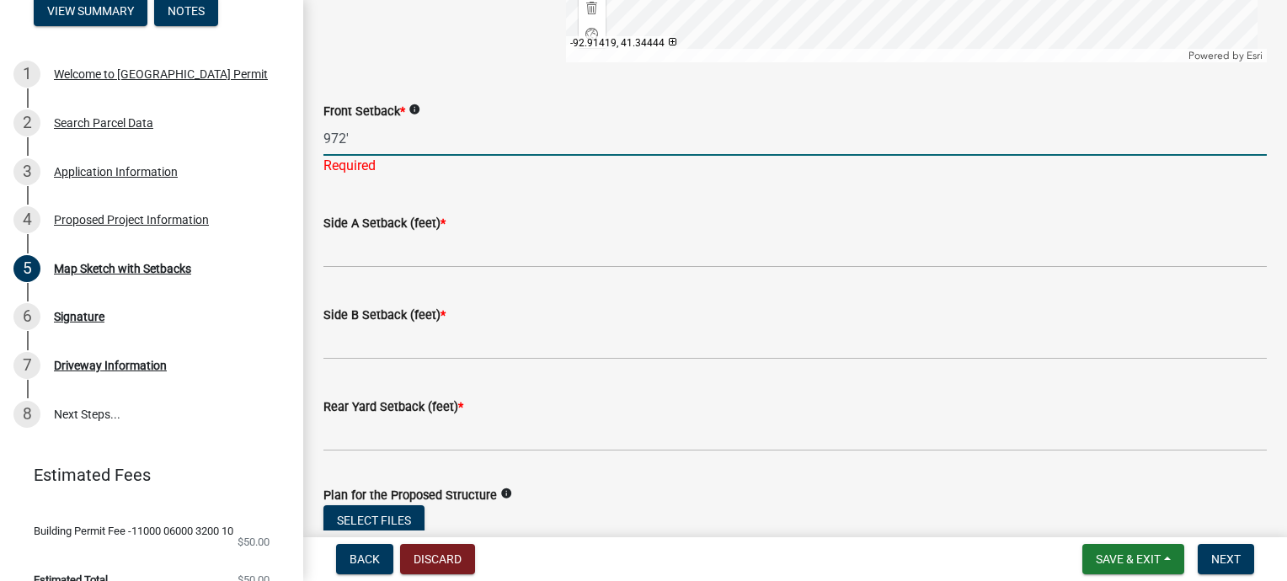
type input "972'"
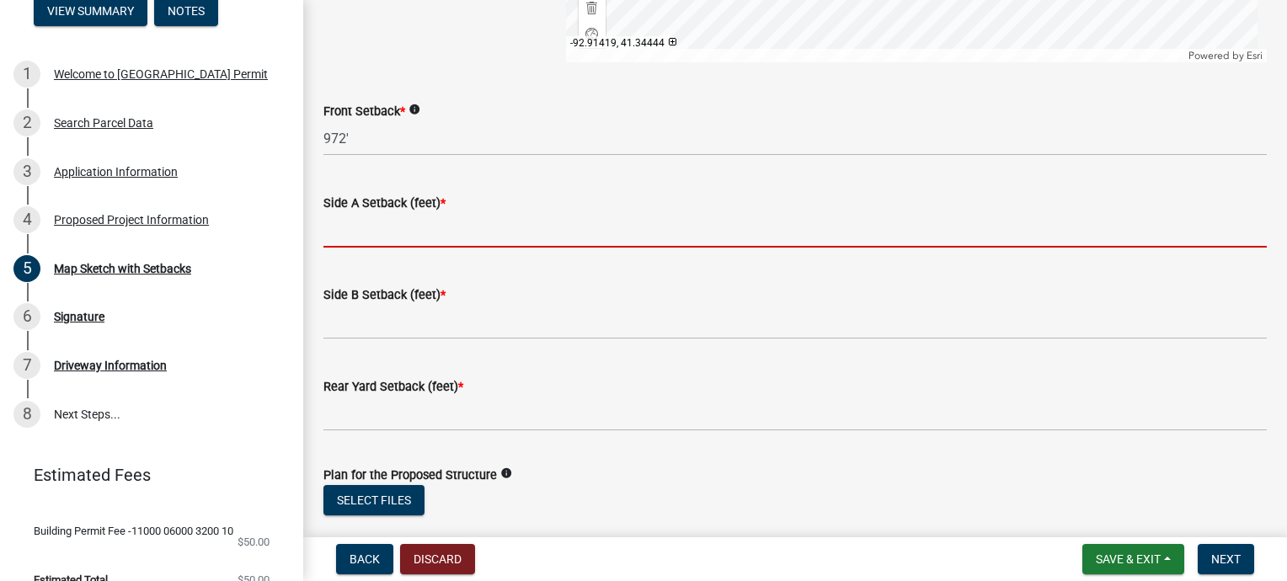
click at [344, 245] on input "Side A Setback (feet) *" at bounding box center [796, 230] width 944 height 35
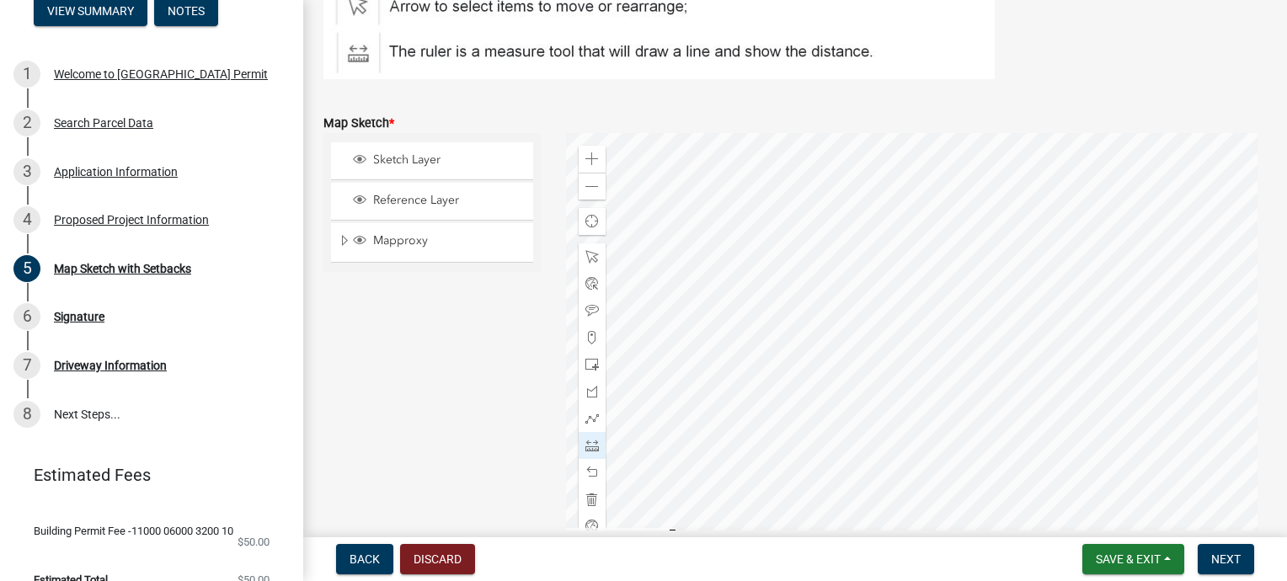
scroll to position [393, 0]
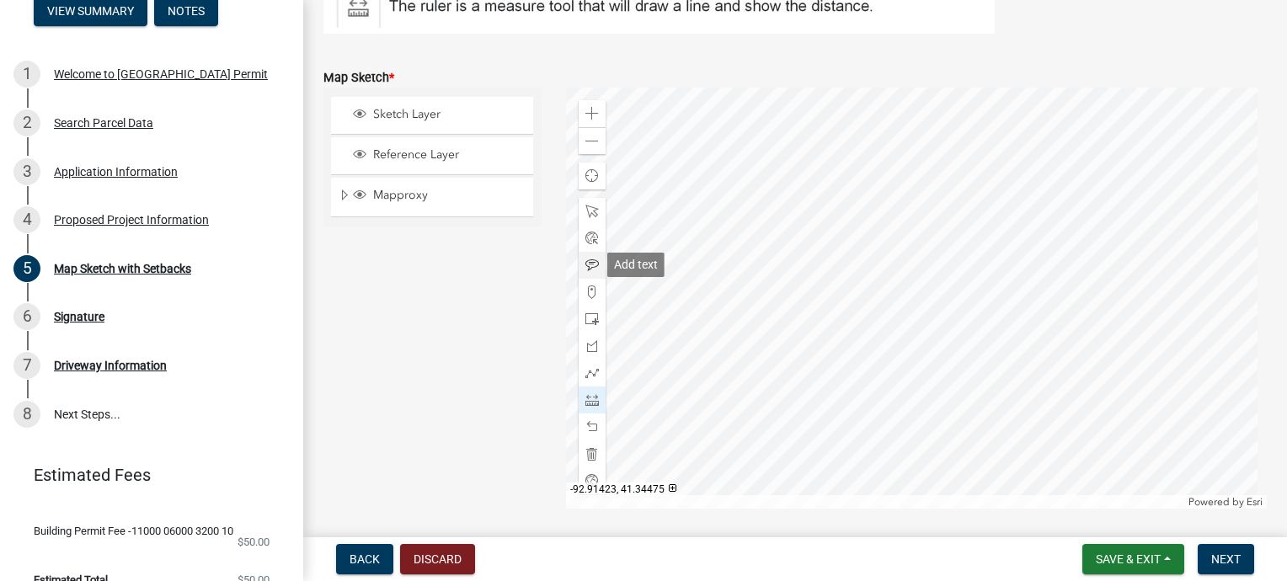
click at [586, 259] on span at bounding box center [592, 265] width 13 height 13
click at [1018, 298] on div at bounding box center [917, 298] width 702 height 421
click at [859, 297] on div at bounding box center [917, 298] width 702 height 421
click at [928, 214] on div at bounding box center [917, 298] width 702 height 421
click at [972, 460] on div at bounding box center [917, 298] width 702 height 421
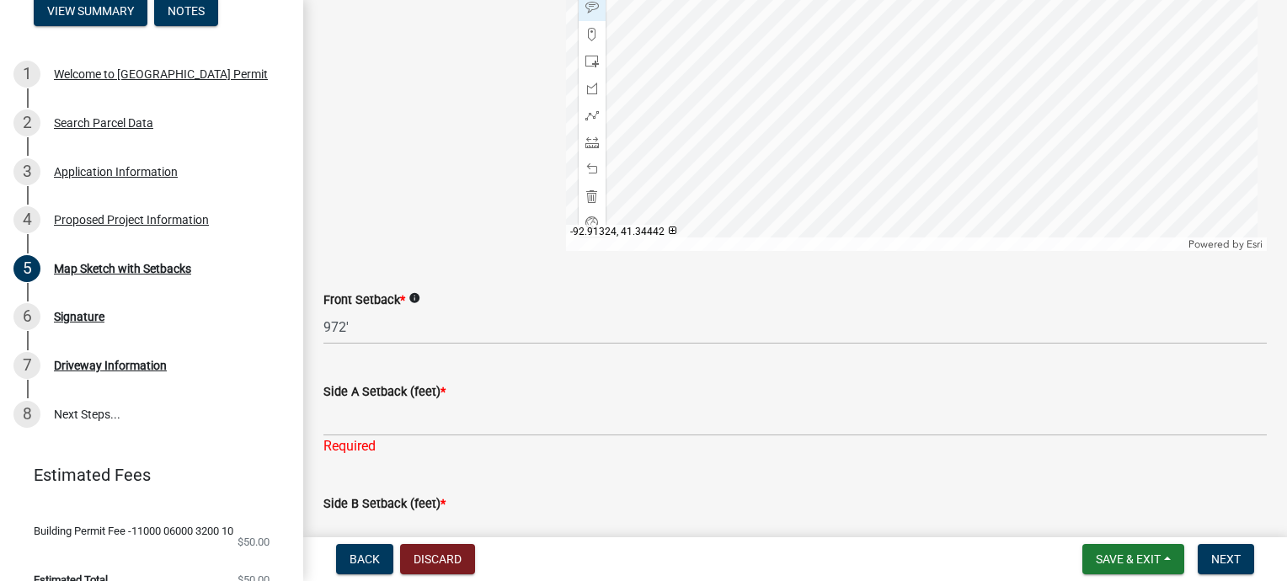
scroll to position [684, 0]
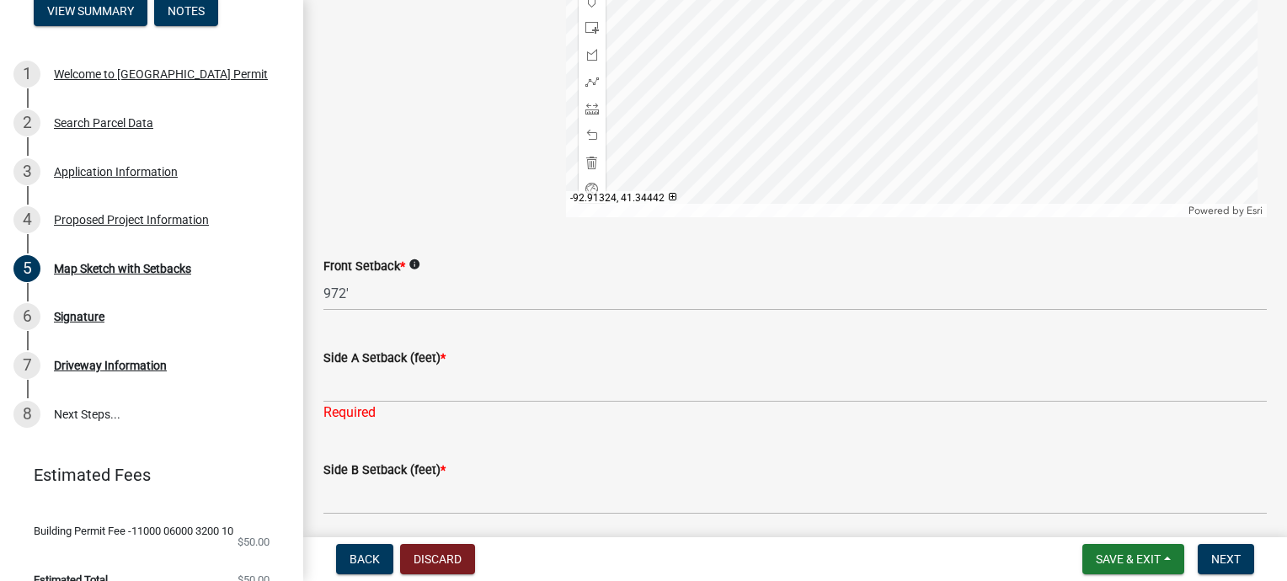
click at [494, 420] on div "Required" at bounding box center [796, 413] width 944 height 20
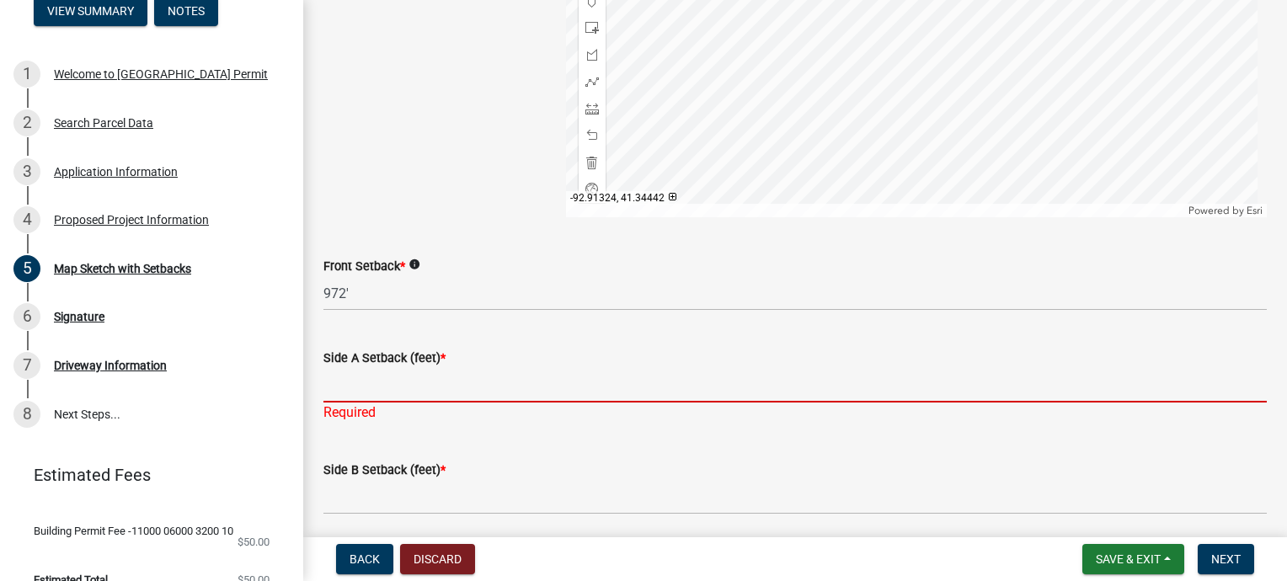
click at [393, 386] on input "Side A Setback (feet) *" at bounding box center [796, 385] width 944 height 35
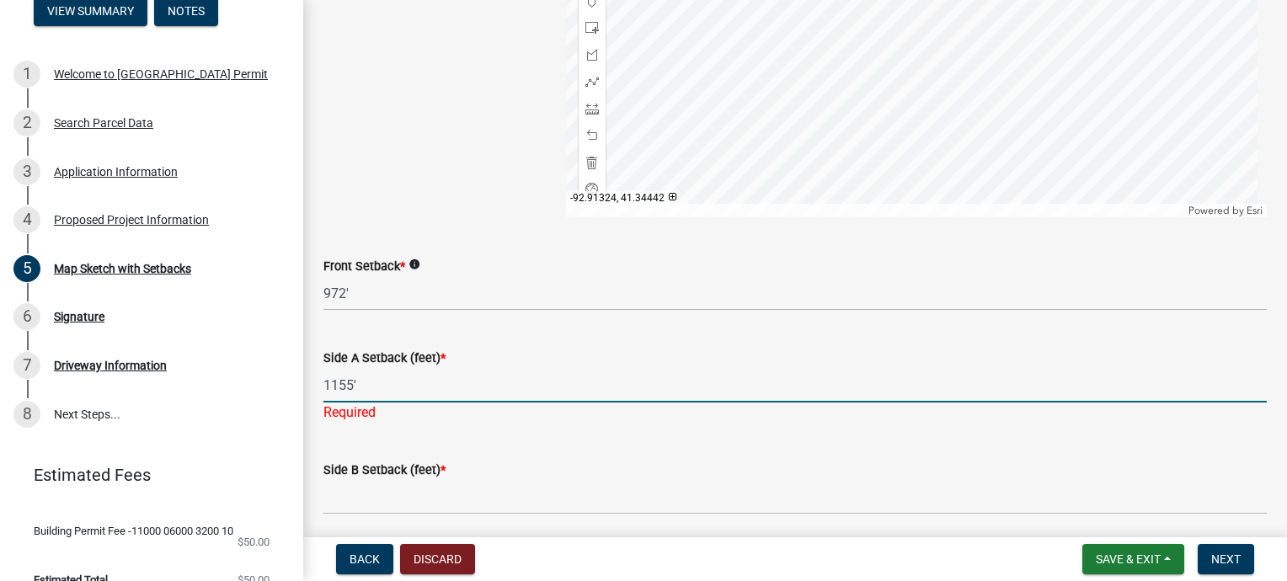
type input "1155'"
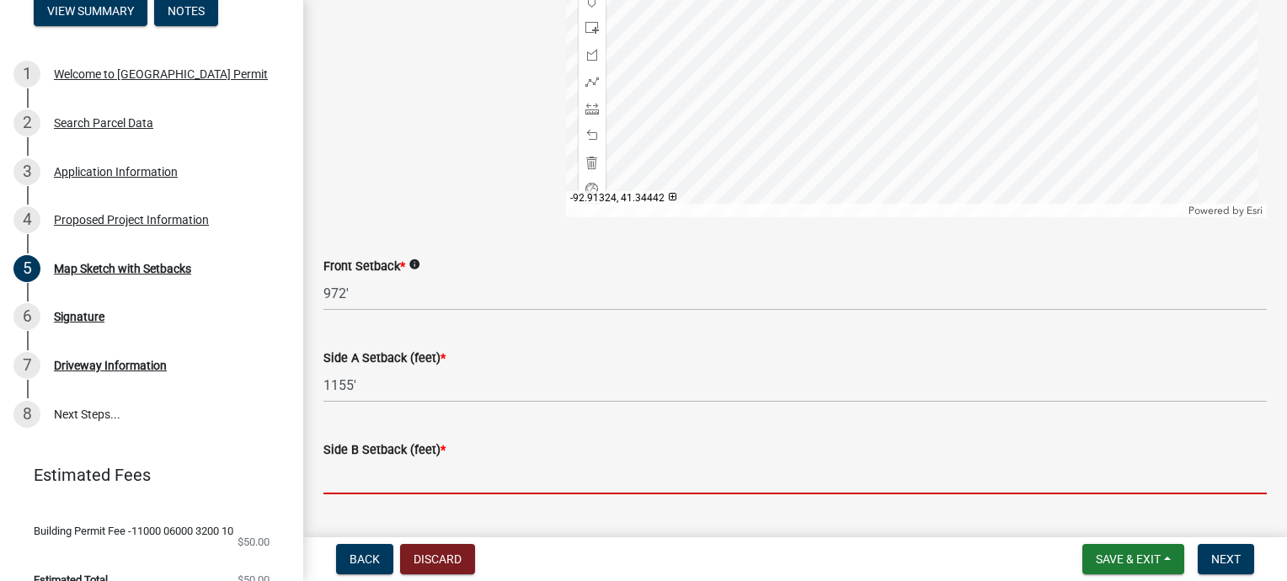
click at [339, 494] on wm-data-entity-input "Side B Setback (feet) *" at bounding box center [796, 462] width 944 height 92
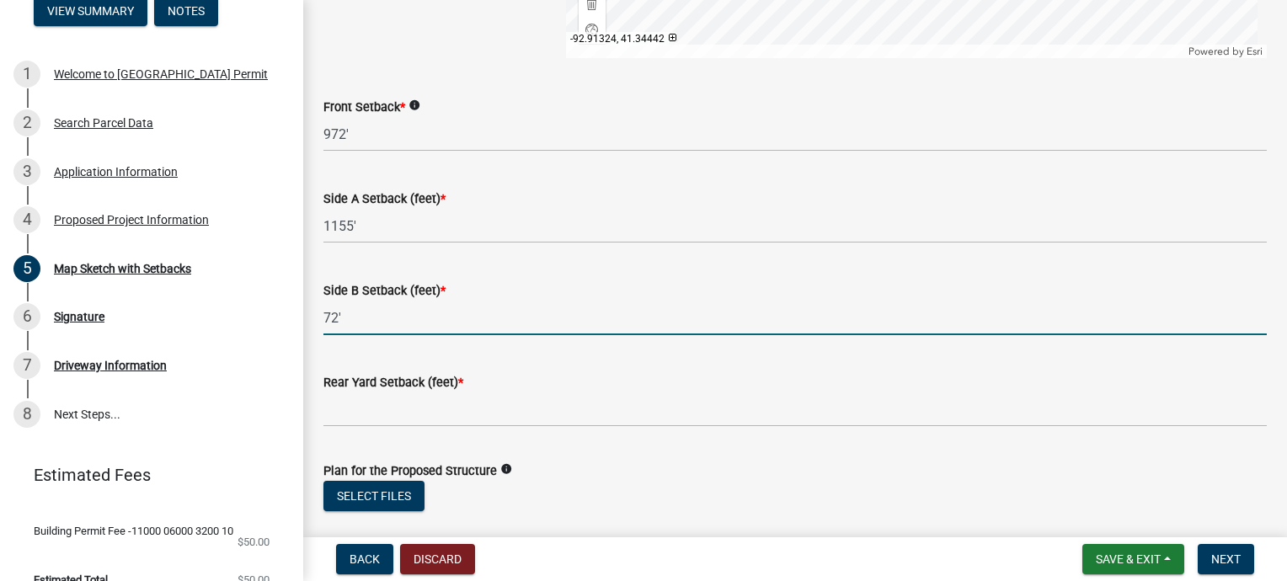
scroll to position [853, 0]
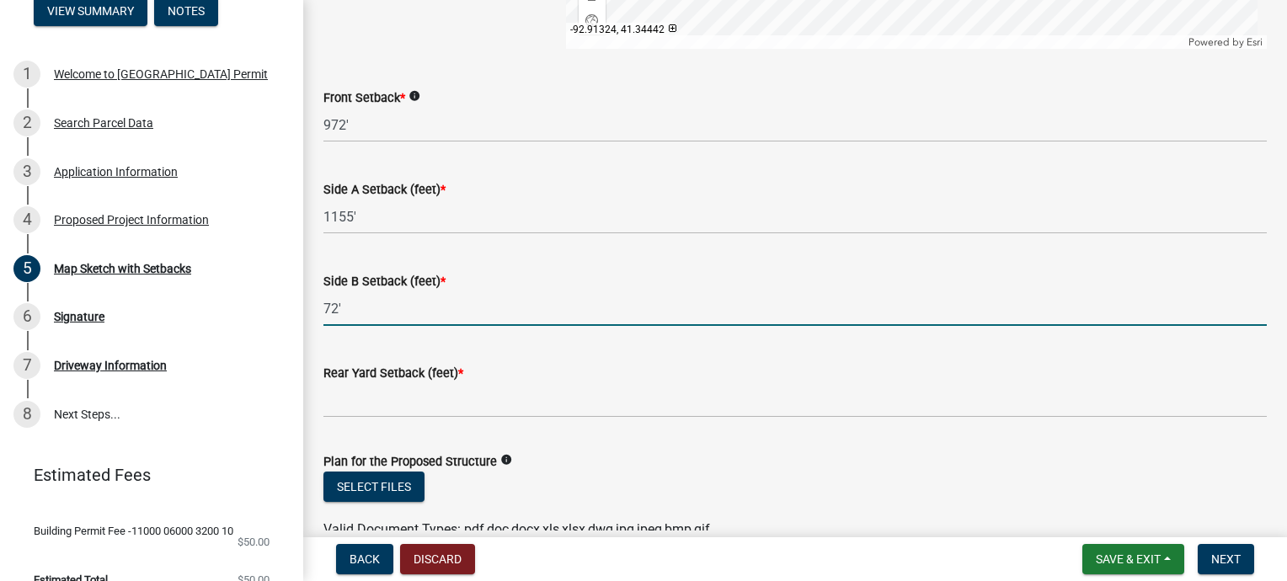
type input "72'"
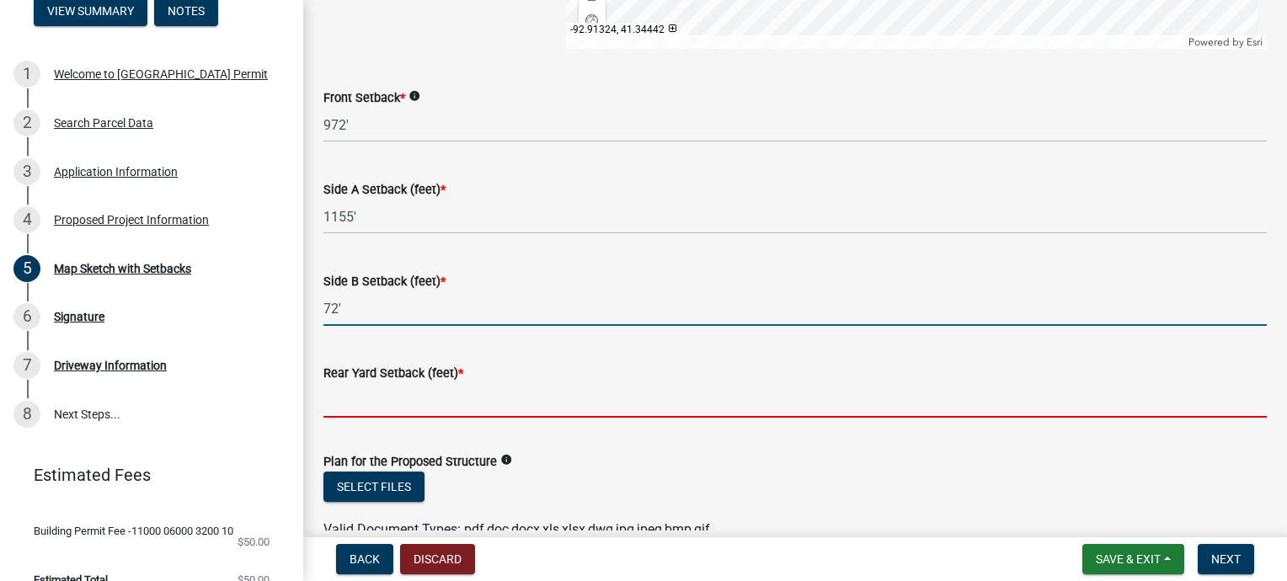
click at [440, 402] on input "Rear Yard Setback (feet) *" at bounding box center [796, 400] width 944 height 35
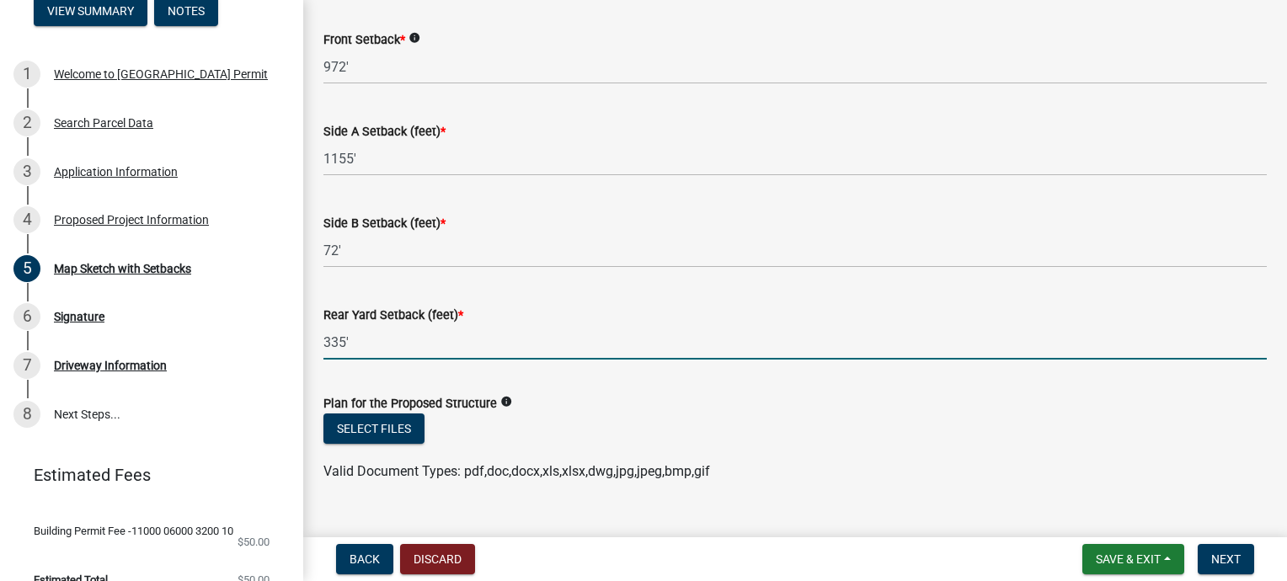
scroll to position [920, 0]
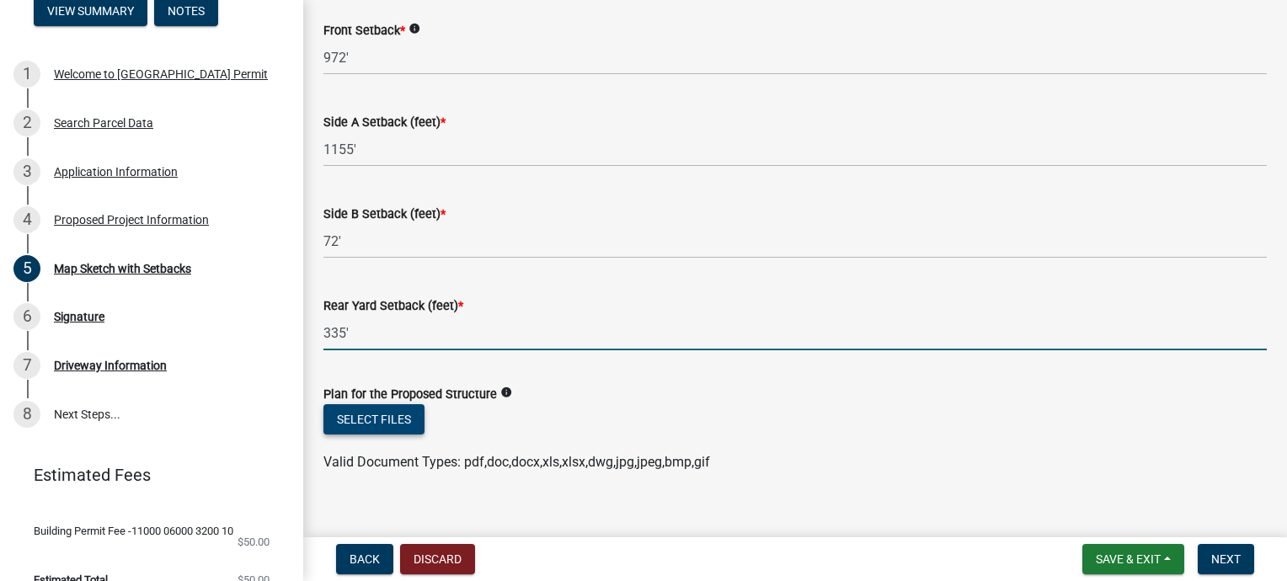
type input "335'"
click at [361, 415] on button "Select files" at bounding box center [374, 419] width 101 height 30
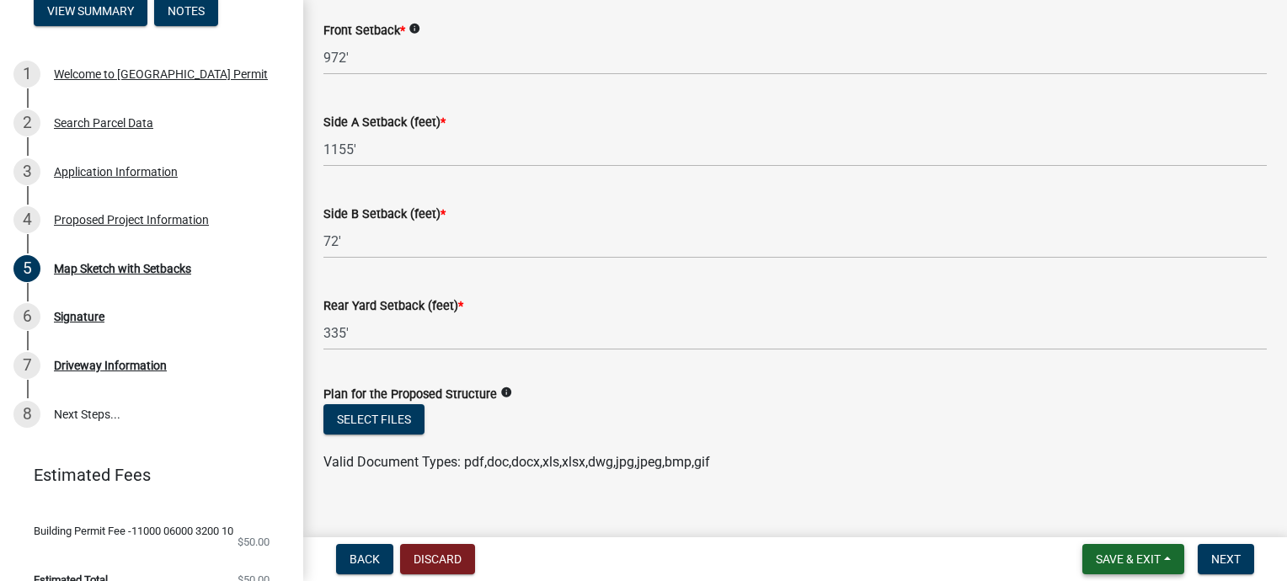
click at [1110, 559] on span "Save & Exit" at bounding box center [1128, 559] width 65 height 13
click at [1084, 472] on button "Save" at bounding box center [1117, 475] width 135 height 40
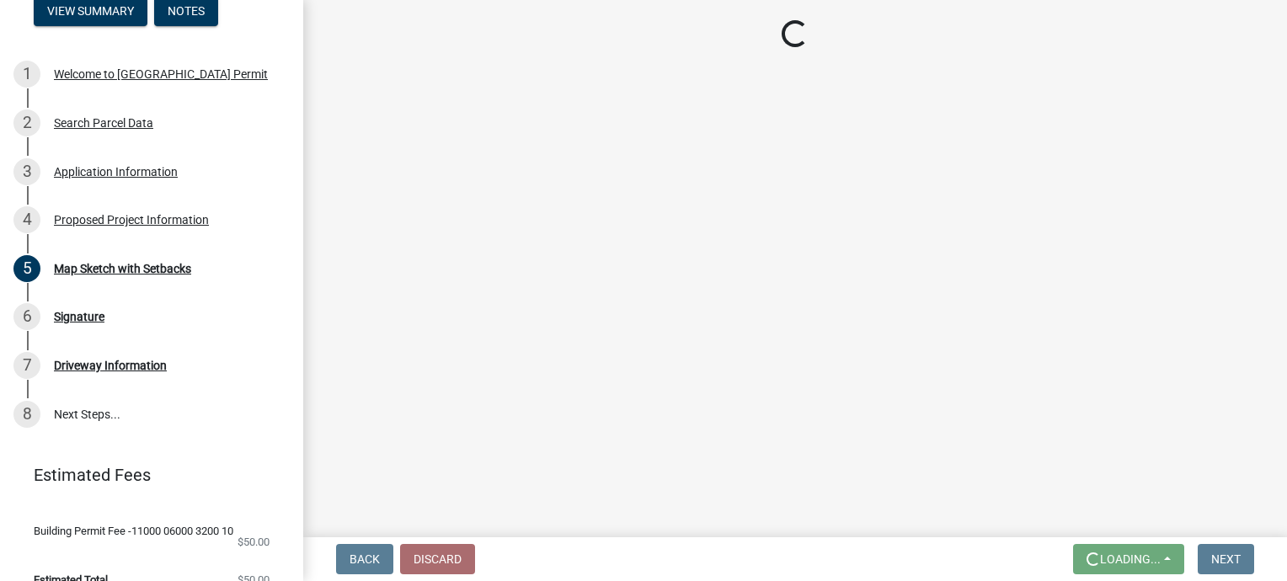
scroll to position [0, 0]
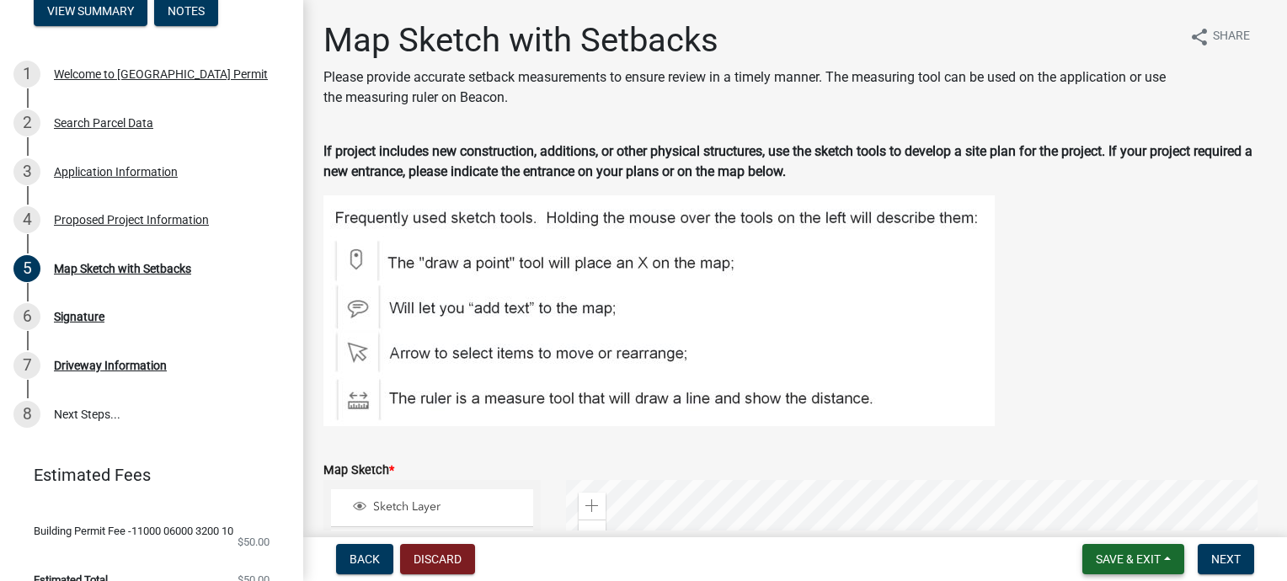
click at [1126, 561] on span "Save & Exit" at bounding box center [1128, 559] width 65 height 13
click at [1119, 511] on button "Save & Exit" at bounding box center [1117, 515] width 135 height 40
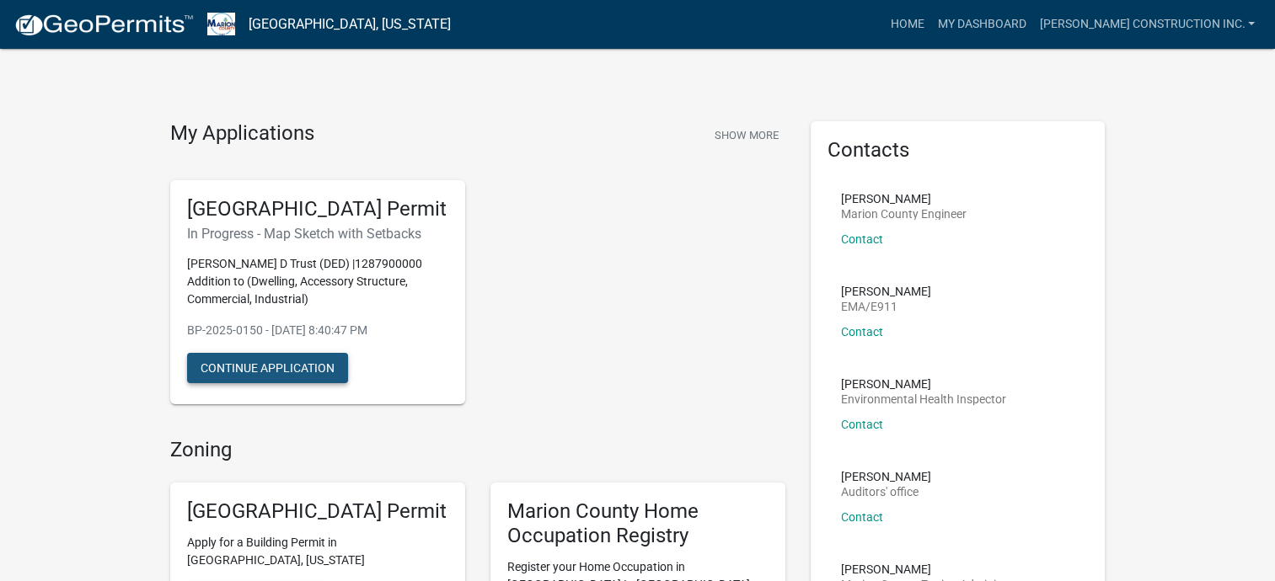
click at [320, 383] on button "Continue Application" at bounding box center [267, 368] width 161 height 30
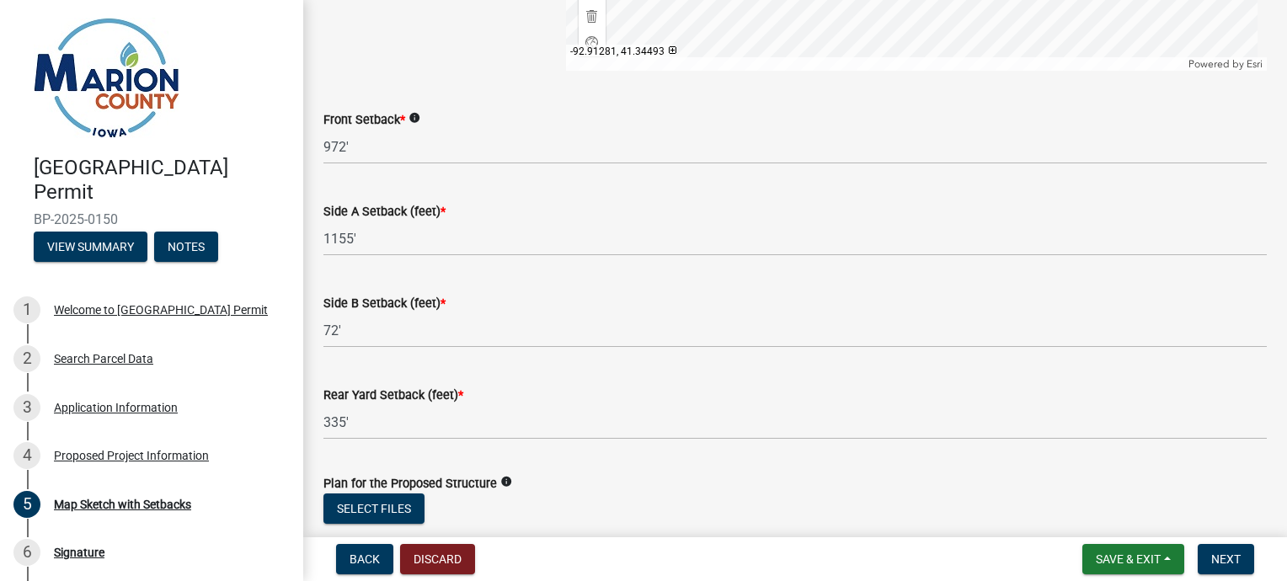
scroll to position [942, 0]
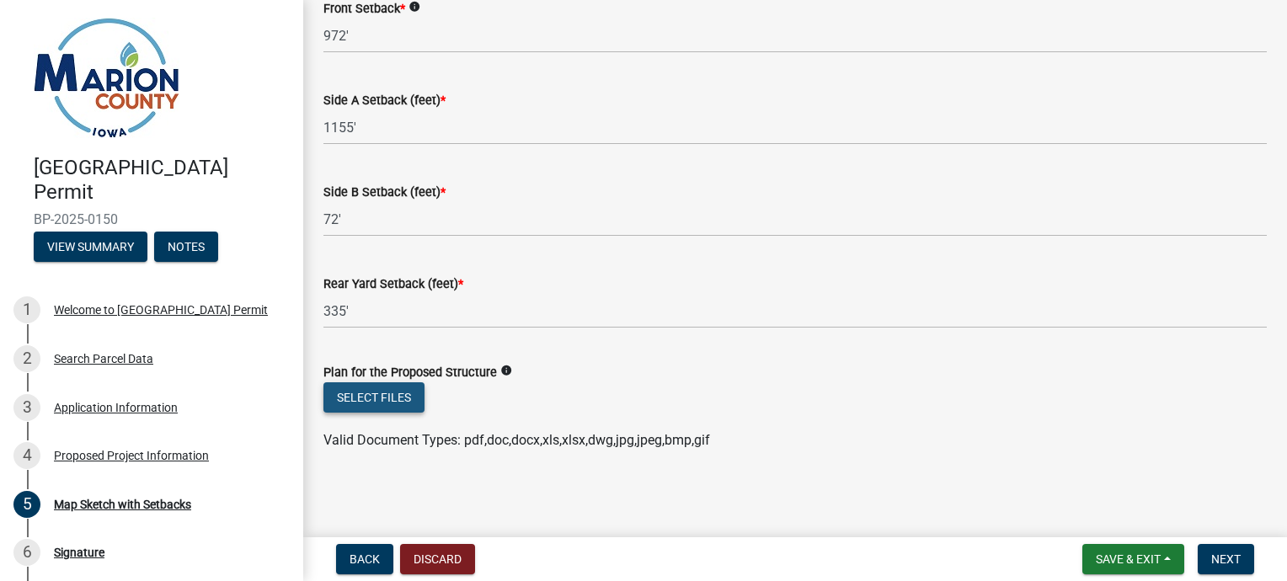
click at [368, 396] on button "Select files" at bounding box center [374, 398] width 101 height 30
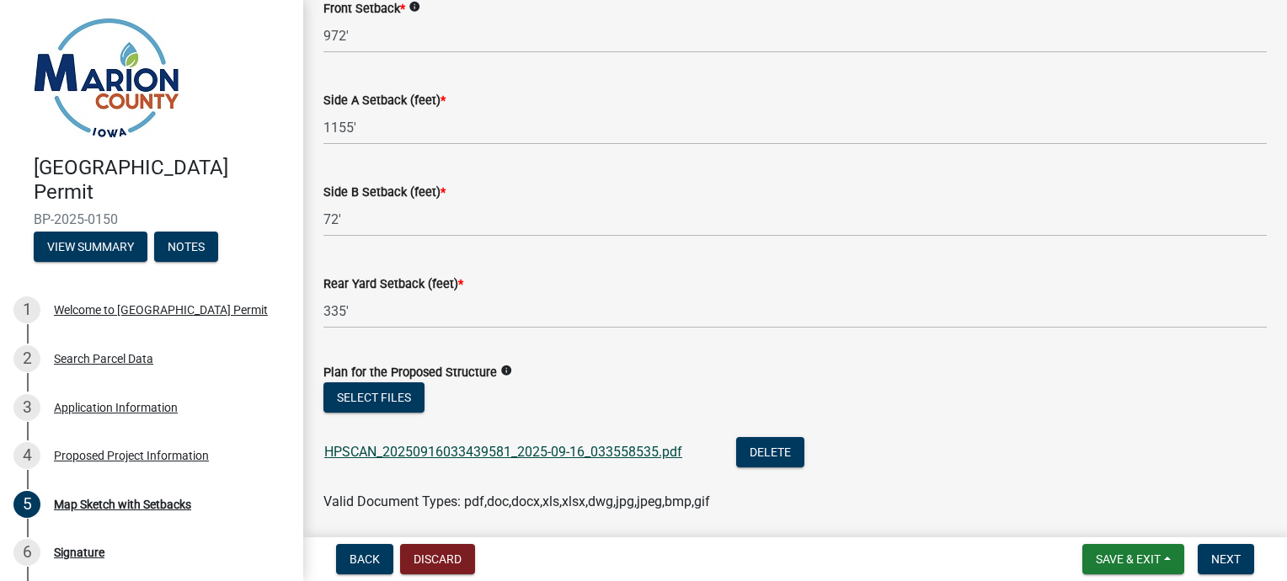
click at [374, 457] on link "HPSCAN_20250916033439581_2025-09-16_033558535.pdf" at bounding box center [503, 452] width 358 height 16
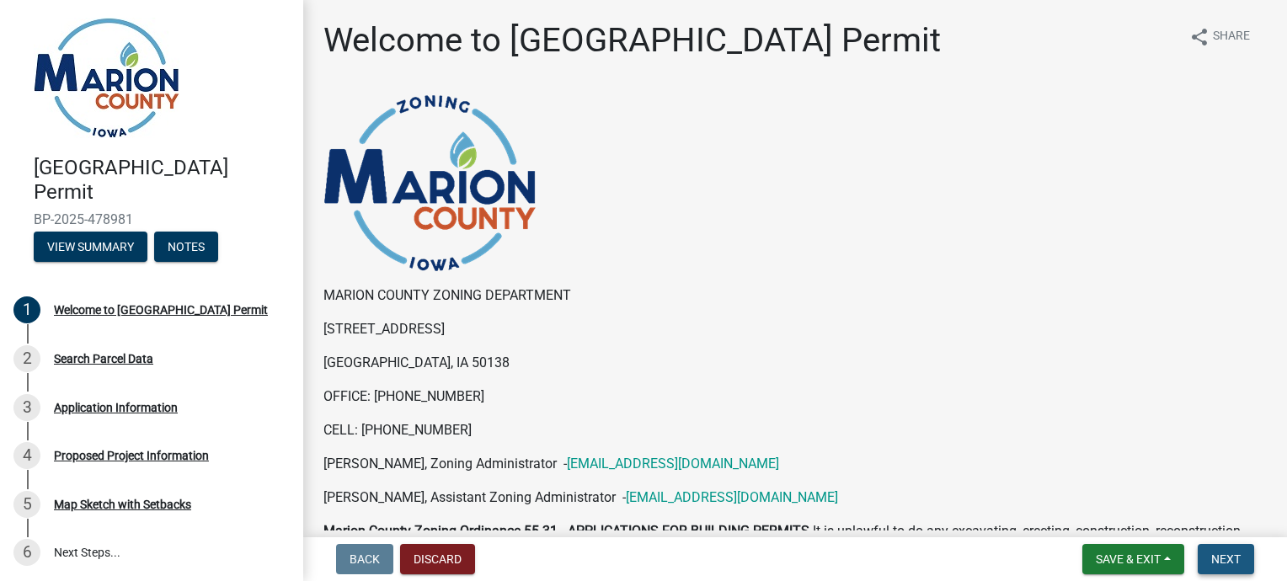
click at [1226, 553] on span "Next" at bounding box center [1226, 559] width 29 height 13
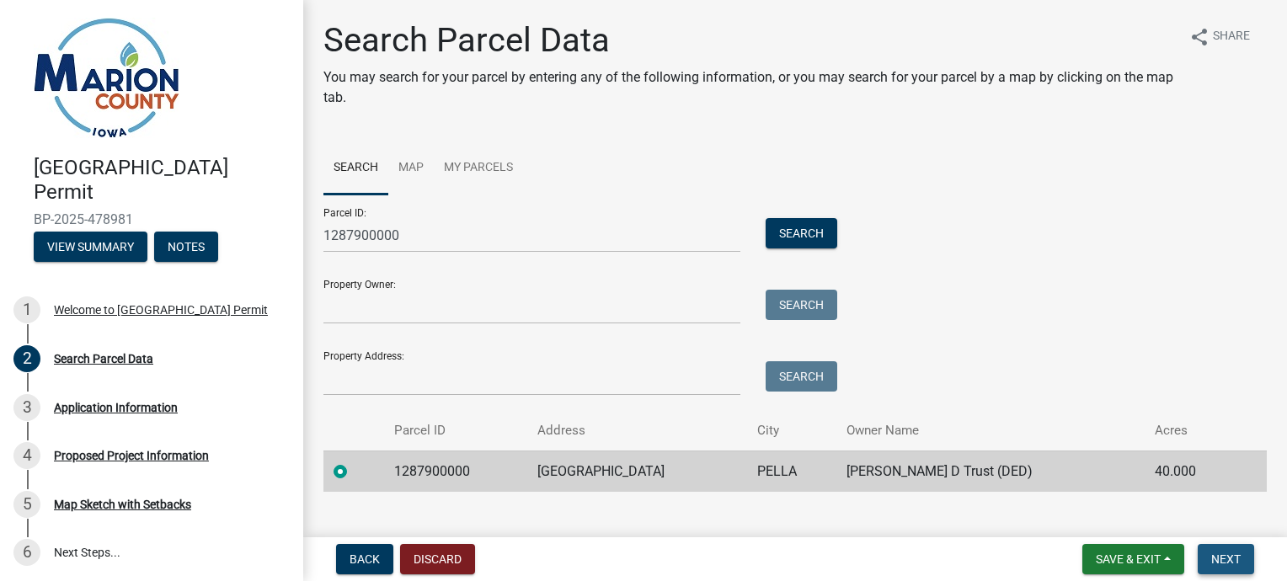
click at [1226, 553] on span "Next" at bounding box center [1226, 559] width 29 height 13
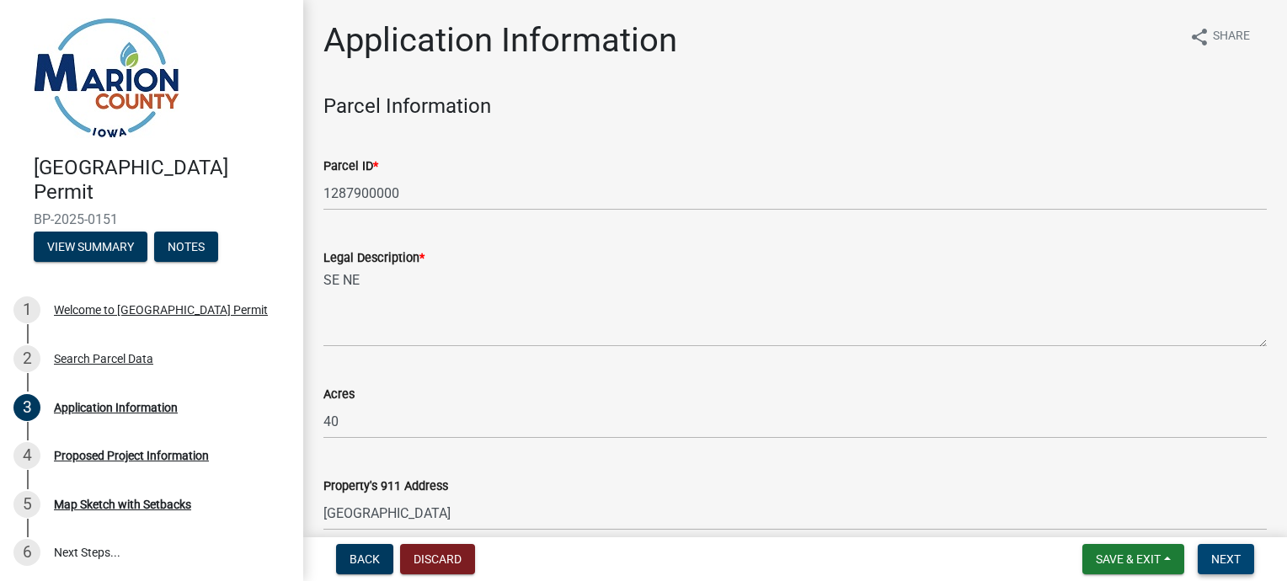
click at [1226, 553] on span "Next" at bounding box center [1226, 559] width 29 height 13
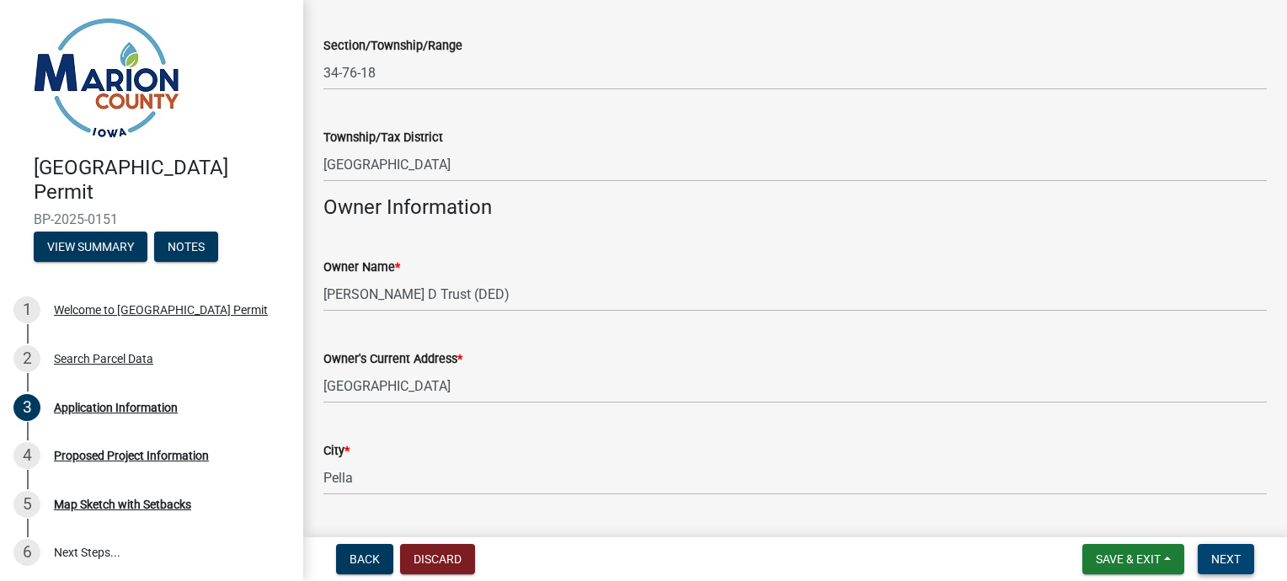
scroll to position [634, 0]
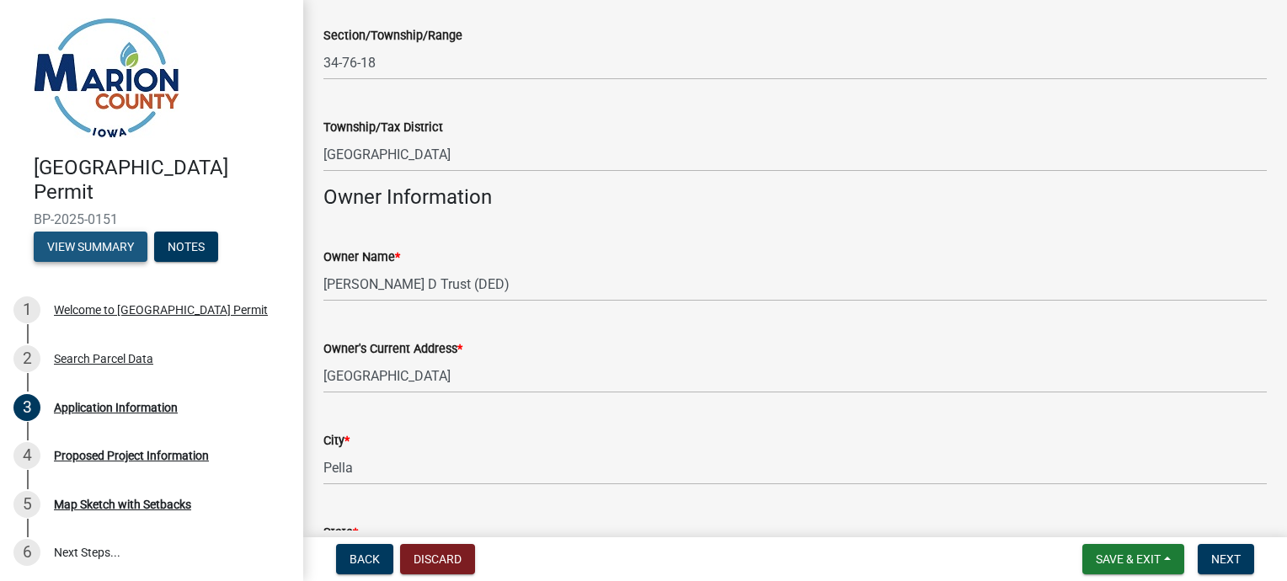
click at [105, 238] on button "View Summary" at bounding box center [91, 247] width 114 height 30
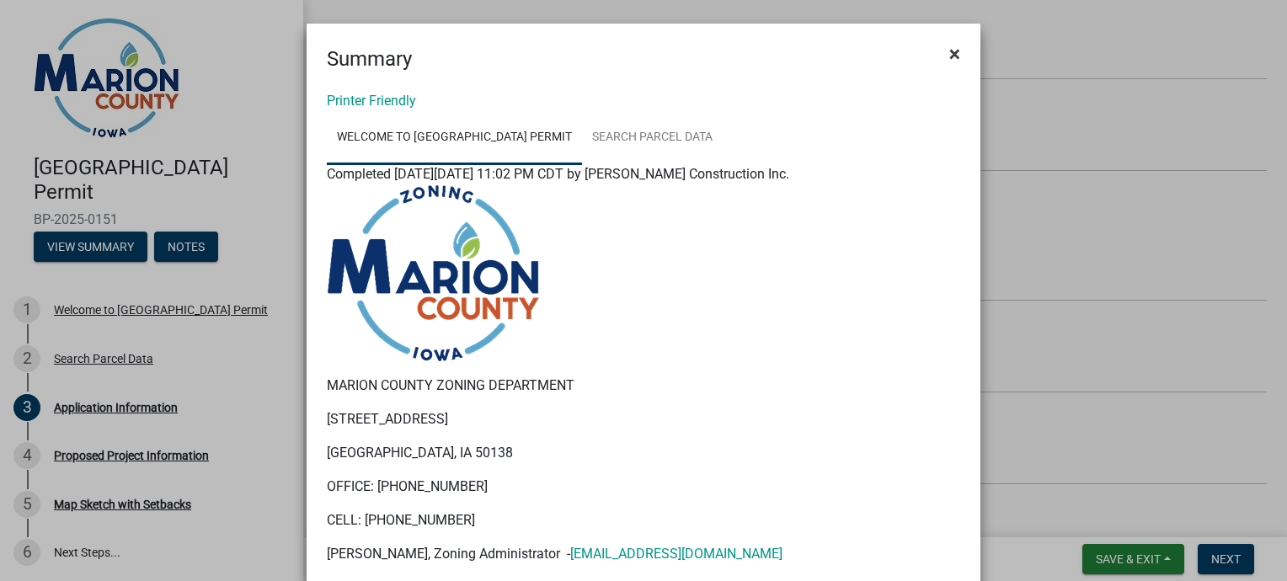
click at [951, 51] on span "×" at bounding box center [955, 54] width 11 height 24
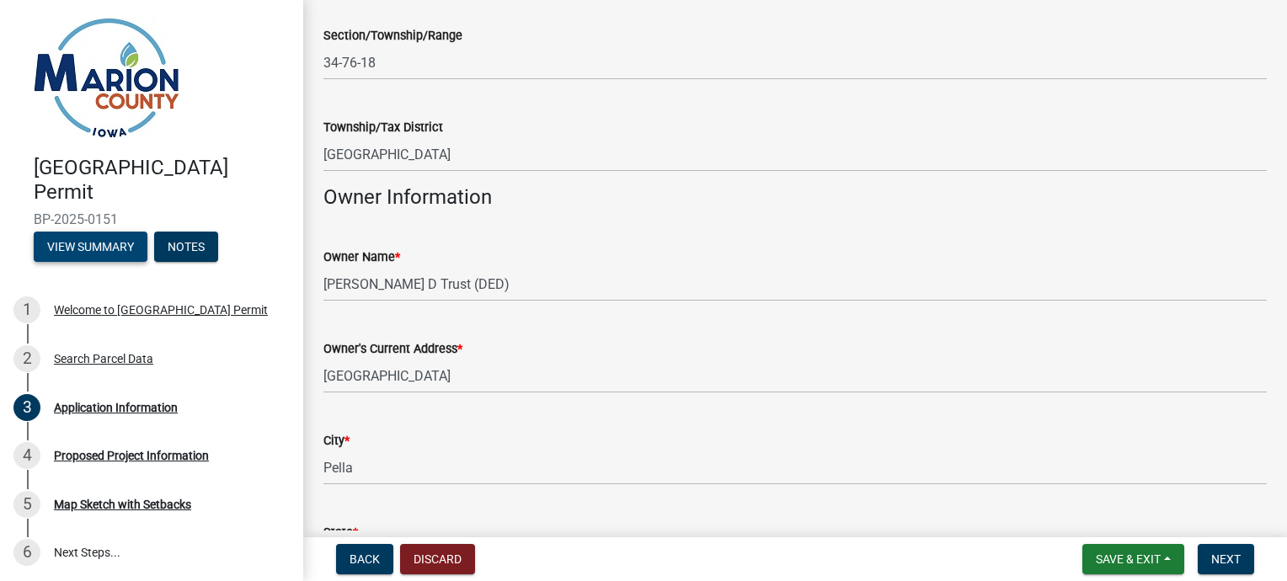
click at [105, 243] on button "View Summary" at bounding box center [91, 247] width 114 height 30
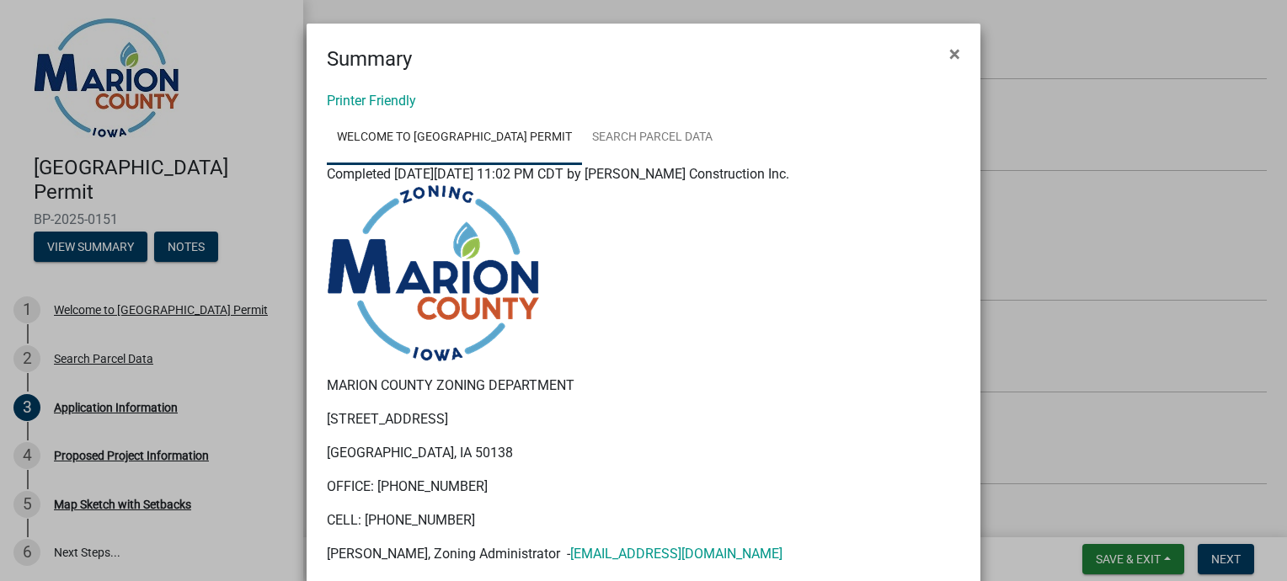
click at [849, 420] on p "214 EAST MAIN ST." at bounding box center [644, 419] width 634 height 20
click at [384, 97] on link "Printer Friendly" at bounding box center [371, 101] width 89 height 16
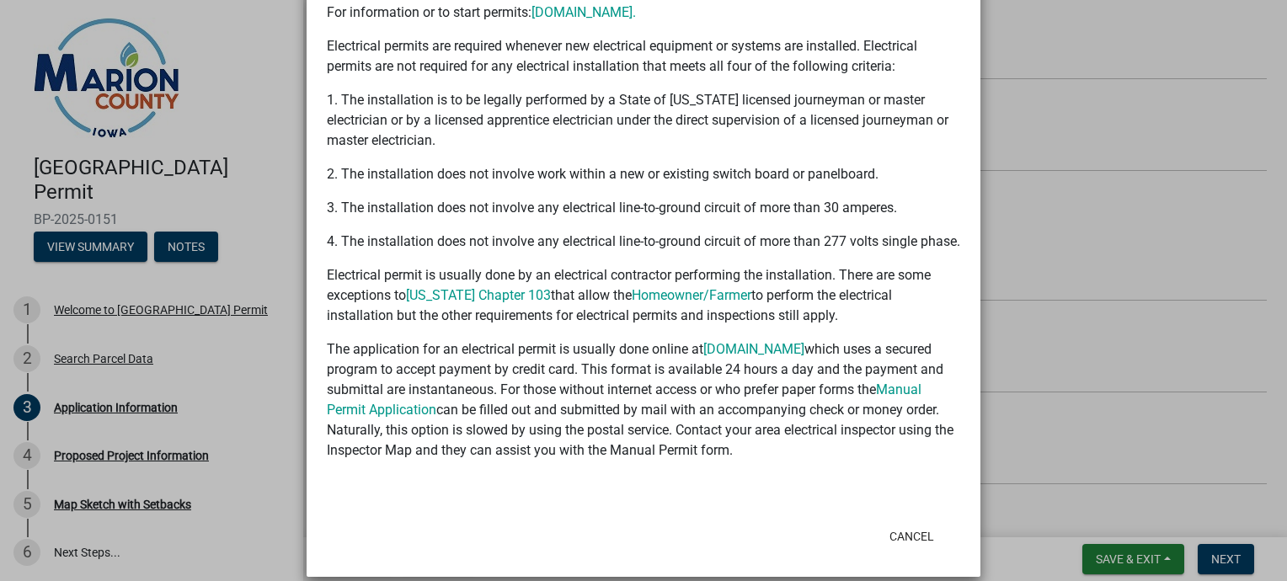
scroll to position [3740, 0]
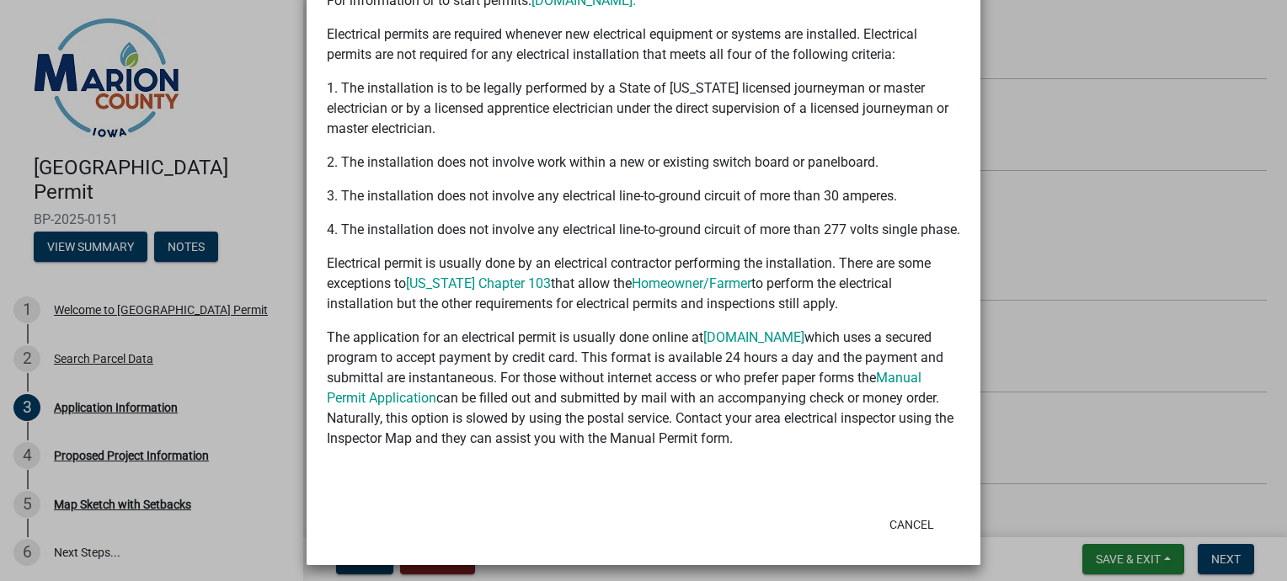
click at [77, 455] on ngb-modal-window "Summary × Printer Friendly Welcome to Marion County Building Permit Search Parc…" at bounding box center [643, 290] width 1287 height 581
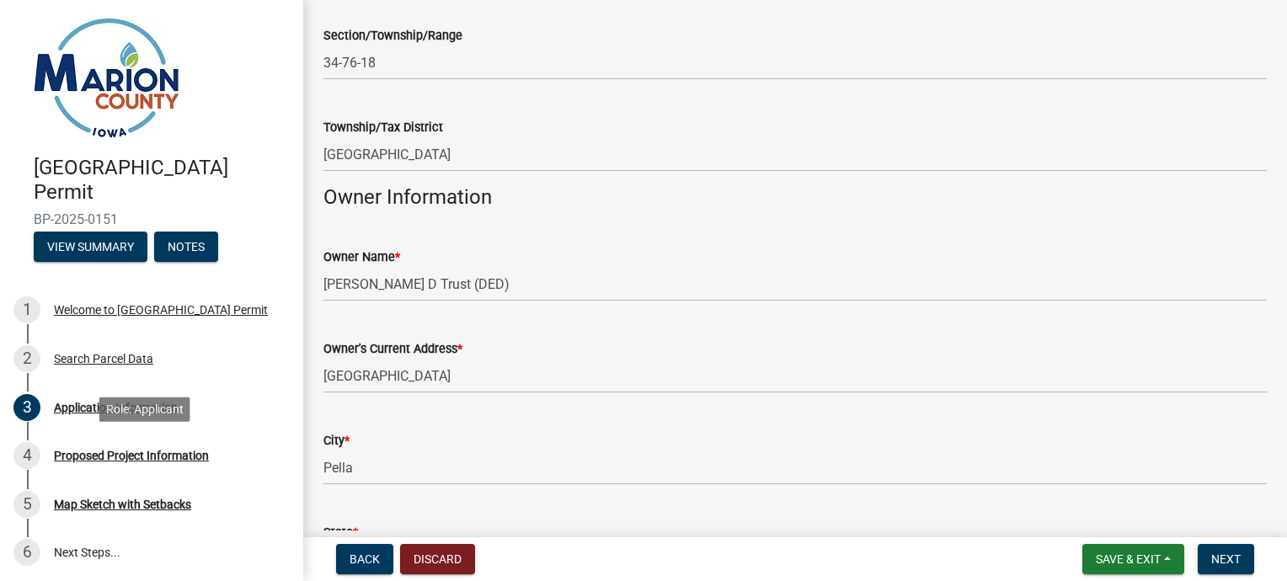
click at [77, 455] on div "Proposed Project Information" at bounding box center [131, 456] width 155 height 12
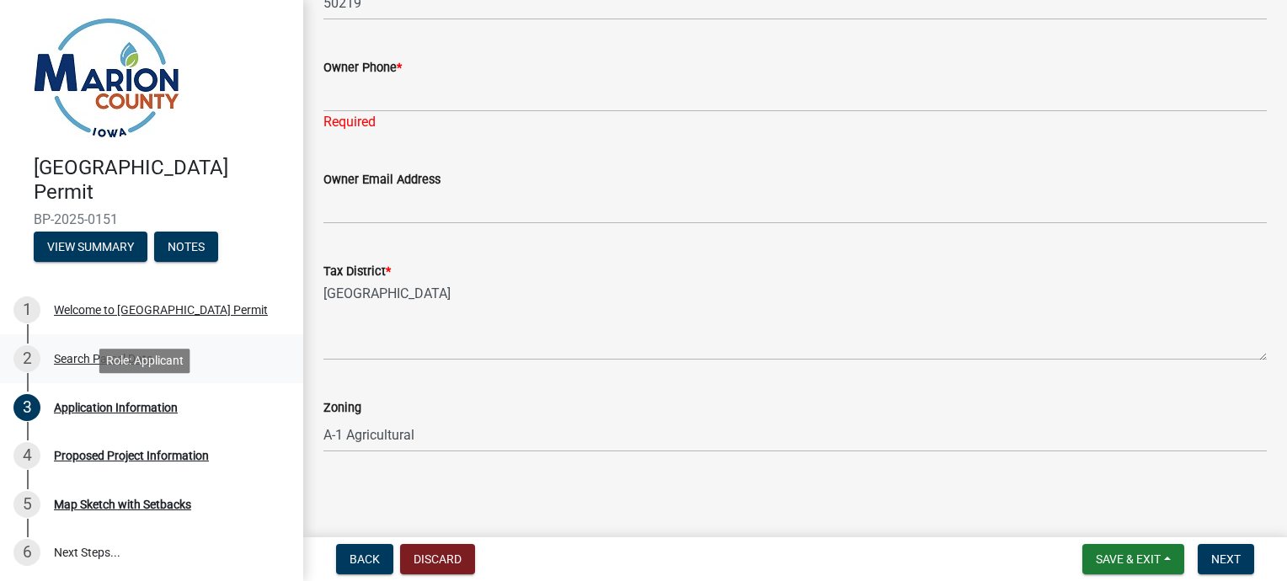
scroll to position [9, 0]
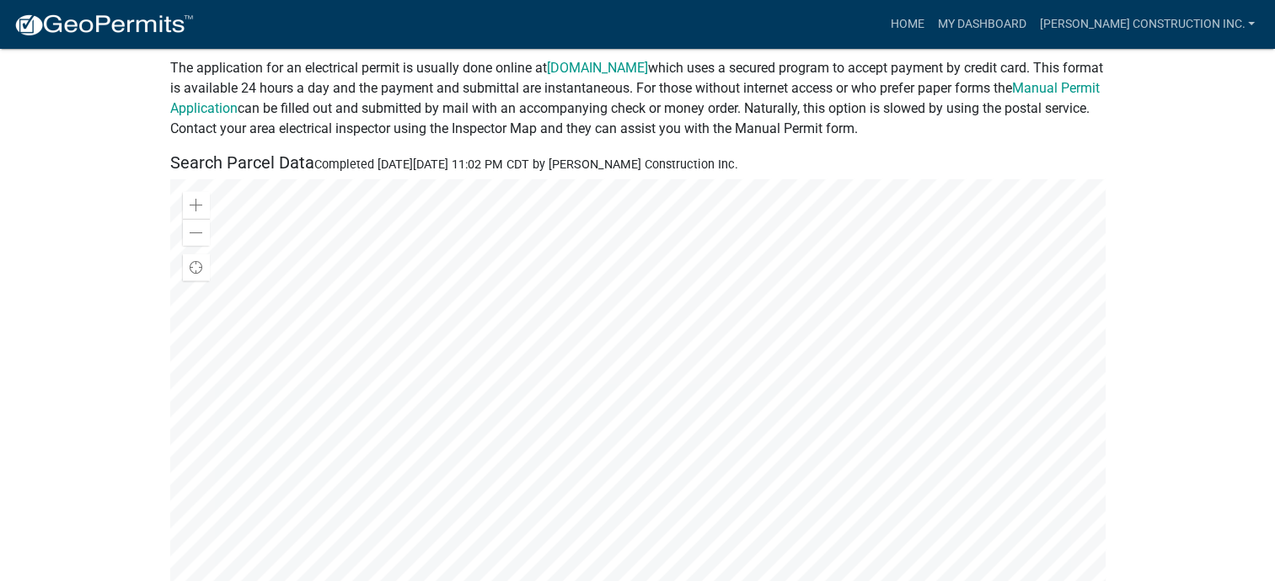
scroll to position [3896, 0]
click at [628, 394] on div at bounding box center [637, 389] width 935 height 421
click at [191, 212] on span at bounding box center [196, 205] width 13 height 13
click at [197, 215] on div "Zoom in" at bounding box center [196, 205] width 27 height 27
click at [206, 208] on div at bounding box center [637, 389] width 935 height 421
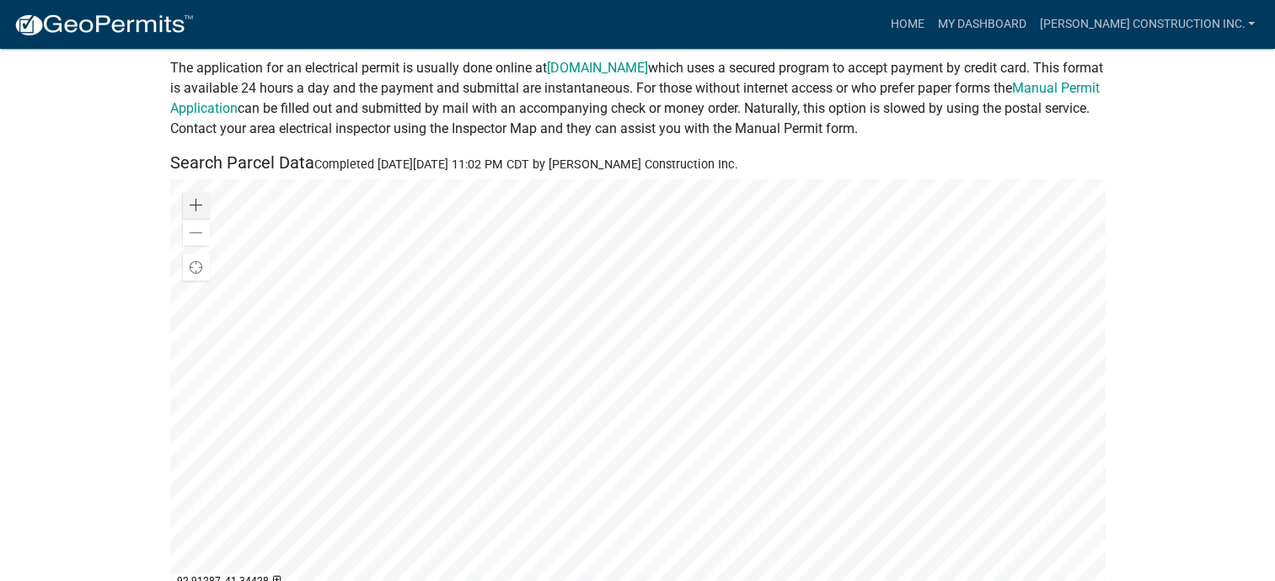
click at [436, 334] on div at bounding box center [637, 389] width 935 height 421
click at [445, 360] on div at bounding box center [637, 389] width 935 height 421
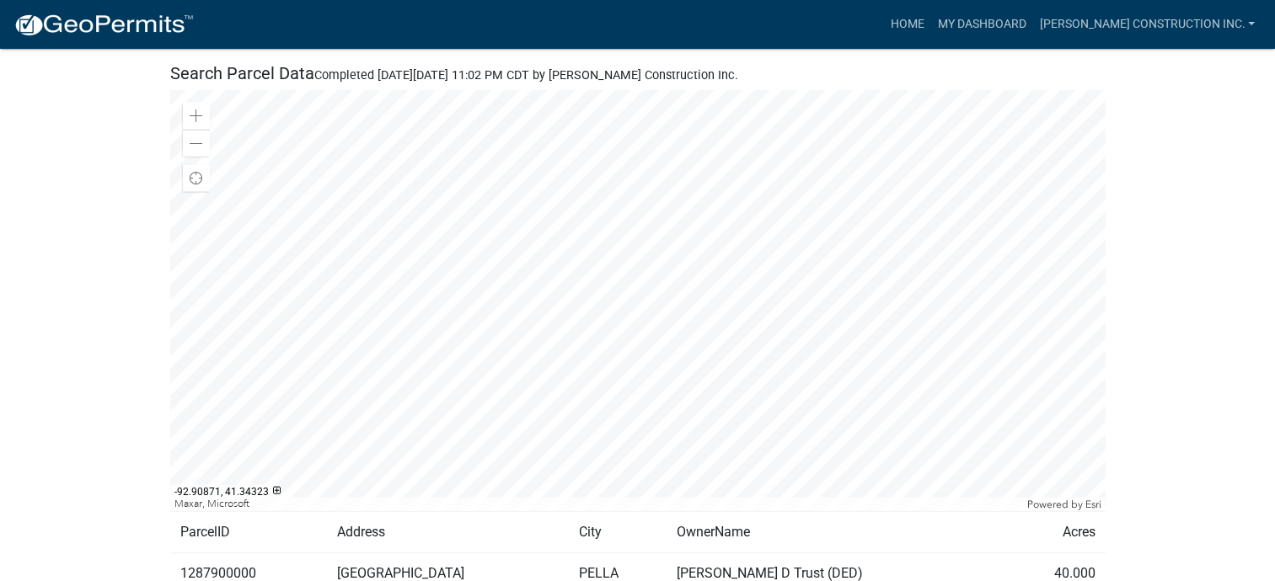
scroll to position [3997, 0]
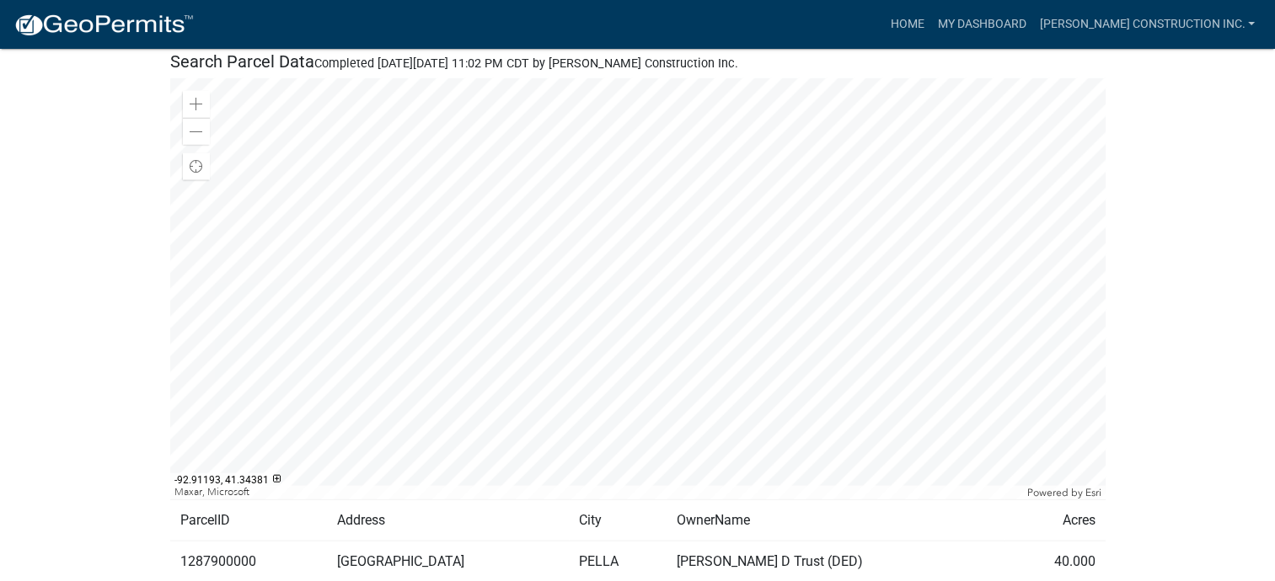
click at [585, 330] on div at bounding box center [637, 288] width 935 height 421
click at [195, 111] on span at bounding box center [196, 104] width 13 height 13
click at [198, 139] on span at bounding box center [196, 132] width 13 height 13
click at [194, 139] on span at bounding box center [196, 132] width 13 height 13
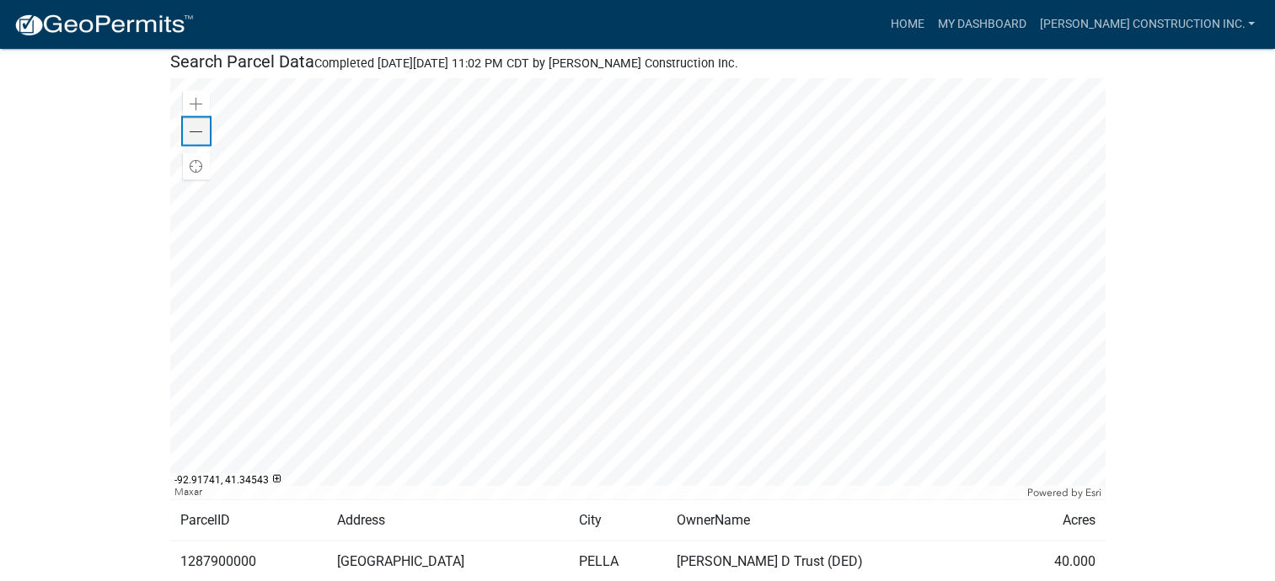
click at [194, 139] on span at bounding box center [196, 132] width 13 height 13
click at [191, 111] on span at bounding box center [196, 104] width 13 height 13
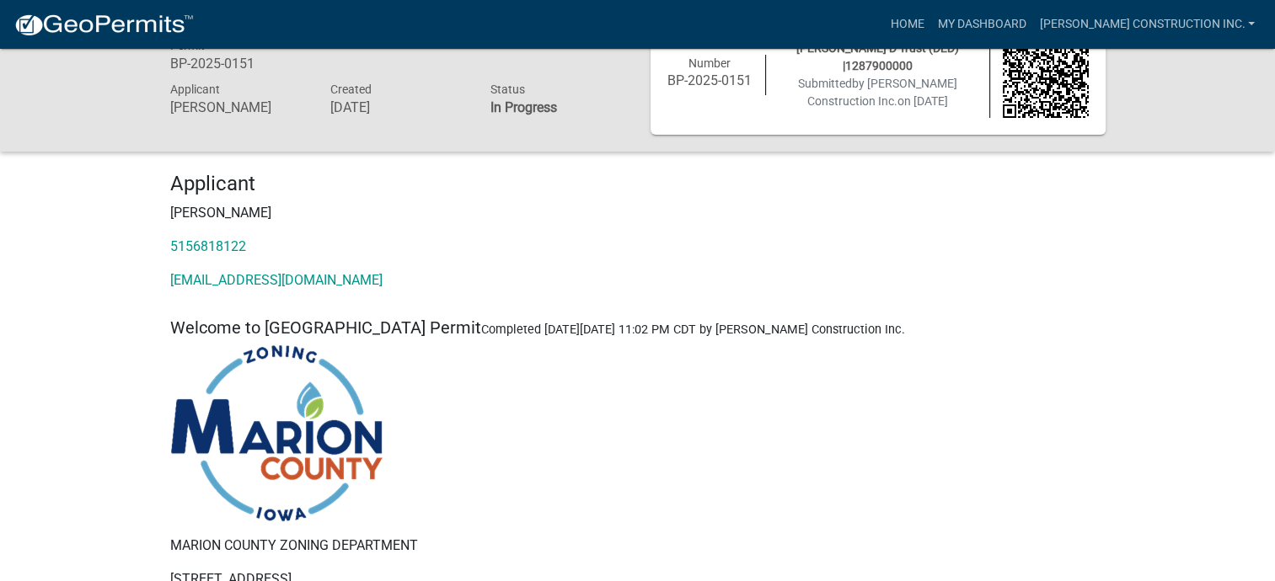
scroll to position [0, 0]
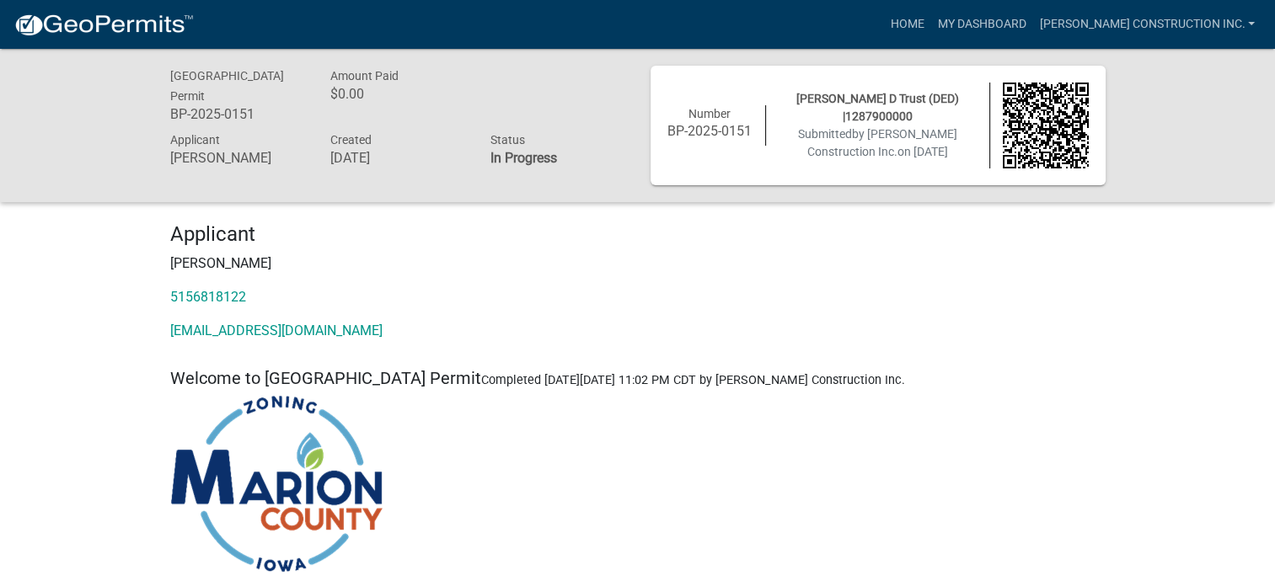
click at [529, 158] on strong "In Progress" at bounding box center [522, 158] width 67 height 16
click at [204, 116] on h6 "BP-2025-0151" at bounding box center [237, 114] width 135 height 16
click at [233, 332] on link "[EMAIL_ADDRESS][DOMAIN_NAME]" at bounding box center [276, 331] width 212 height 16
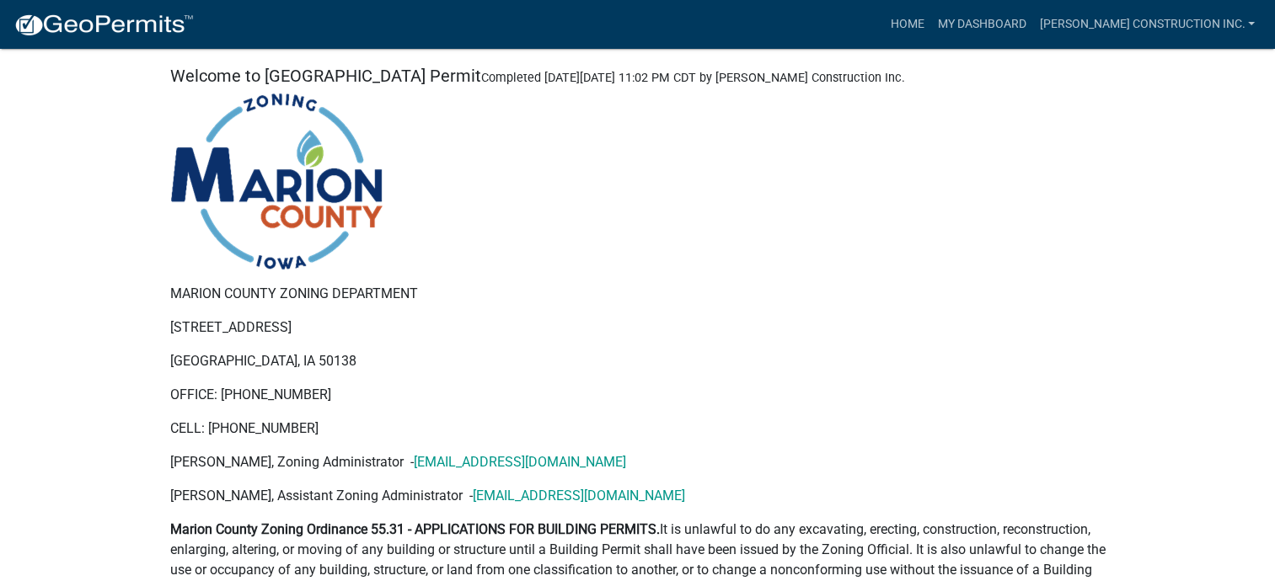
scroll to position [292, 0]
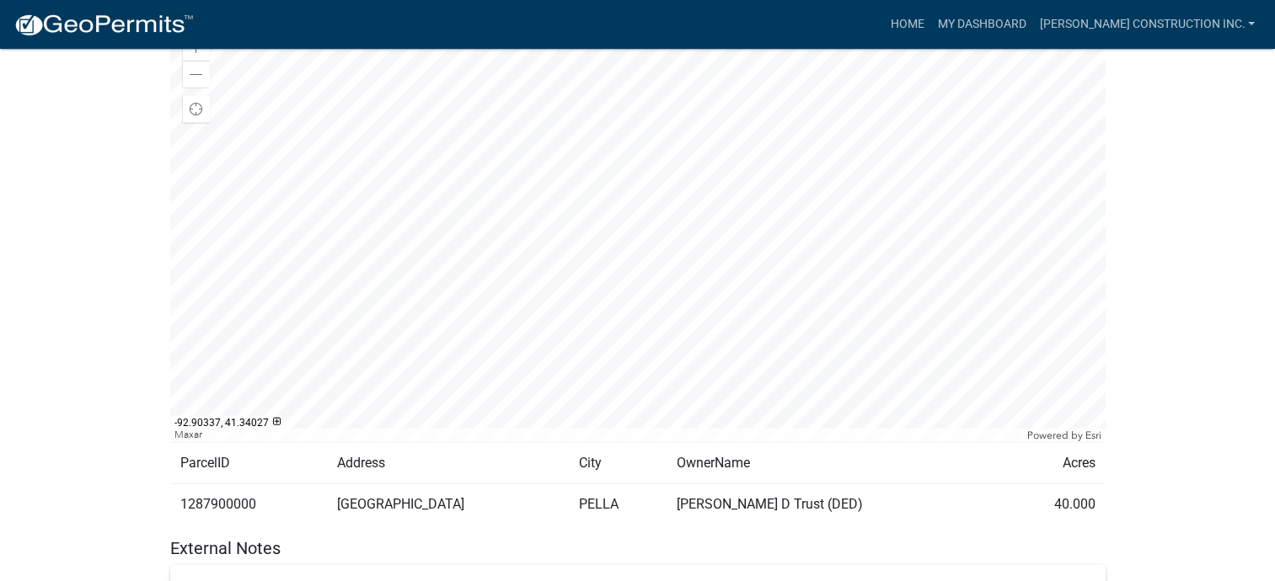
scroll to position [4122, 0]
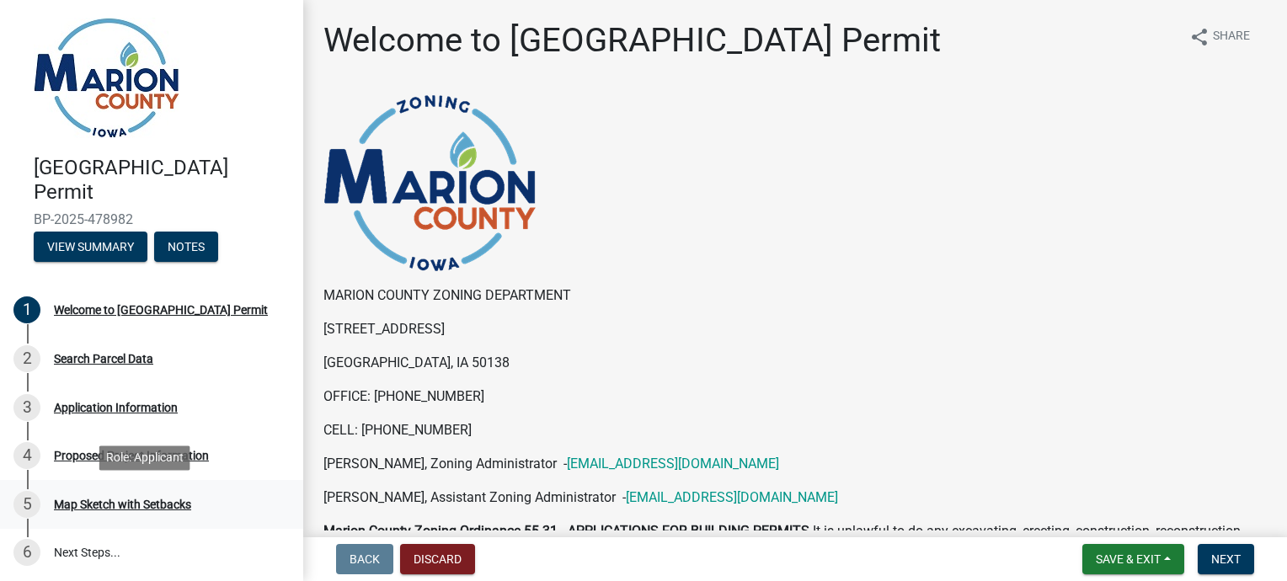
click at [87, 509] on div "Map Sketch with Setbacks" at bounding box center [122, 505] width 137 height 12
click at [76, 507] on div "Map Sketch with Setbacks" at bounding box center [122, 505] width 137 height 12
click at [106, 359] on div "Search Parcel Data" at bounding box center [103, 359] width 99 height 12
drag, startPoint x: 1281, startPoint y: 521, endPoint x: 1284, endPoint y: 546, distance: 25.4
click at [1284, 546] on nav "Back Discard Save & Exit Save Save & Exit Next" at bounding box center [795, 560] width 984 height 44
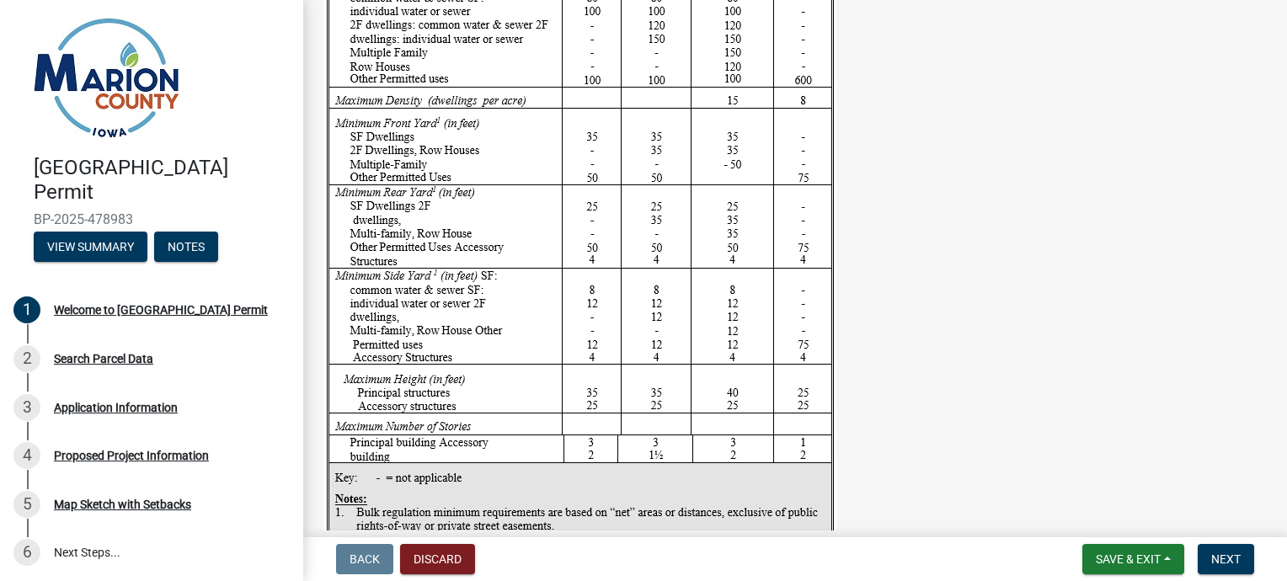
scroll to position [2797, 0]
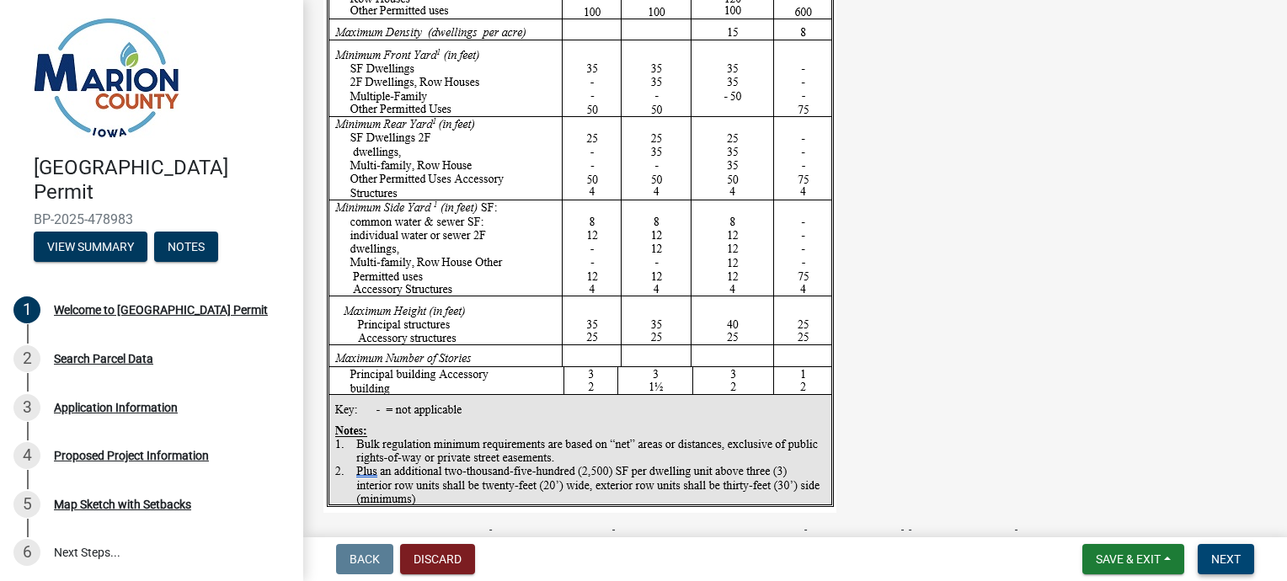
click at [1230, 558] on span "Next" at bounding box center [1226, 559] width 29 height 13
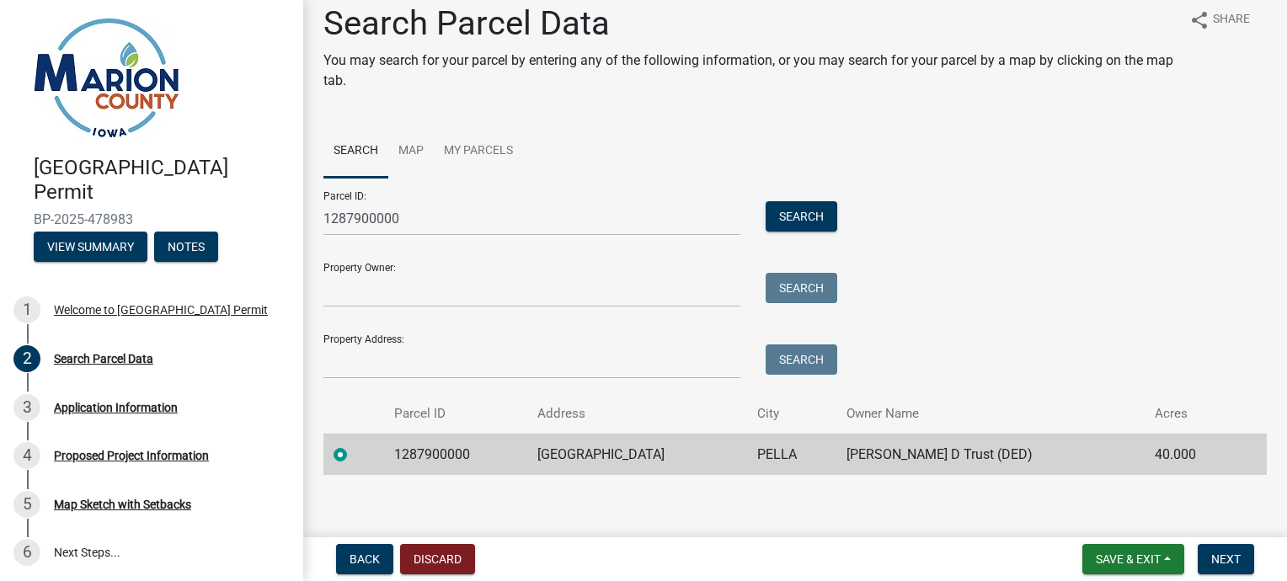
scroll to position [26, 0]
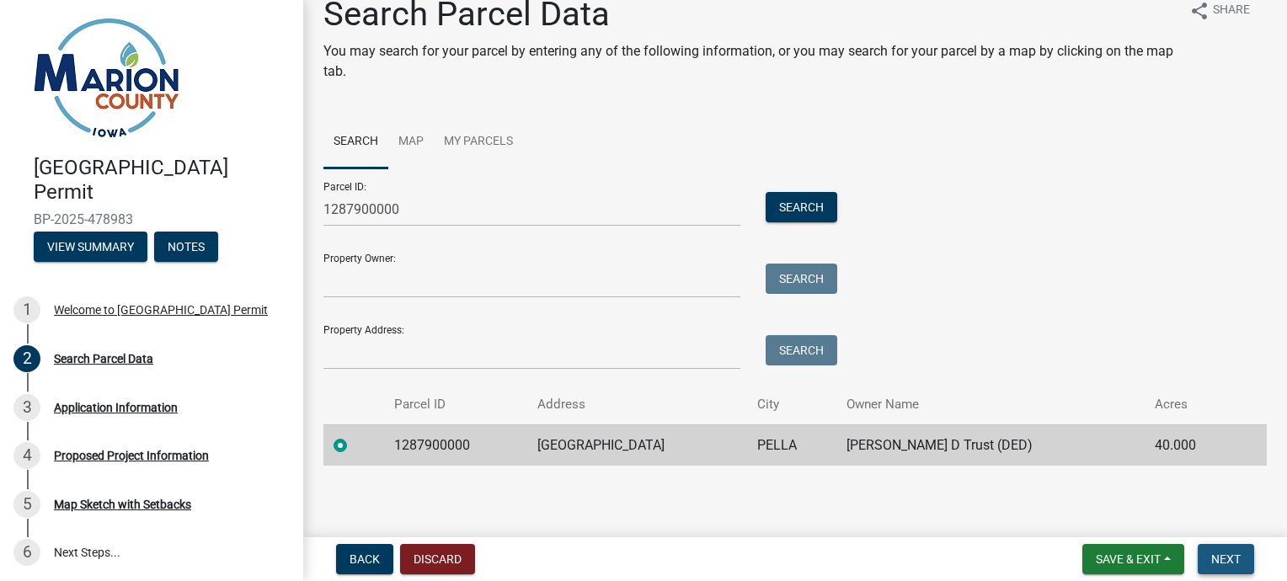
click at [1235, 554] on span "Next" at bounding box center [1226, 559] width 29 height 13
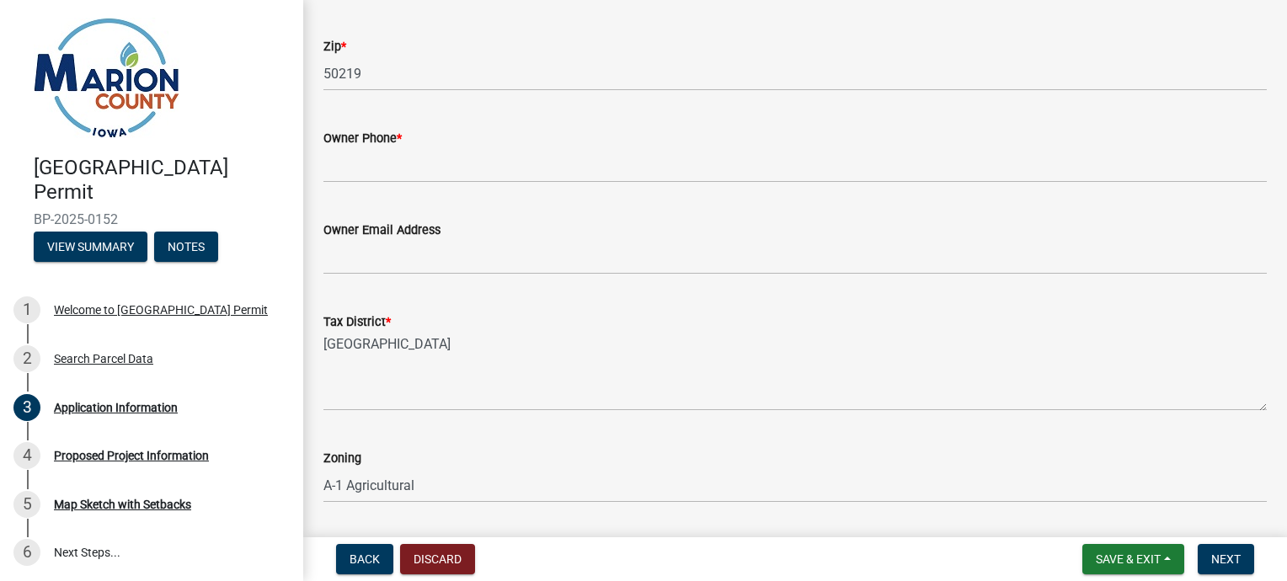
scroll to position [1213, 0]
click at [1248, 550] on button "Next" at bounding box center [1226, 559] width 56 height 30
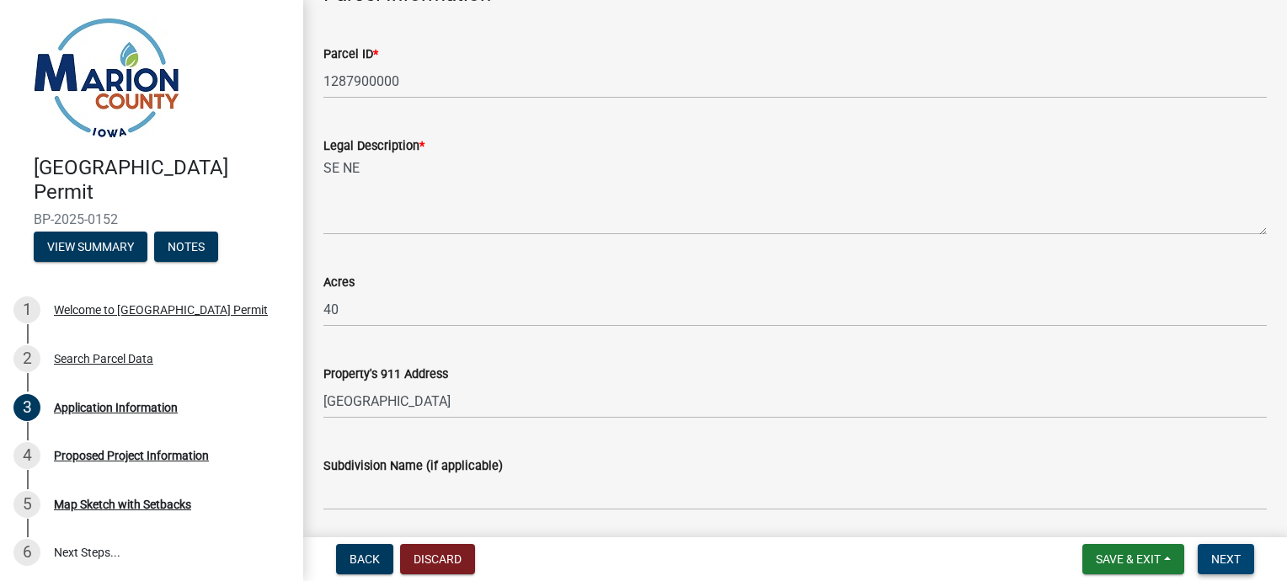
scroll to position [0, 0]
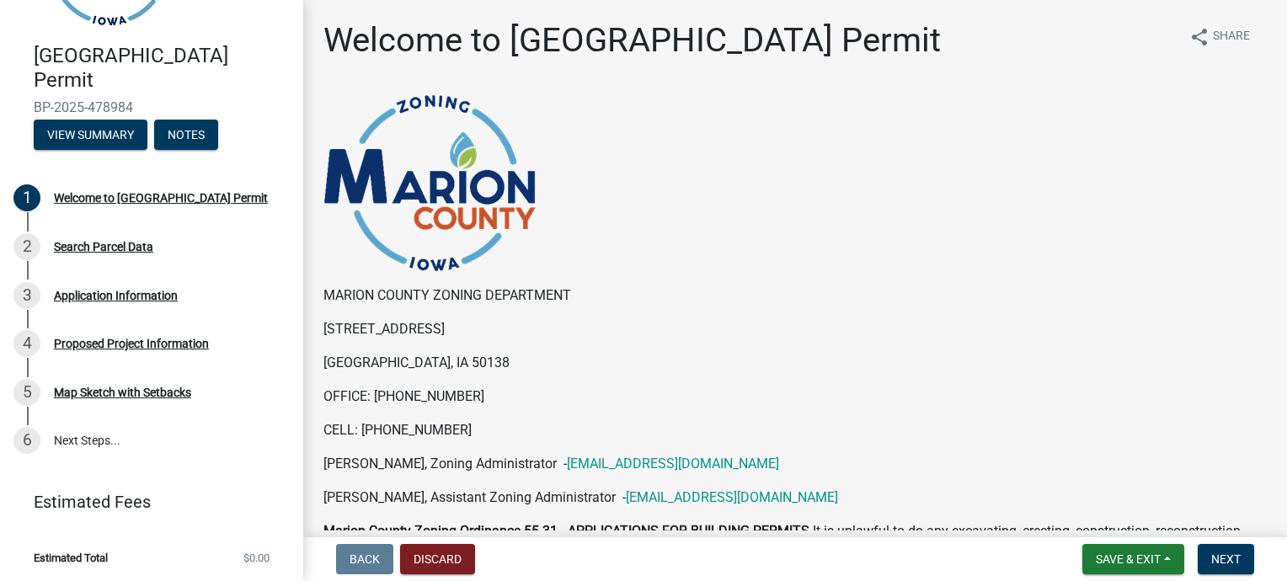
scroll to position [115, 0]
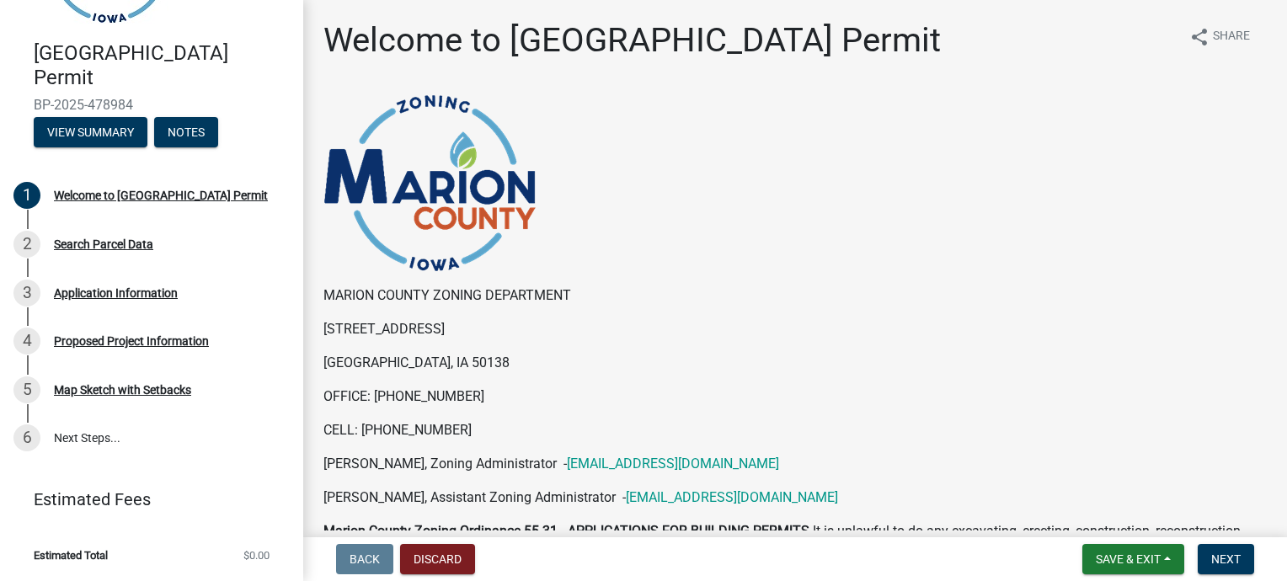
drag, startPoint x: 1271, startPoint y: 163, endPoint x: 94, endPoint y: 441, distance: 1209.2
click at [94, 441] on link "6 Next Steps..." at bounding box center [151, 439] width 303 height 49
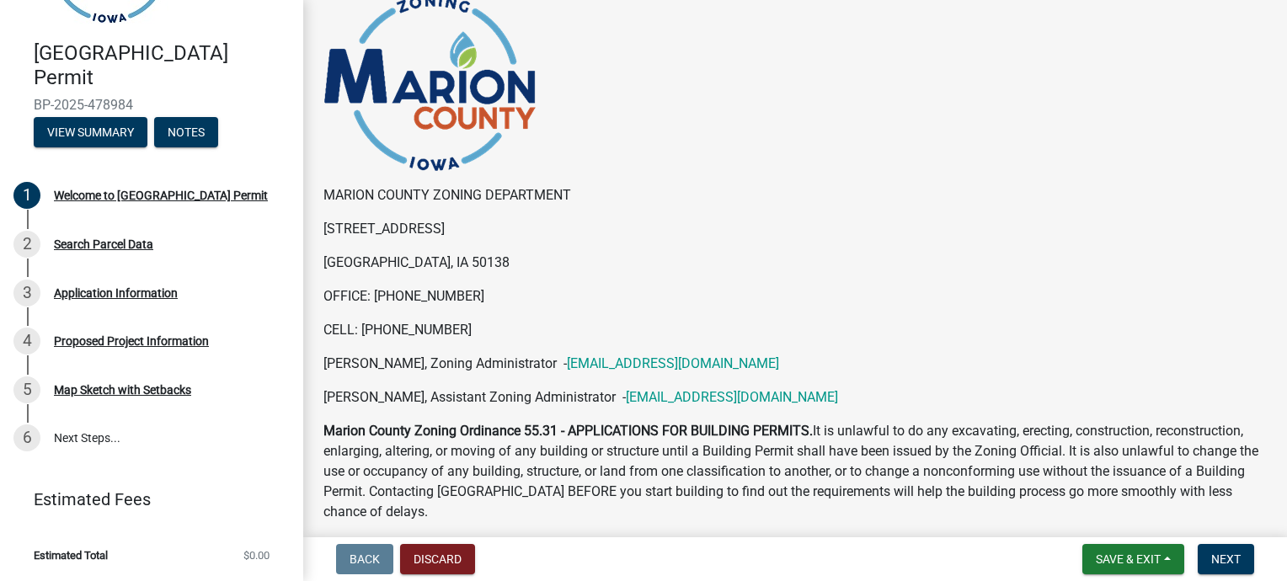
scroll to position [101, 0]
click at [787, 221] on p "[STREET_ADDRESS]" at bounding box center [796, 228] width 944 height 20
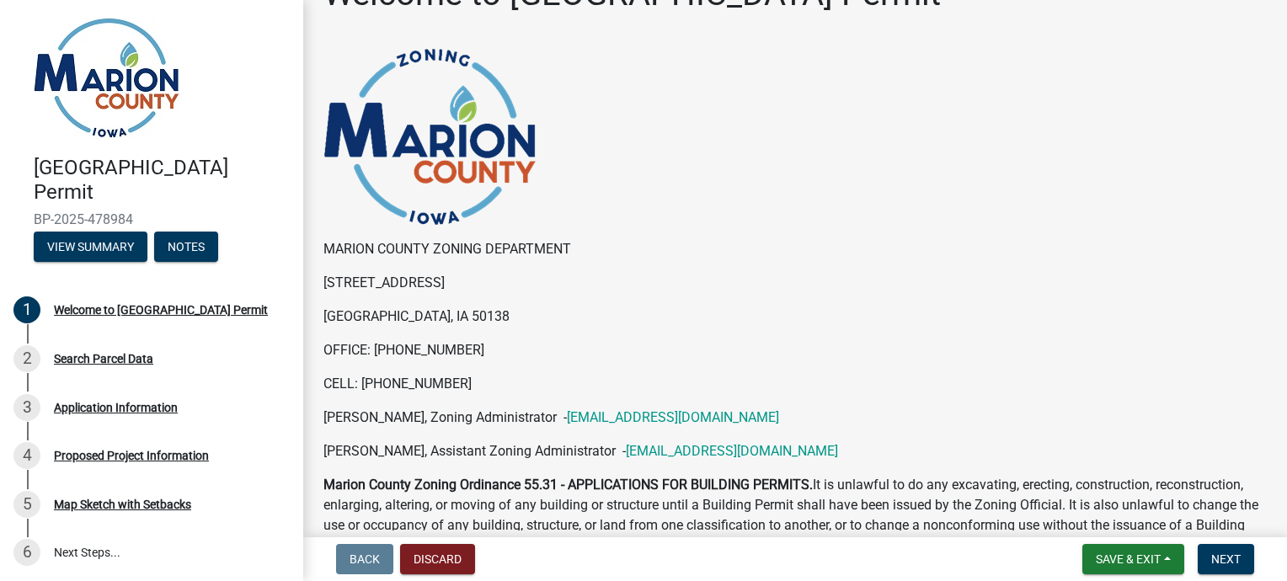
scroll to position [0, 0]
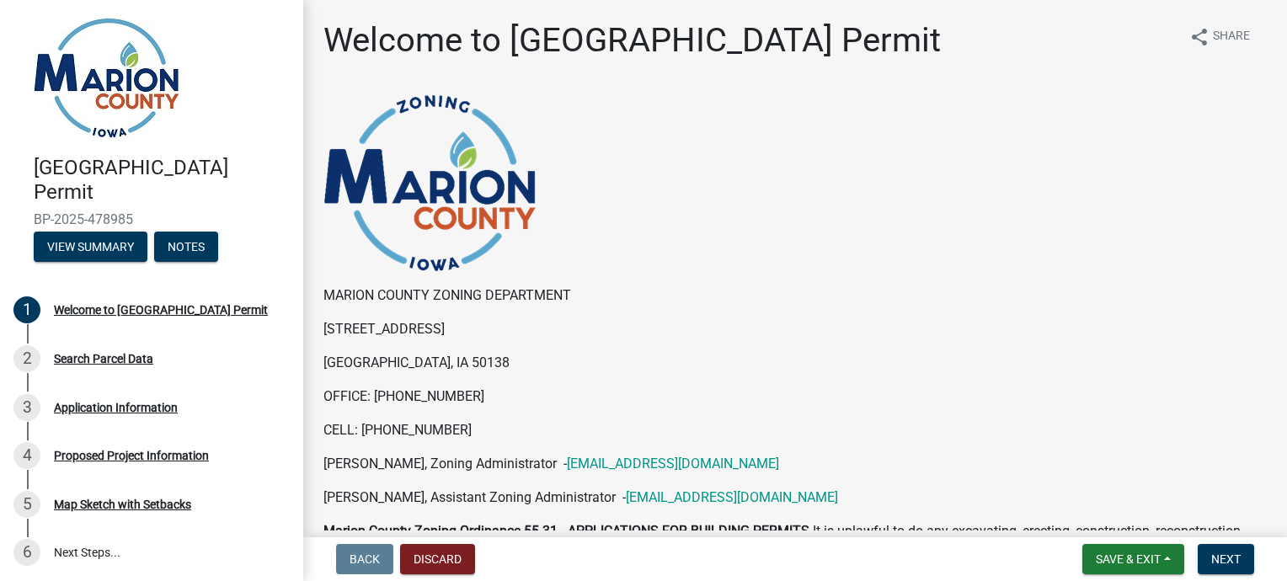
click at [56, 60] on img at bounding box center [107, 78] width 146 height 120
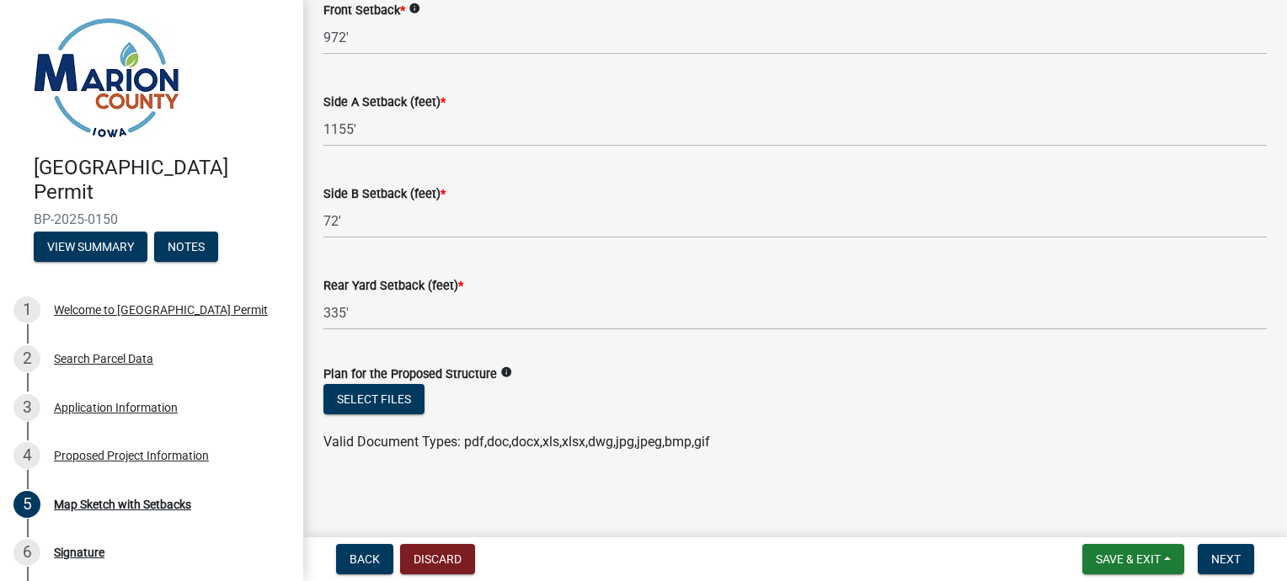
scroll to position [942, 0]
click at [384, 393] on button "Select files" at bounding box center [374, 398] width 101 height 30
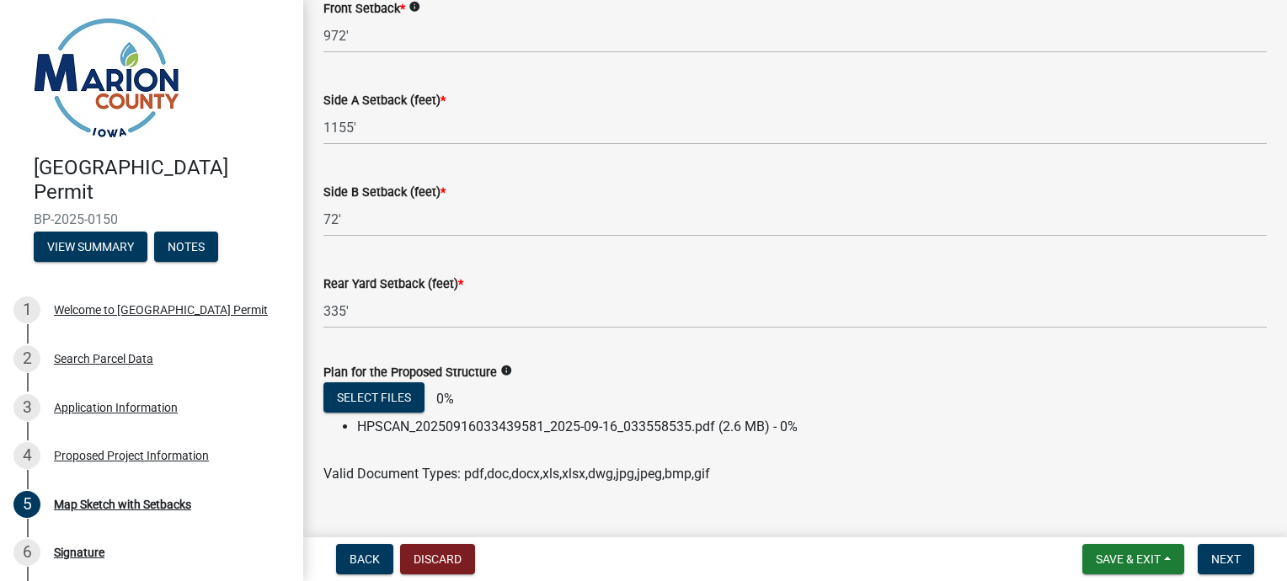
click at [394, 90] on div "Side A Setback (feet) *" at bounding box center [796, 100] width 944 height 20
click at [394, 89] on div "Side A Setback (feet) * 1155'" at bounding box center [796, 106] width 944 height 78
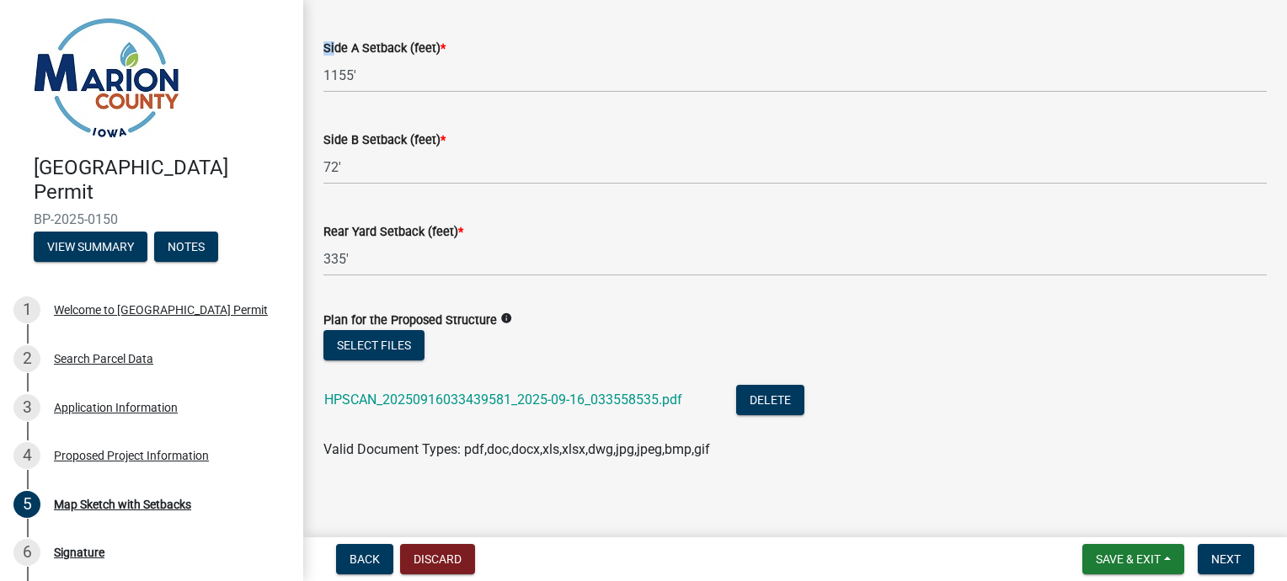
scroll to position [1004, 0]
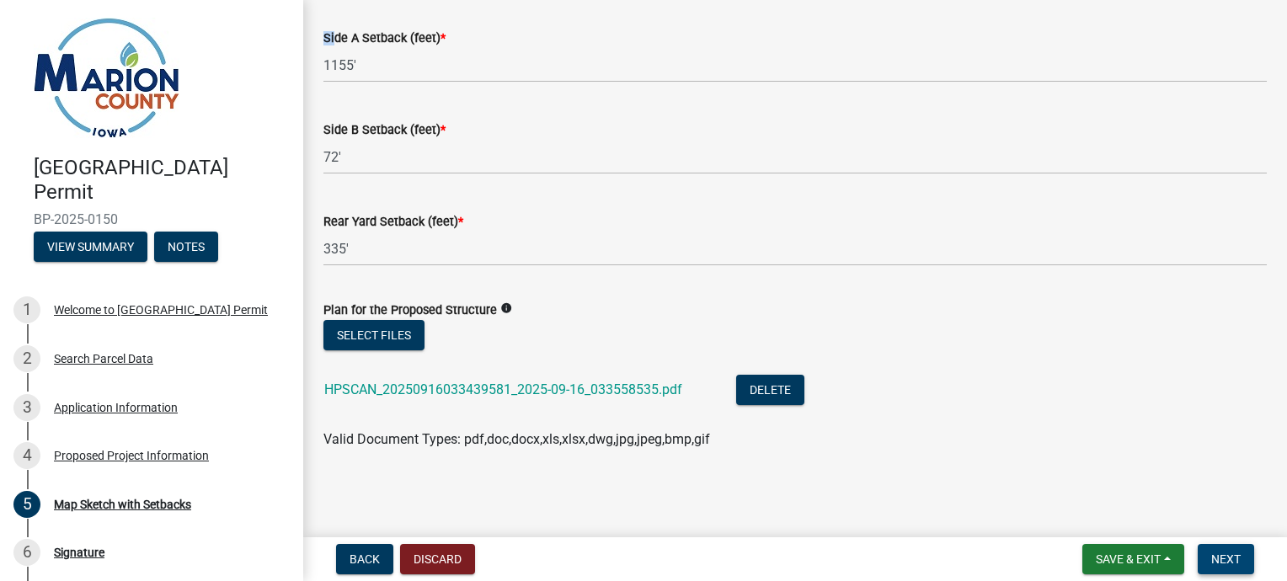
click at [1222, 555] on span "Next" at bounding box center [1226, 559] width 29 height 13
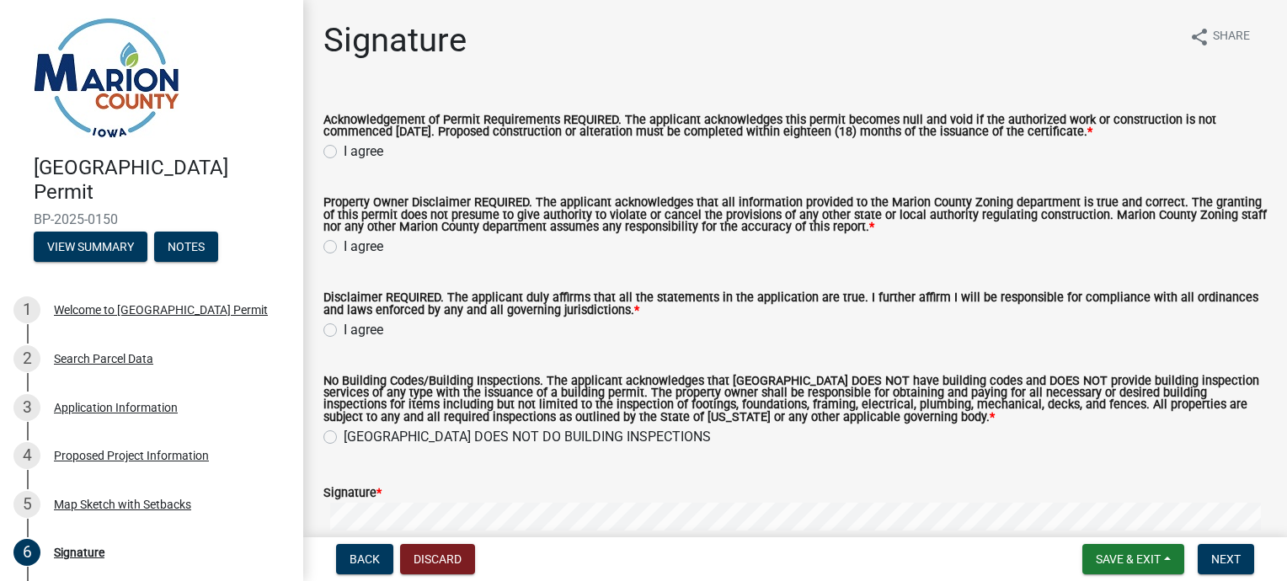
click at [344, 149] on label "I agree" at bounding box center [364, 152] width 40 height 20
click at [344, 149] on input "I agree" at bounding box center [349, 147] width 11 height 11
radio input "true"
click at [344, 248] on label "I agree" at bounding box center [364, 247] width 40 height 20
click at [344, 248] on input "I agree" at bounding box center [349, 242] width 11 height 11
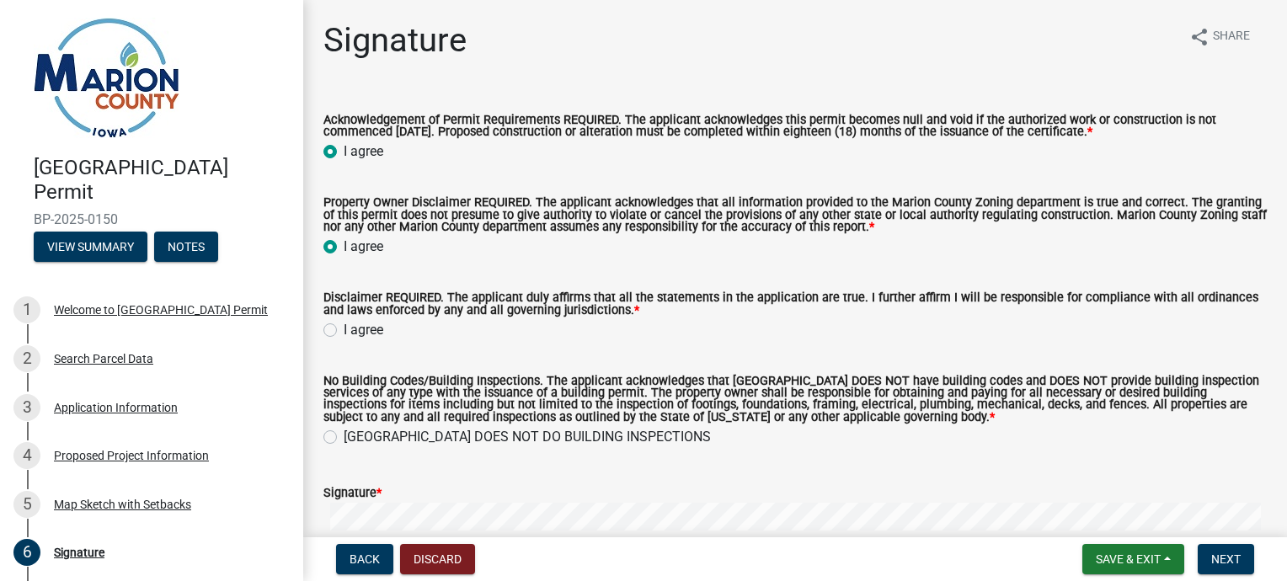
radio input "true"
click at [344, 330] on label "I agree" at bounding box center [364, 330] width 40 height 20
click at [344, 330] on input "I agree" at bounding box center [349, 325] width 11 height 11
radio input "true"
click at [344, 436] on label "[GEOGRAPHIC_DATA] DOES NOT DO BUILDING INSPECTIONS" at bounding box center [527, 437] width 367 height 20
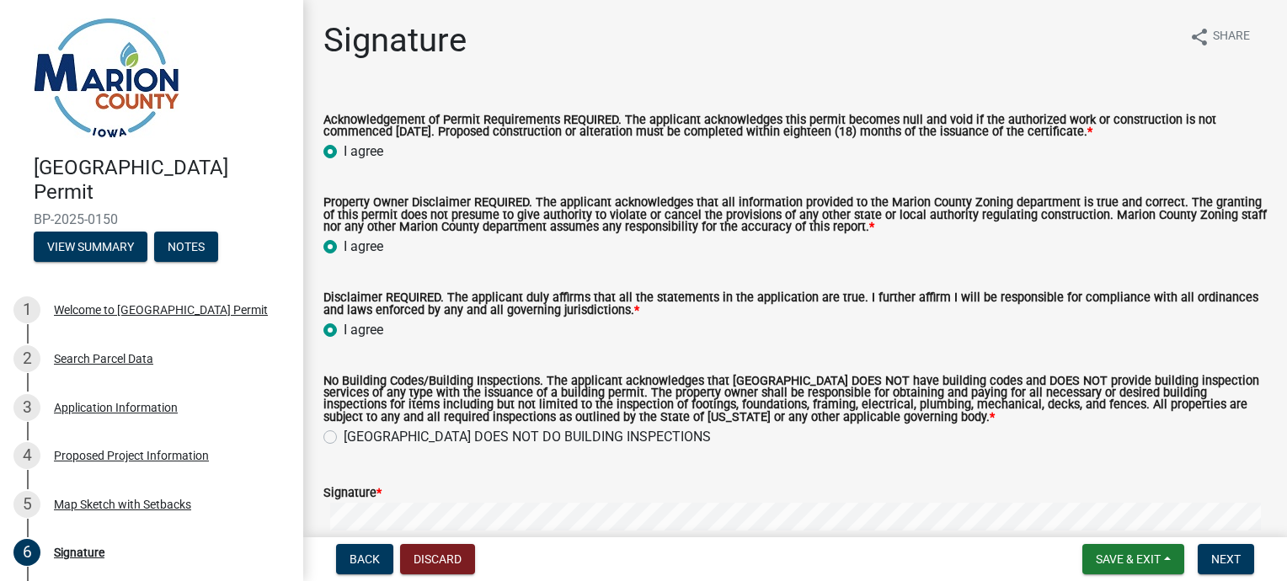
click at [344, 436] on input "[GEOGRAPHIC_DATA] DOES NOT DO BUILDING INSPECTIONS" at bounding box center [349, 432] width 11 height 11
radio input "true"
click at [391, 495] on div "Signature *" at bounding box center [796, 493] width 944 height 20
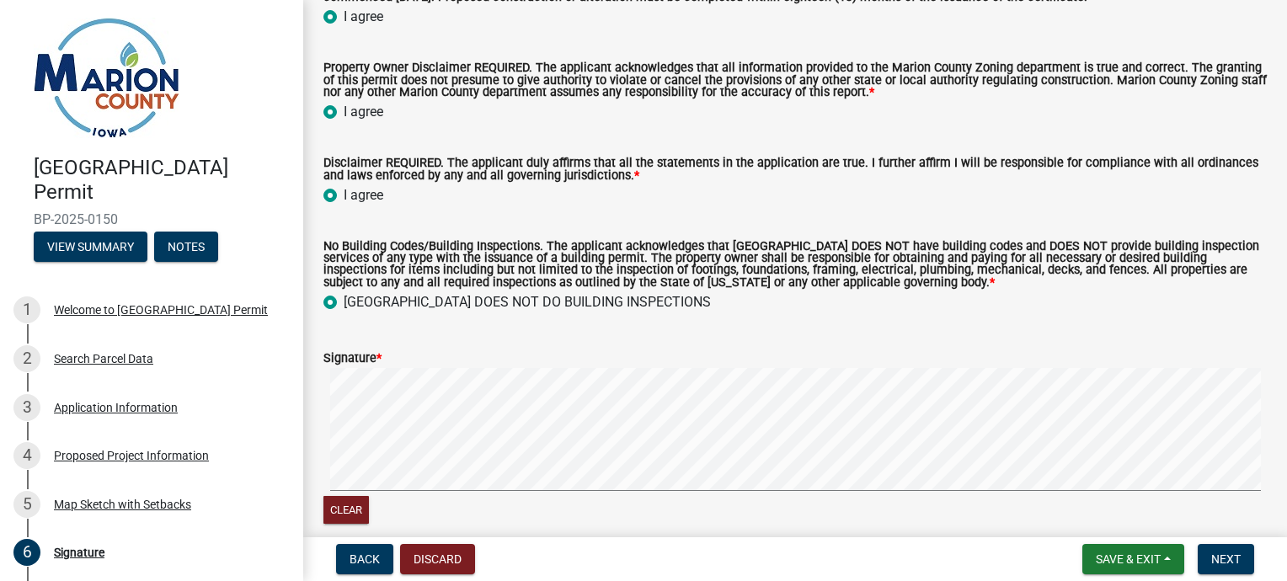
scroll to position [169, 0]
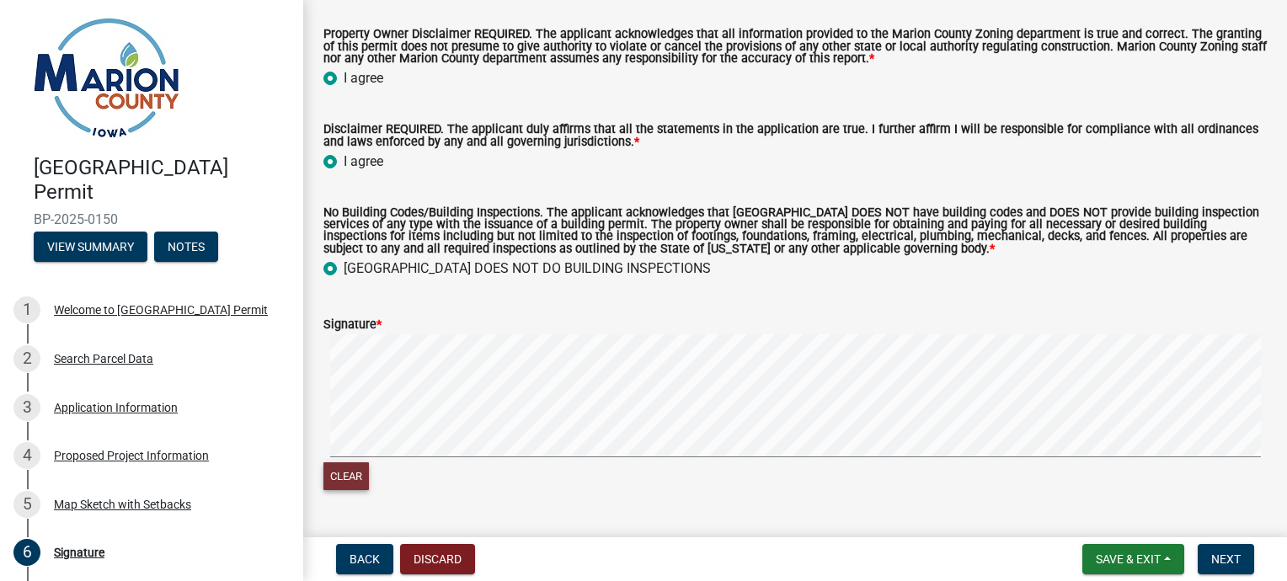
click at [353, 470] on button "Clear" at bounding box center [346, 477] width 45 height 28
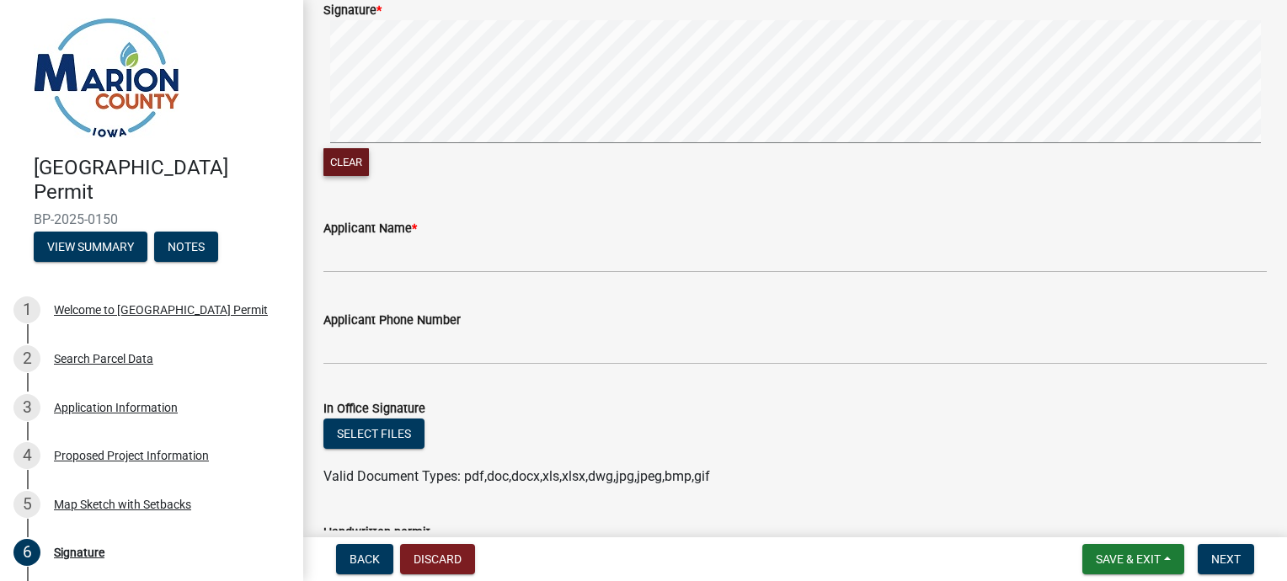
scroll to position [550, 0]
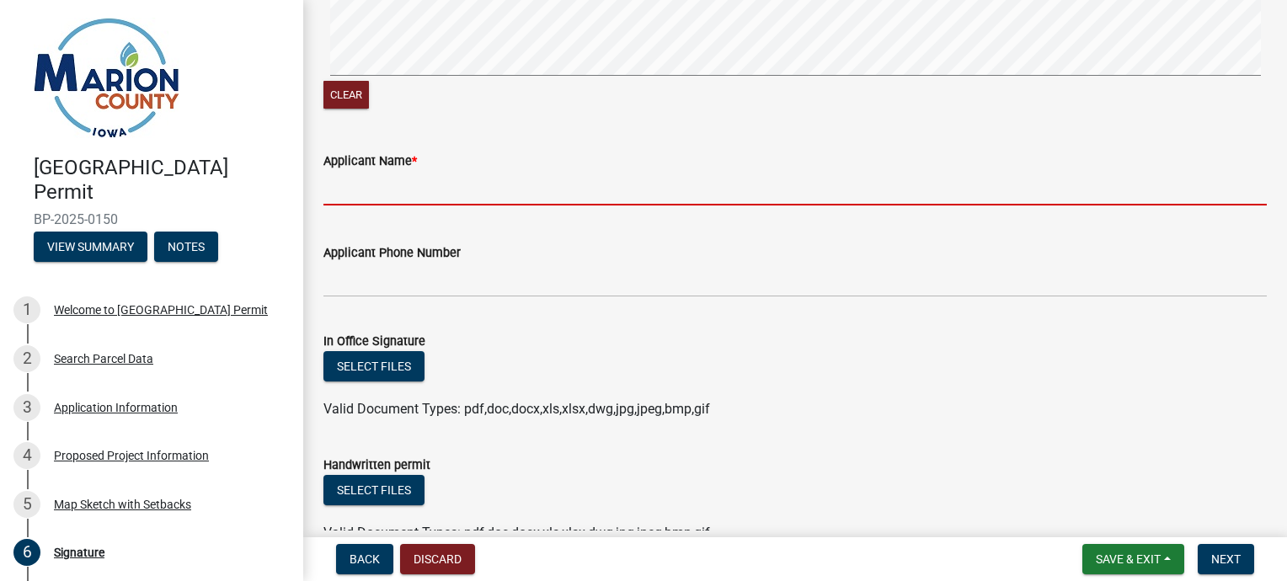
click at [364, 192] on input "Applicant Name *" at bounding box center [796, 188] width 944 height 35
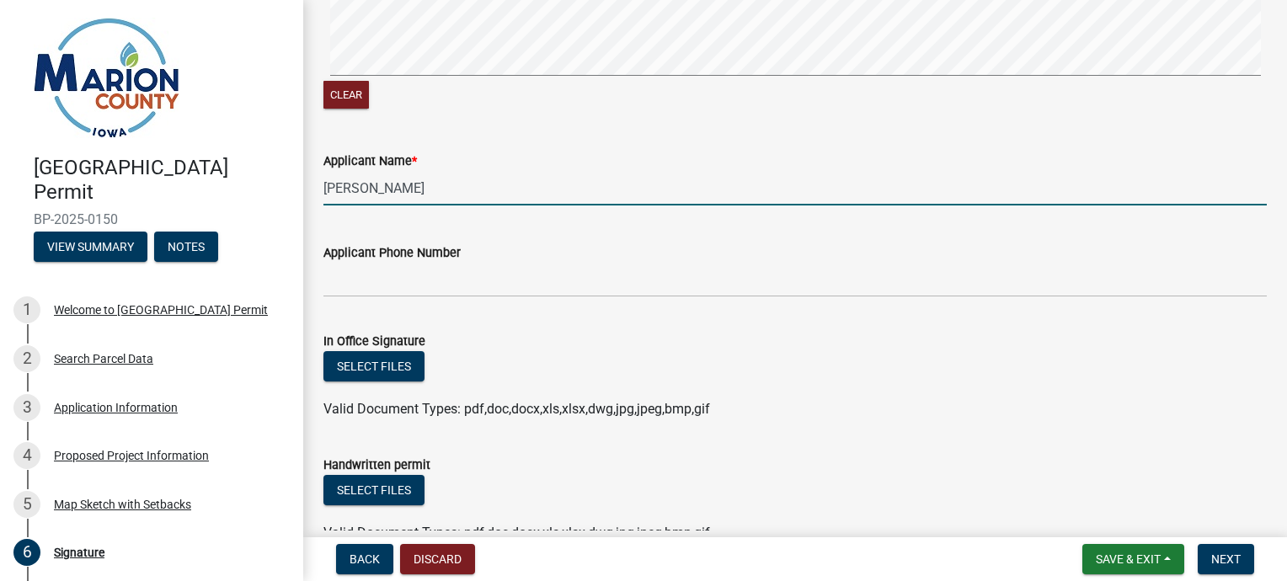
type input "[PERSON_NAME]"
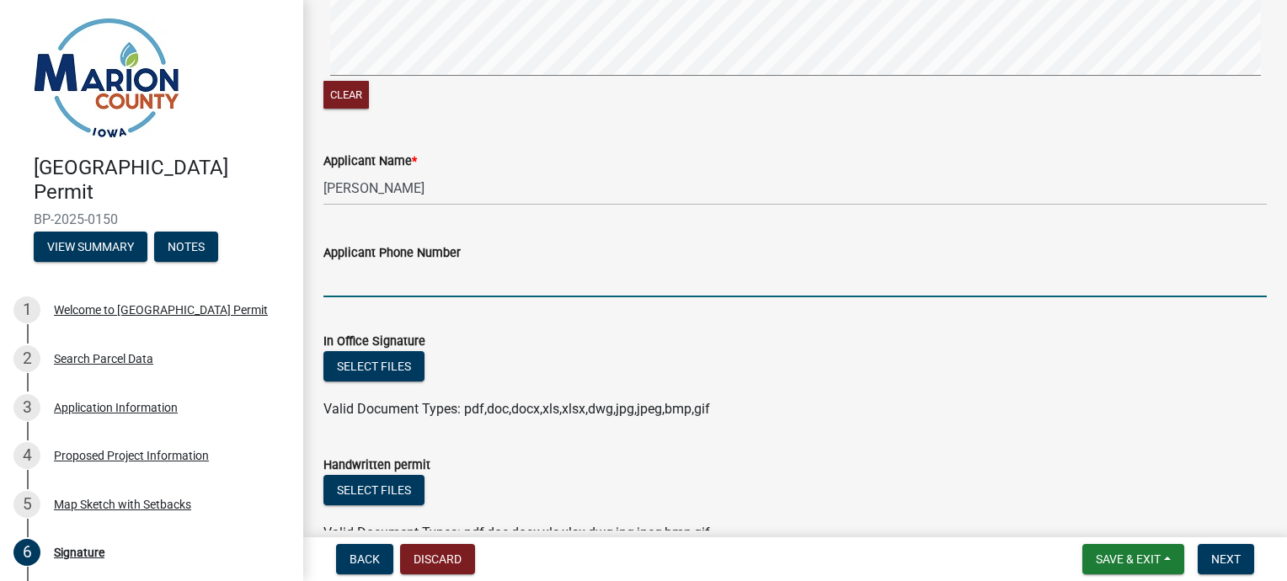
click at [344, 275] on input "Applicant Phone Number" at bounding box center [796, 280] width 944 height 35
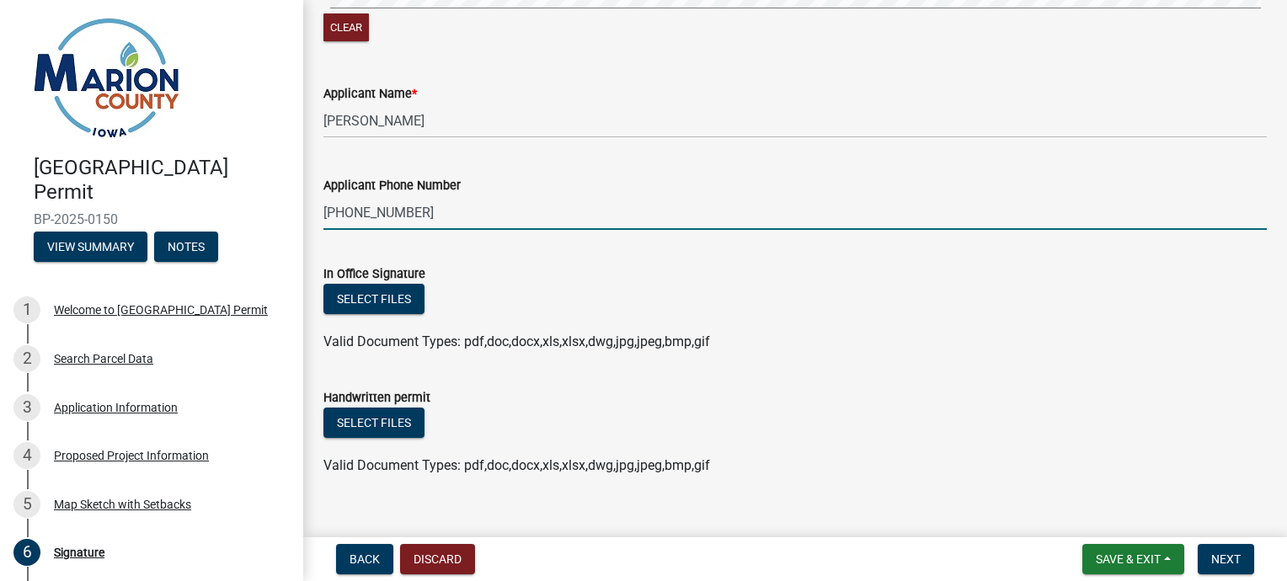
scroll to position [645, 0]
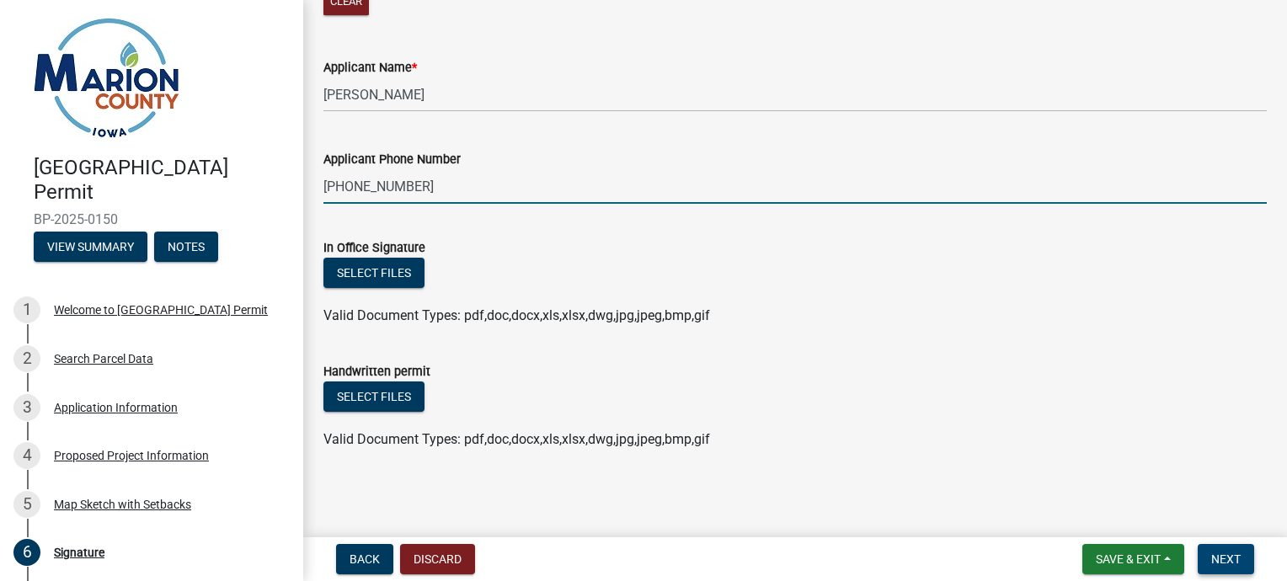
type input "[PHONE_NUMBER]"
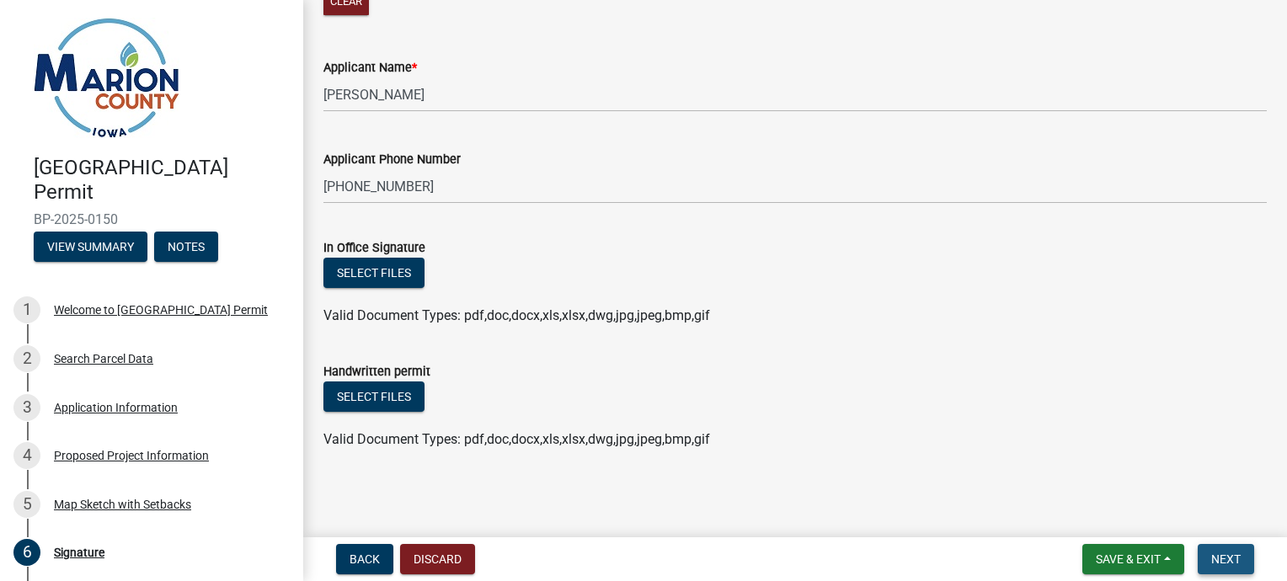
click at [1231, 564] on span "Next" at bounding box center [1226, 559] width 29 height 13
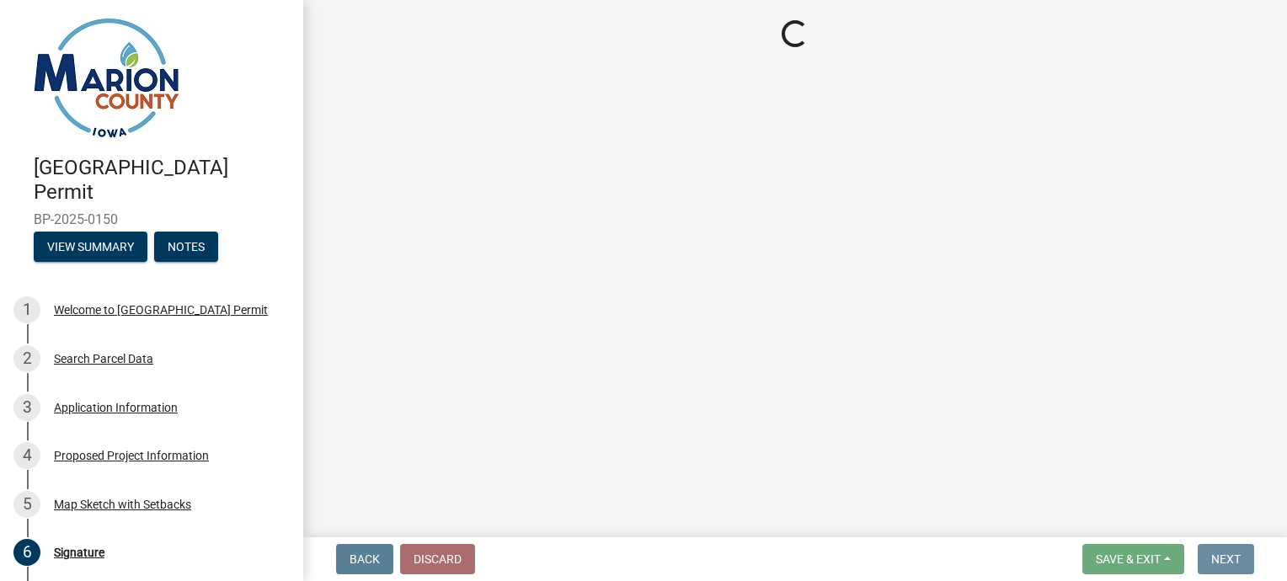
scroll to position [0, 0]
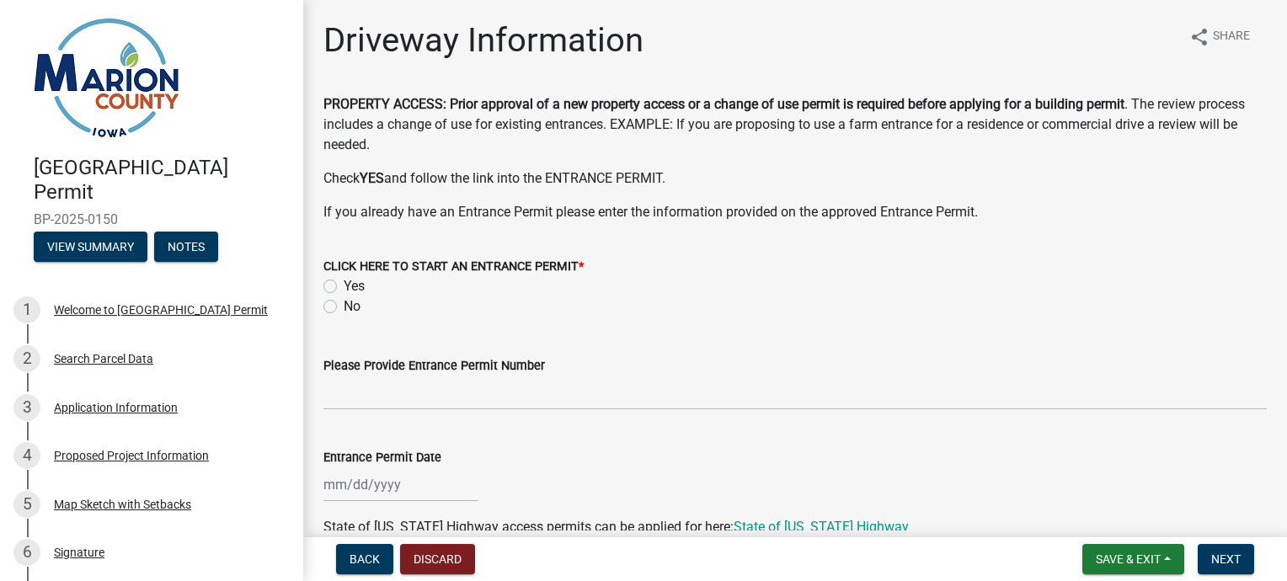
click at [337, 308] on div "No" at bounding box center [796, 307] width 944 height 20
click at [344, 307] on label "No" at bounding box center [352, 307] width 17 height 20
click at [344, 307] on input "No" at bounding box center [349, 302] width 11 height 11
radio input "true"
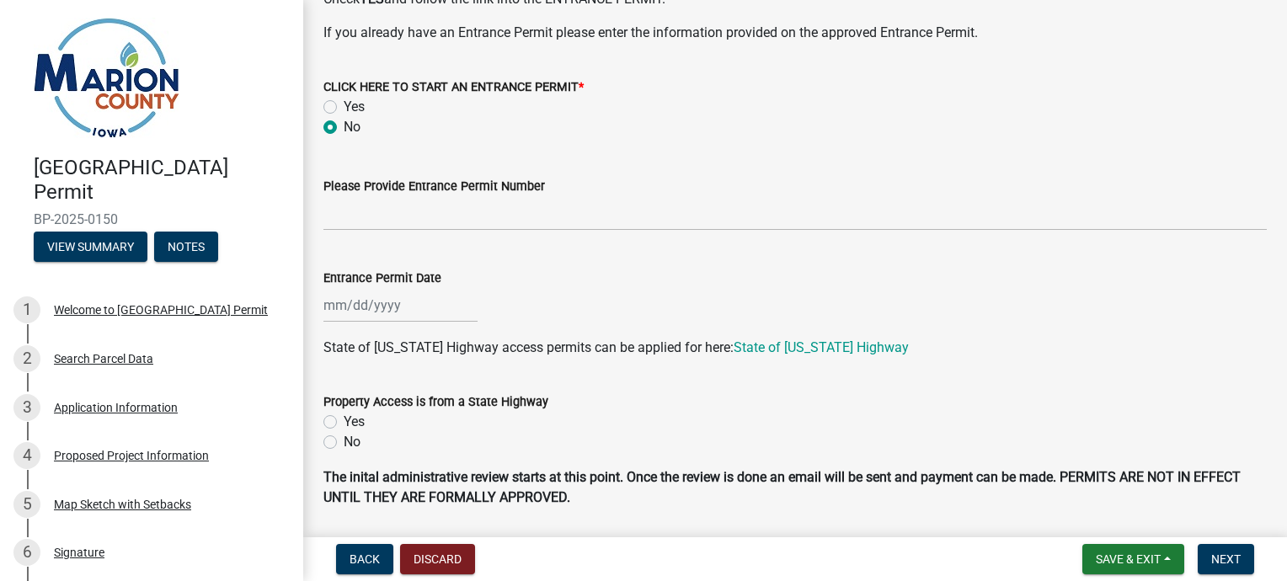
scroll to position [236, 0]
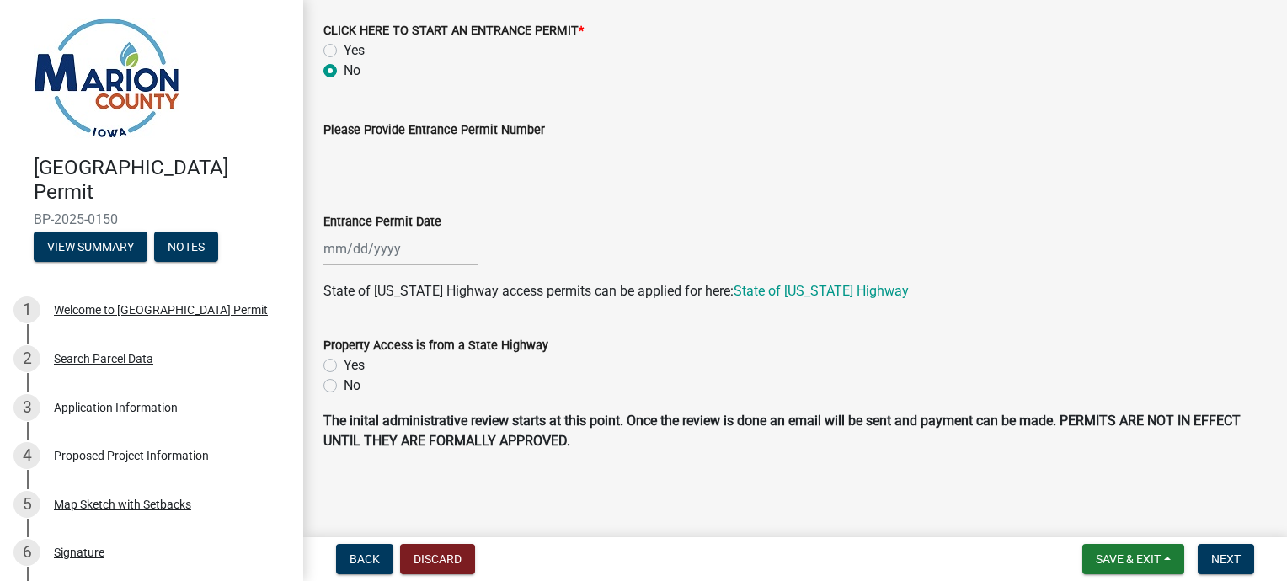
click at [337, 385] on div "No" at bounding box center [796, 386] width 944 height 20
click at [344, 386] on label "No" at bounding box center [352, 386] width 17 height 20
click at [344, 386] on input "No" at bounding box center [349, 381] width 11 height 11
radio input "true"
click at [1224, 559] on span "Next" at bounding box center [1226, 559] width 29 height 13
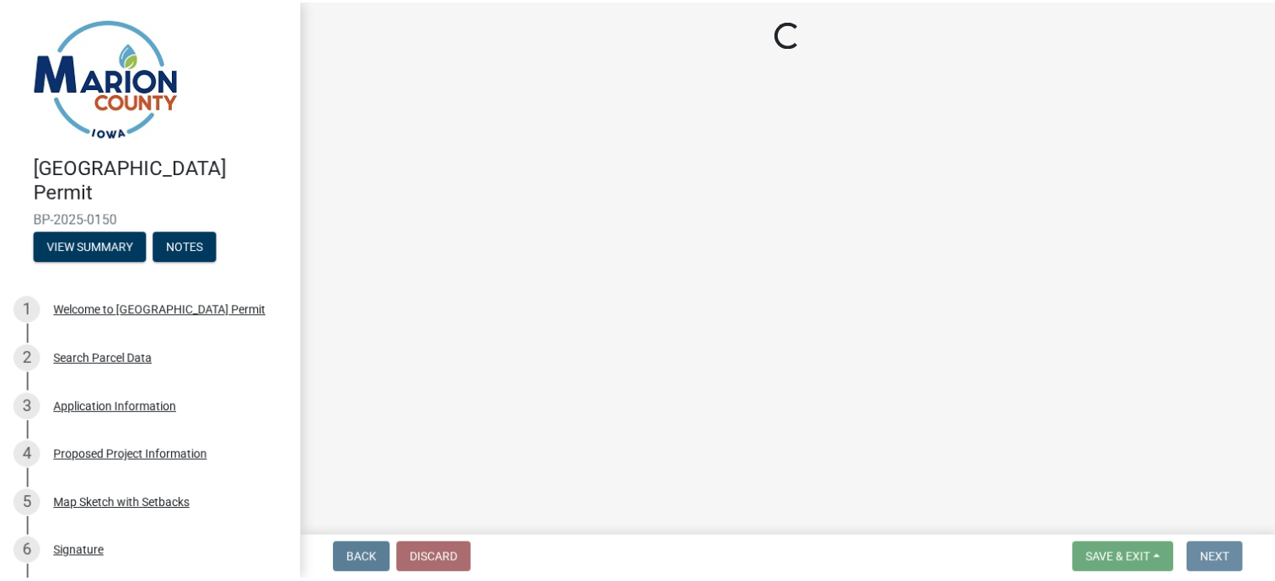
scroll to position [0, 0]
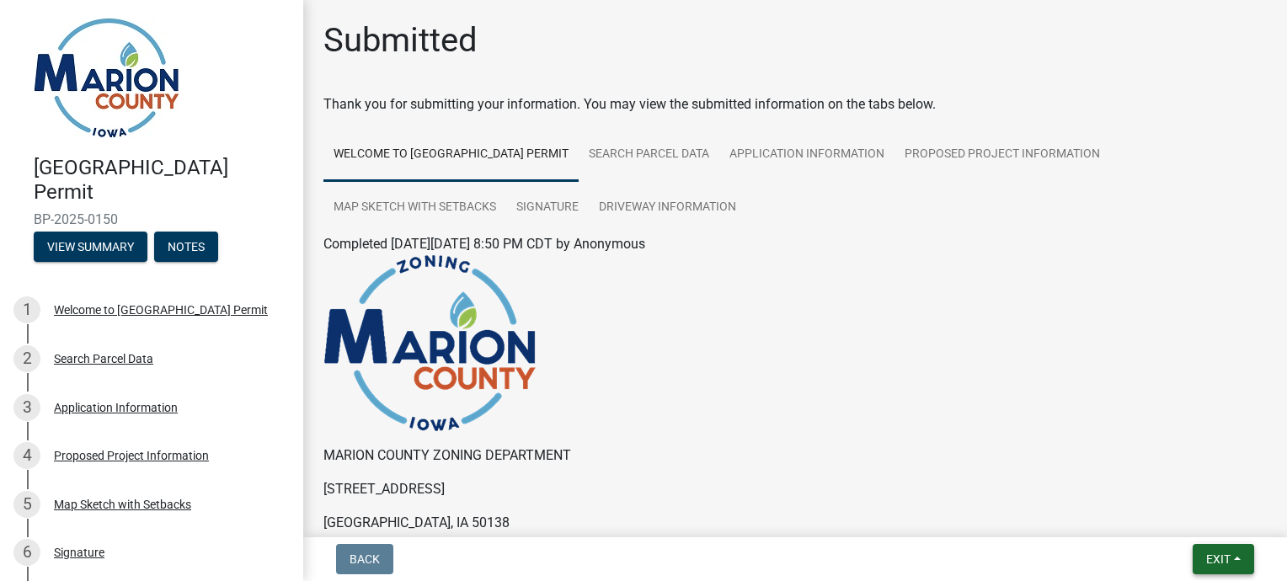
click at [1224, 559] on span "Exit" at bounding box center [1218, 559] width 24 height 13
click at [1153, 477] on button "Save" at bounding box center [1188, 475] width 135 height 40
click at [1229, 554] on span "Exit" at bounding box center [1218, 559] width 24 height 13
click at [1178, 516] on button "Save & Exit" at bounding box center [1188, 515] width 135 height 40
